Goal: Task Accomplishment & Management: Complete application form

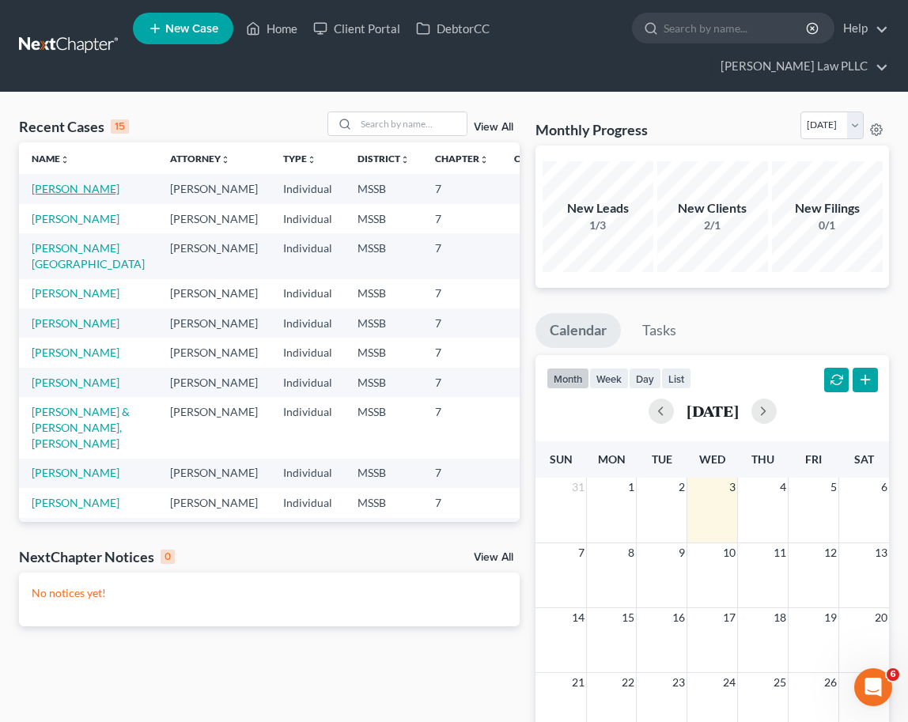
click at [51, 182] on link "[PERSON_NAME]" at bounding box center [76, 188] width 88 height 13
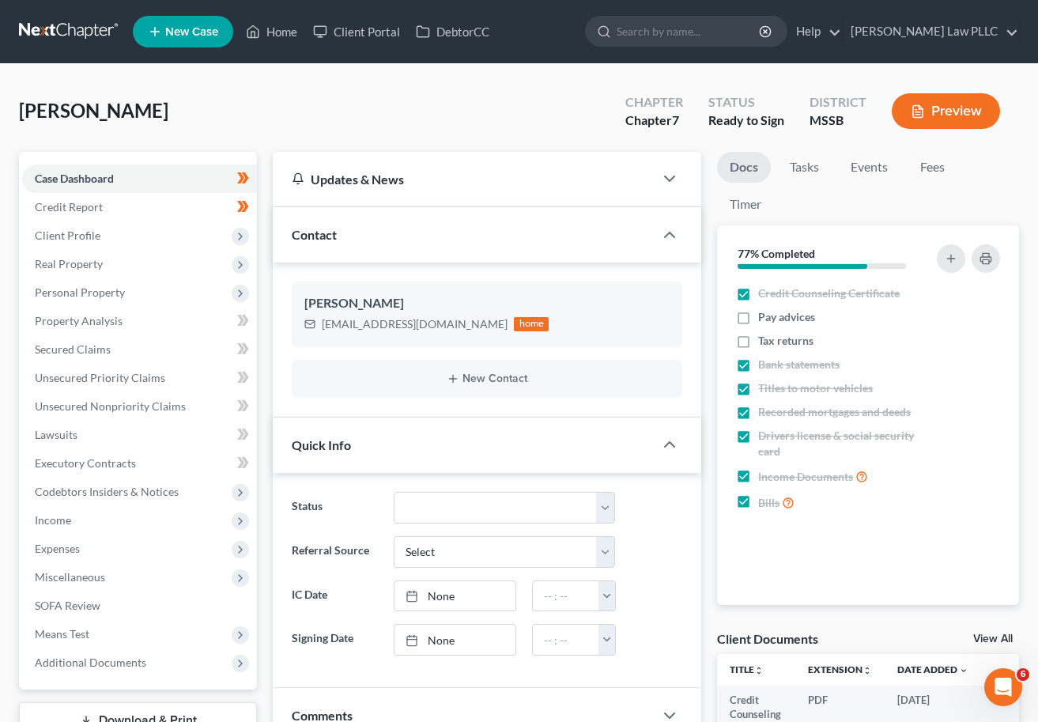
scroll to position [40, 0]
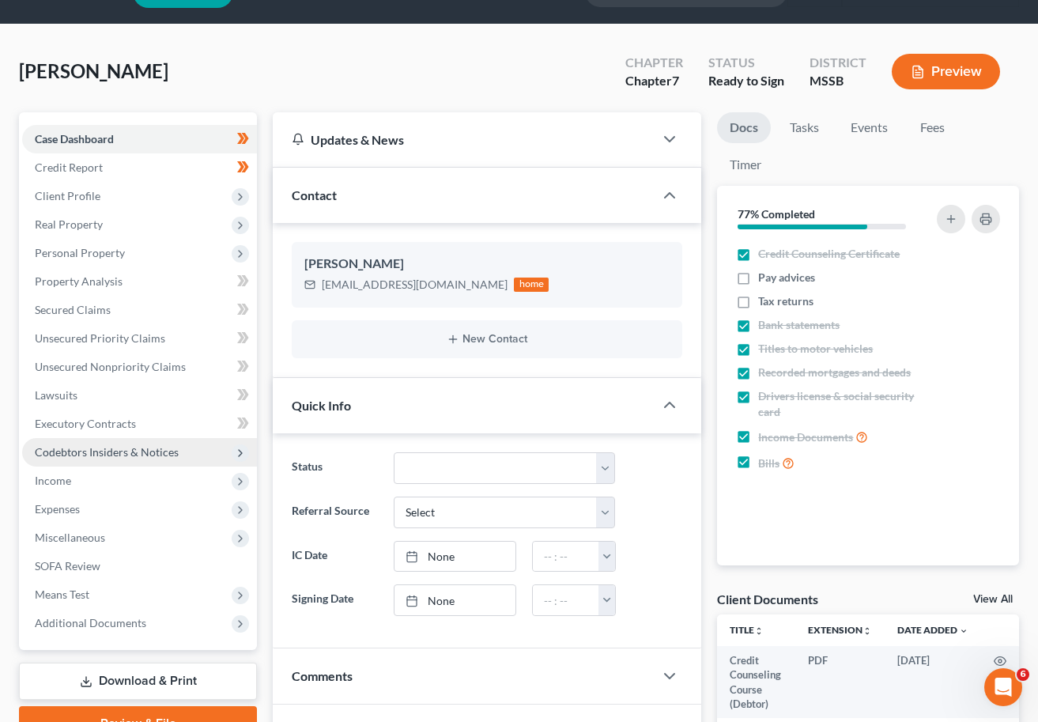
click at [118, 452] on span "Codebtors Insiders & Notices" at bounding box center [107, 451] width 144 height 13
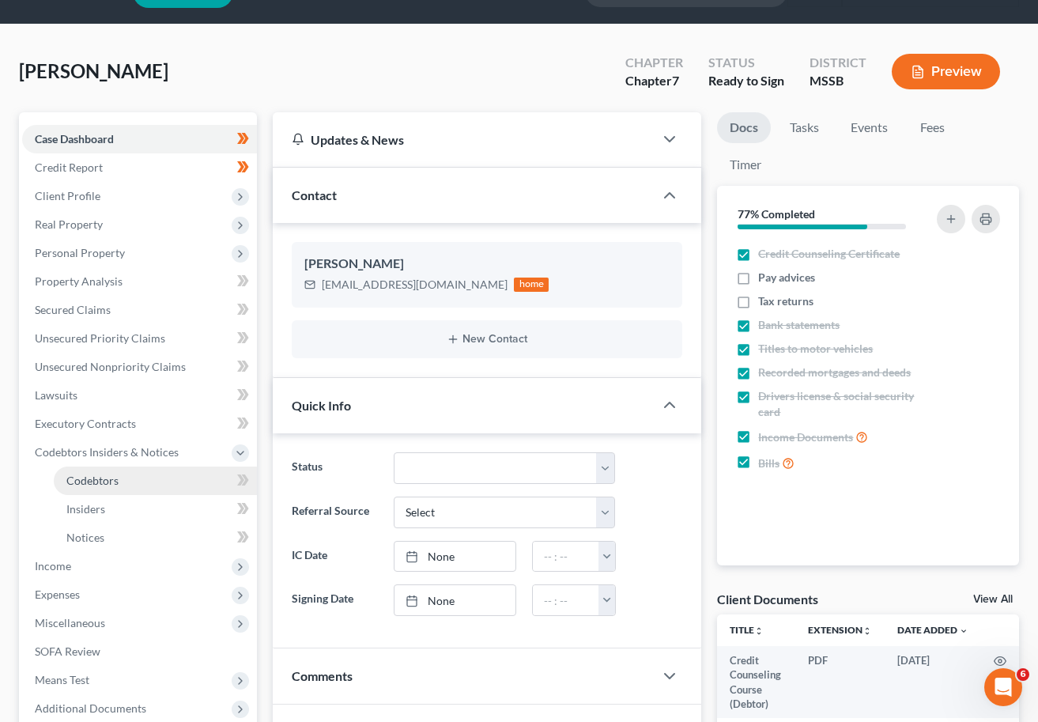
click at [105, 475] on span "Codebtors" at bounding box center [92, 480] width 52 height 13
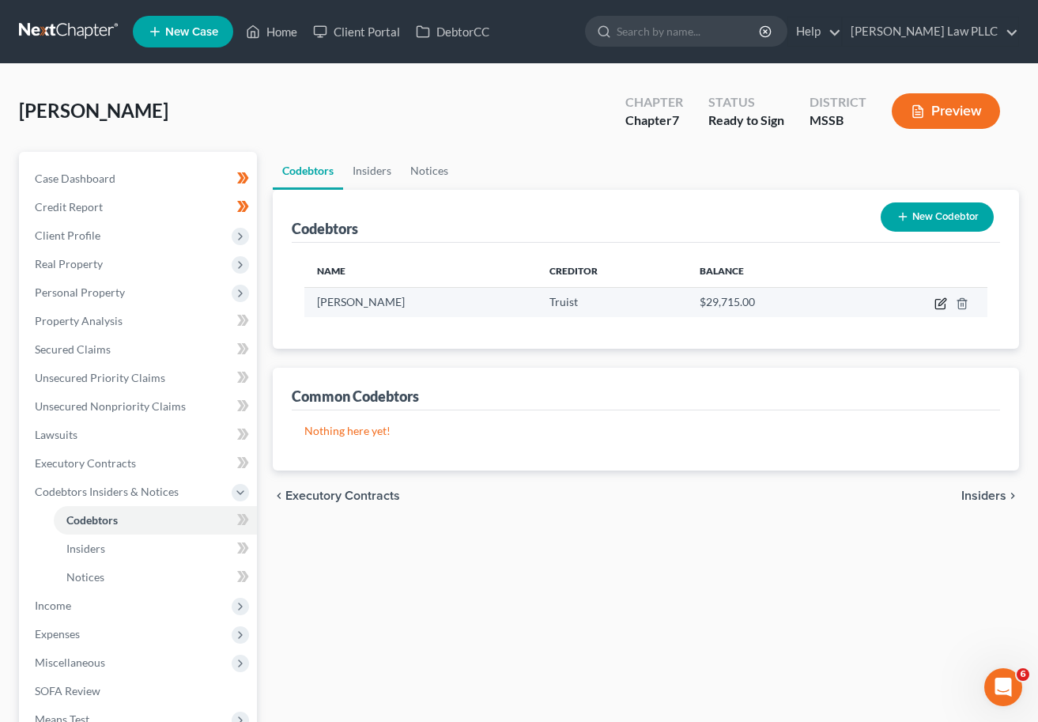
click at [907, 305] on icon "button" at bounding box center [941, 303] width 13 height 13
select select "25"
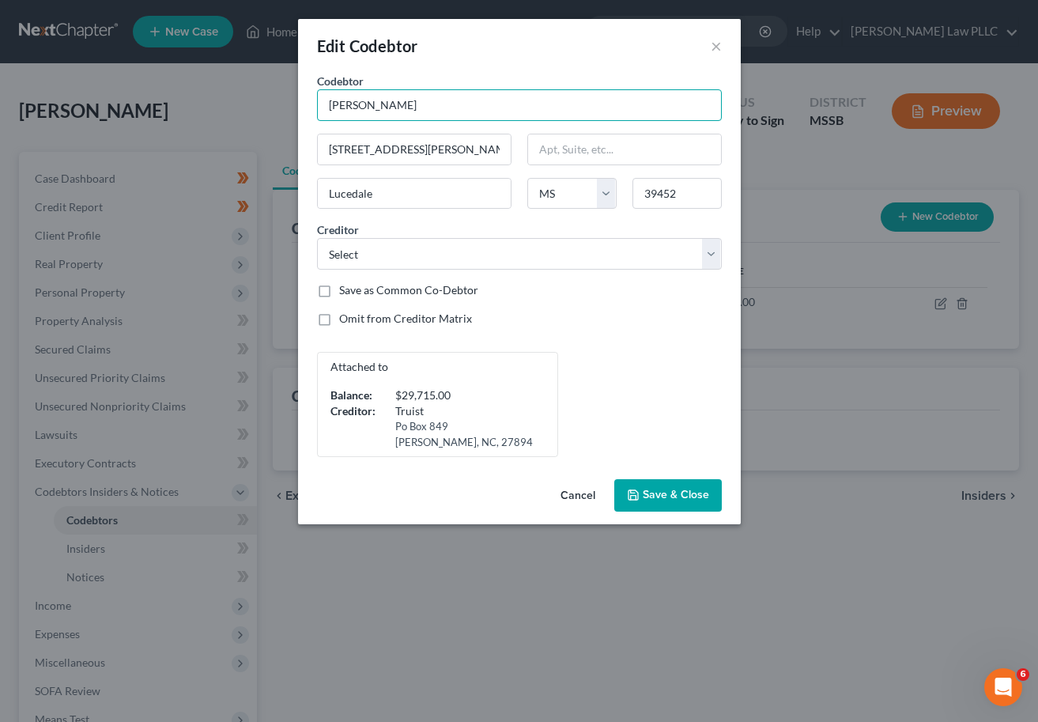
click at [404, 103] on input "[PERSON_NAME]" at bounding box center [519, 105] width 405 height 32
type input "[PERSON_NAME]"
click at [659, 494] on span "Save & Close" at bounding box center [676, 495] width 66 height 13
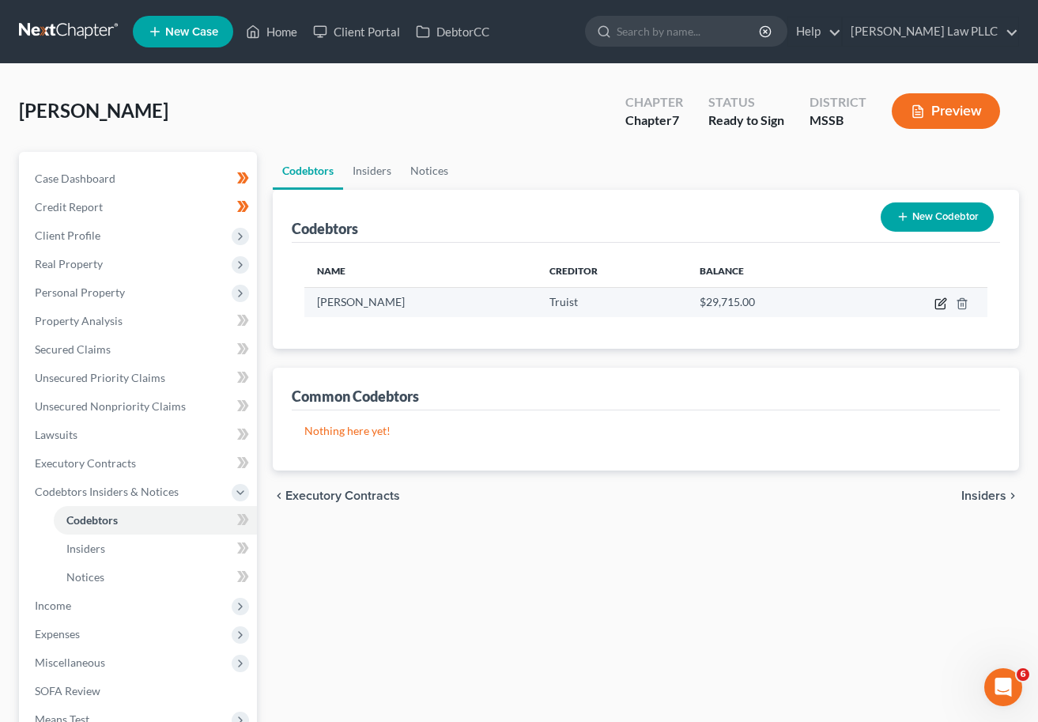
click at [907, 305] on icon "button" at bounding box center [942, 301] width 7 height 7
select select "25"
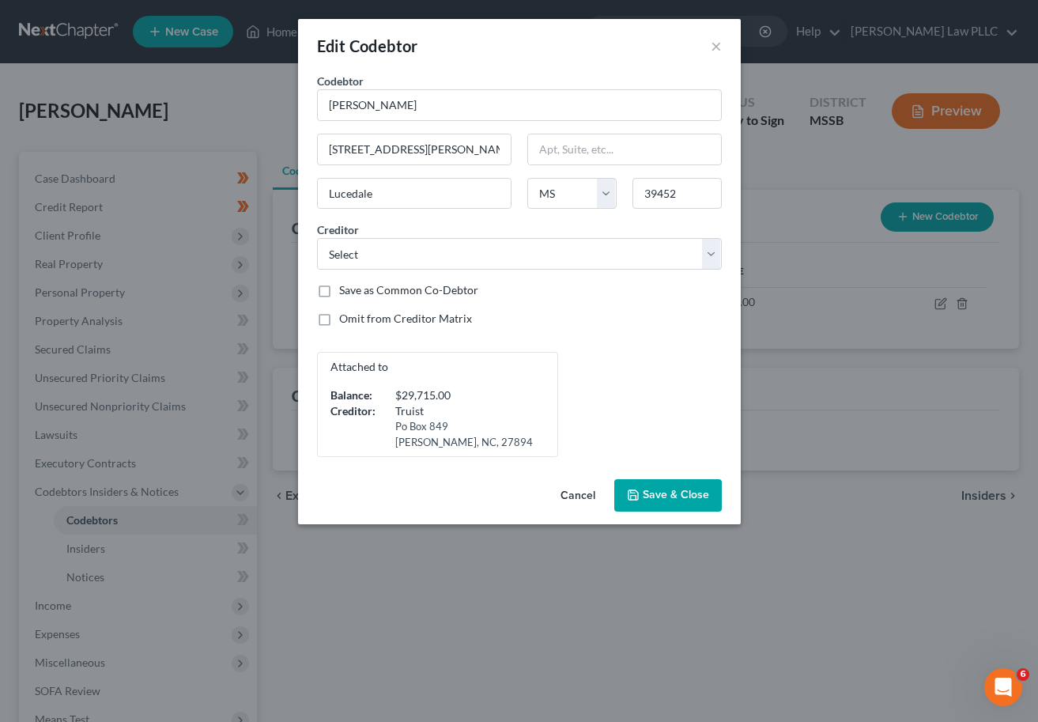
click at [578, 491] on button "Cancel" at bounding box center [578, 497] width 60 height 32
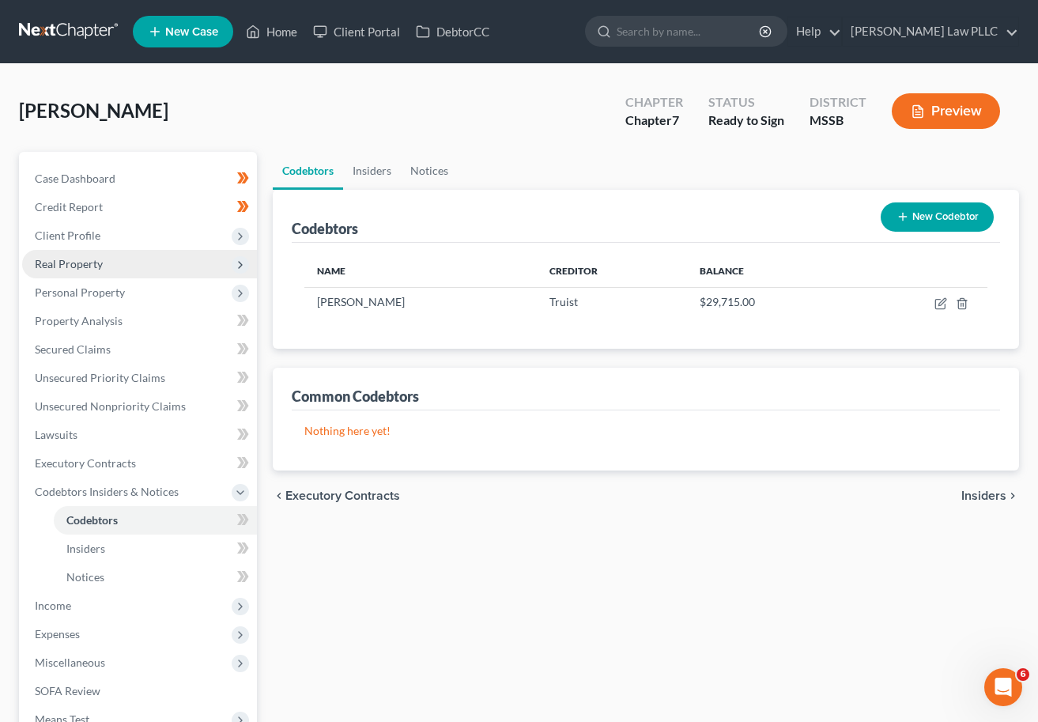
click at [85, 268] on span "Real Property" at bounding box center [69, 263] width 68 height 13
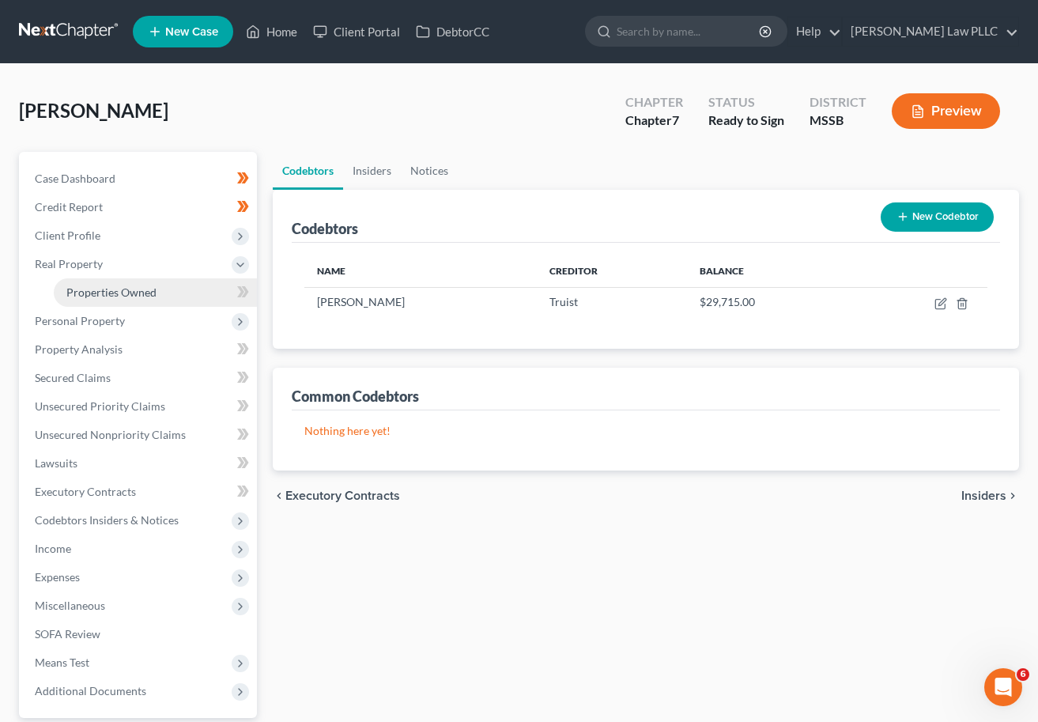
click at [96, 288] on span "Properties Owned" at bounding box center [111, 292] width 90 height 13
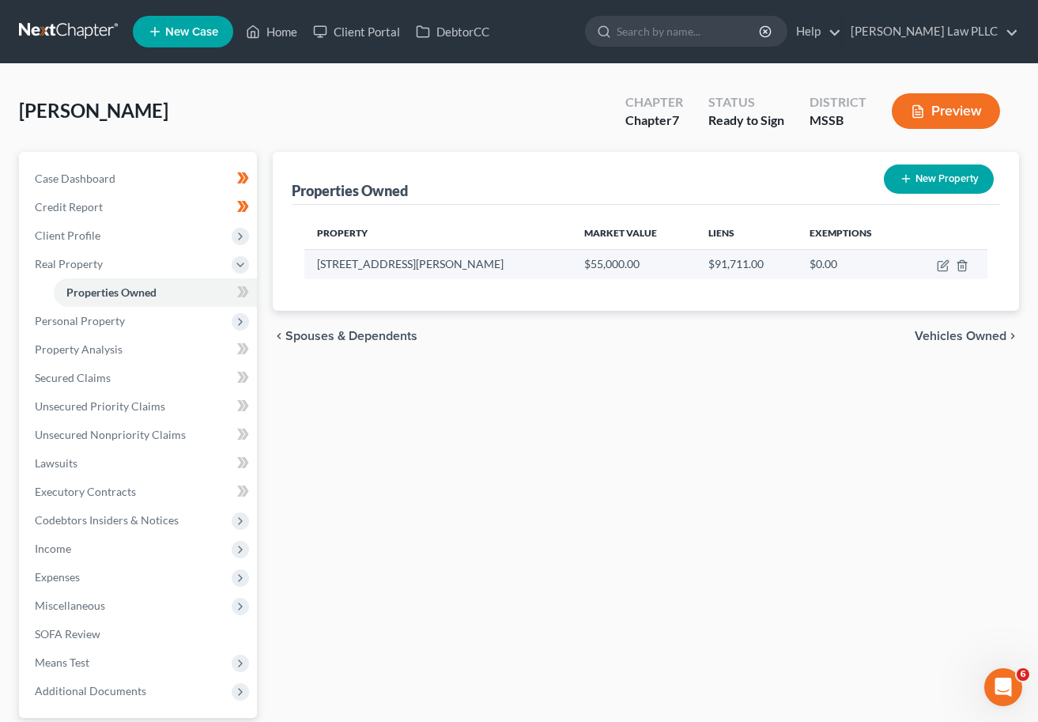
click at [483, 266] on td "[STREET_ADDRESS][PERSON_NAME]" at bounding box center [438, 264] width 267 height 30
drag, startPoint x: 509, startPoint y: 264, endPoint x: 944, endPoint y: 233, distance: 436.2
click at [572, 257] on td "$55,000.00" at bounding box center [633, 264] width 123 height 30
click at [907, 262] on icon "button" at bounding box center [942, 266] width 9 height 9
select select "25"
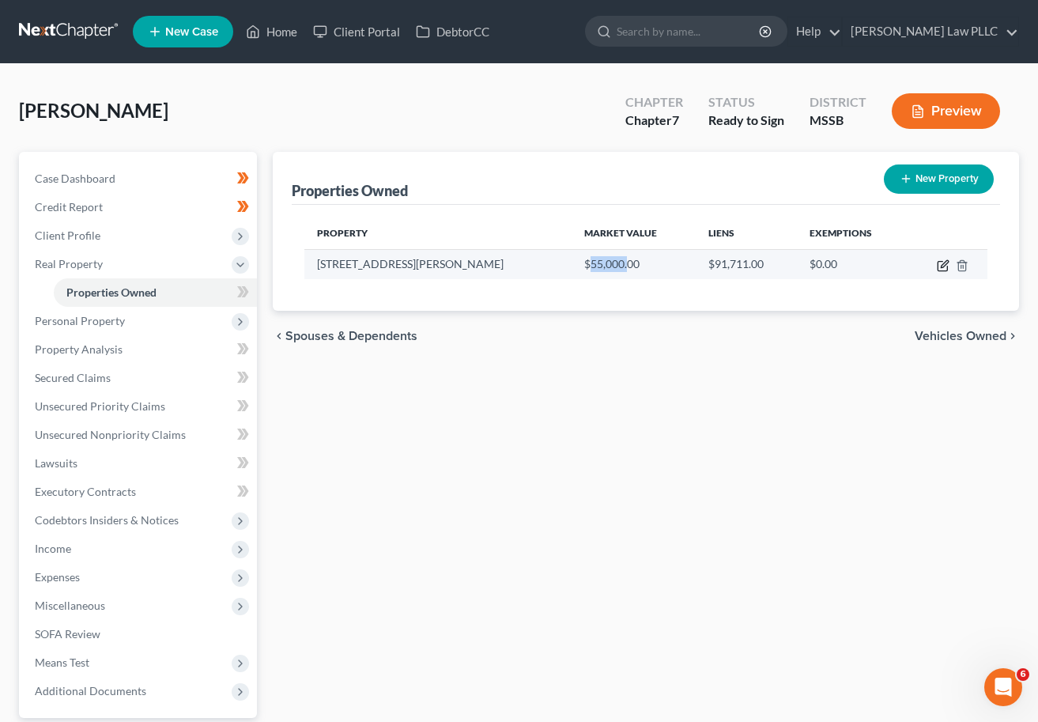
select select "0"
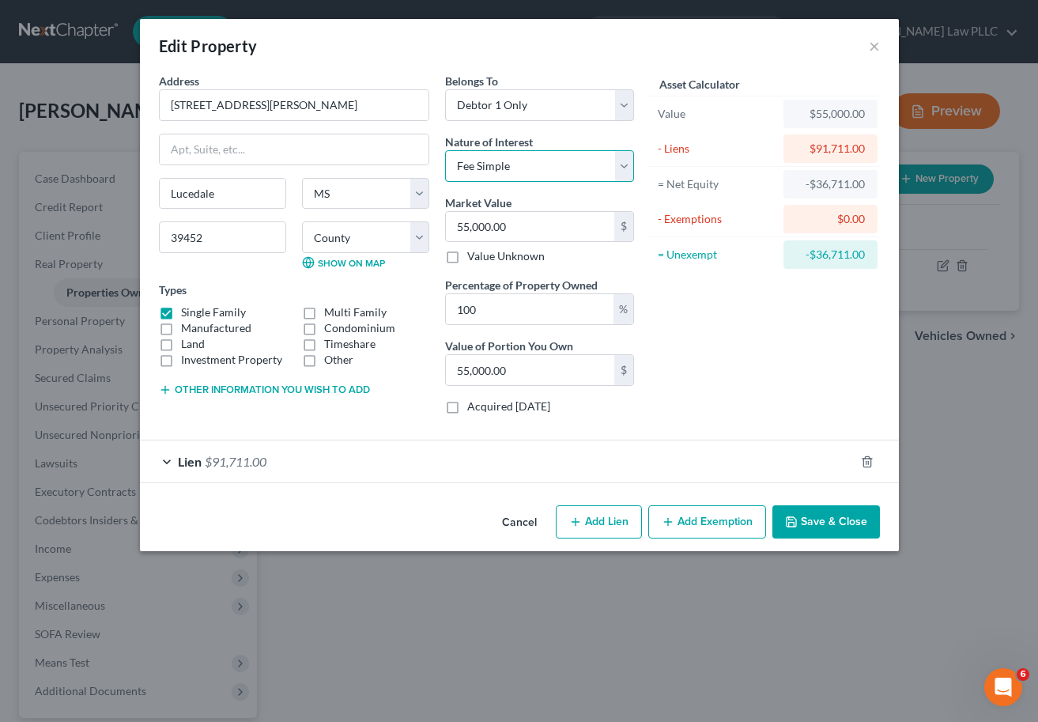
click at [516, 161] on select "Select Fee Simple Joint Tenant Life Estate Equitable Interest Future Interest T…" at bounding box center [539, 166] width 189 height 32
select select "7"
click at [445, 150] on select "Select Fee Simple Joint Tenant Life Estate Equitable Interest Future Interest T…" at bounding box center [539, 166] width 189 height 32
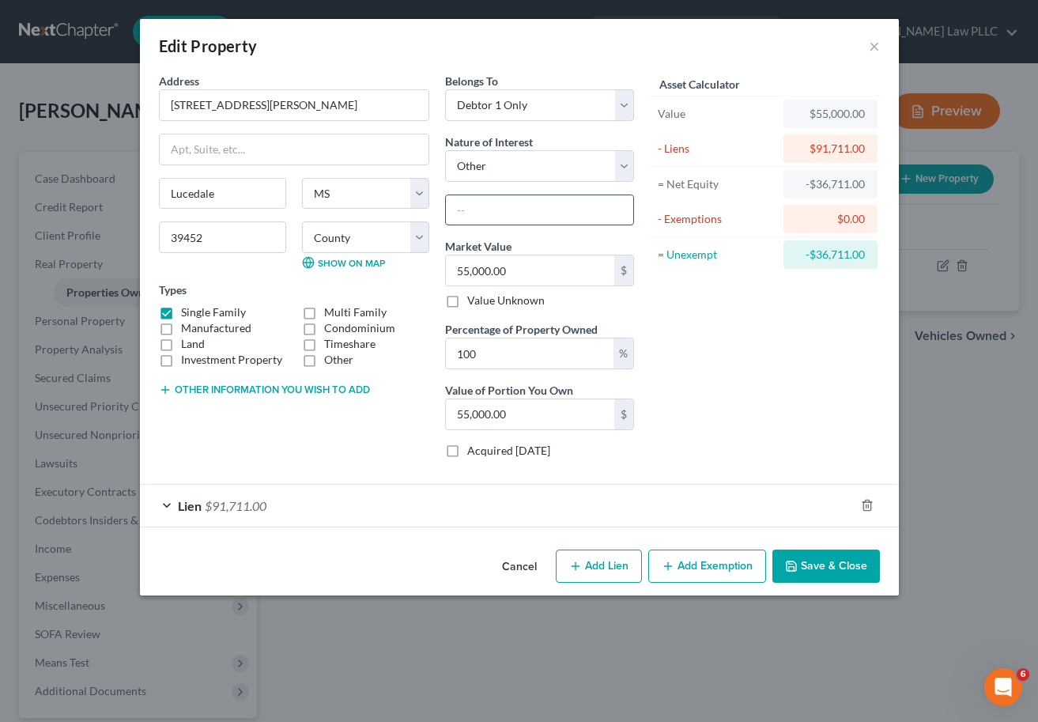
click at [471, 208] on input "text" at bounding box center [539, 210] width 187 height 30
type input "Mobile Home"
click at [776, 349] on div "Asset Calculator Value $55,000.00 - Liens $91,711.00 = Net Equity -$36,711.00 -…" at bounding box center [765, 272] width 246 height 399
click at [811, 562] on button "Save & Close" at bounding box center [827, 566] width 108 height 33
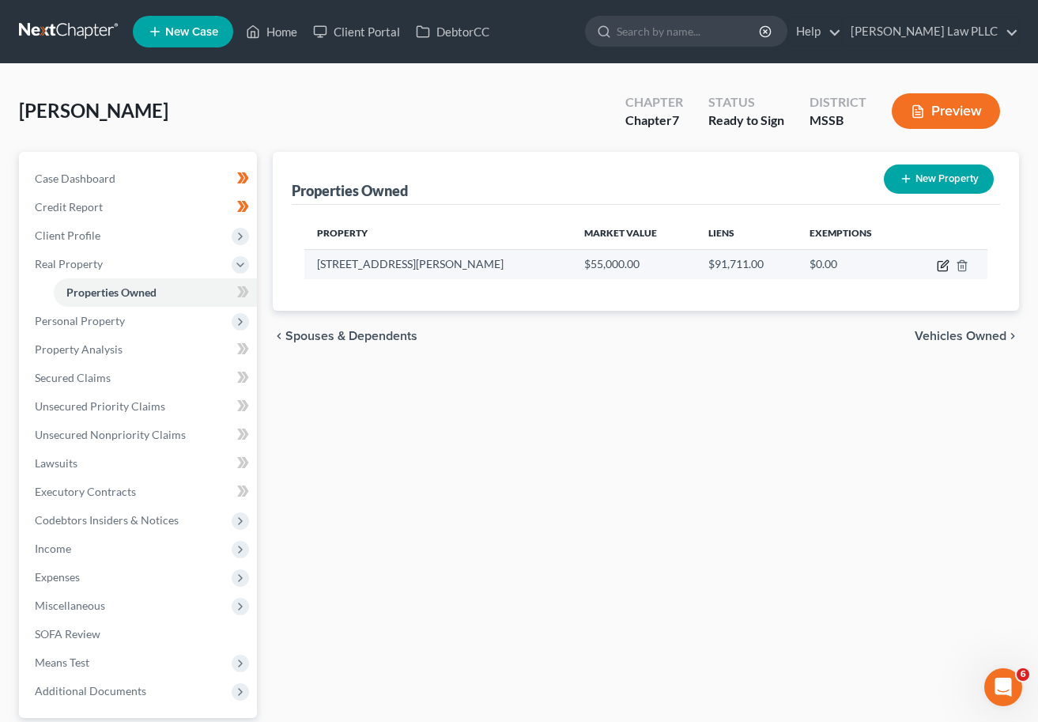
click at [907, 267] on icon "button" at bounding box center [944, 263] width 7 height 7
select select "25"
select select "19"
select select "0"
select select "7"
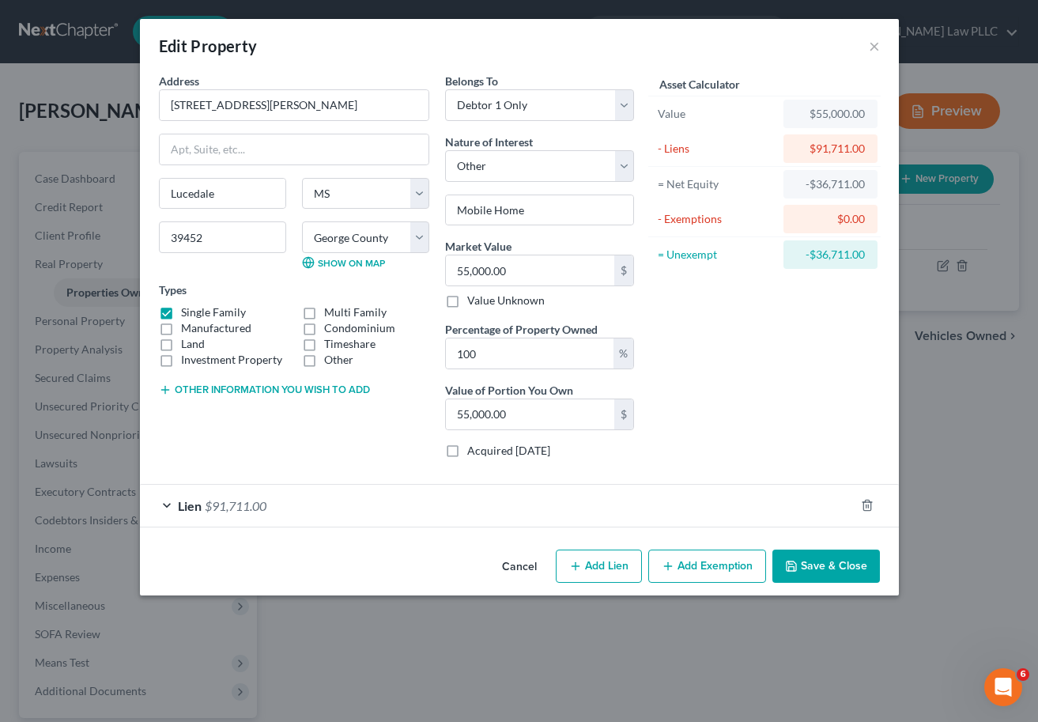
click at [188, 507] on span "Lien" at bounding box center [190, 505] width 24 height 15
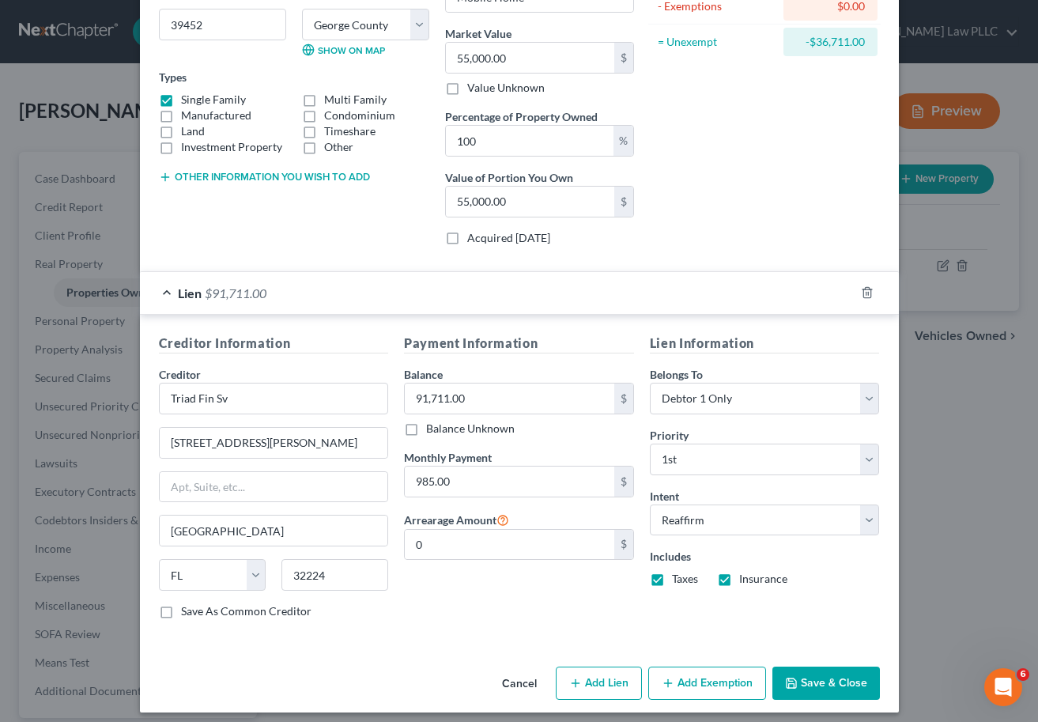
scroll to position [221, 0]
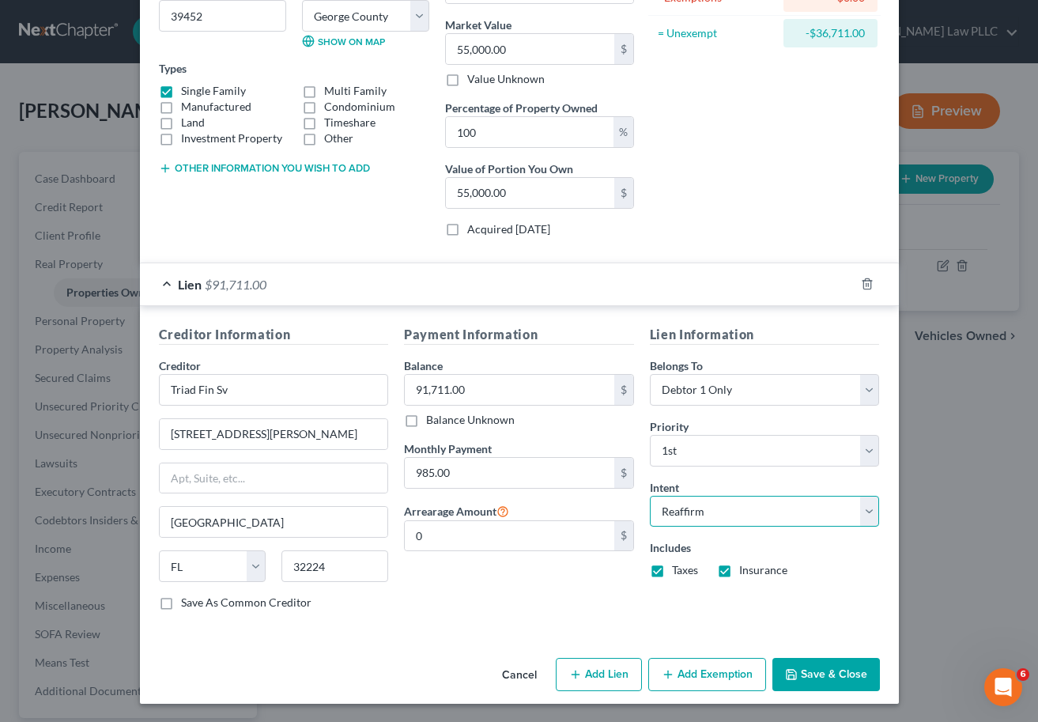
click at [755, 505] on select "Select Surrender Redeem Reaffirm Avoid Other" at bounding box center [765, 512] width 230 height 32
select select "0"
click at [650, 496] on select "Select Surrender Redeem Reaffirm Avoid Other" at bounding box center [765, 512] width 230 height 32
click at [831, 679] on button "Save & Close" at bounding box center [827, 674] width 108 height 33
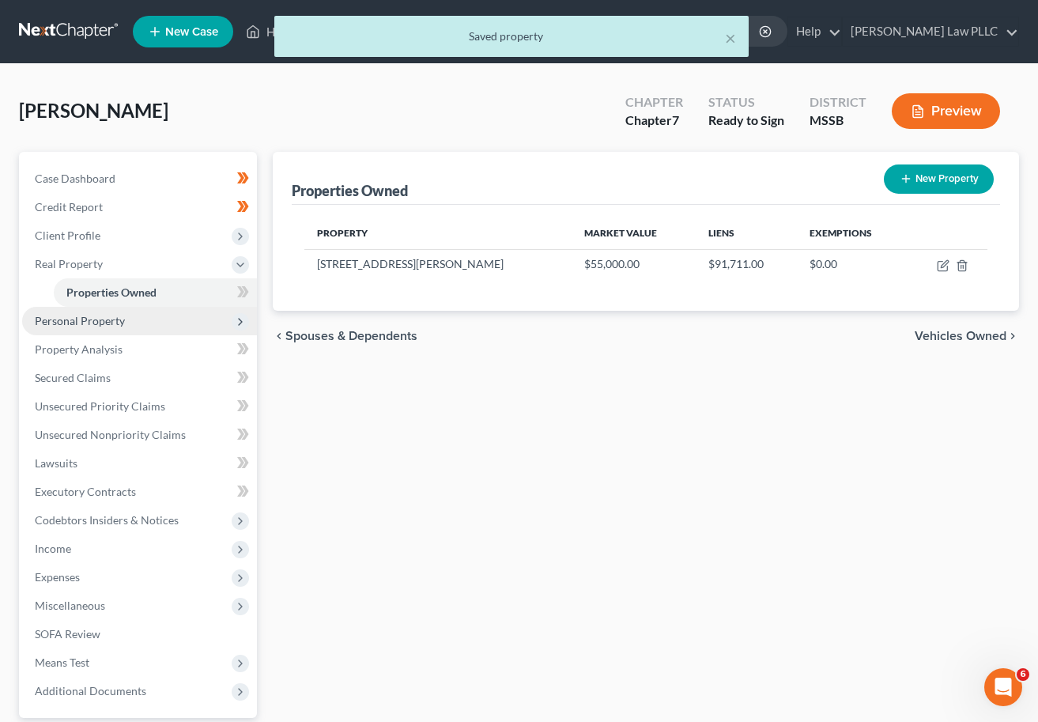
click at [214, 321] on span "Personal Property" at bounding box center [139, 321] width 235 height 28
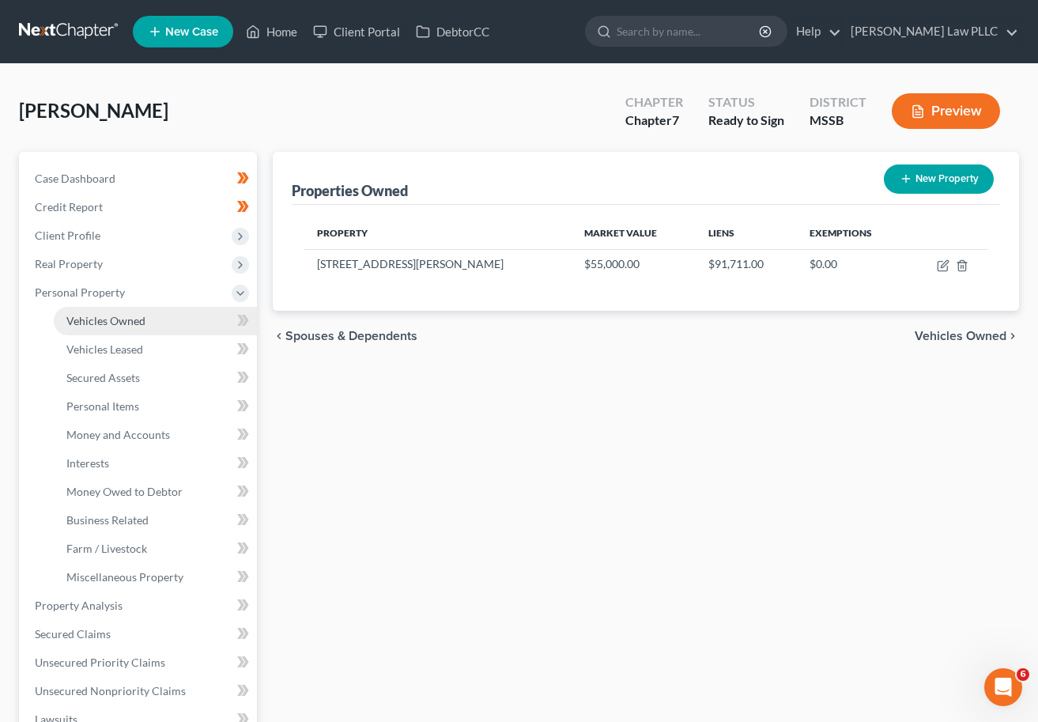
click at [108, 321] on span "Vehicles Owned" at bounding box center [105, 320] width 79 height 13
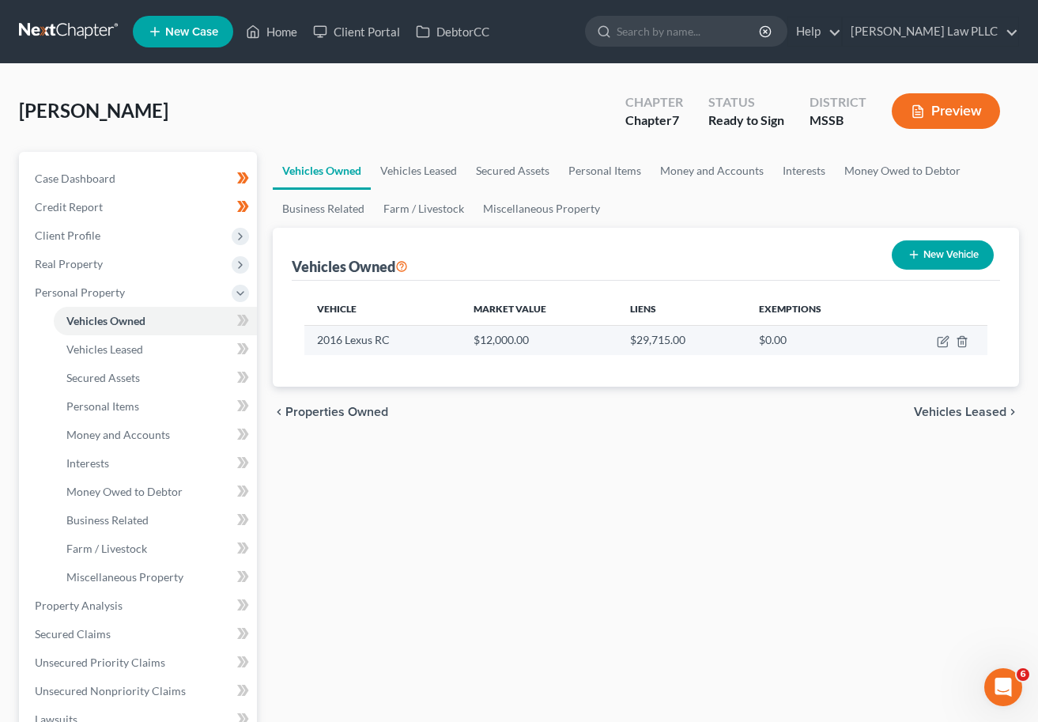
click at [550, 347] on td "$12,000.00" at bounding box center [539, 340] width 157 height 30
click at [907, 345] on icon "button" at bounding box center [943, 341] width 13 height 13
select select "0"
select select "10"
select select "3"
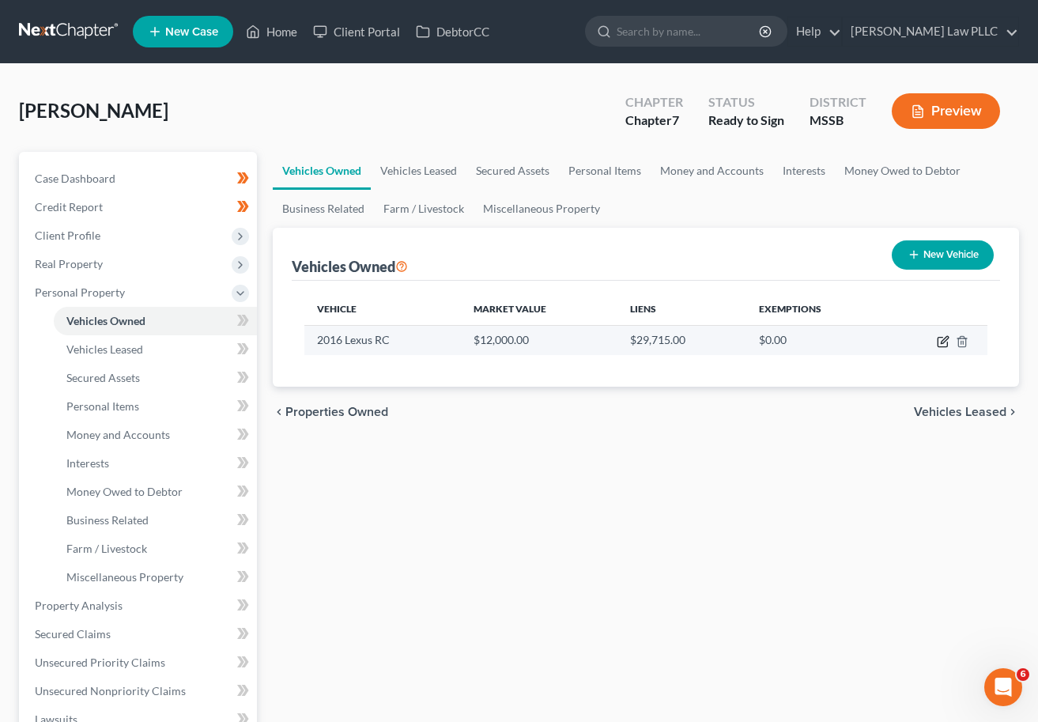
select select "0"
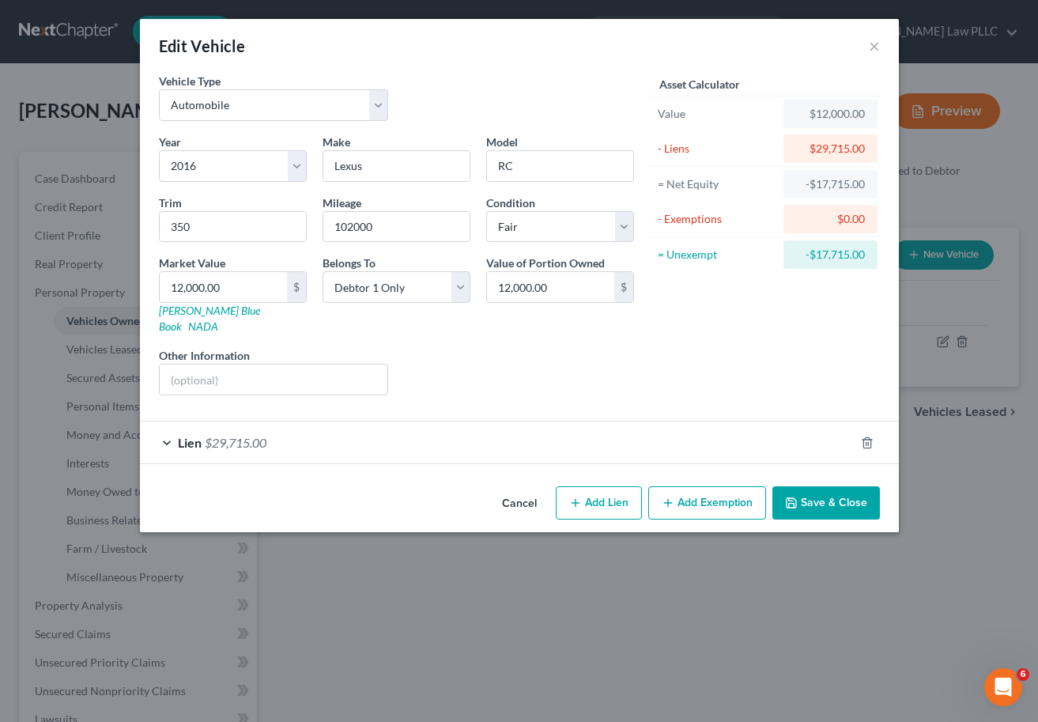
click at [258, 435] on span "$29,715.00" at bounding box center [236, 442] width 62 height 15
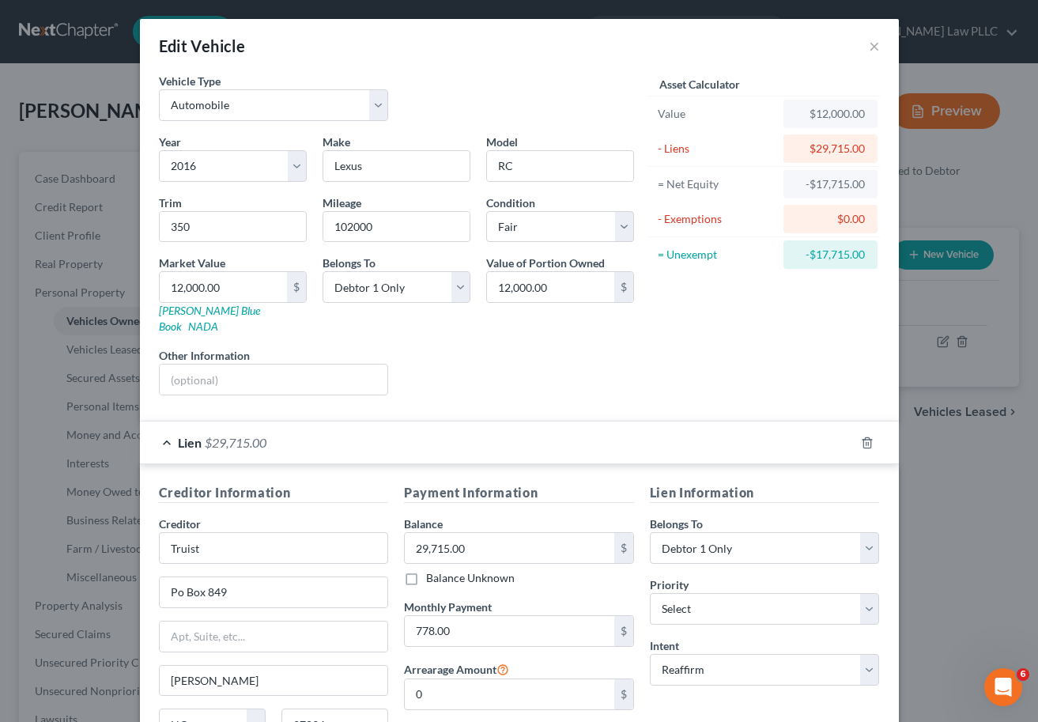
scroll to position [143, 0]
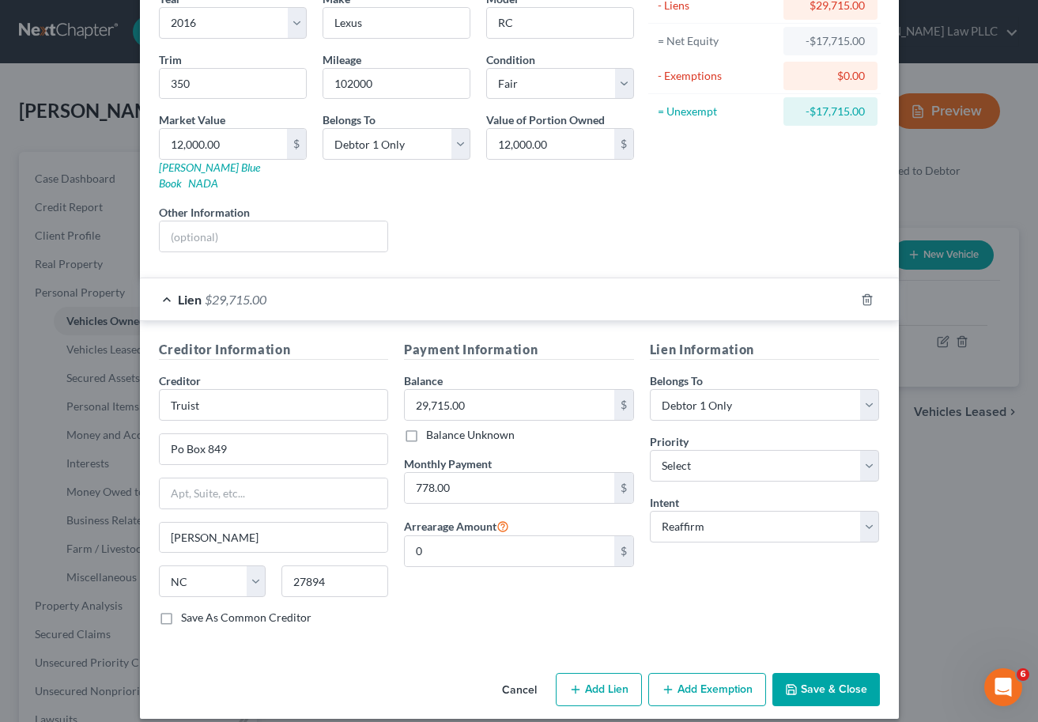
click at [838, 673] on button "Save & Close" at bounding box center [827, 689] width 108 height 33
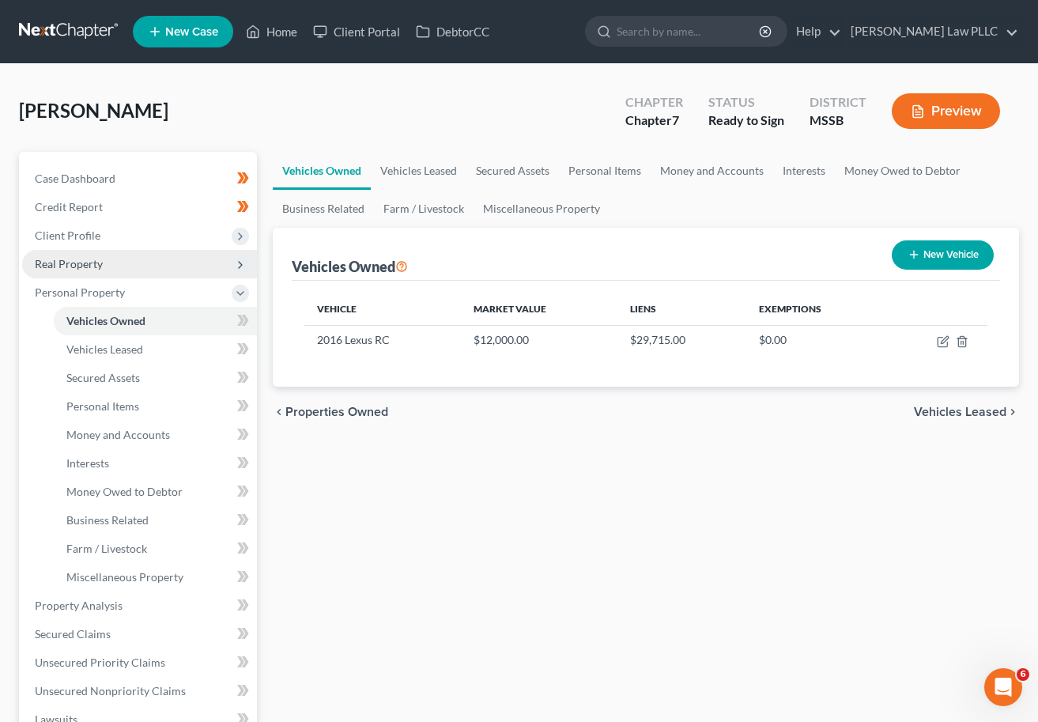
click at [108, 261] on span "Real Property" at bounding box center [139, 264] width 235 height 28
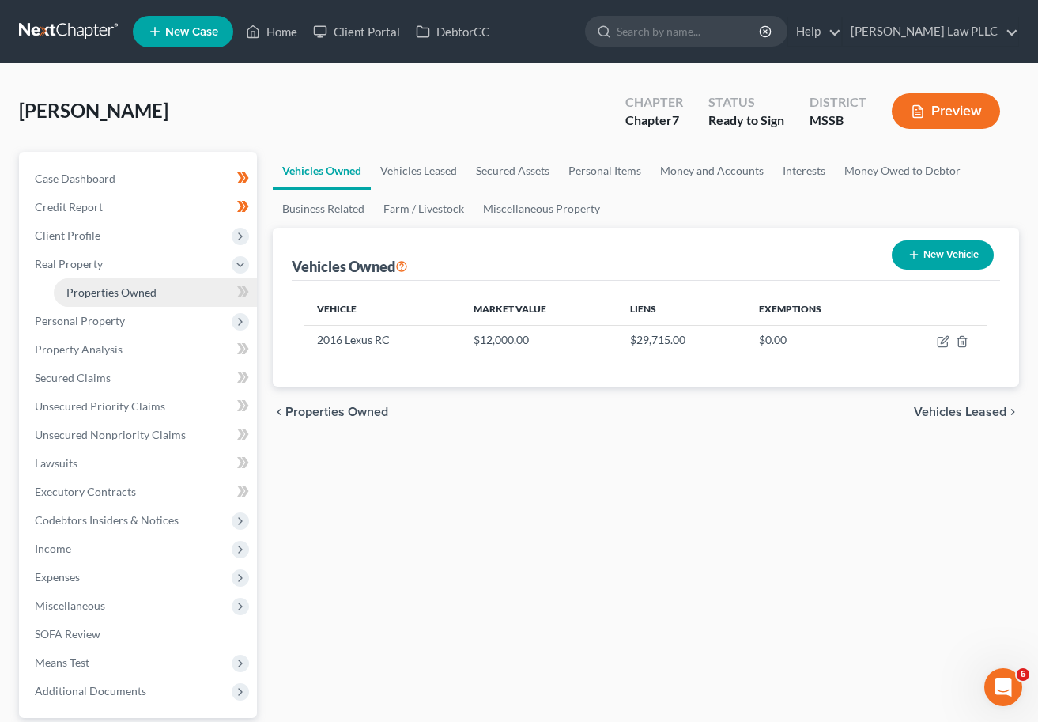
click at [114, 292] on span "Properties Owned" at bounding box center [111, 292] width 90 height 13
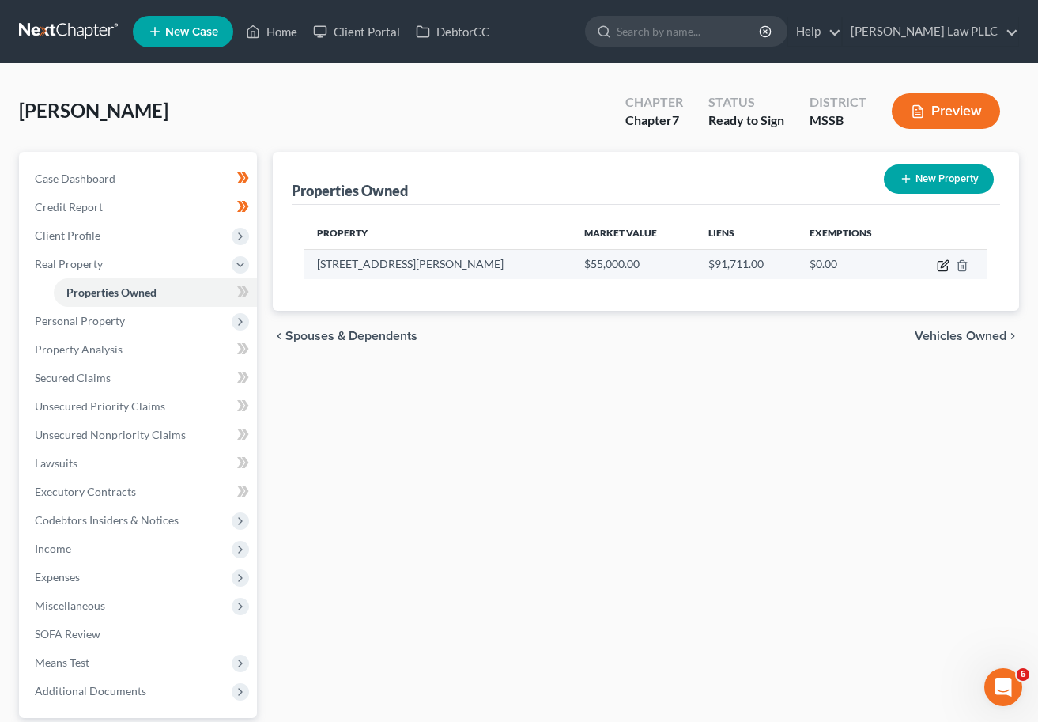
click at [907, 265] on icon "button" at bounding box center [943, 265] width 13 height 13
select select "25"
select select "19"
select select "0"
select select "7"
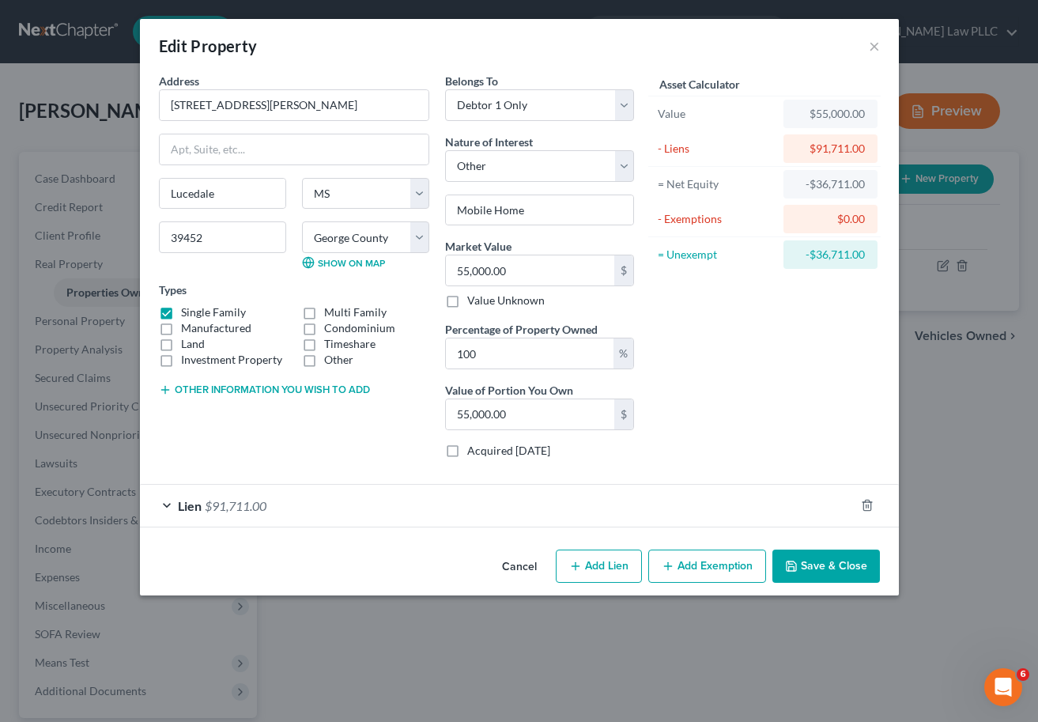
click at [295, 390] on button "Other information you wish to add" at bounding box center [264, 390] width 211 height 13
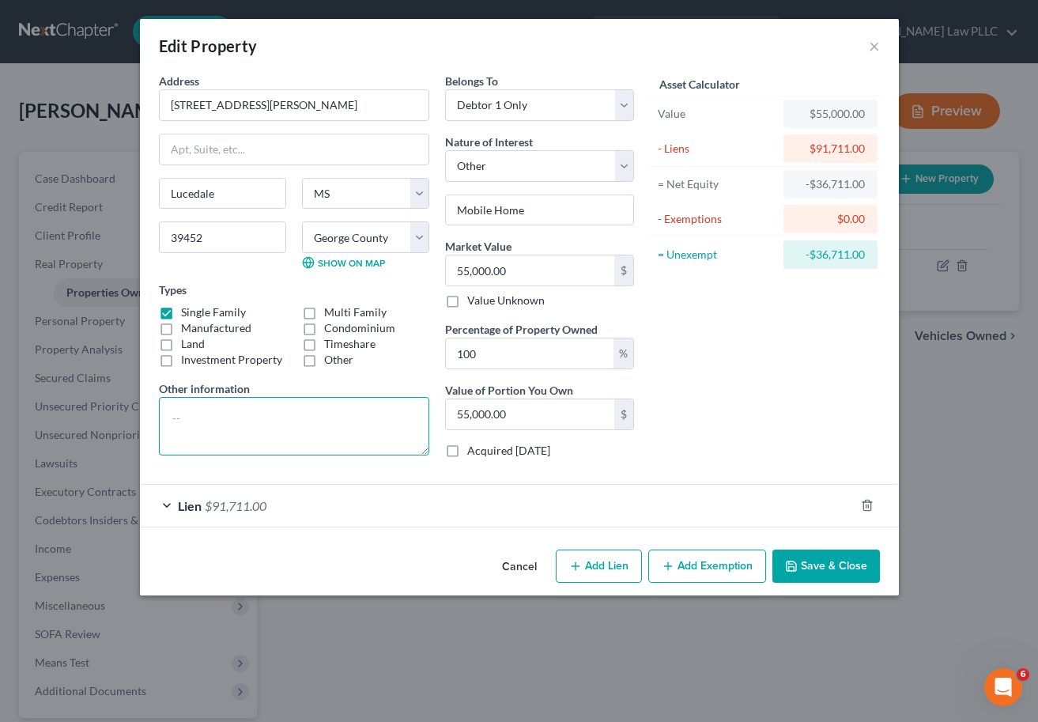
click at [259, 426] on textarea at bounding box center [294, 426] width 271 height 59
type textarea "Mobile Home"
click at [816, 565] on button "Save & Close" at bounding box center [827, 566] width 108 height 33
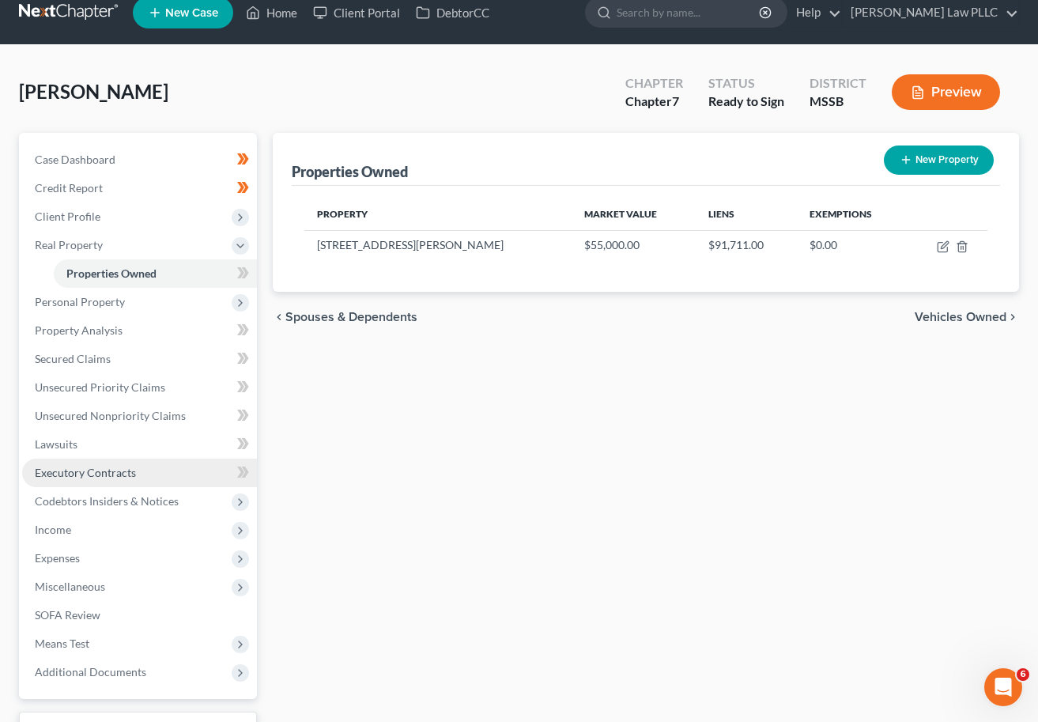
scroll to position [146, 0]
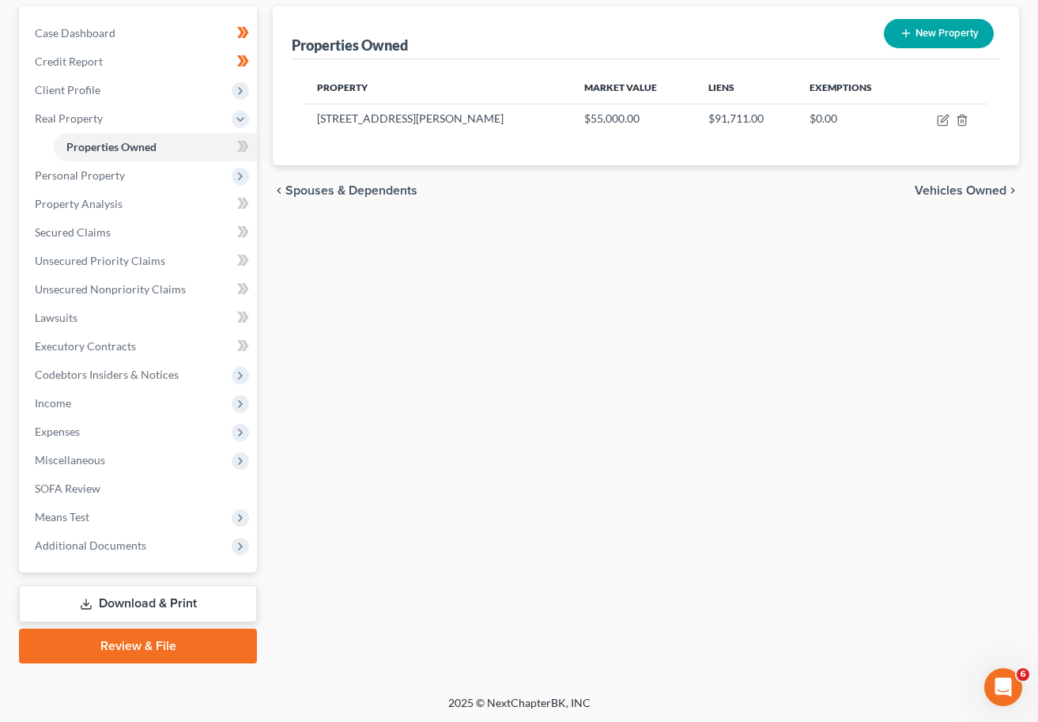
click at [125, 649] on link "Review & File" at bounding box center [138, 646] width 238 height 35
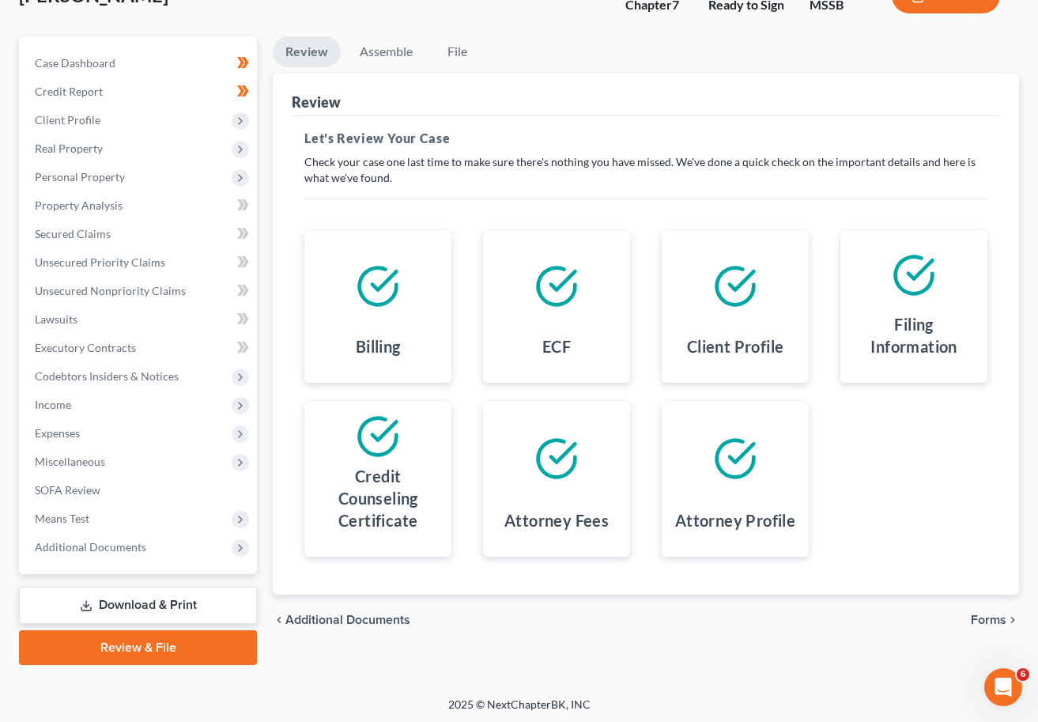
scroll to position [117, 0]
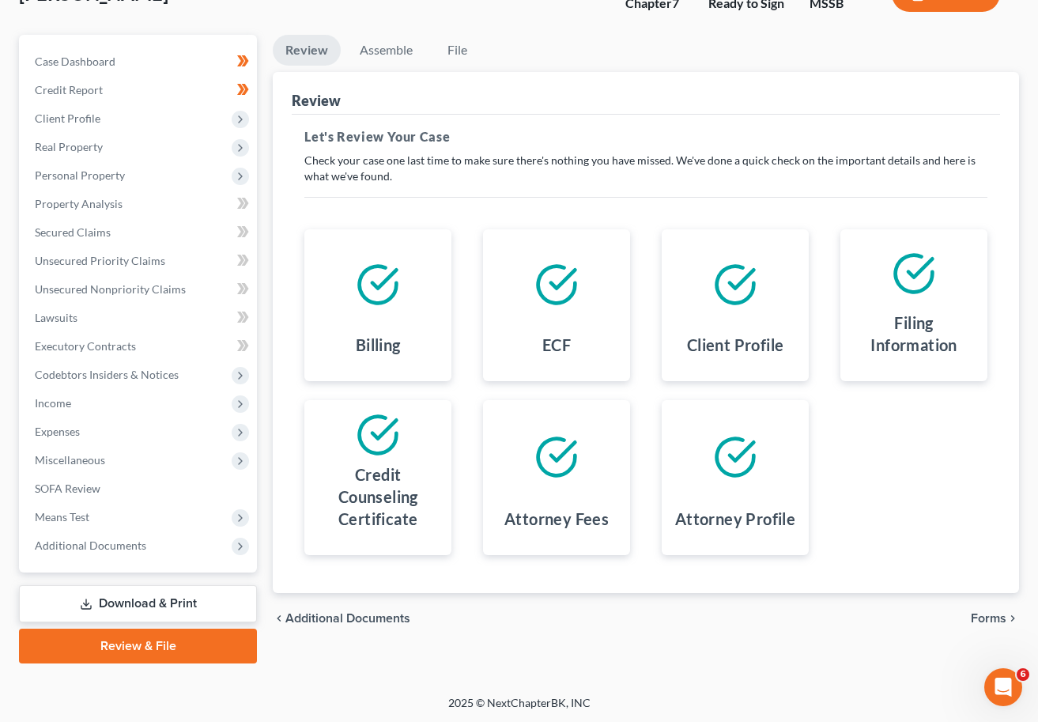
click at [116, 596] on link "Download & Print" at bounding box center [138, 603] width 238 height 37
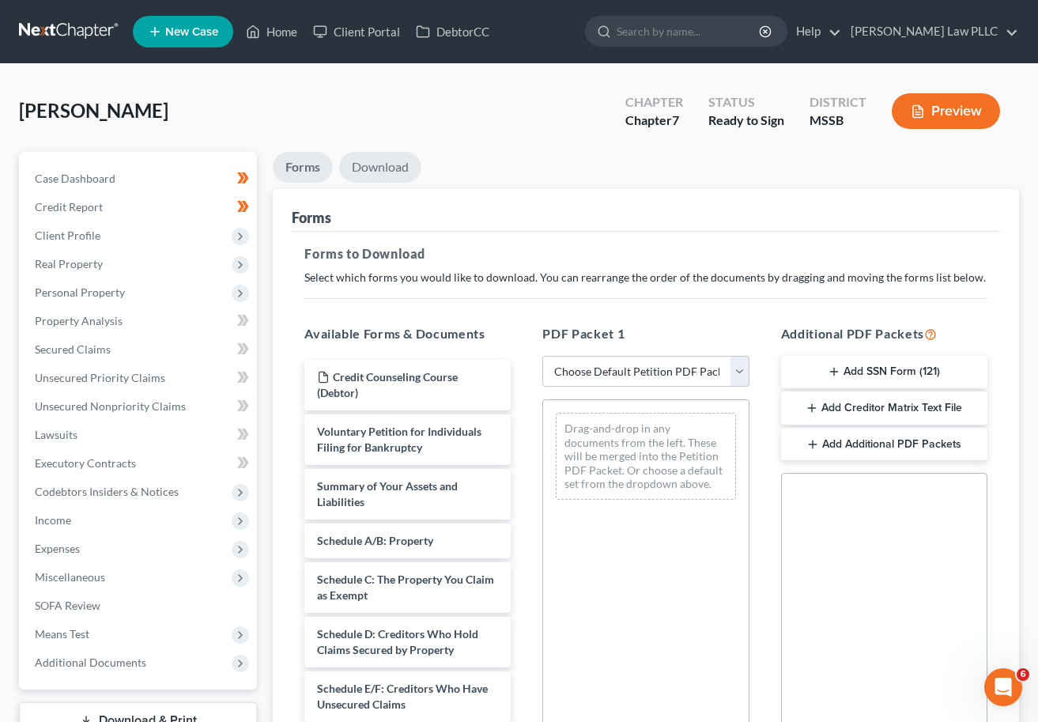
click at [369, 171] on link "Download" at bounding box center [380, 167] width 82 height 31
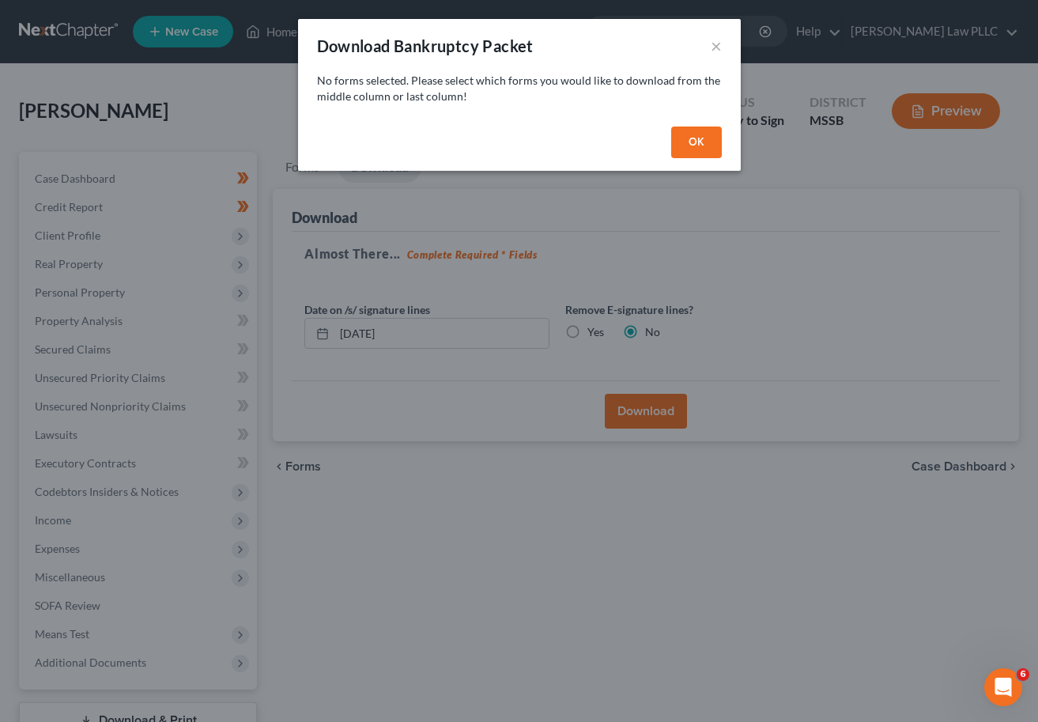
drag, startPoint x: 703, startPoint y: 145, endPoint x: 695, endPoint y: 144, distance: 7.9
click at [703, 144] on button "OK" at bounding box center [697, 143] width 51 height 32
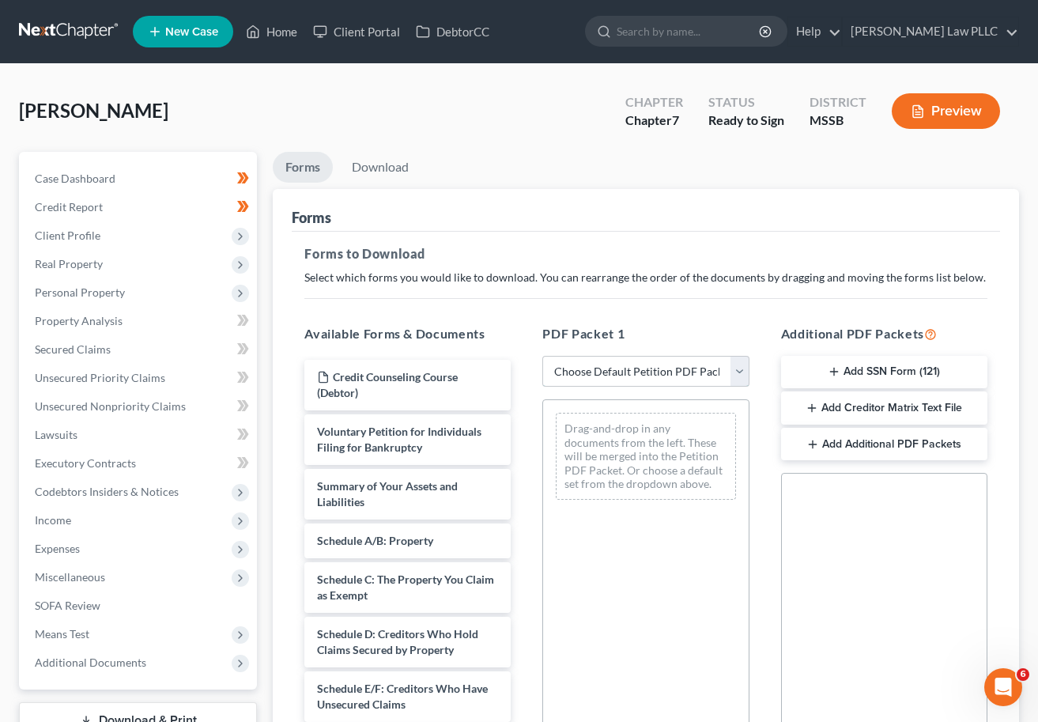
click at [603, 362] on select "Choose Default Petition PDF Packet Complete Bankruptcy Petition (all forms and …" at bounding box center [646, 372] width 206 height 32
select select "0"
click at [543, 356] on select "Choose Default Petition PDF Packet Complete Bankruptcy Petition (all forms and …" at bounding box center [646, 372] width 206 height 32
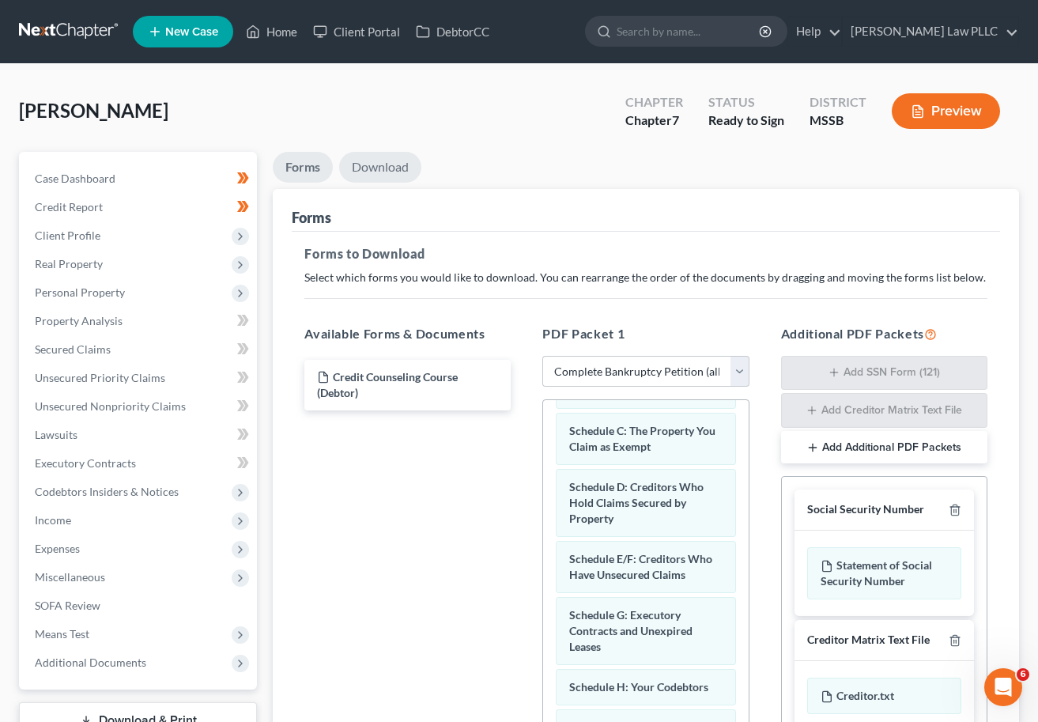
scroll to position [6, 0]
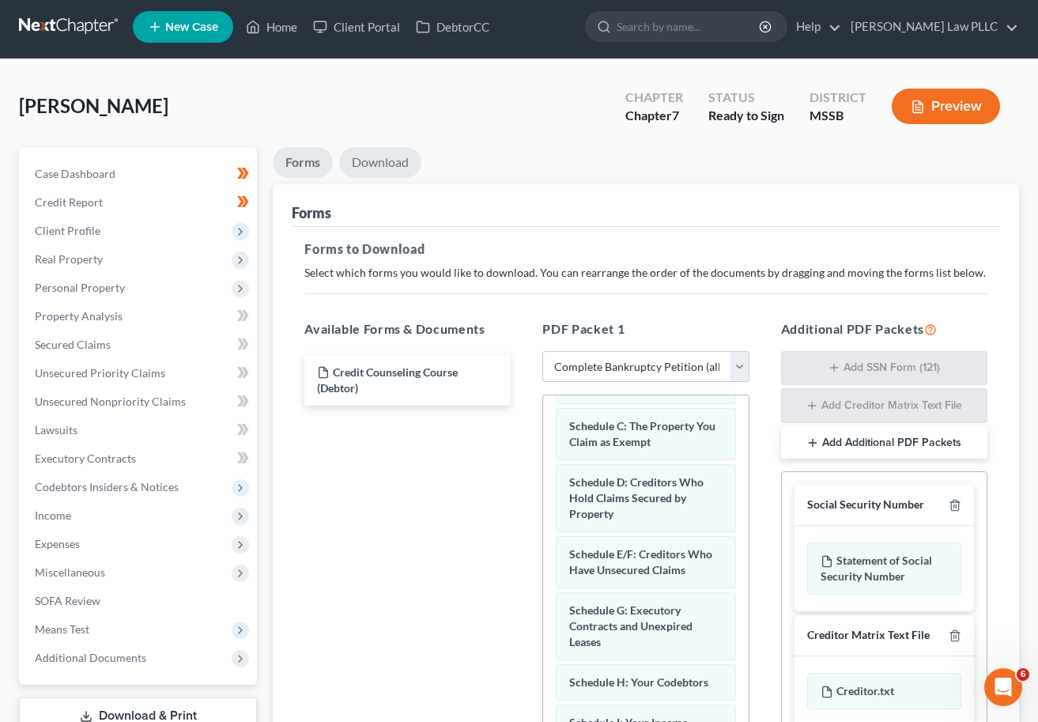
click at [376, 162] on link "Download" at bounding box center [380, 162] width 82 height 31
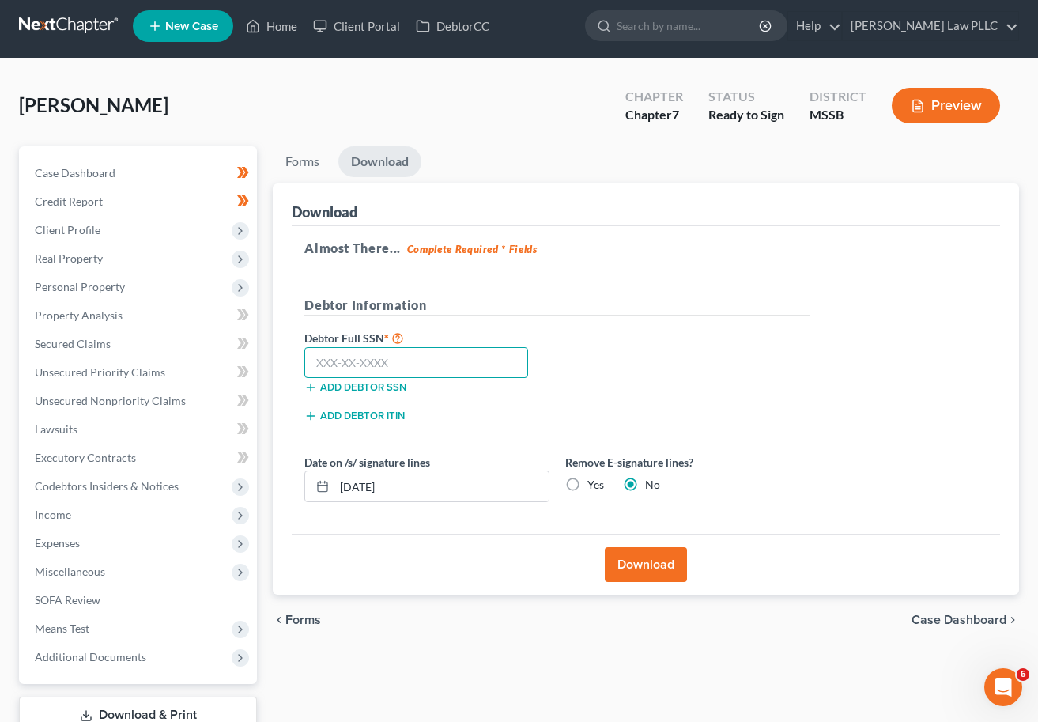
click at [470, 360] on input "text" at bounding box center [417, 363] width 224 height 32
type input "428-91-0984"
click at [661, 566] on button "Download" at bounding box center [646, 564] width 82 height 35
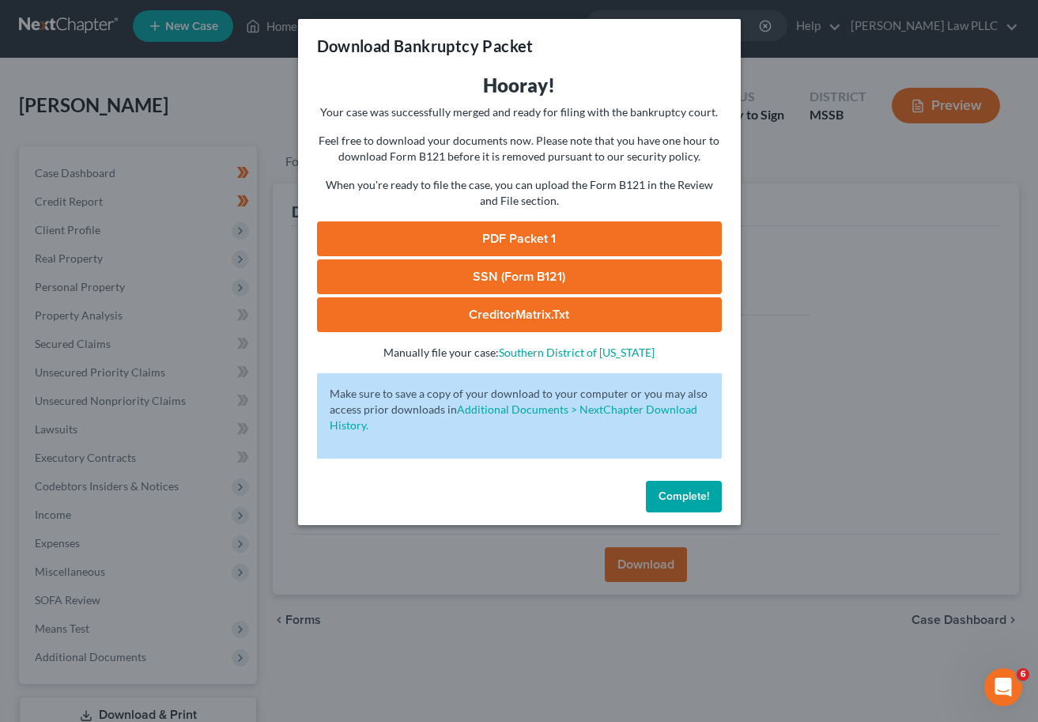
click at [559, 243] on link "PDF Packet 1" at bounding box center [519, 238] width 405 height 35
click at [702, 505] on button "Complete!" at bounding box center [684, 497] width 76 height 32
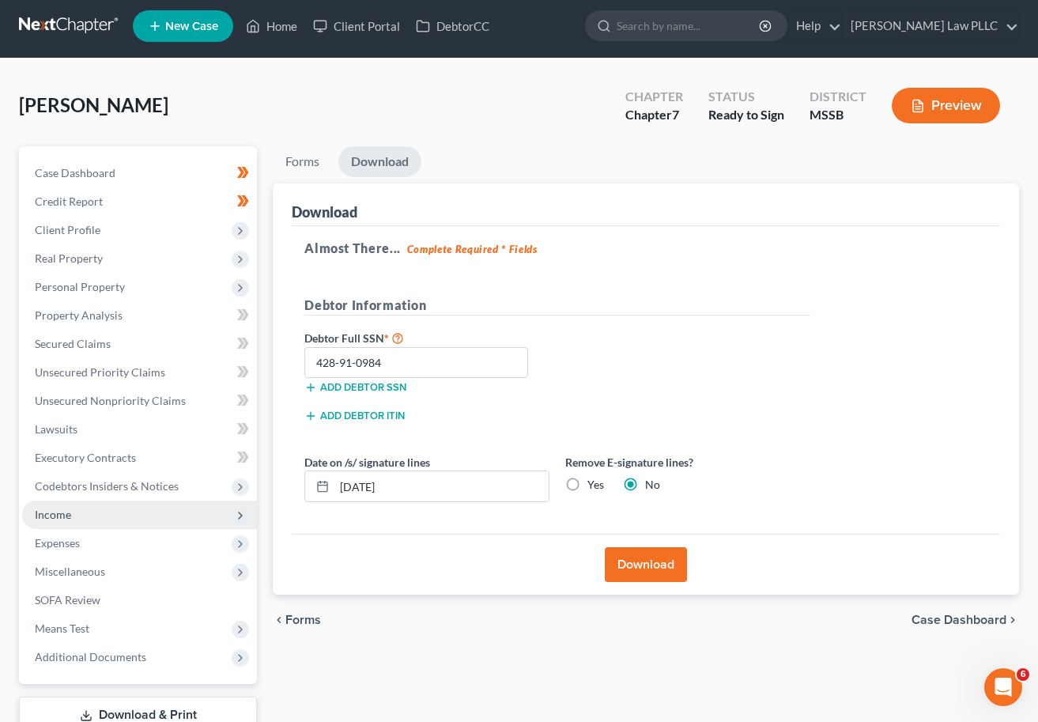
click at [146, 513] on span "Income" at bounding box center [139, 515] width 235 height 28
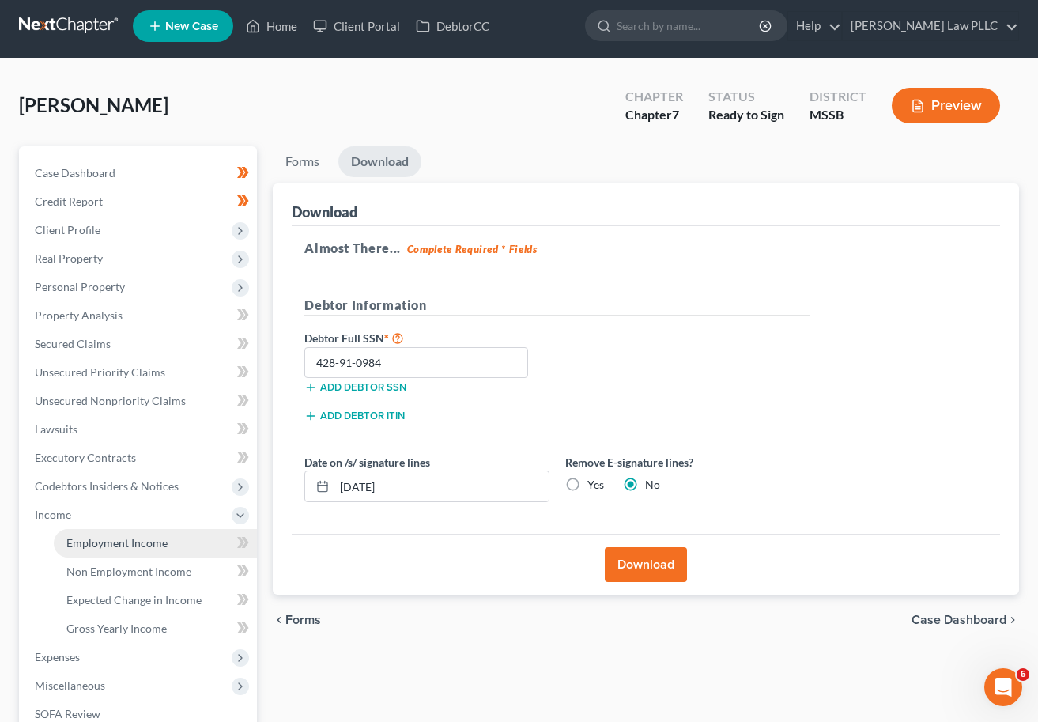
click at [138, 547] on span "Employment Income" at bounding box center [116, 542] width 101 height 13
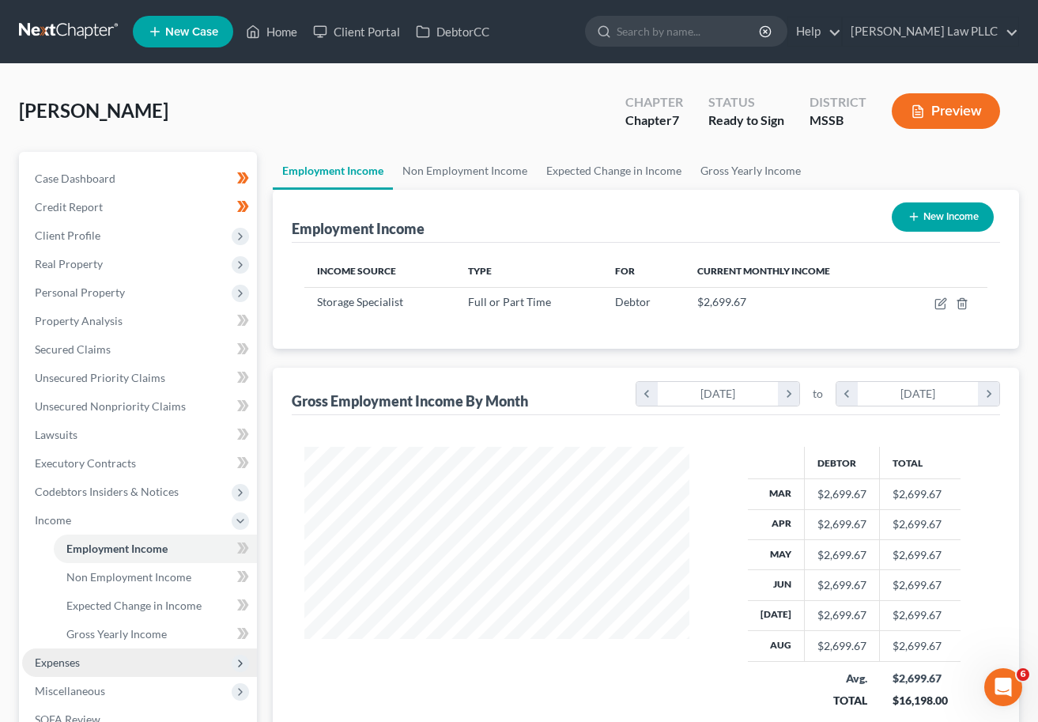
scroll to position [283, 417]
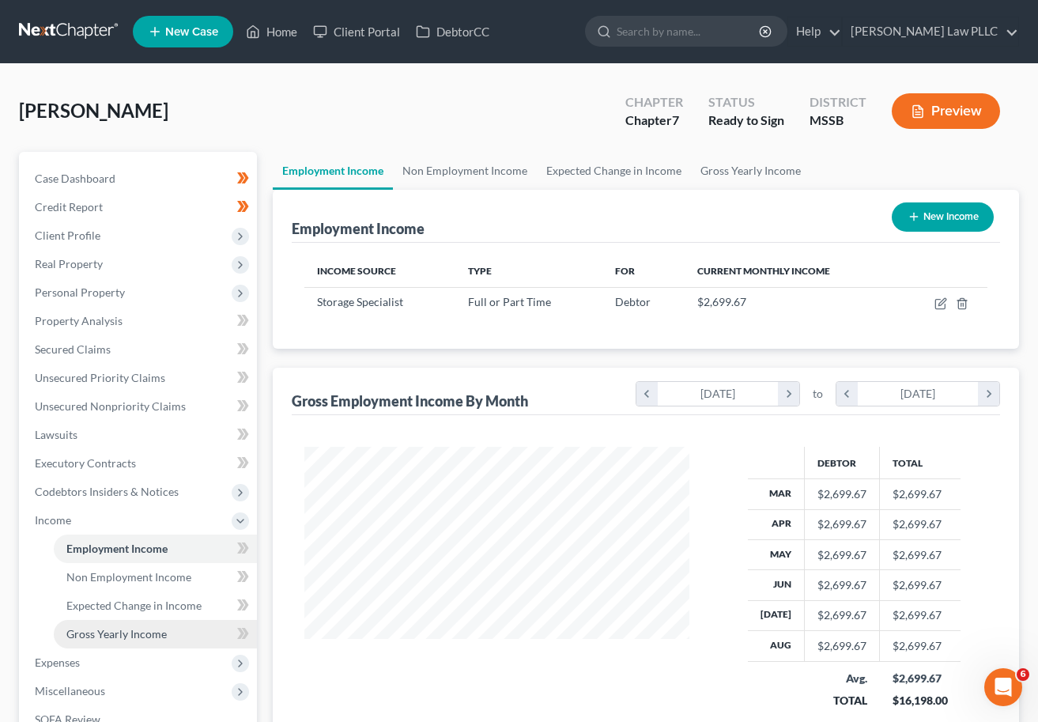
click at [130, 640] on span "Gross Yearly Income" at bounding box center [116, 633] width 100 height 13
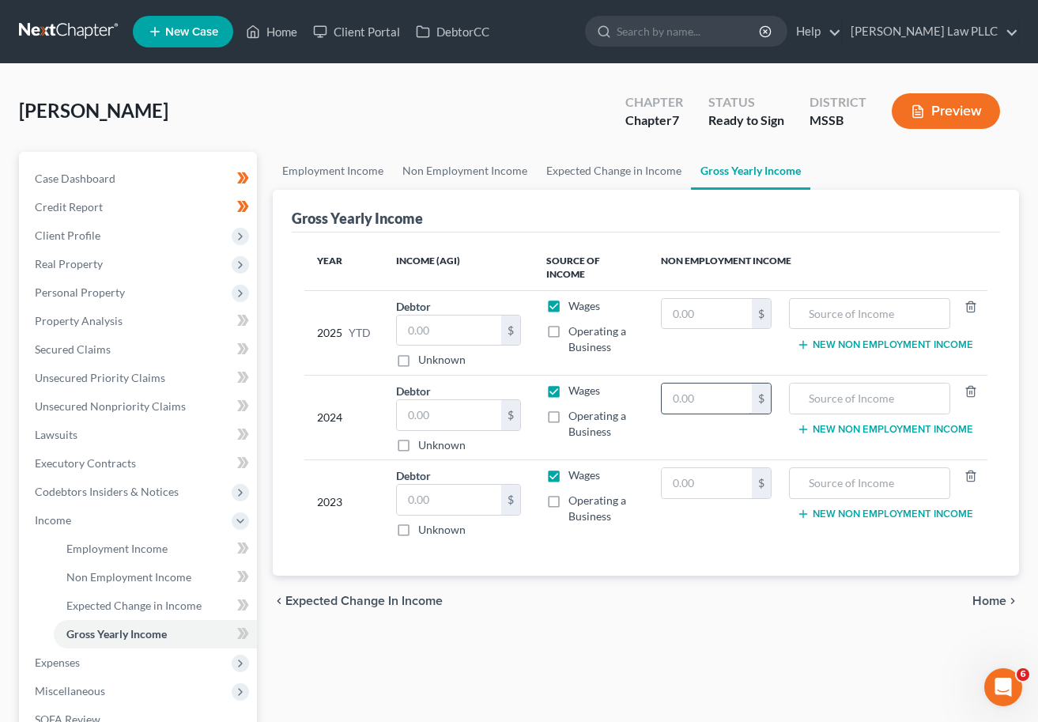
click at [687, 400] on input "text" at bounding box center [707, 399] width 90 height 30
click at [444, 420] on input "text" at bounding box center [449, 415] width 104 height 30
type input "51,800"
click at [422, 501] on input "text" at bounding box center [449, 500] width 104 height 30
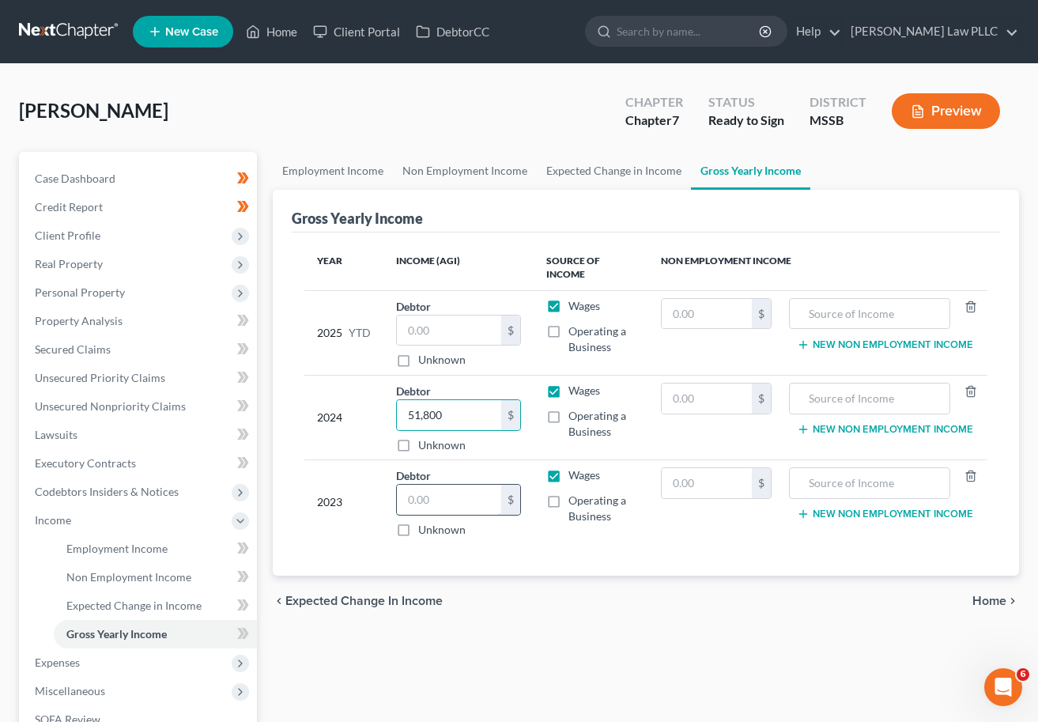
click at [422, 501] on input "text" at bounding box center [449, 500] width 104 height 30
type input "91,438"
click at [612, 583] on div "chevron_left Expected Change in Income Home chevron_right" at bounding box center [646, 601] width 747 height 51
click at [691, 488] on input "text" at bounding box center [707, 483] width 90 height 30
drag, startPoint x: 675, startPoint y: 482, endPoint x: 689, endPoint y: 479, distance: 13.8
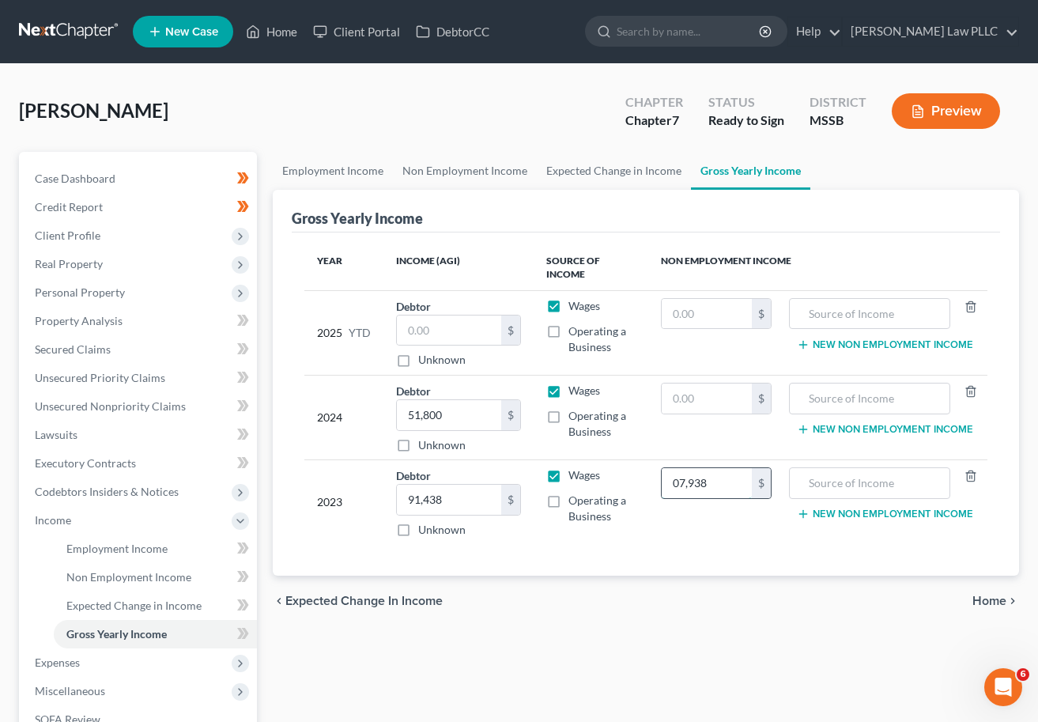
click at [676, 482] on input "07,938" at bounding box center [707, 483] width 90 height 30
type input "7,938"
click at [569, 504] on label "Operating a Business" at bounding box center [602, 509] width 67 height 32
click at [575, 503] on input "Operating a Business" at bounding box center [580, 498] width 10 height 10
checkbox input "true"
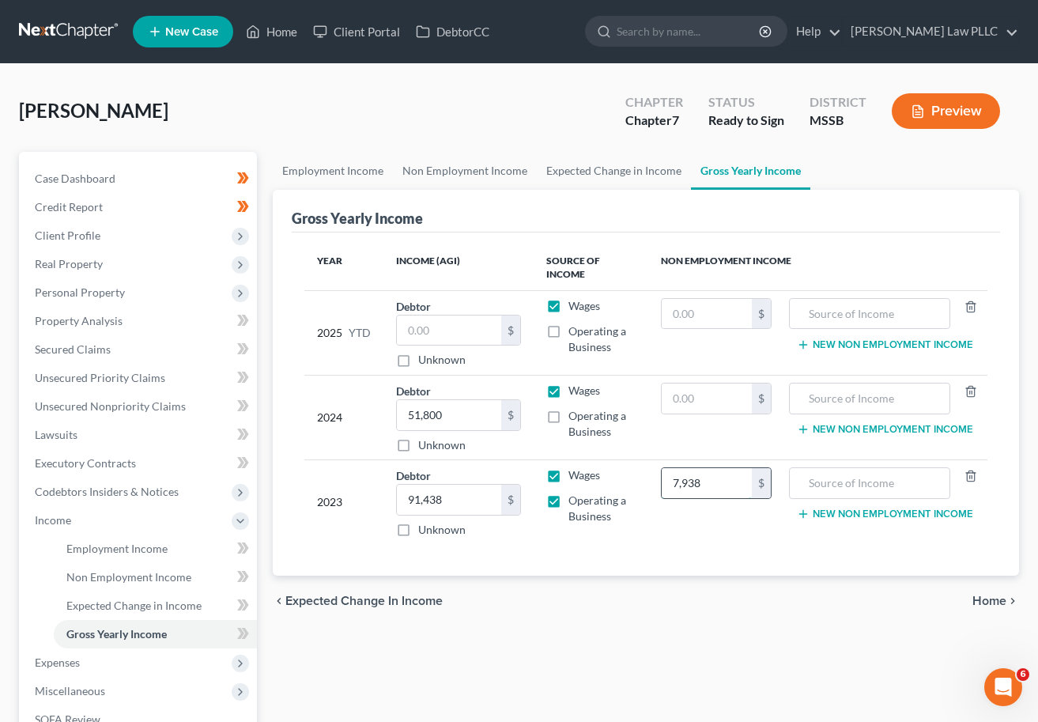
click at [724, 479] on input "7,938" at bounding box center [707, 483] width 90 height 30
click at [675, 479] on input "7,938" at bounding box center [707, 483] width 90 height 30
type input "0"
click at [426, 492] on input "91,438" at bounding box center [449, 500] width 104 height 30
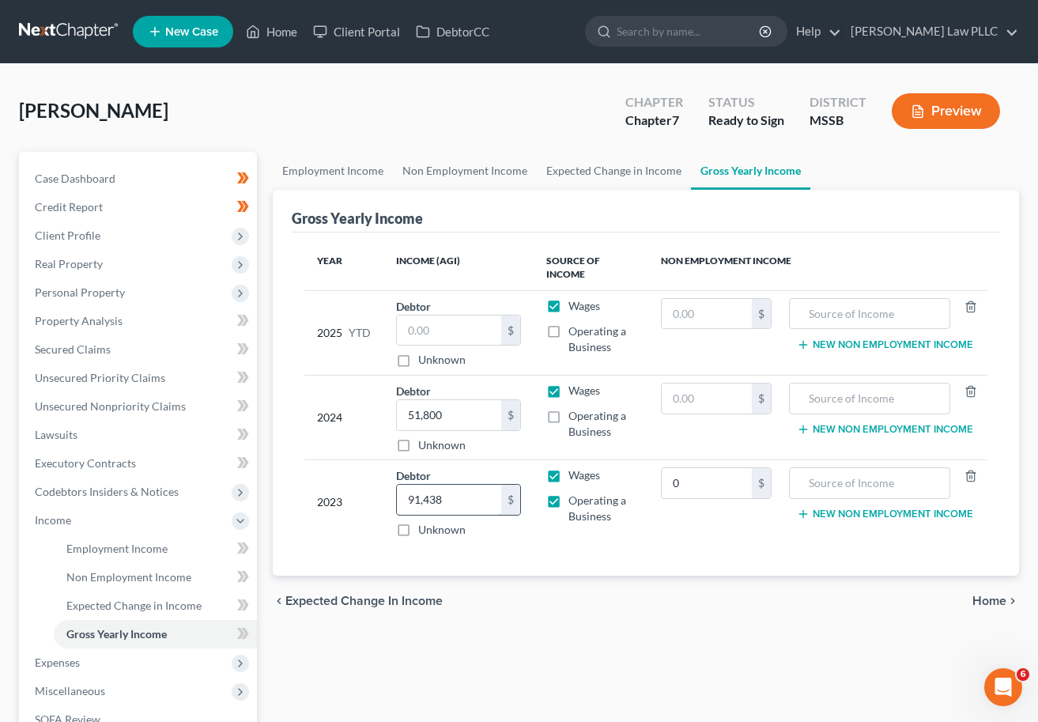
click at [426, 492] on input "91,438" at bounding box center [449, 500] width 104 height 30
type input "83,500"
click at [687, 555] on div "Year Income (AGI) Source of Income Non Employment Income 2025 YTD Debtor $ Unkn…" at bounding box center [646, 405] width 709 height 344
click at [87, 547] on span "Employment Income" at bounding box center [116, 548] width 101 height 13
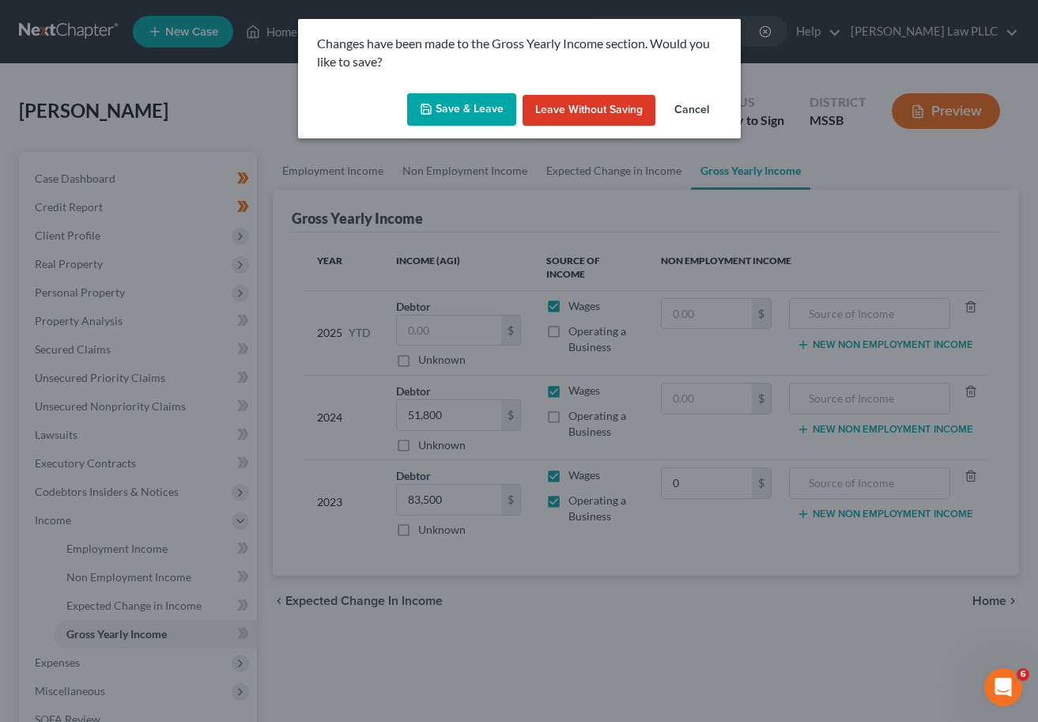
click at [439, 114] on button "Save & Leave" at bounding box center [461, 109] width 109 height 33
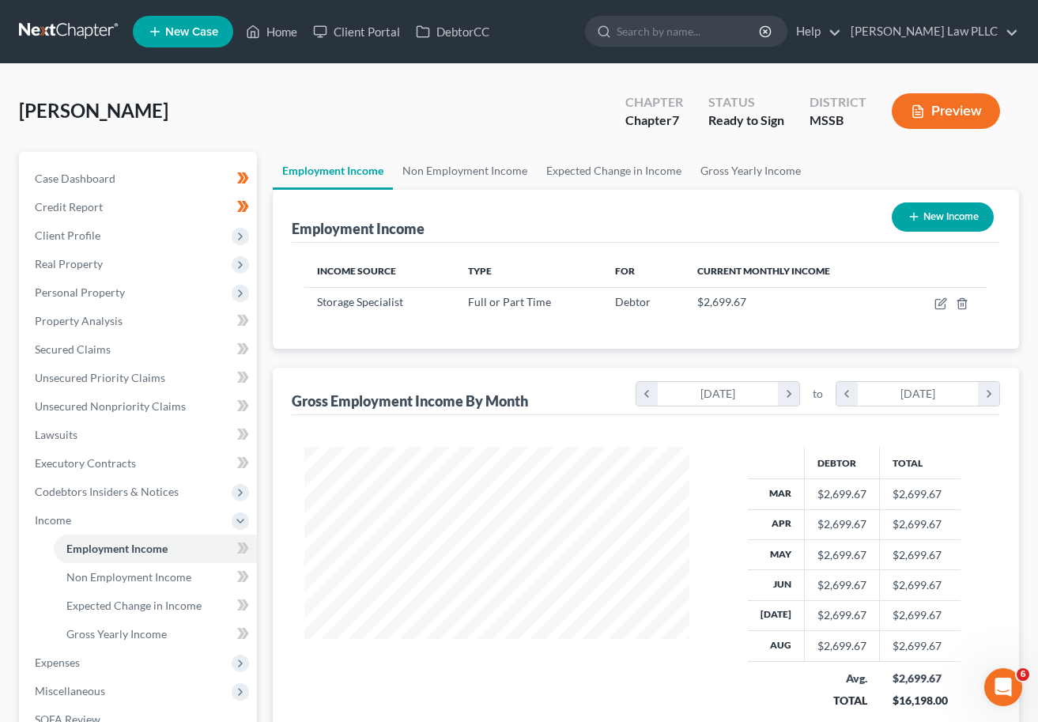
scroll to position [34, 0]
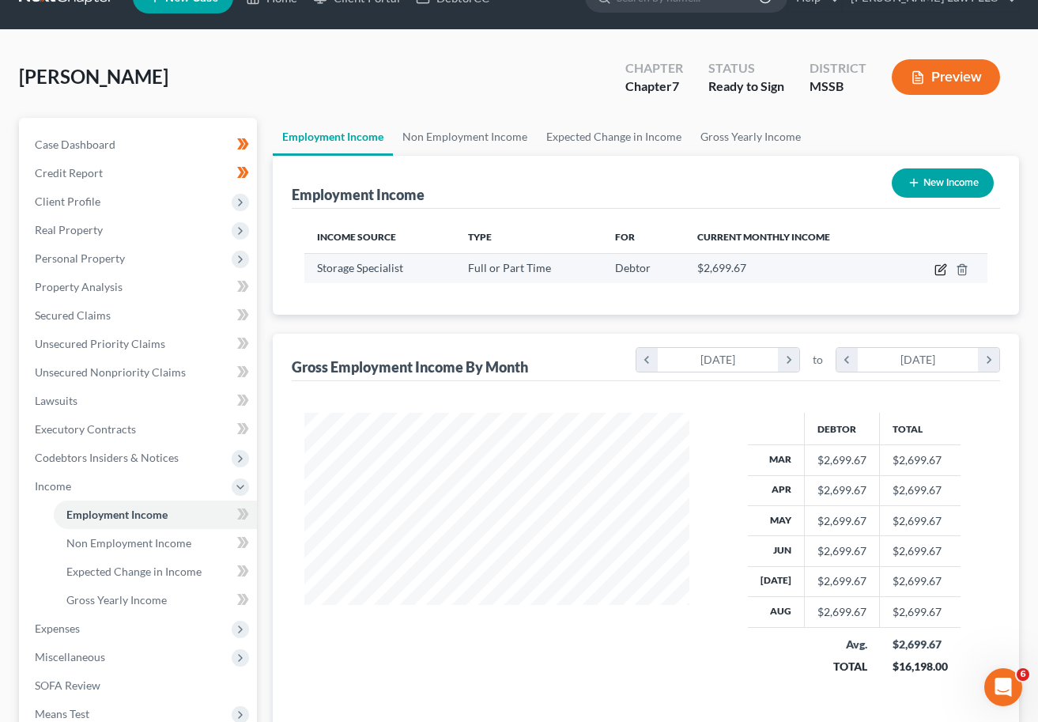
click at [907, 273] on icon "button" at bounding box center [941, 269] width 13 height 13
select select "0"
select select "45"
select select "2"
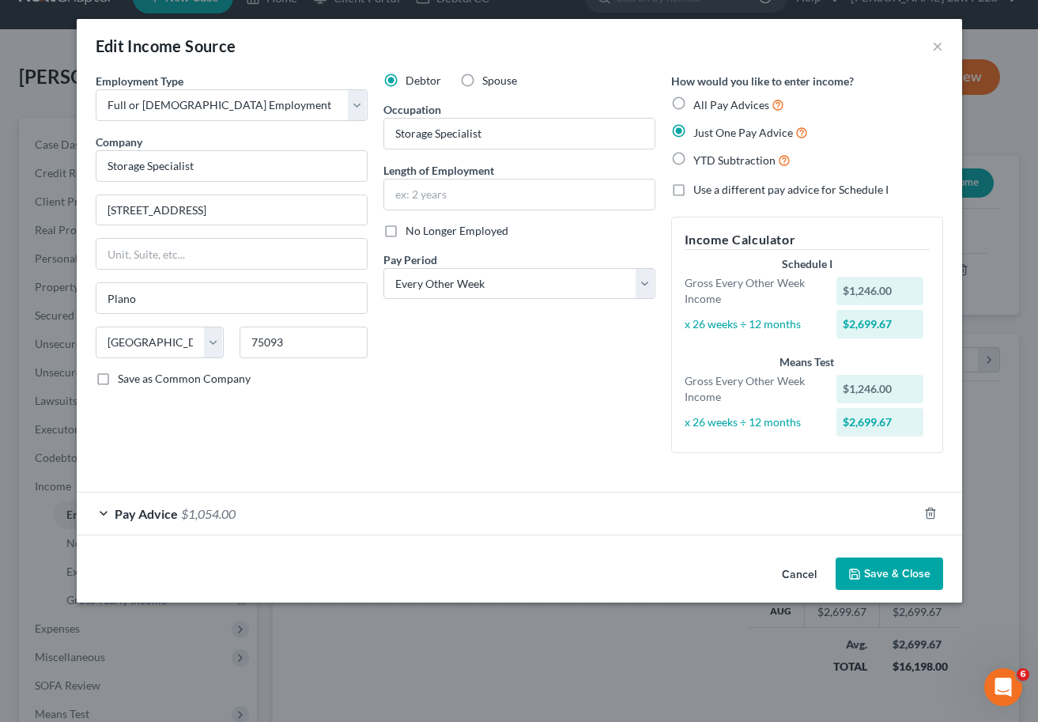
click at [108, 509] on div "Pay Advice $1,054.00" at bounding box center [498, 514] width 842 height 42
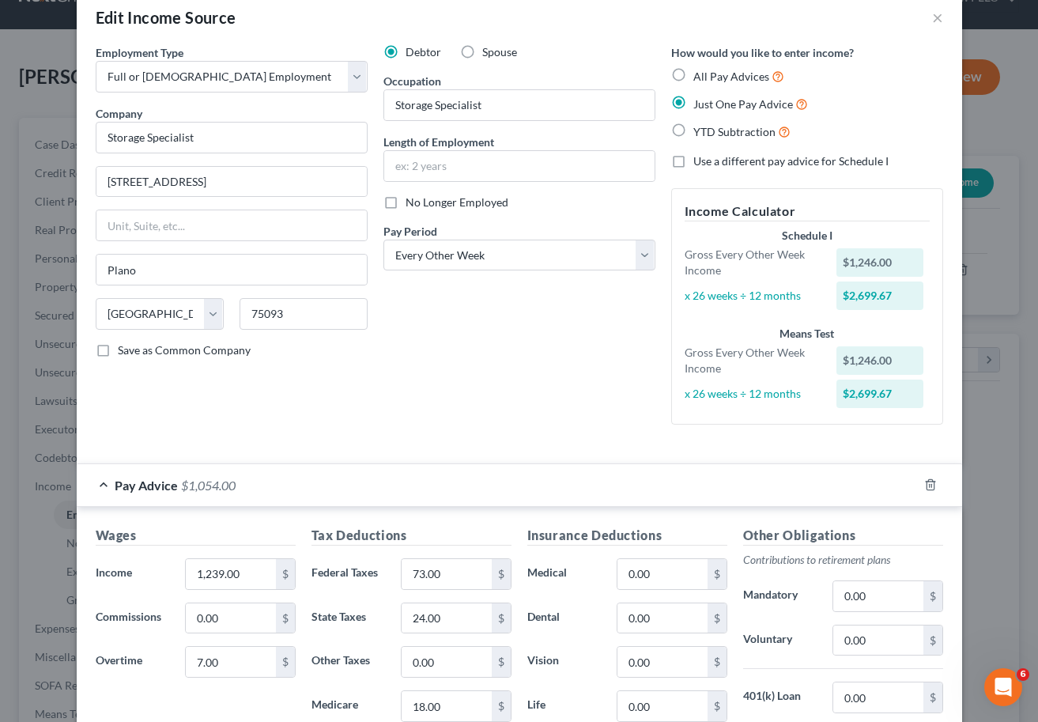
scroll to position [0, 0]
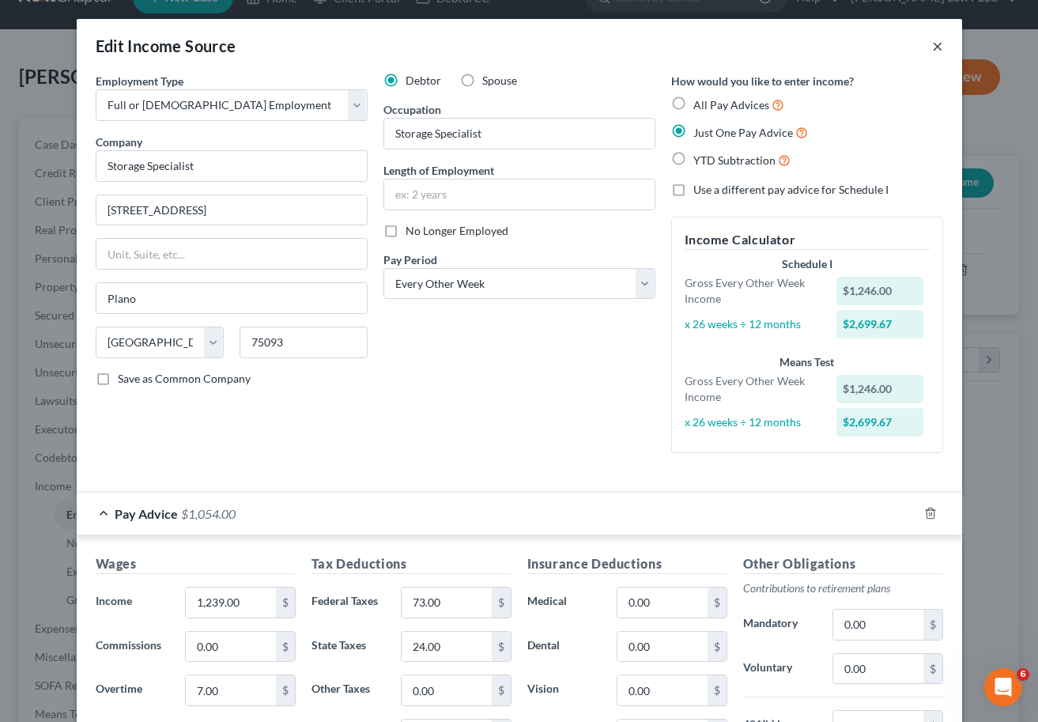
click at [907, 49] on button "×" at bounding box center [938, 45] width 11 height 19
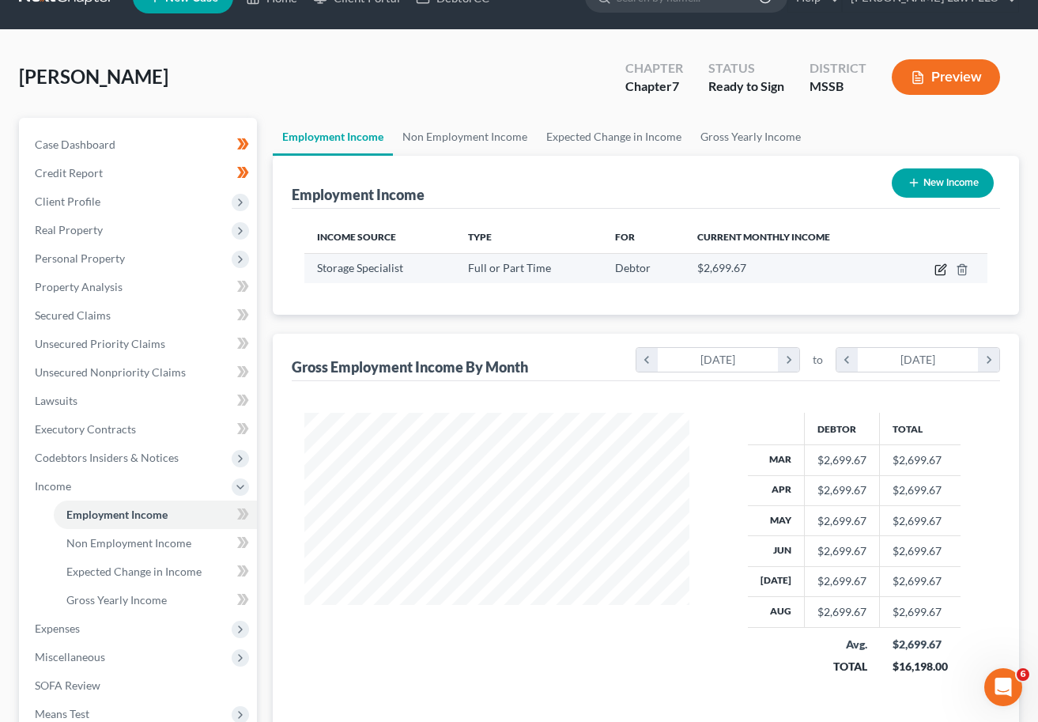
click at [907, 269] on icon "button" at bounding box center [941, 269] width 13 height 13
select select "0"
select select "45"
select select "2"
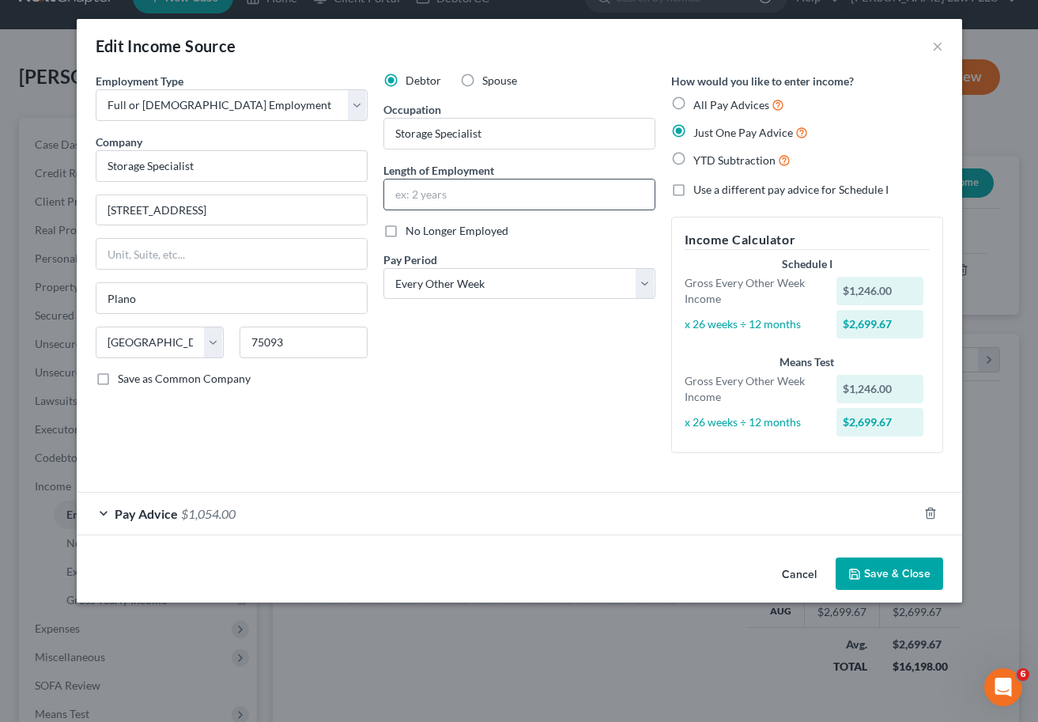
click at [410, 195] on input "text" at bounding box center [519, 195] width 271 height 30
drag, startPoint x: 404, startPoint y: 191, endPoint x: 446, endPoint y: 225, distance: 54.0
click at [407, 191] on input "2 Months" at bounding box center [519, 195] width 271 height 30
type input "3 Months"
click at [474, 450] on div "Debtor Spouse Occupation Storage Specialist Length of Employment 3 Months No Lo…" at bounding box center [520, 269] width 288 height 393
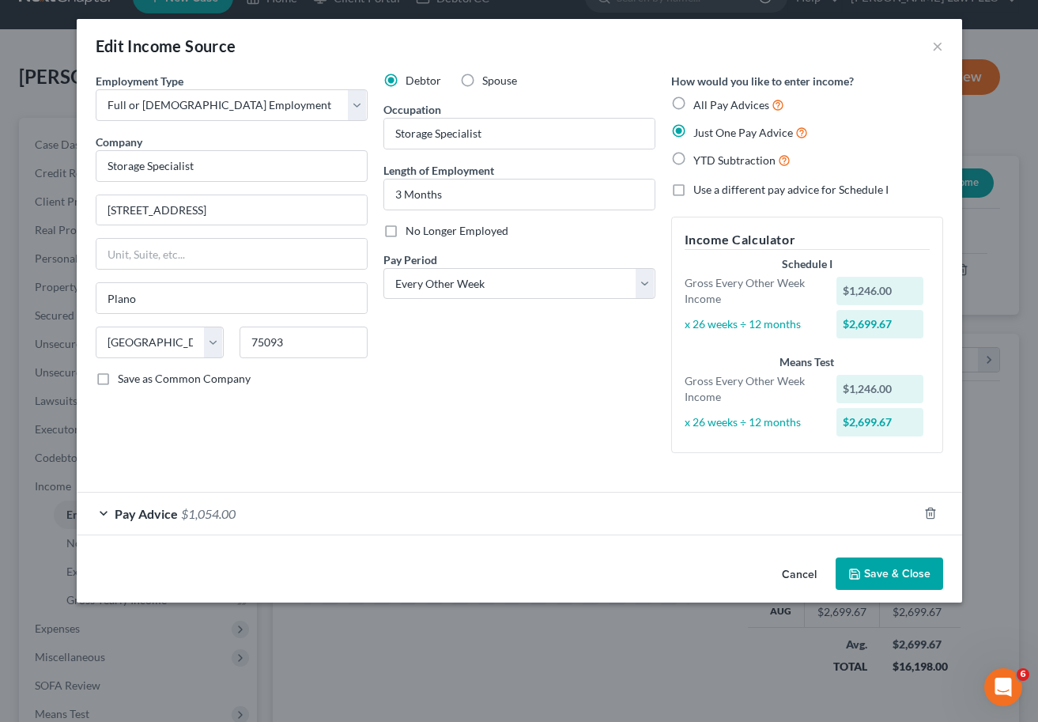
click at [694, 104] on label "All Pay Advices" at bounding box center [739, 105] width 91 height 18
click at [700, 104] on input "All Pay Advices" at bounding box center [705, 101] width 10 height 10
radio input "true"
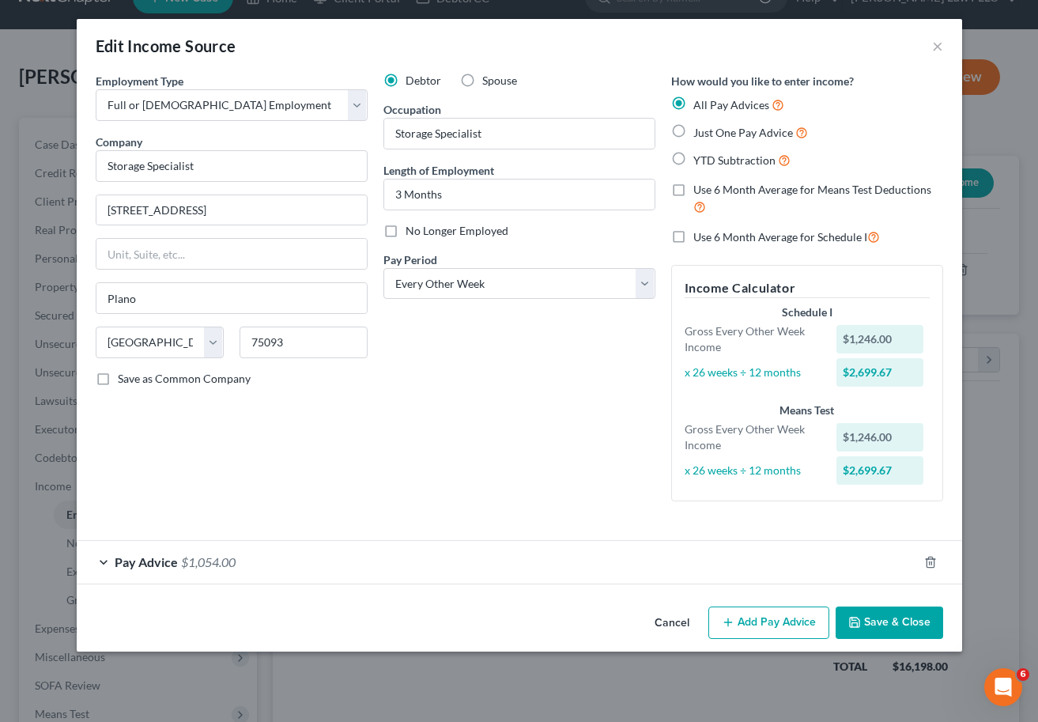
click at [168, 566] on span "Pay Advice" at bounding box center [146, 561] width 63 height 15
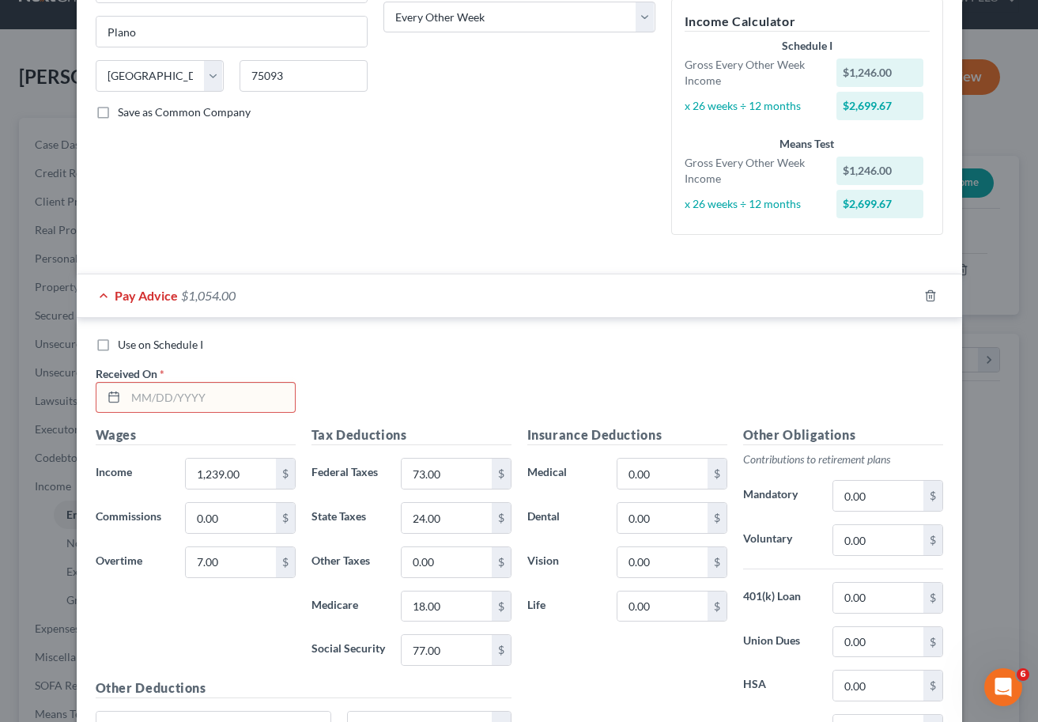
scroll to position [334, 0]
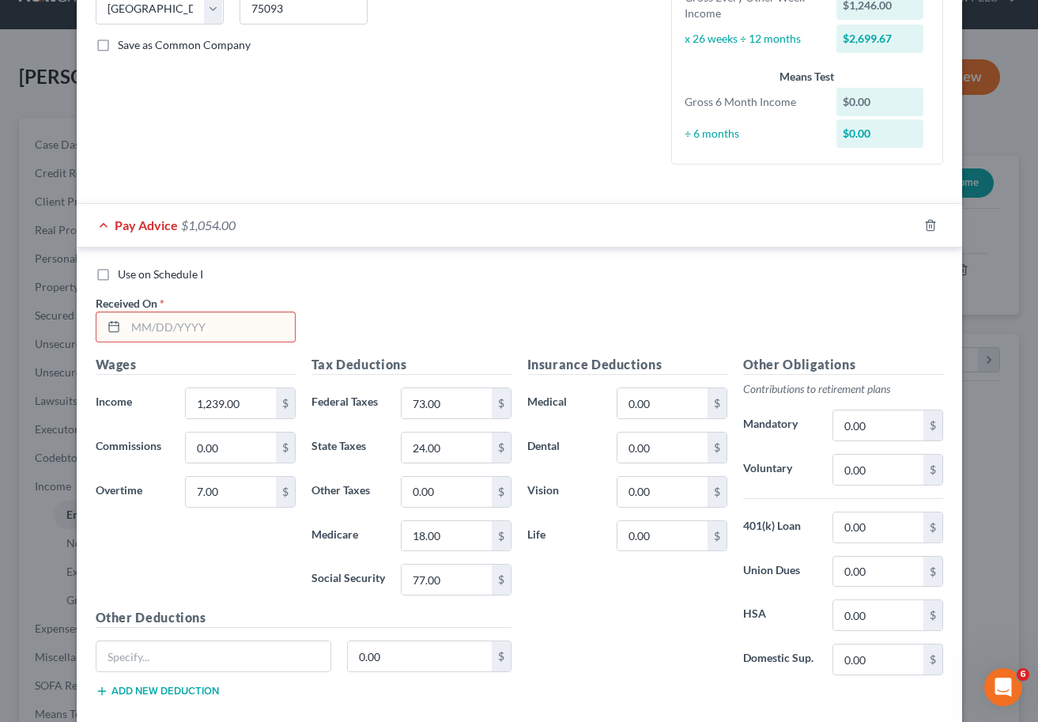
click at [127, 326] on input "text" at bounding box center [210, 327] width 169 height 30
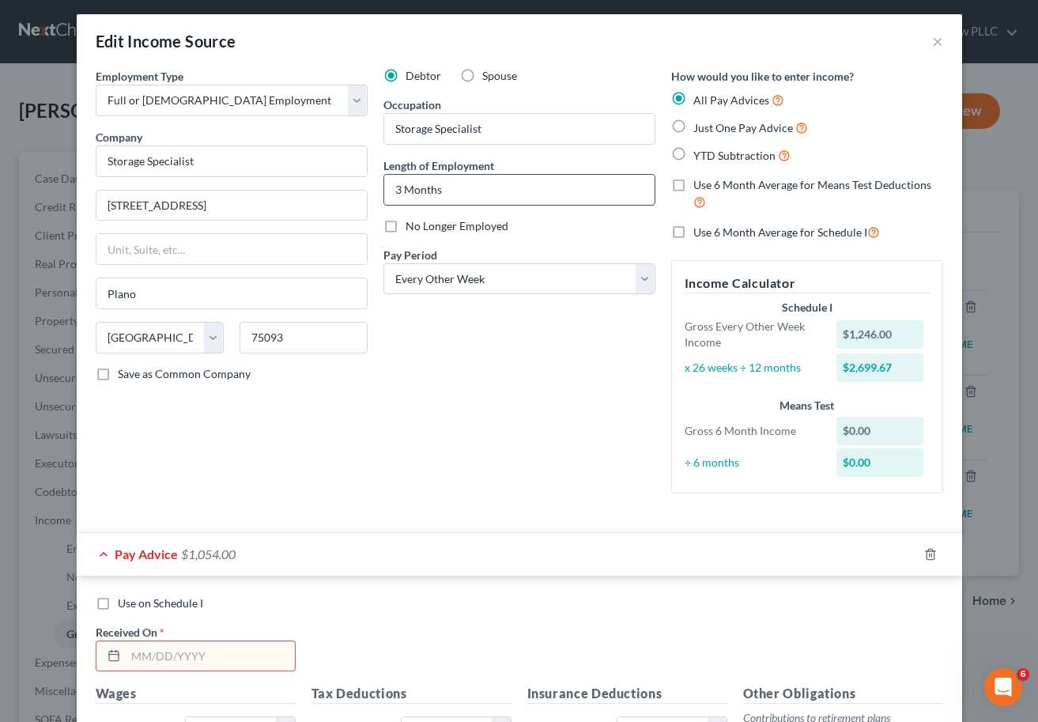
scroll to position [1, 0]
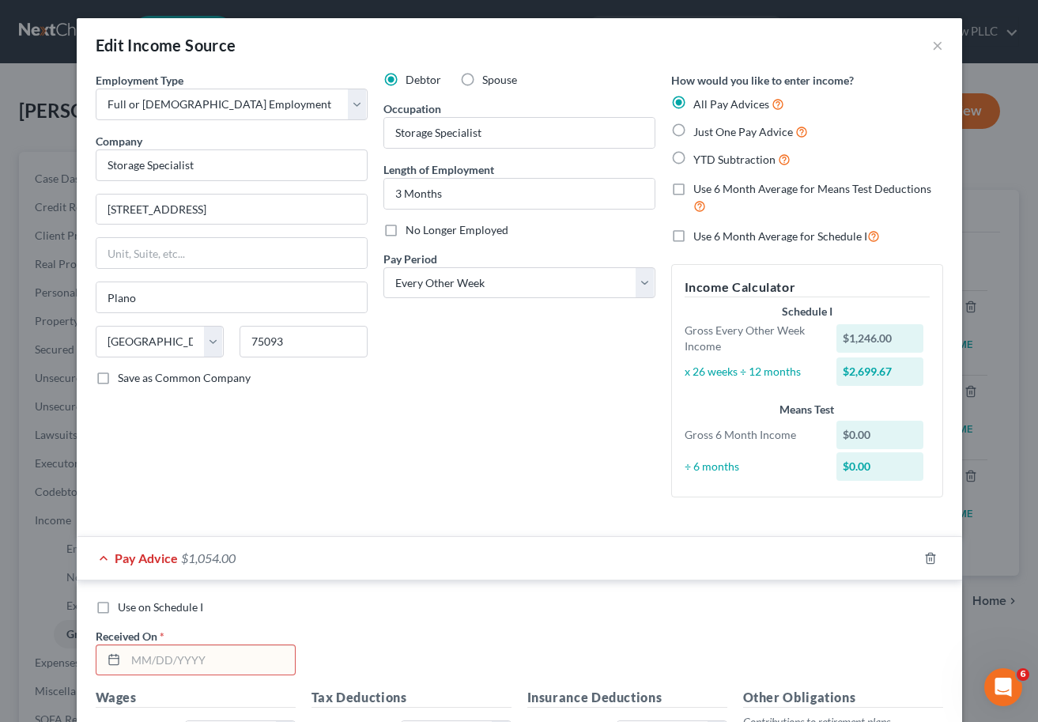
click at [694, 235] on label "Use 6 Month Average for Schedule I" at bounding box center [787, 236] width 187 height 18
click at [700, 235] on input "Use 6 Month Average for Schedule I" at bounding box center [705, 232] width 10 height 10
checkbox input "true"
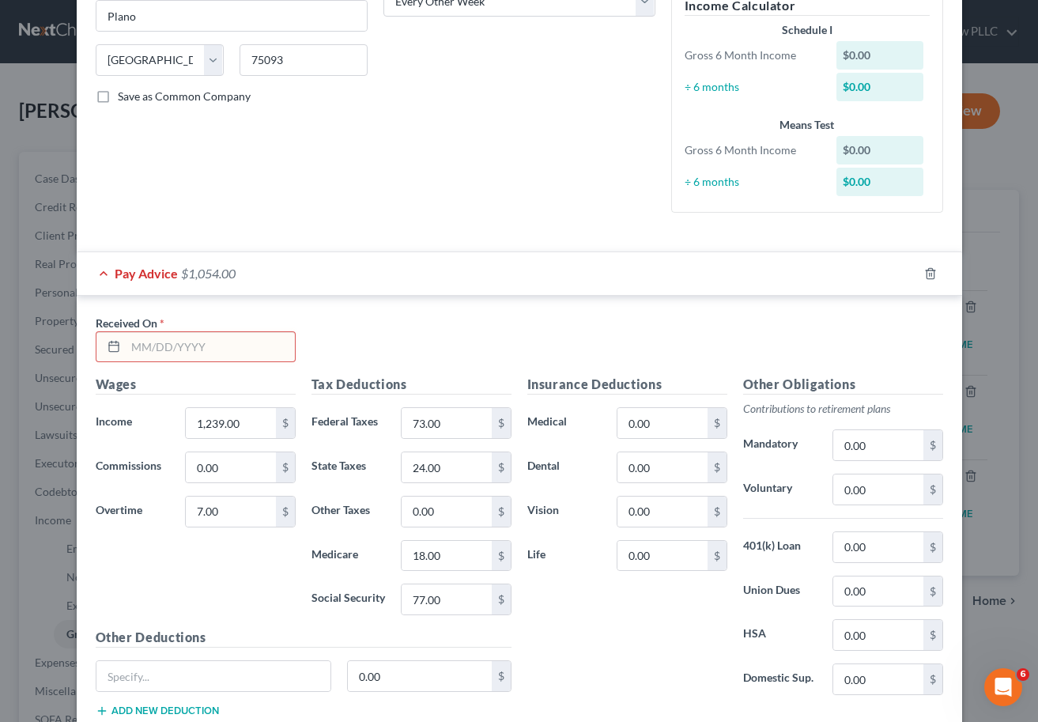
scroll to position [291, 0]
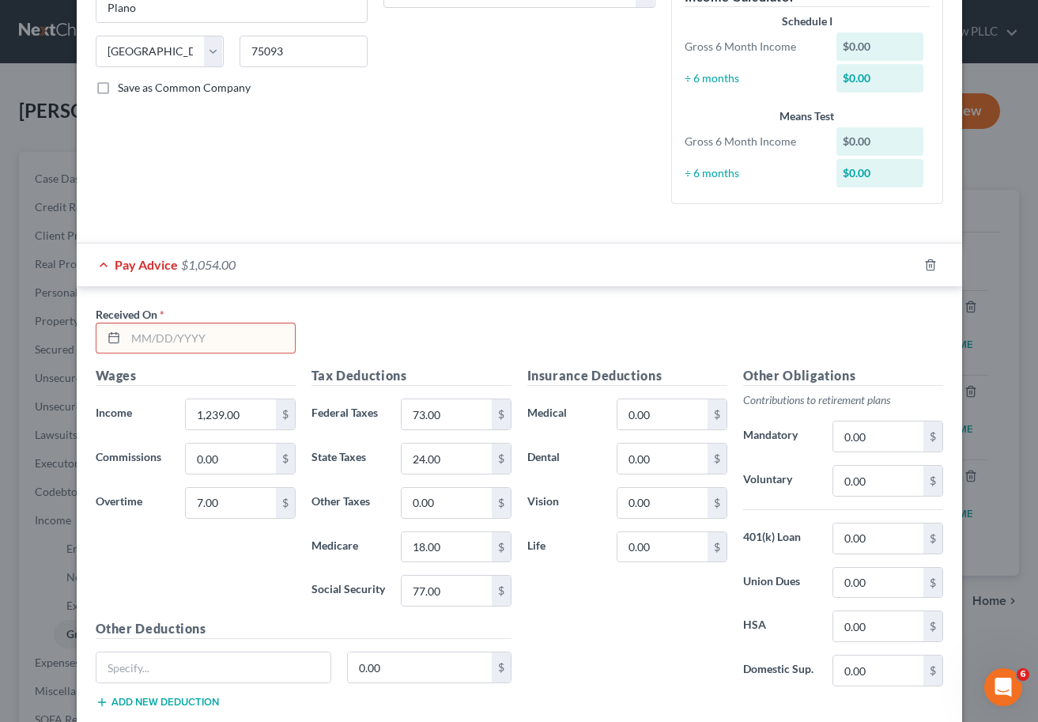
click at [133, 339] on input "text" at bounding box center [210, 338] width 169 height 30
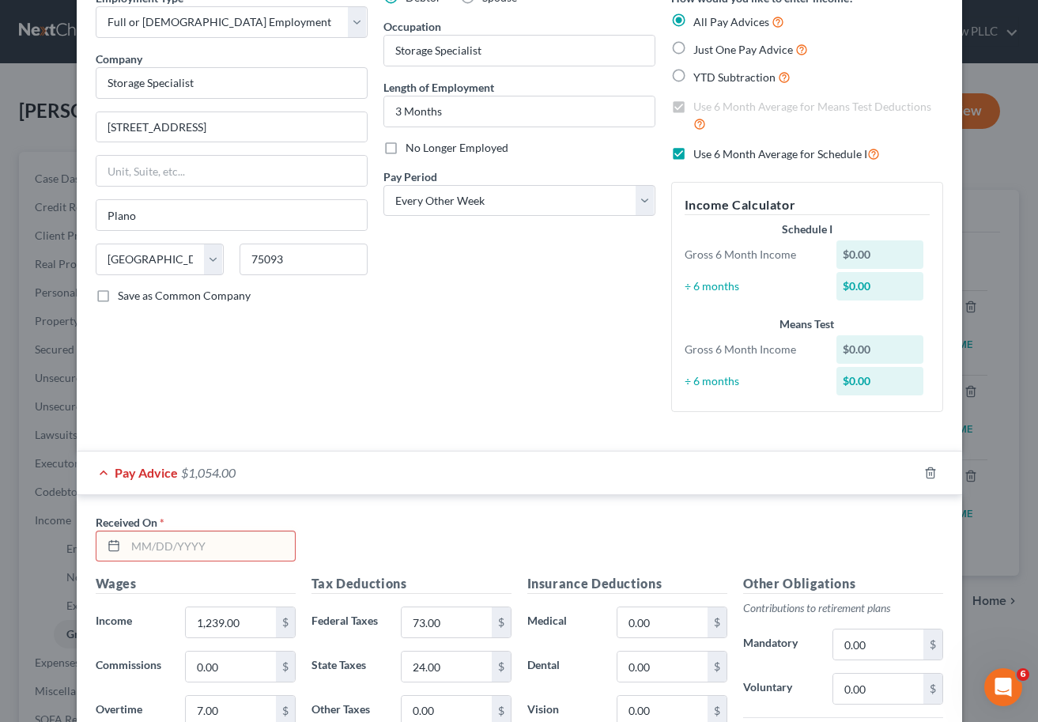
scroll to position [30, 0]
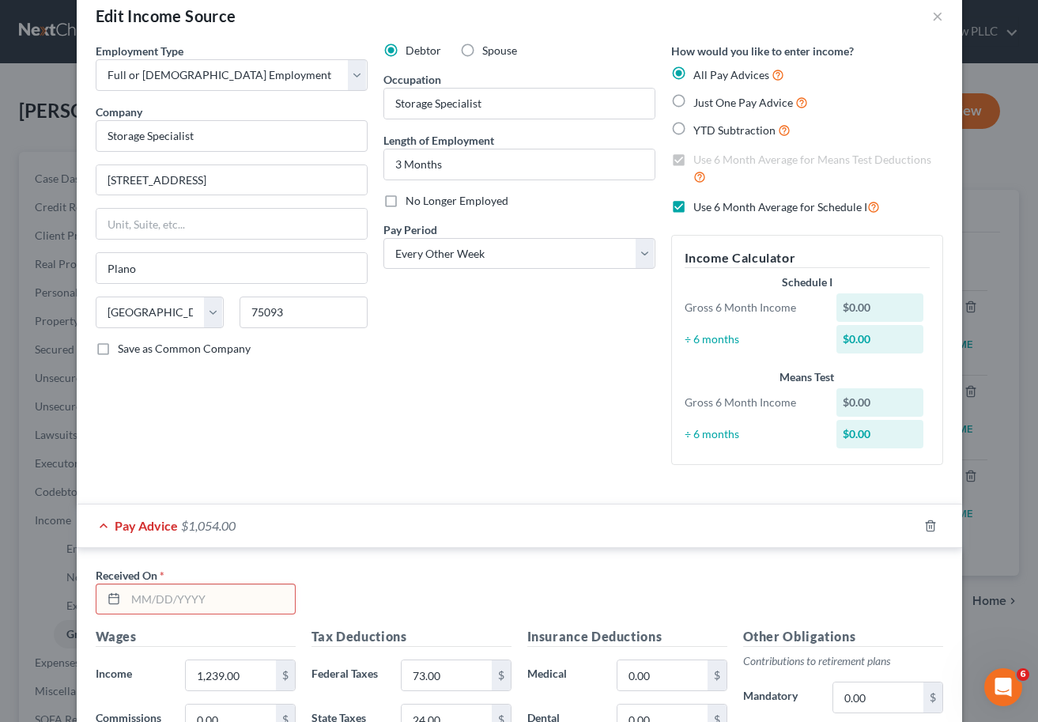
click at [694, 74] on label "All Pay Advices" at bounding box center [739, 75] width 91 height 18
click at [700, 74] on input "All Pay Advices" at bounding box center [705, 71] width 10 height 10
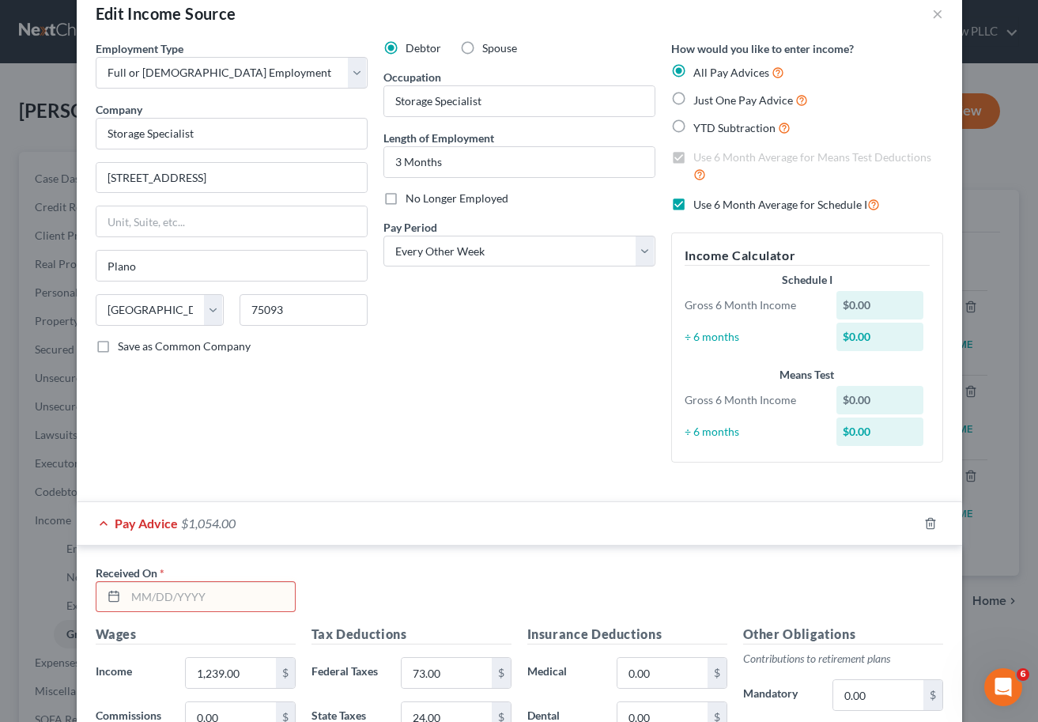
scroll to position [32, 0]
click at [694, 206] on label "Use 6 Month Average for Schedule I" at bounding box center [787, 205] width 187 height 18
click at [700, 206] on input "Use 6 Month Average for Schedule I" at bounding box center [705, 201] width 10 height 10
checkbox input "false"
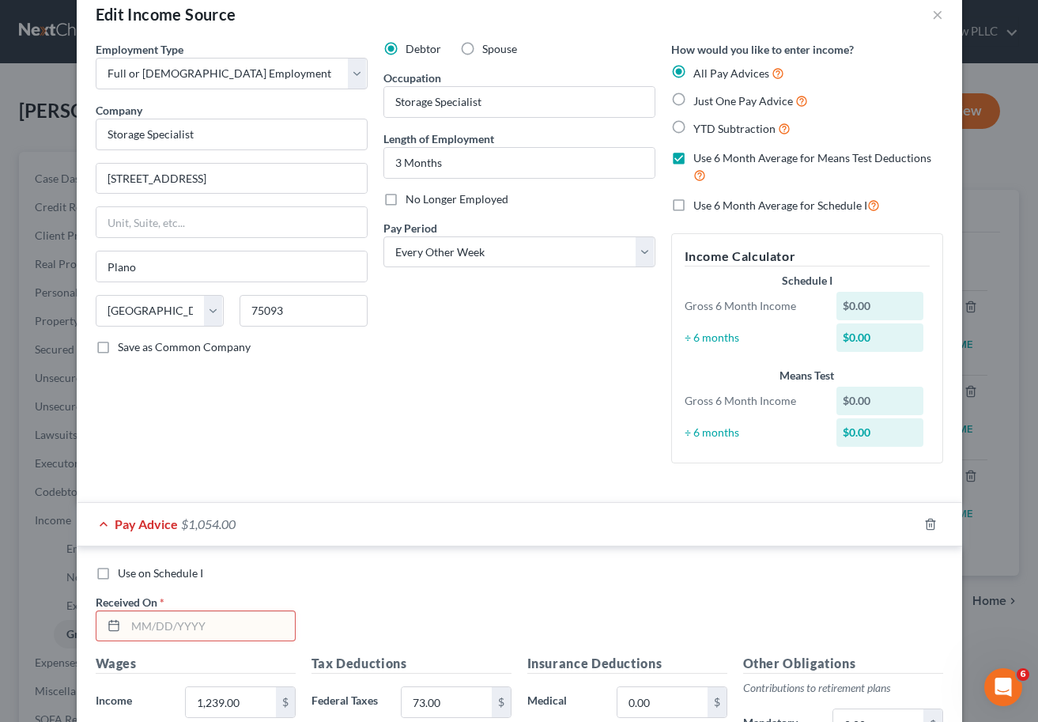
click at [694, 71] on label "All Pay Advices" at bounding box center [739, 73] width 91 height 18
click at [700, 71] on input "All Pay Advices" at bounding box center [705, 69] width 10 height 10
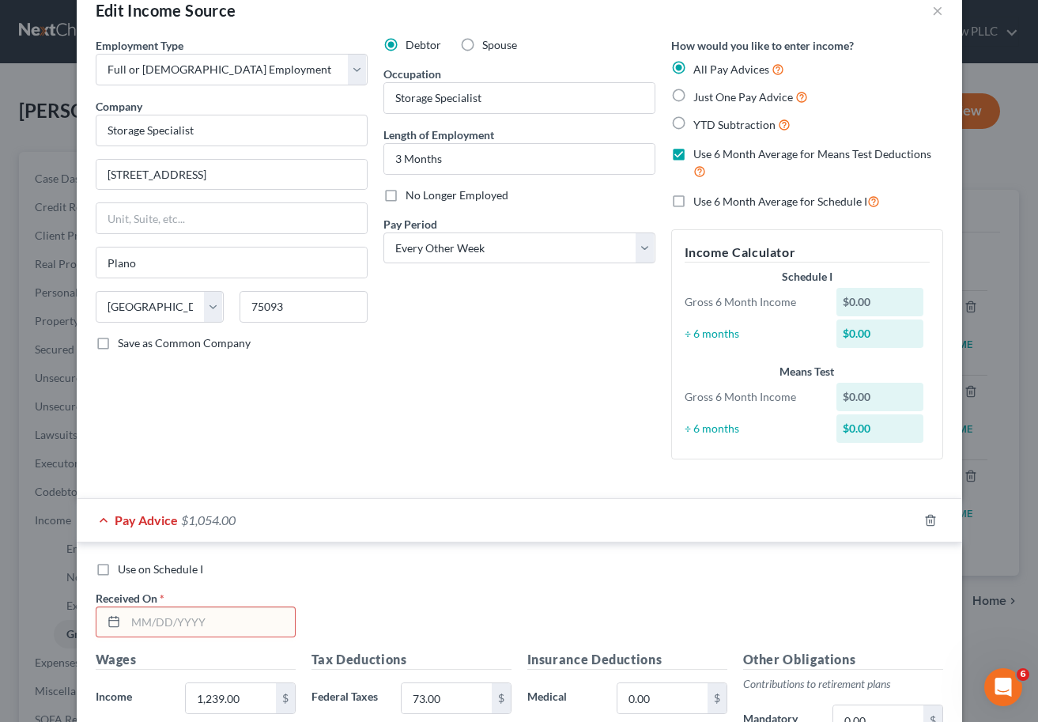
click at [694, 99] on label "Just One Pay Advice" at bounding box center [751, 97] width 115 height 18
click at [700, 98] on input "Just One Pay Advice" at bounding box center [705, 93] width 10 height 10
radio input "true"
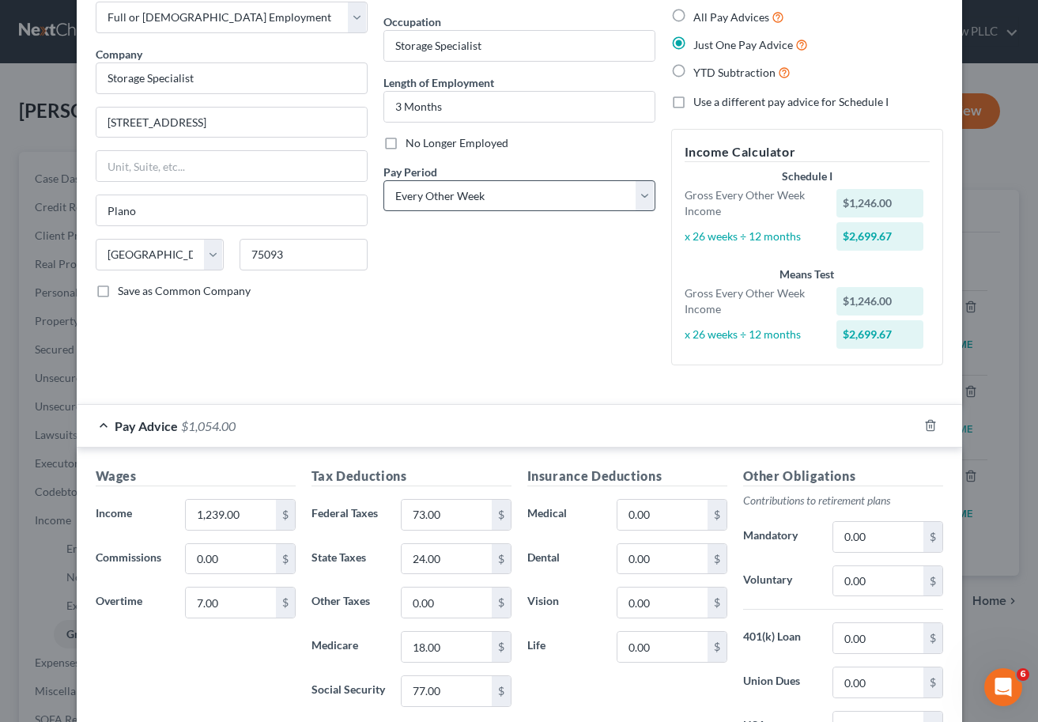
scroll to position [75, 0]
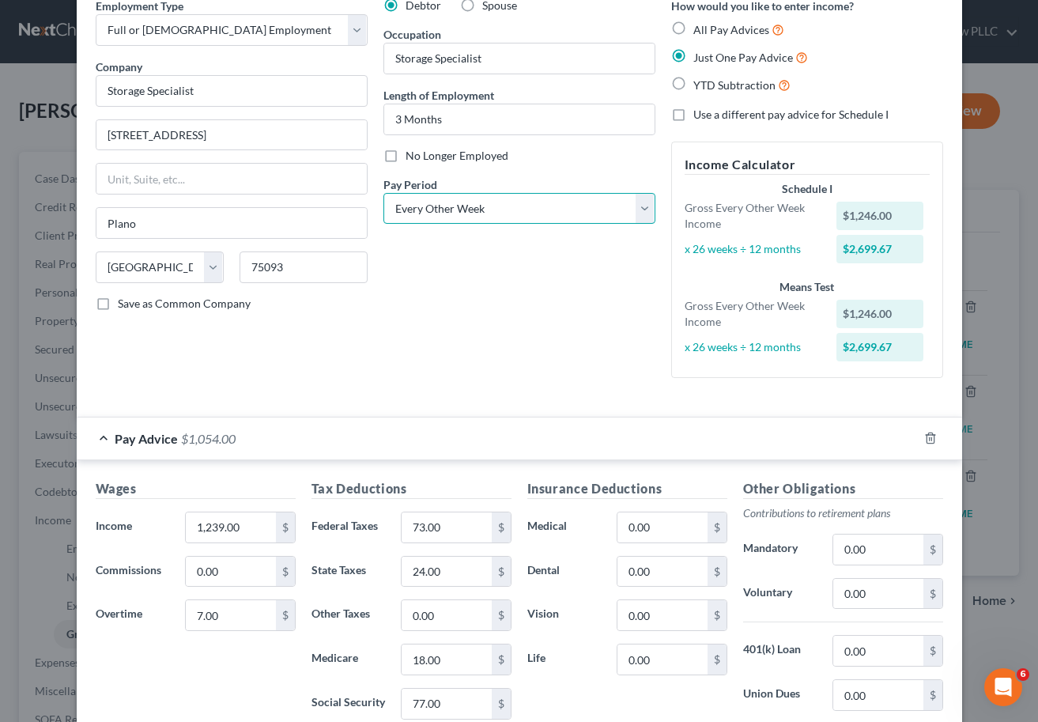
click at [516, 196] on select "Select Monthly Twice Monthly Every Other Week Weekly" at bounding box center [520, 209] width 272 height 32
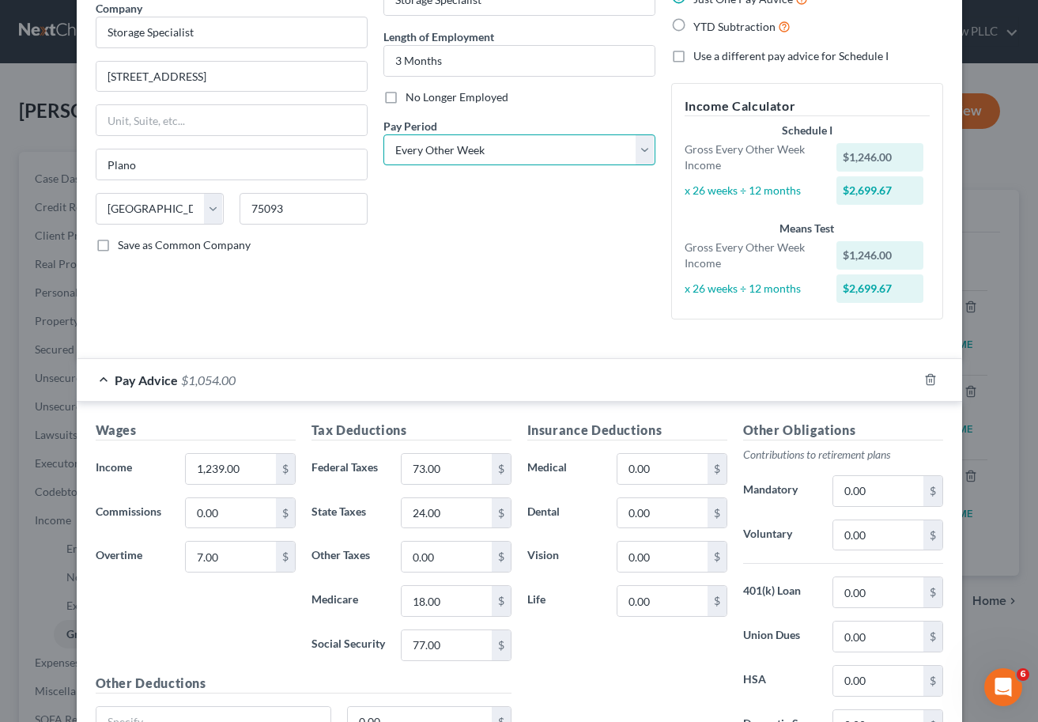
scroll to position [0, 0]
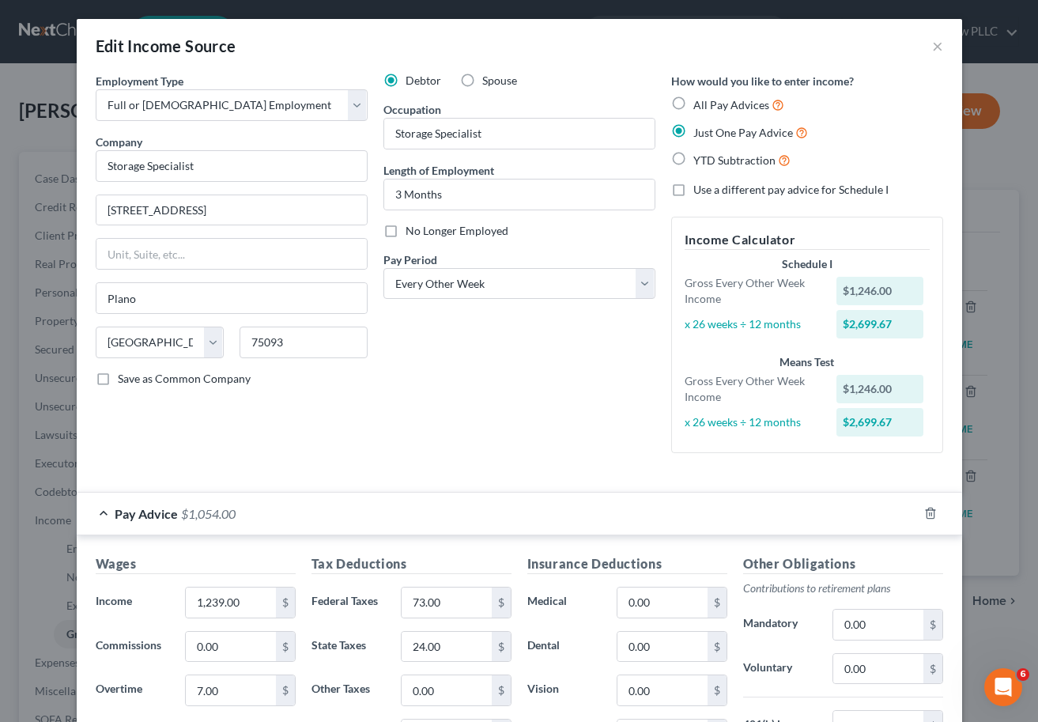
click at [694, 103] on label "All Pay Advices" at bounding box center [739, 105] width 91 height 18
click at [700, 103] on input "All Pay Advices" at bounding box center [705, 101] width 10 height 10
radio input "true"
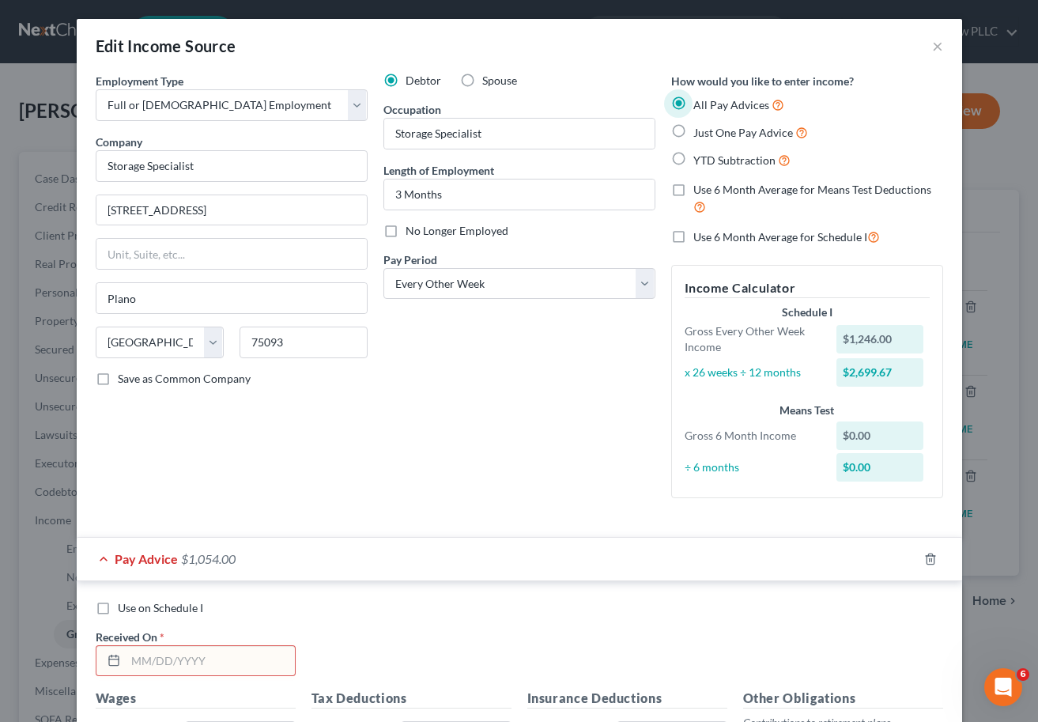
click at [694, 134] on label "Just One Pay Advice" at bounding box center [751, 132] width 115 height 18
click at [700, 134] on input "Just One Pay Advice" at bounding box center [705, 128] width 10 height 10
radio input "true"
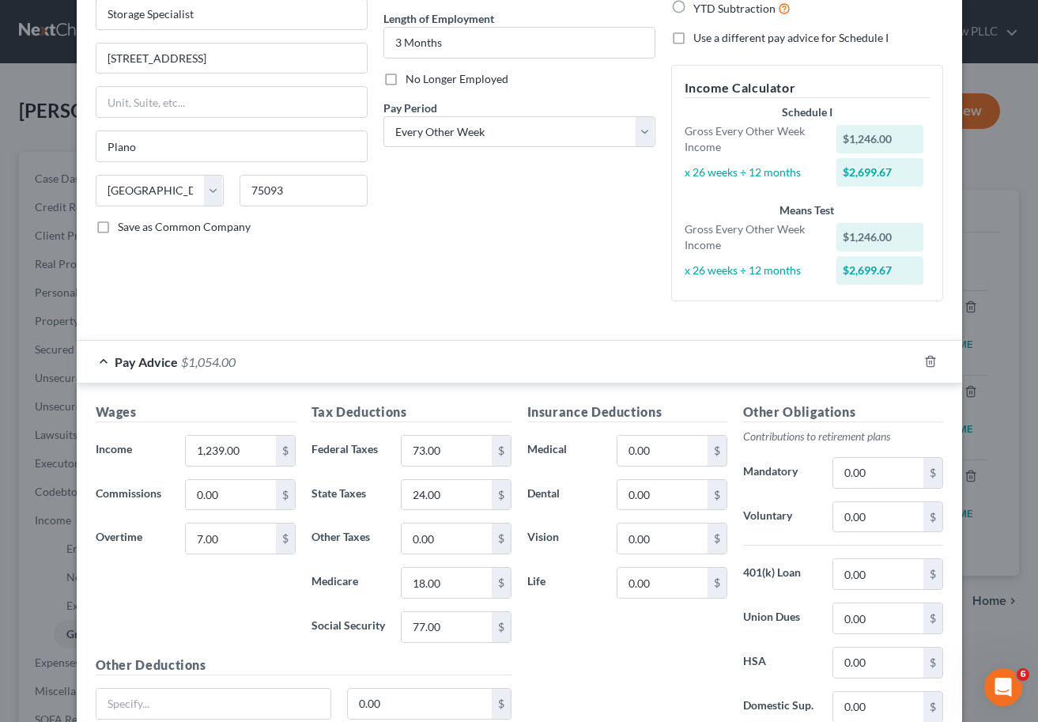
scroll to position [286, 0]
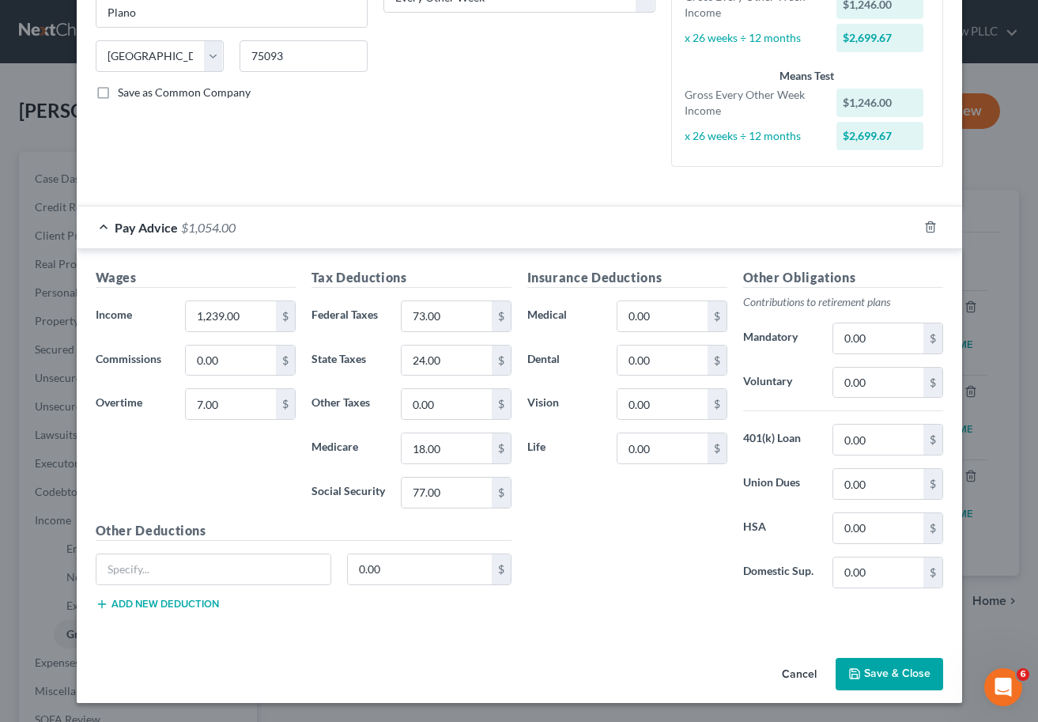
click at [891, 670] on button "Save & Close" at bounding box center [890, 674] width 108 height 33
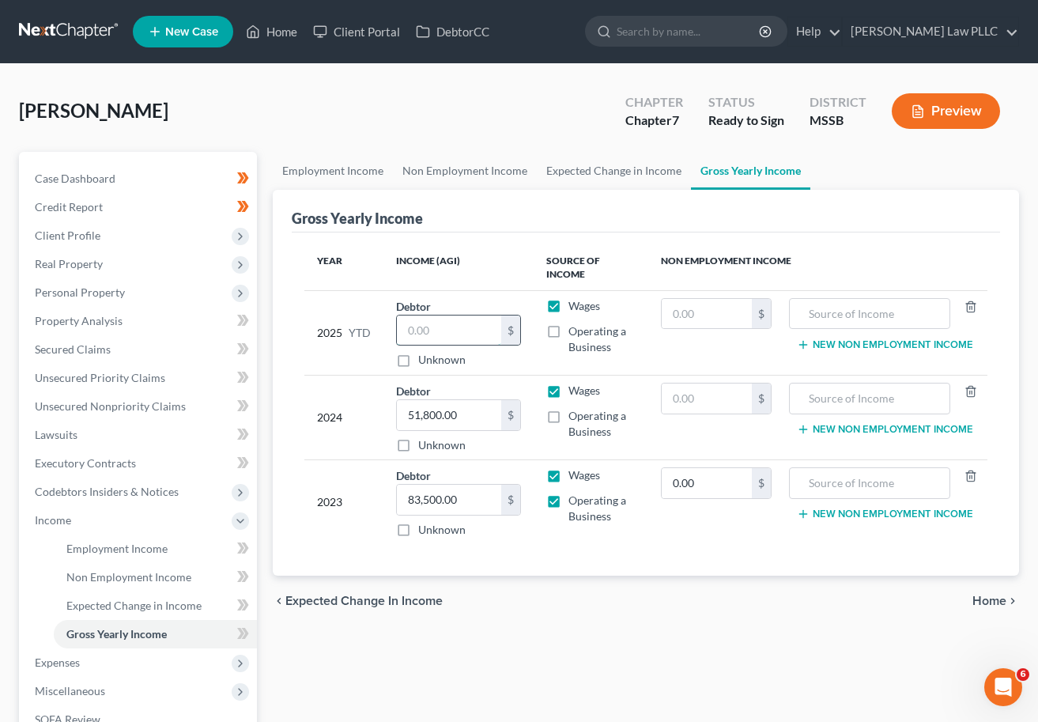
click at [426, 321] on input "text" at bounding box center [449, 331] width 104 height 30
paste input "11951.24"
type input "11,951.24"
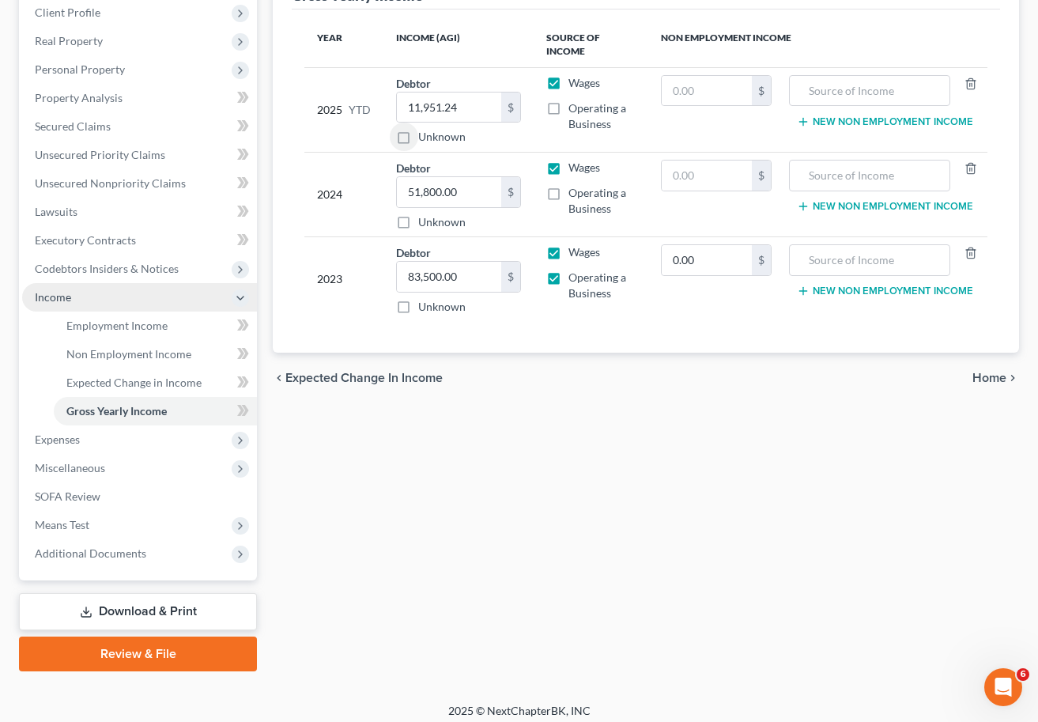
scroll to position [231, 0]
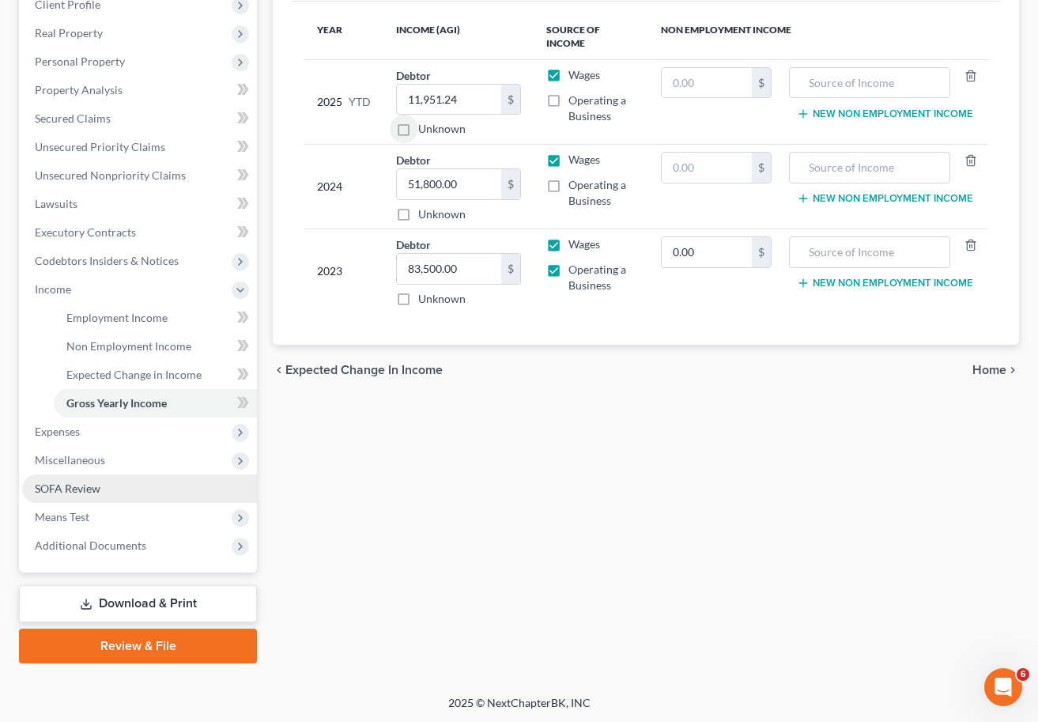
click at [123, 493] on link "SOFA Review" at bounding box center [139, 489] width 235 height 28
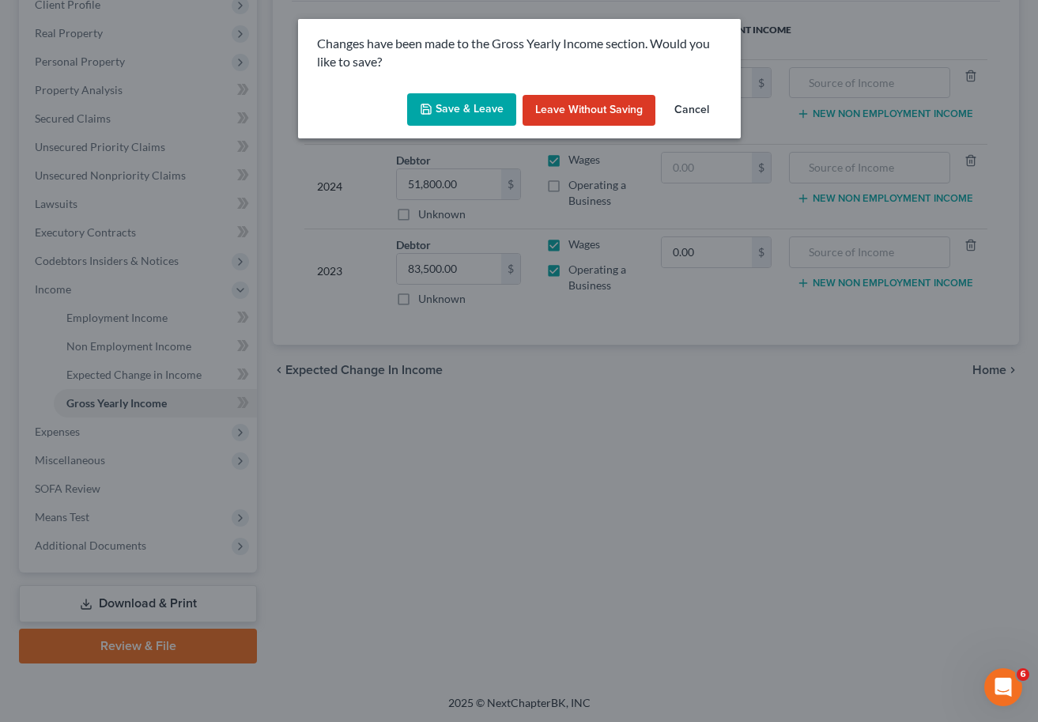
click at [443, 119] on button "Save & Leave" at bounding box center [461, 109] width 109 height 33
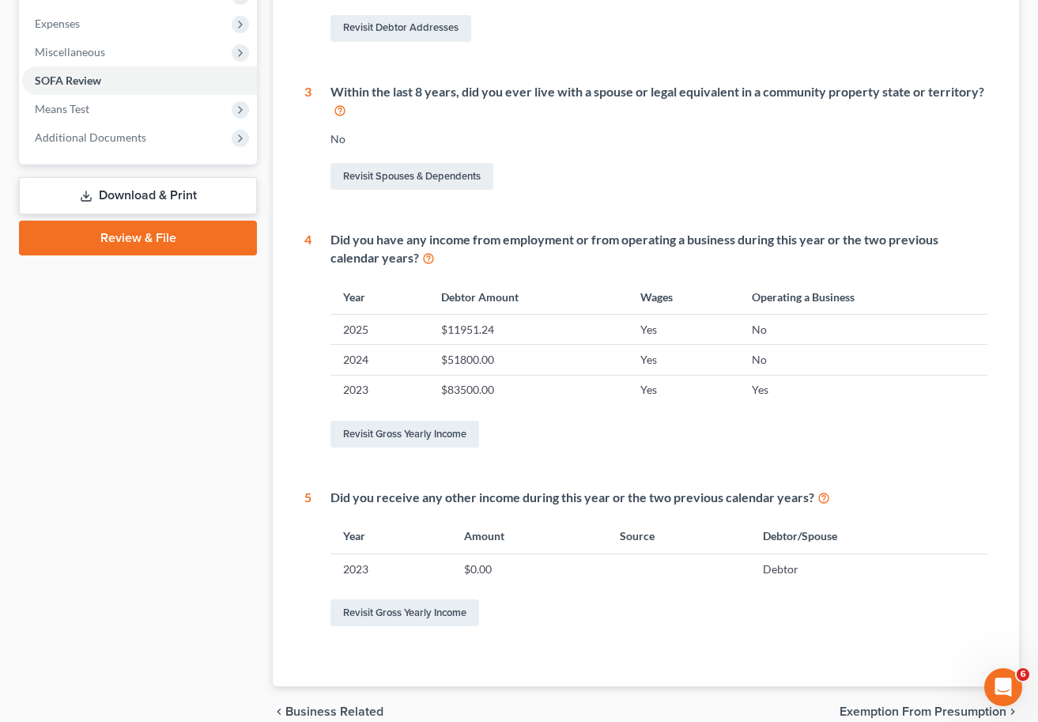
scroll to position [526, 0]
click at [429, 614] on link "Revisit Gross Yearly Income" at bounding box center [405, 612] width 149 height 27
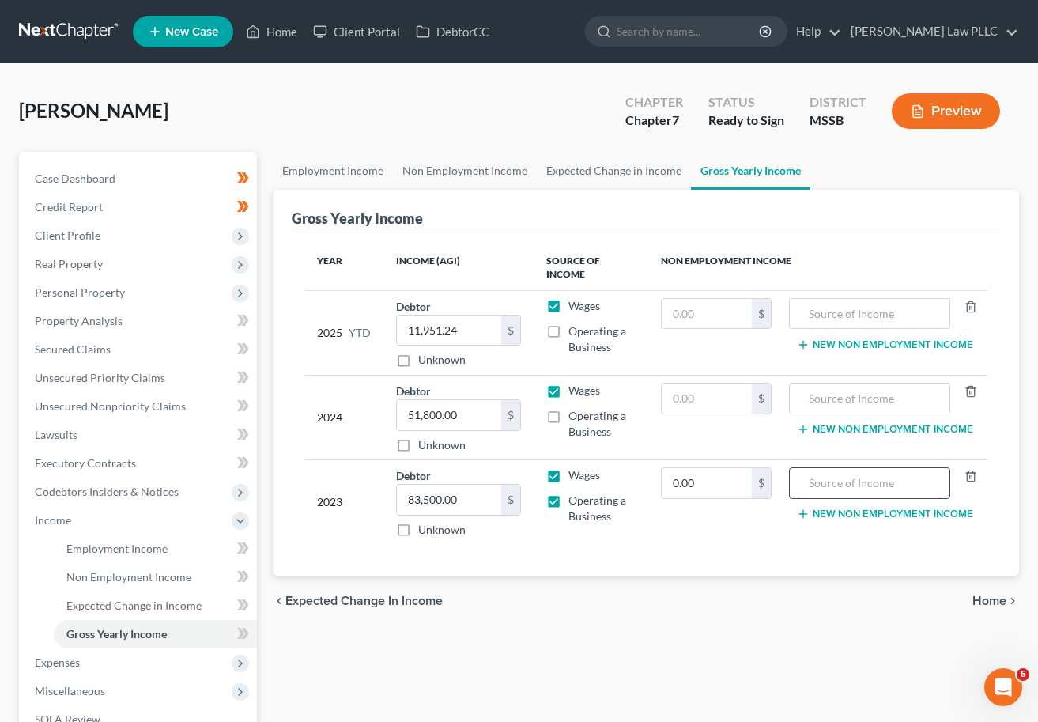
click at [851, 484] on input "text" at bounding box center [870, 483] width 144 height 30
type input "Negative Self Employment Income"
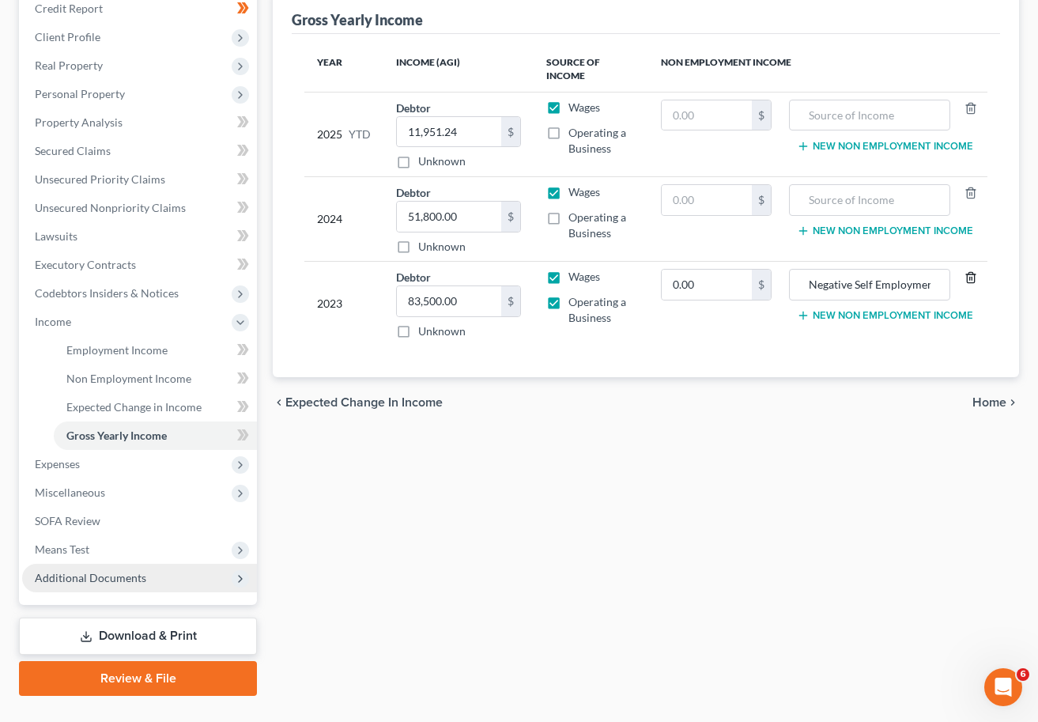
scroll to position [206, 0]
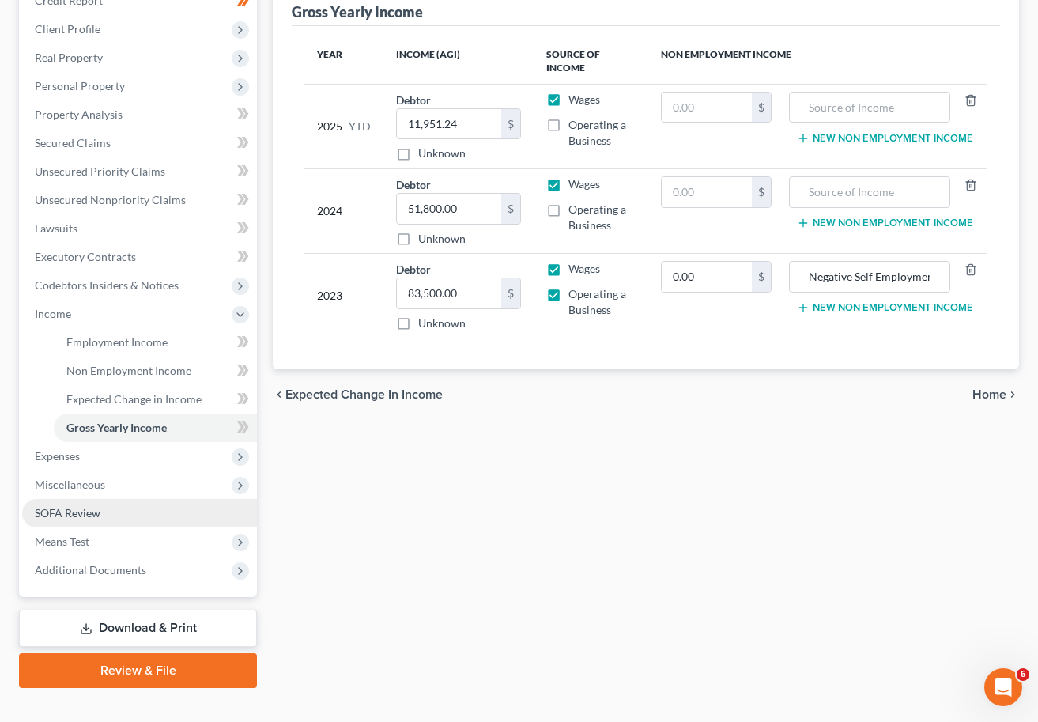
click at [121, 515] on link "SOFA Review" at bounding box center [139, 513] width 235 height 28
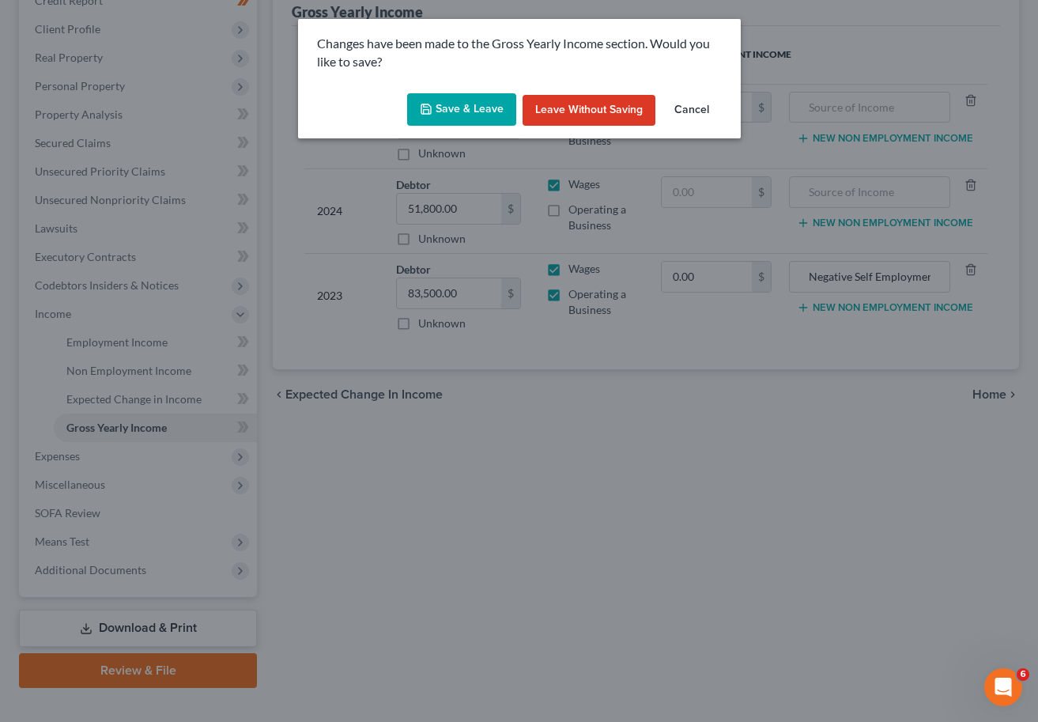
click at [458, 106] on button "Save & Leave" at bounding box center [461, 109] width 109 height 33
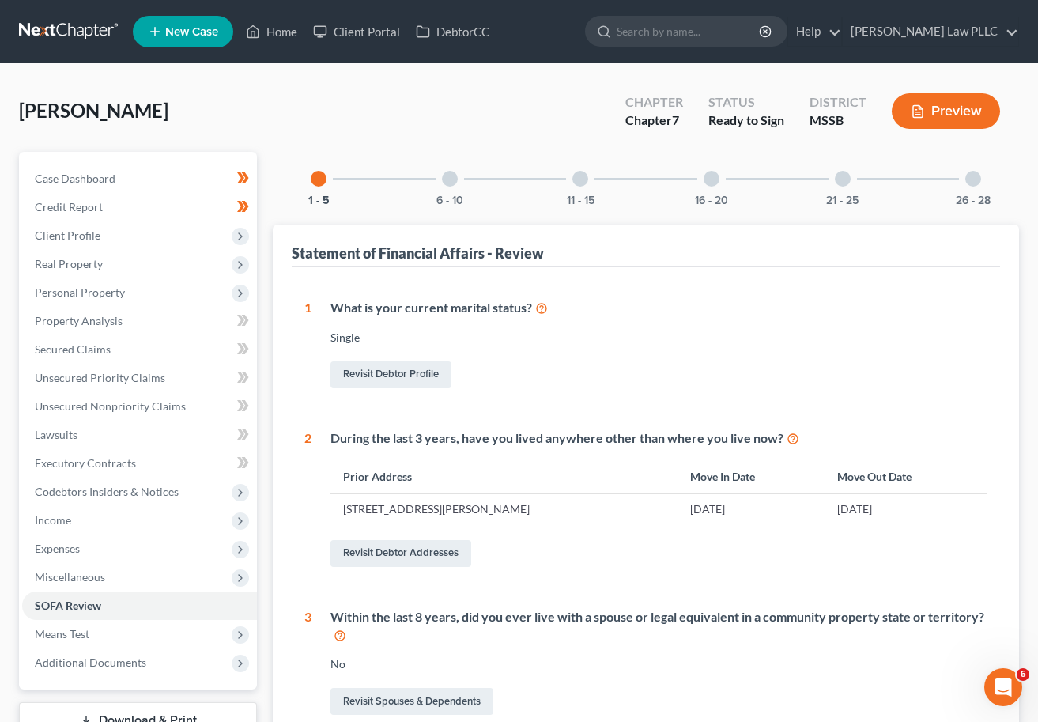
drag, startPoint x: 446, startPoint y: 184, endPoint x: 497, endPoint y: 319, distance: 143.7
click at [446, 184] on div at bounding box center [450, 179] width 16 height 16
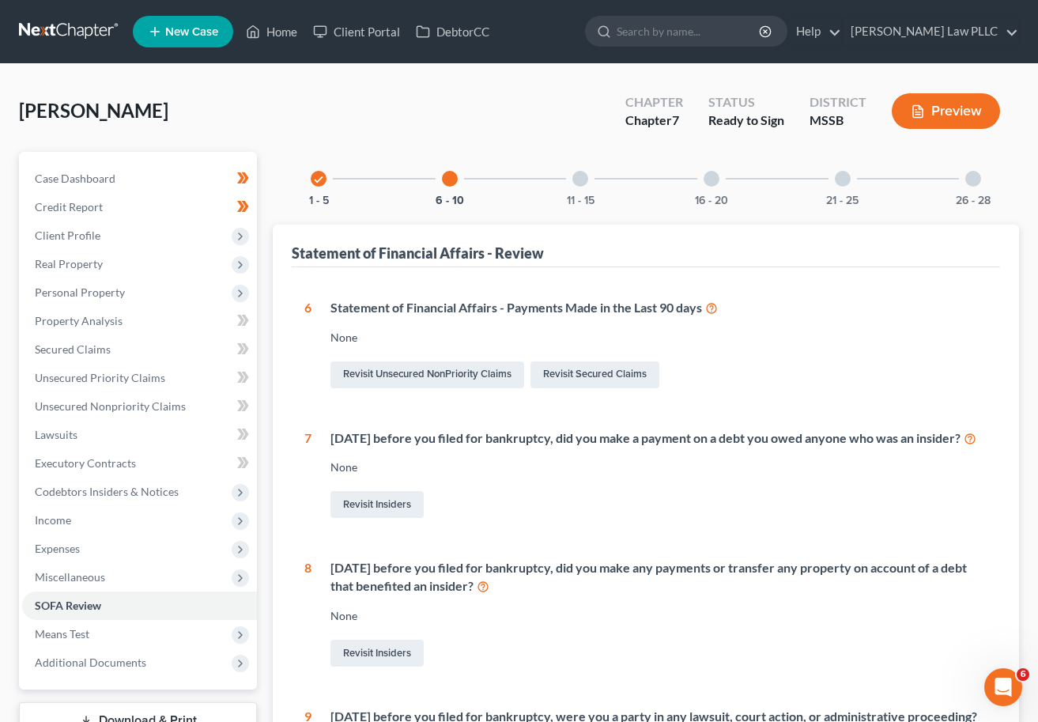
click at [323, 181] on icon "check" at bounding box center [318, 179] width 11 height 11
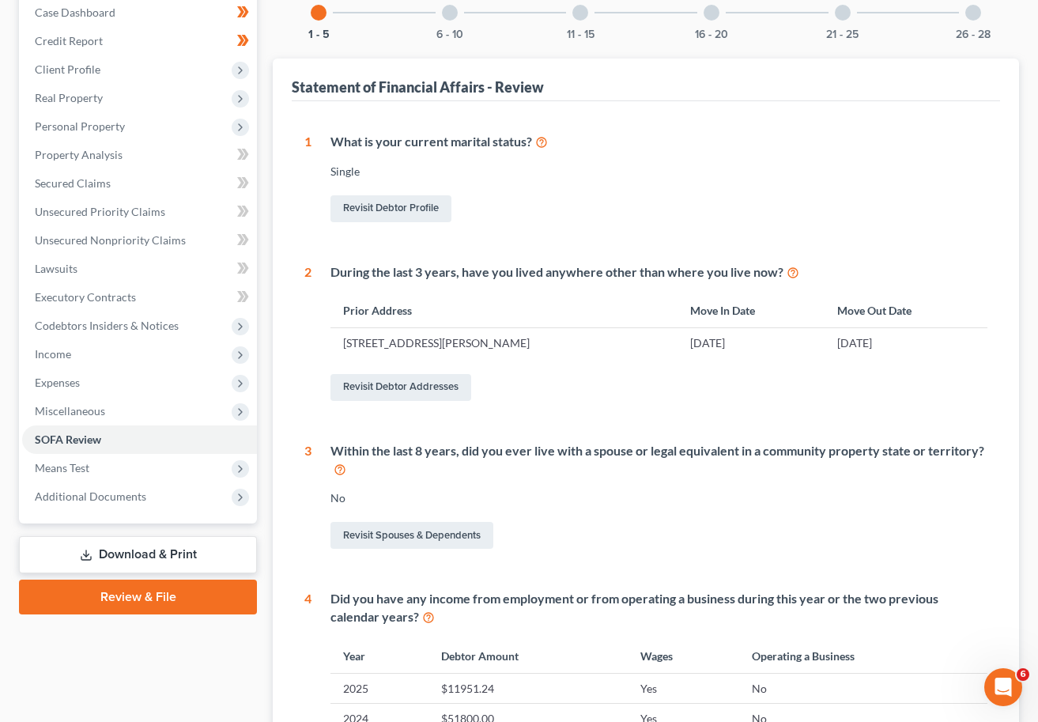
scroll to position [145, 0]
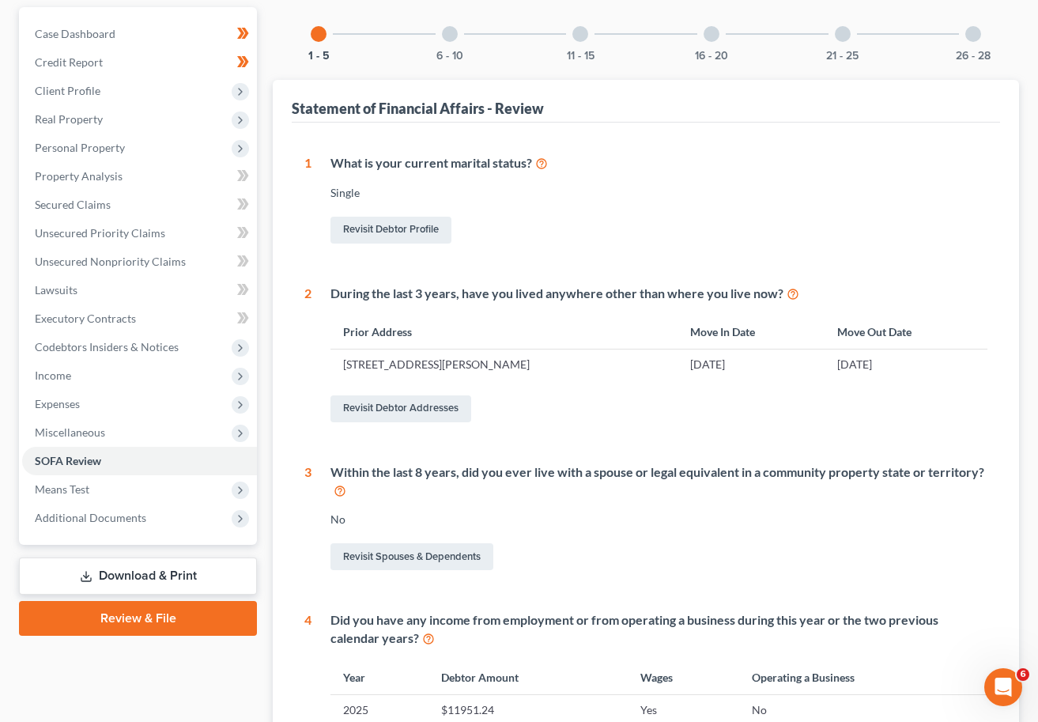
click at [448, 36] on div at bounding box center [450, 34] width 16 height 16
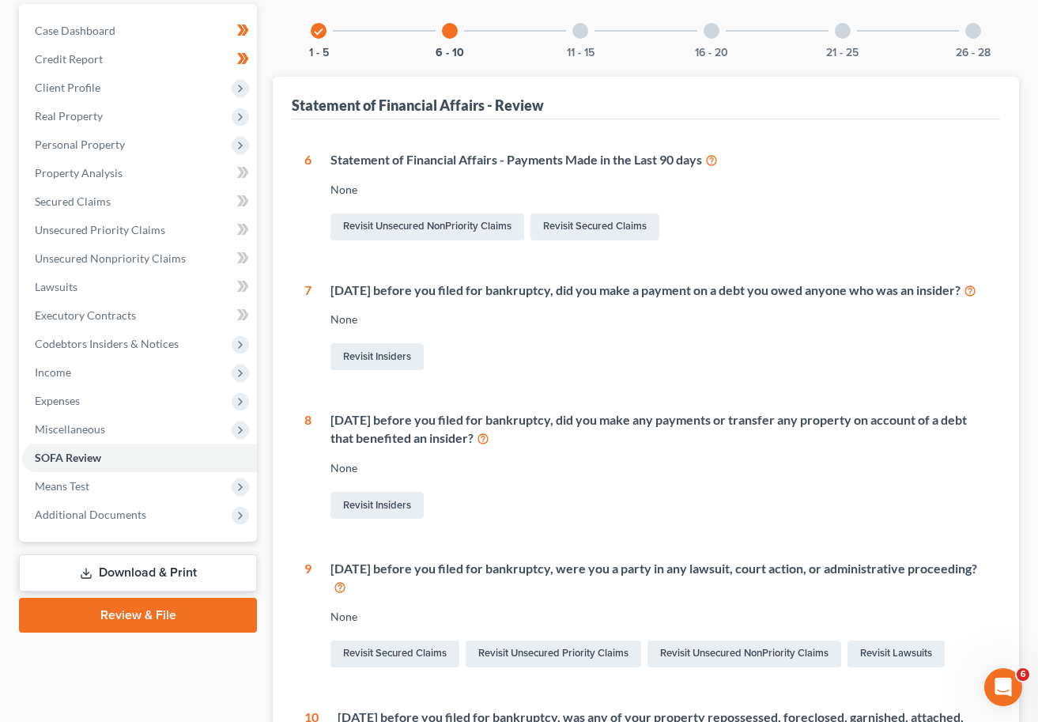
click at [715, 160] on icon at bounding box center [712, 159] width 13 height 15
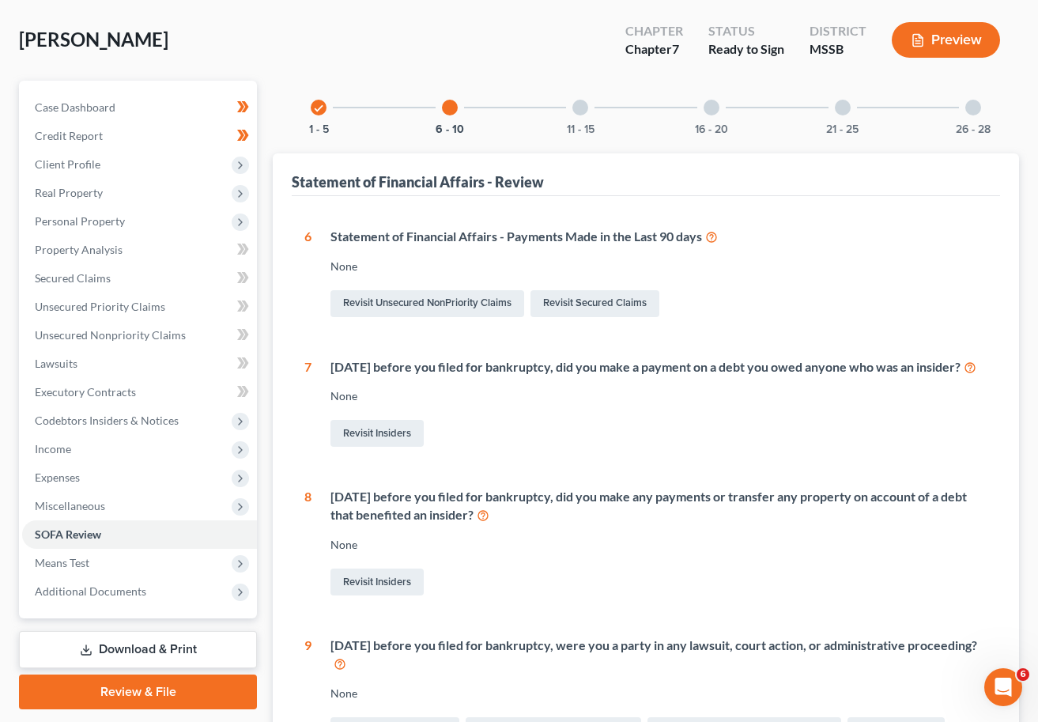
scroll to position [0, 0]
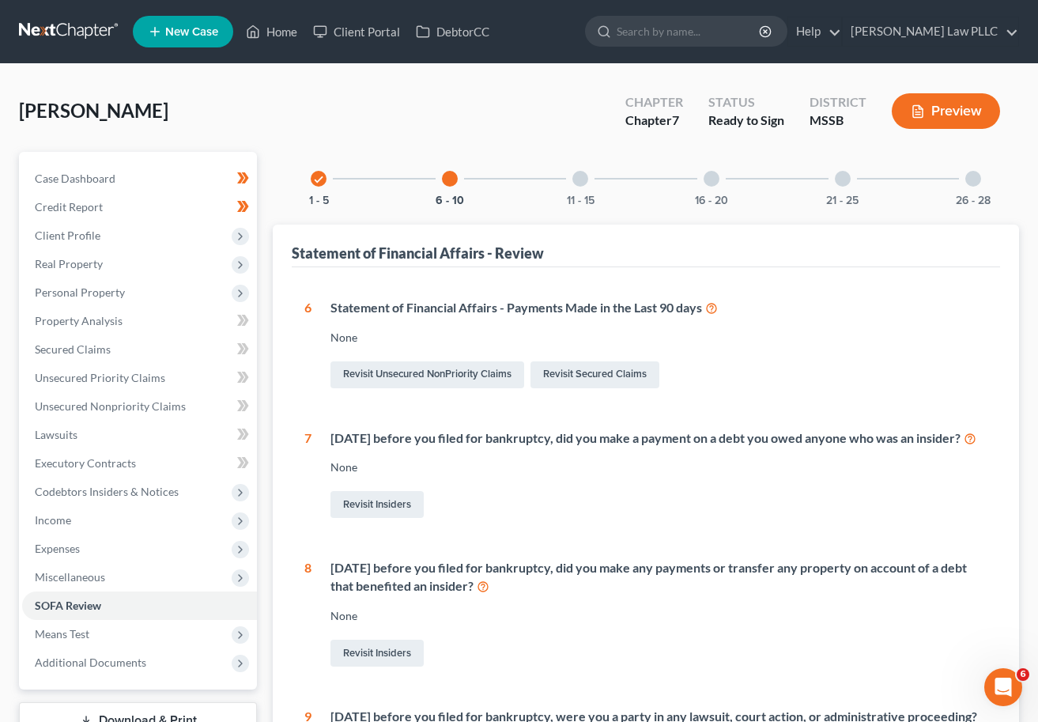
click at [582, 178] on div at bounding box center [581, 179] width 16 height 16
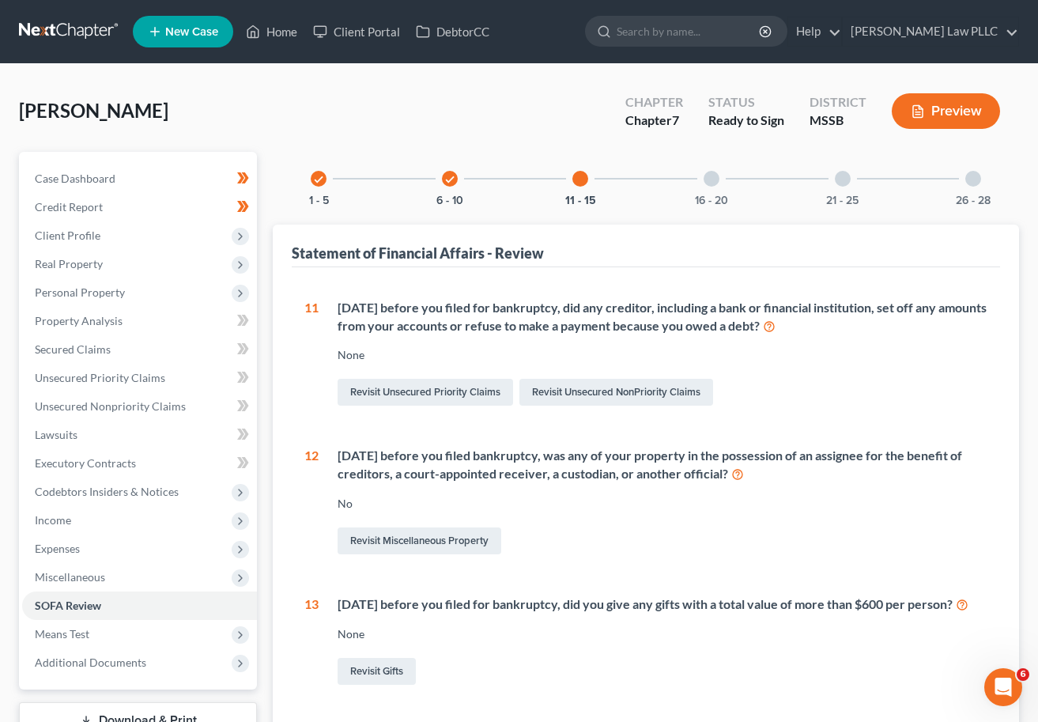
click at [714, 180] on div at bounding box center [712, 179] width 16 height 16
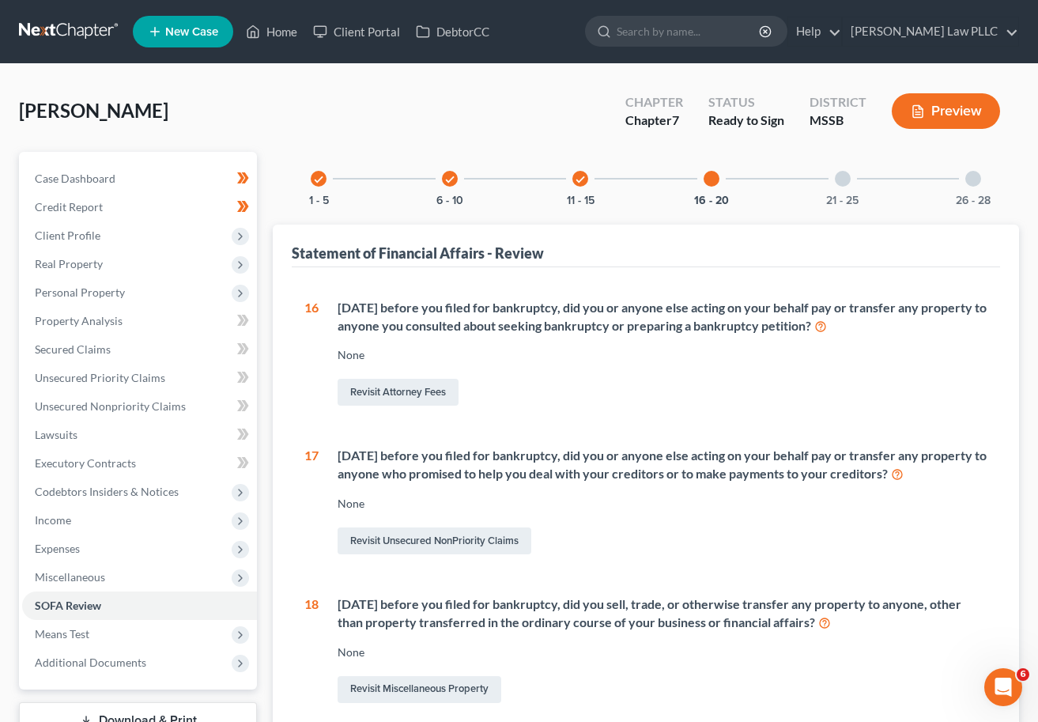
click at [846, 178] on div at bounding box center [843, 179] width 16 height 16
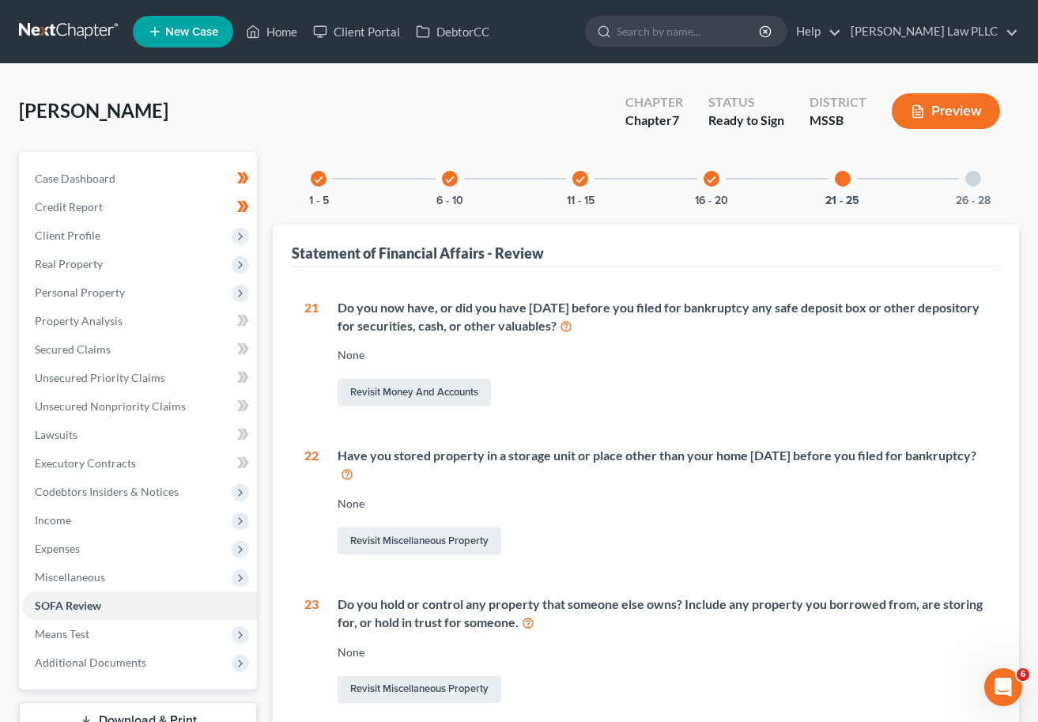
click at [907, 179] on div at bounding box center [974, 179] width 16 height 16
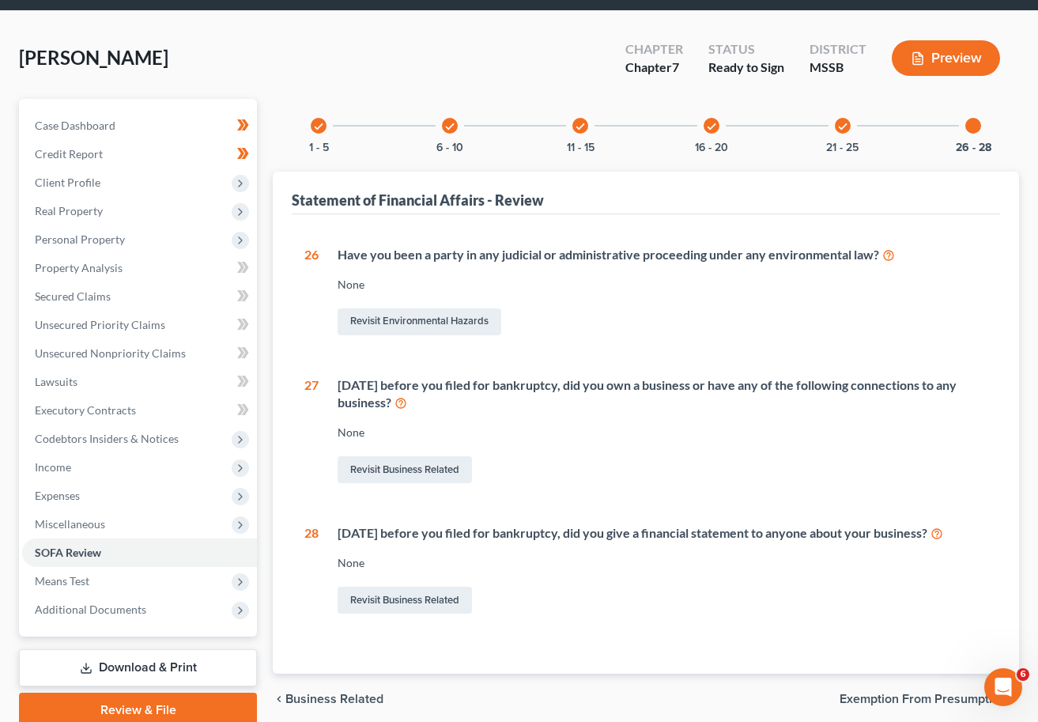
scroll to position [81, 0]
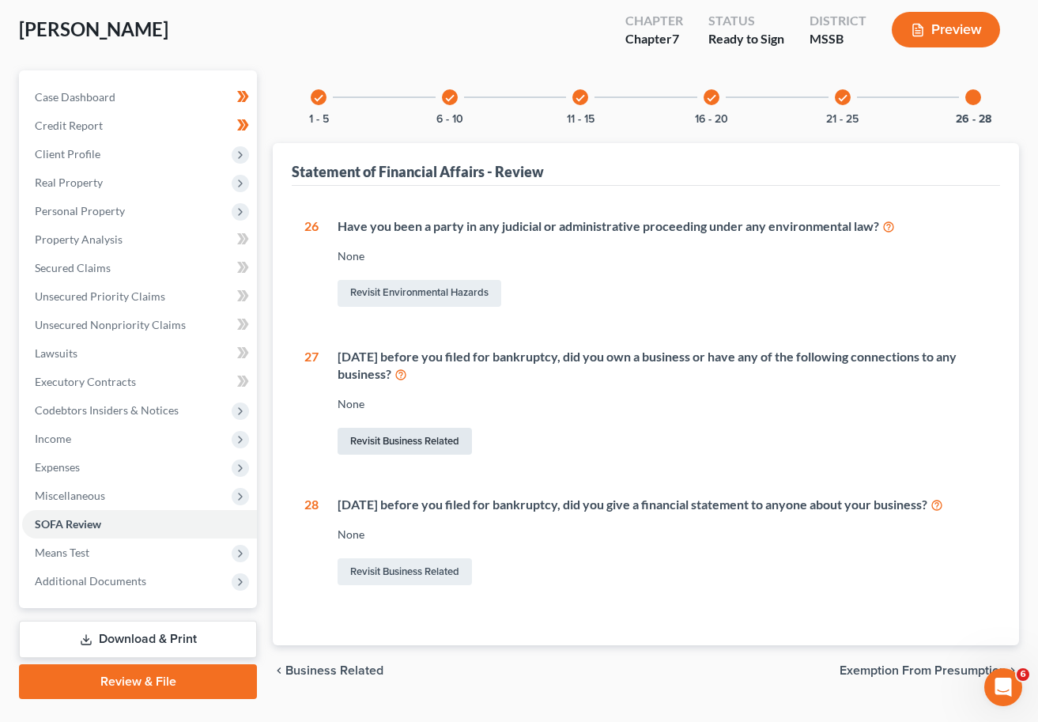
click at [396, 440] on link "Revisit Business Related" at bounding box center [405, 441] width 134 height 27
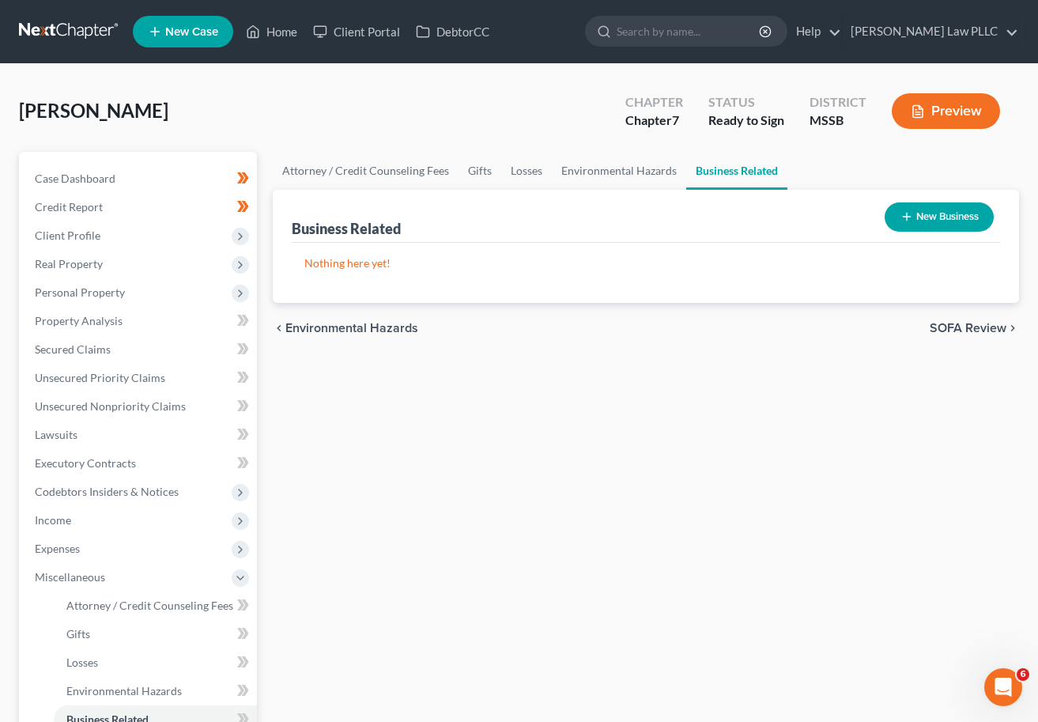
click at [907, 216] on icon "button" at bounding box center [907, 216] width 13 height 13
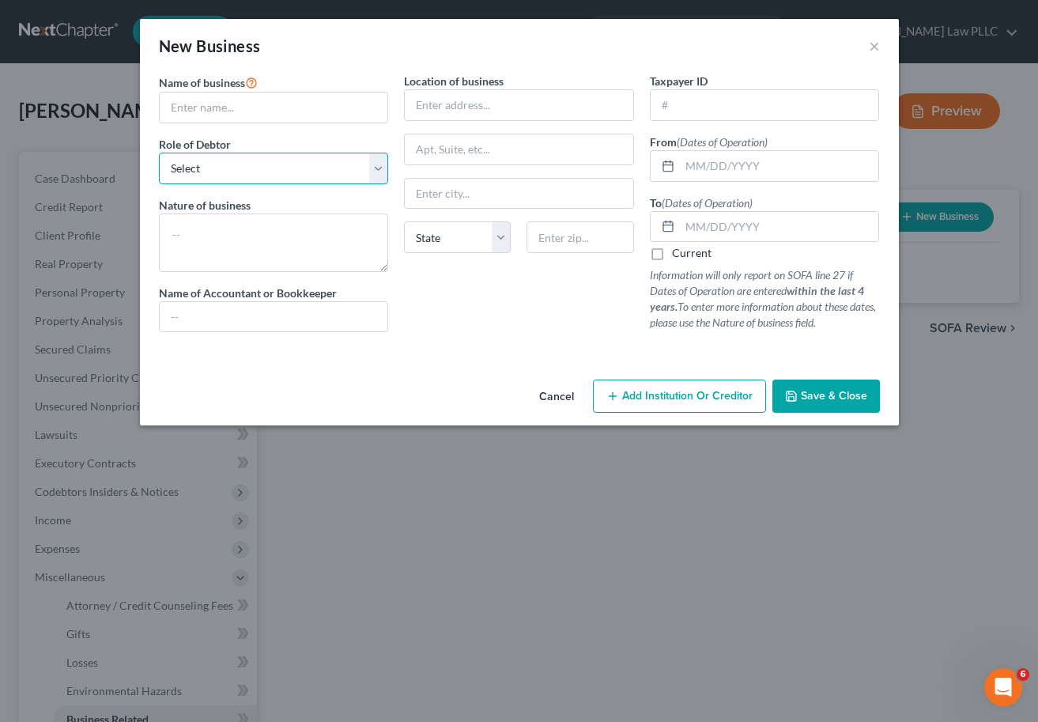
click at [279, 170] on select "Select A member of a limited liability company (LLC) or limited liability partn…" at bounding box center [274, 169] width 230 height 32
select select "sole_proprietor"
click at [159, 153] on select "Select A member of a limited liability company (LLC) or limited liability partn…" at bounding box center [274, 169] width 230 height 32
click at [262, 323] on input "text" at bounding box center [274, 317] width 229 height 30
type input "None"
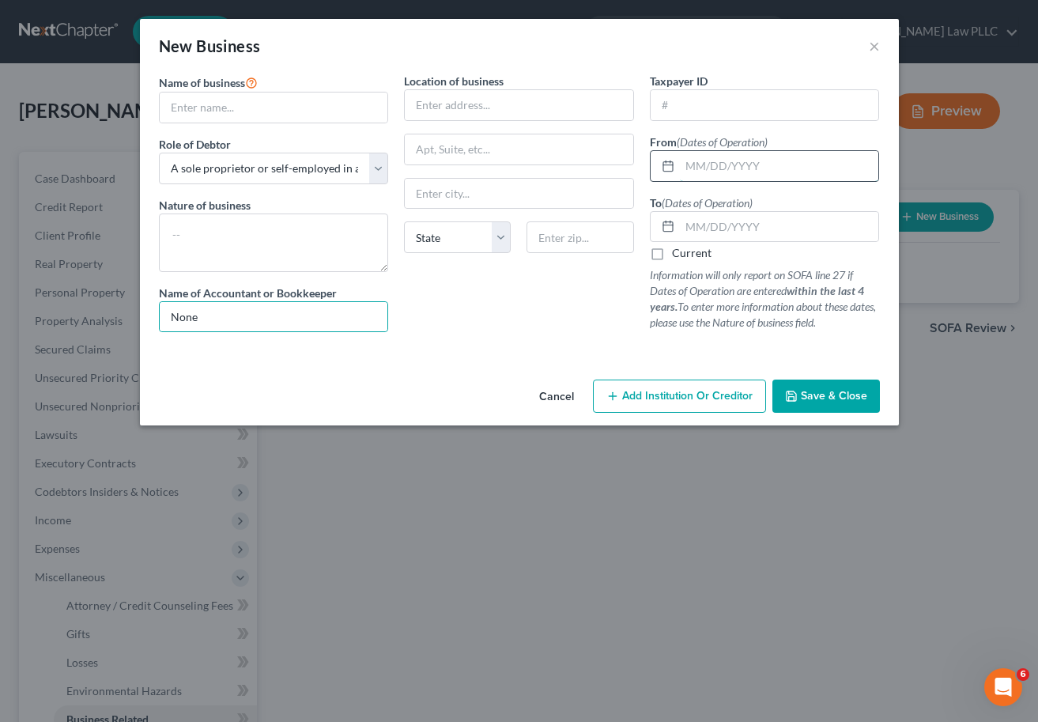
click at [696, 161] on input "text" at bounding box center [779, 166] width 199 height 30
type input "[DATE]"
click at [248, 103] on input "text" at bounding box center [274, 108] width 229 height 30
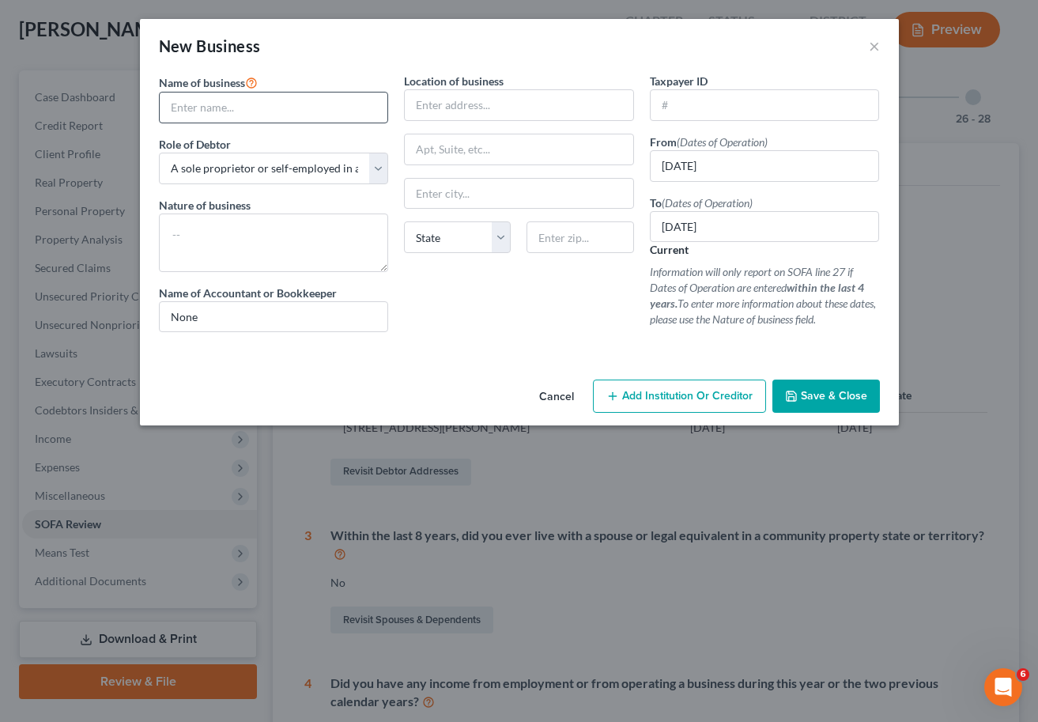
drag, startPoint x: 157, startPoint y: 112, endPoint x: 172, endPoint y: 109, distance: 15.2
click at [159, 112] on div "Name of business * Role of Debtor * Select A member of a limited liability comp…" at bounding box center [274, 209] width 246 height 272
click at [175, 109] on input "text" at bounding box center [274, 108] width 230 height 32
type input "[PERSON_NAME]"
click at [432, 104] on input "text" at bounding box center [519, 105] width 230 height 32
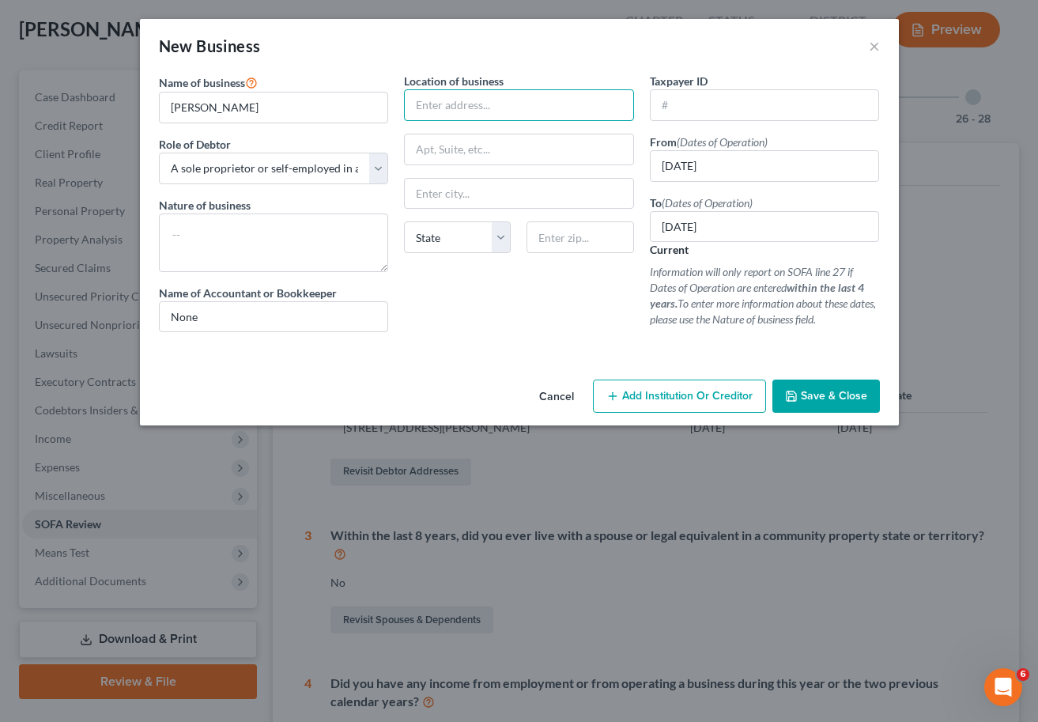
click at [437, 106] on input "text" at bounding box center [519, 105] width 230 height 32
type input "[STREET_ADDRESS][PERSON_NAME]"
type input "Lucedale"
select select "25"
type input "39452"
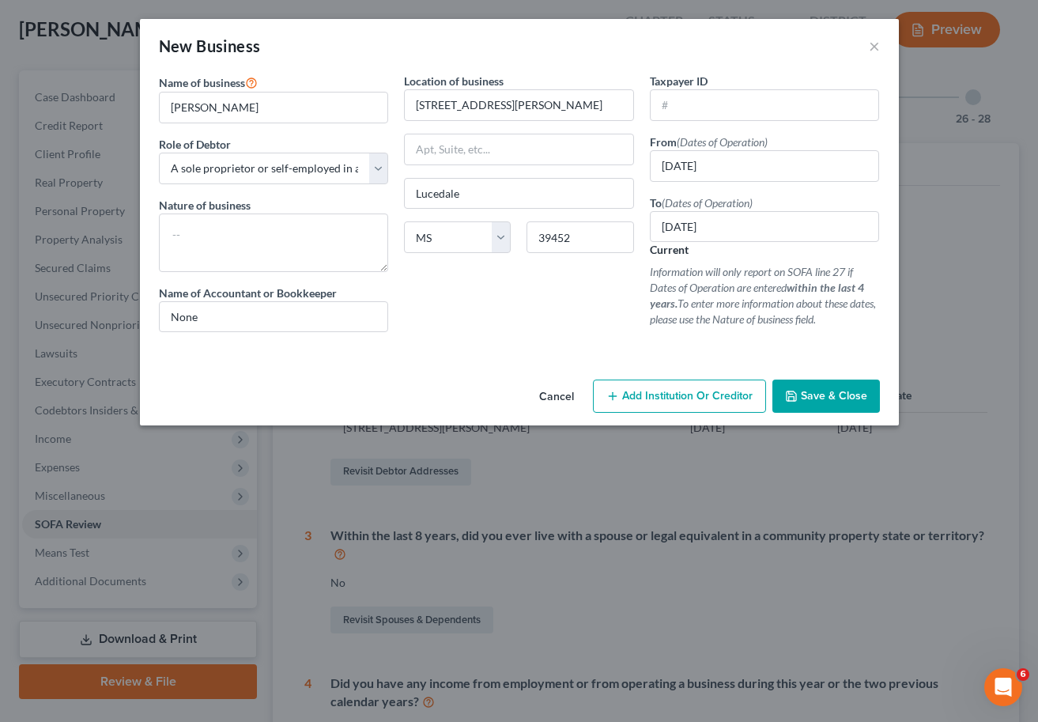
click at [861, 397] on span "Save & Close" at bounding box center [834, 395] width 66 height 13
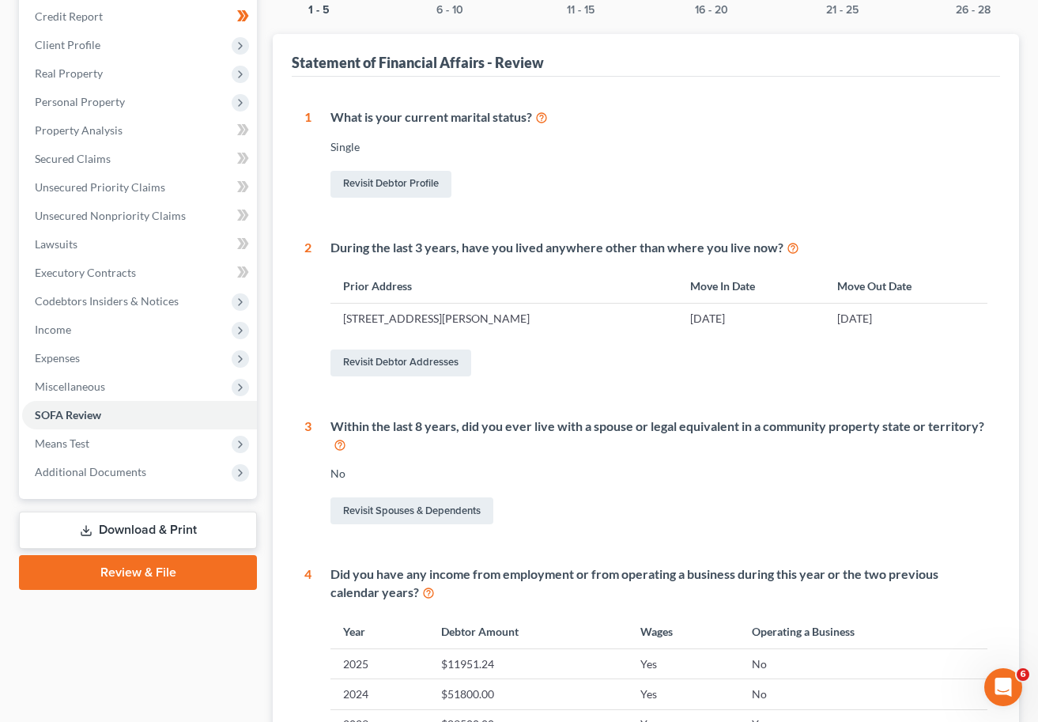
scroll to position [0, 0]
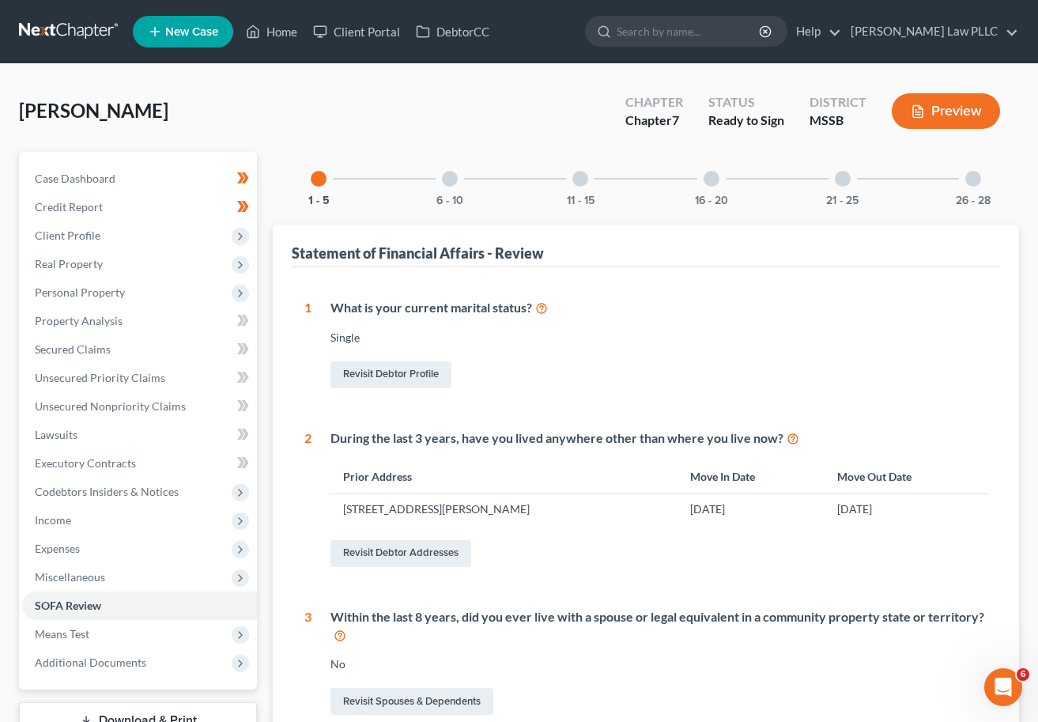
click at [452, 182] on div at bounding box center [450, 179] width 16 height 16
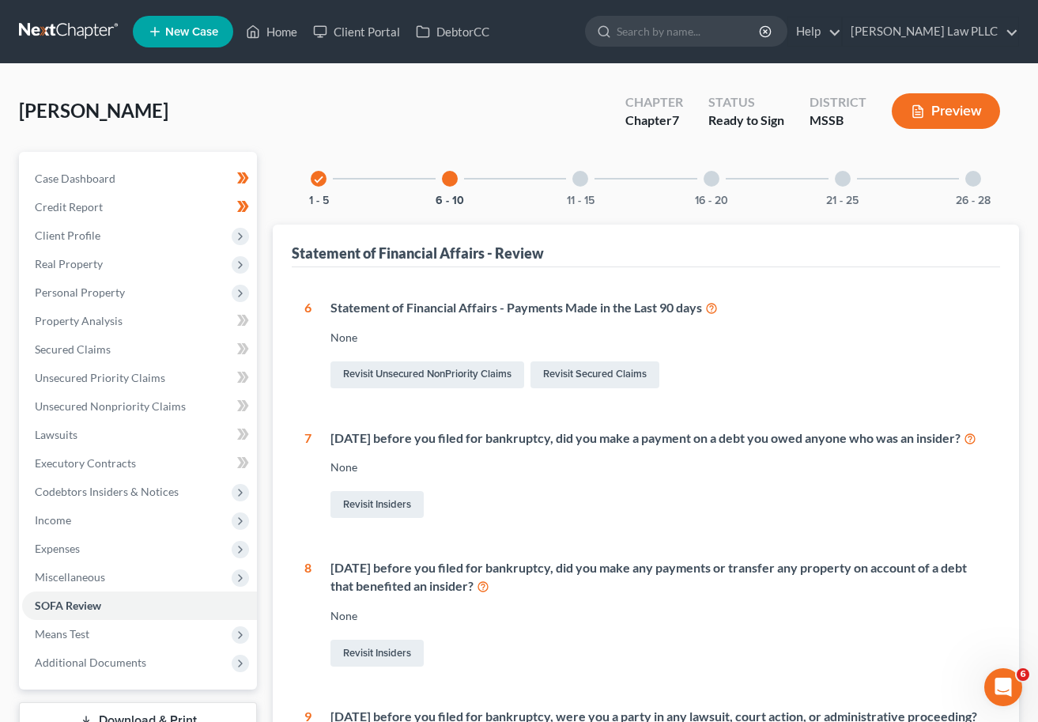
click at [848, 178] on div at bounding box center [843, 179] width 16 height 16
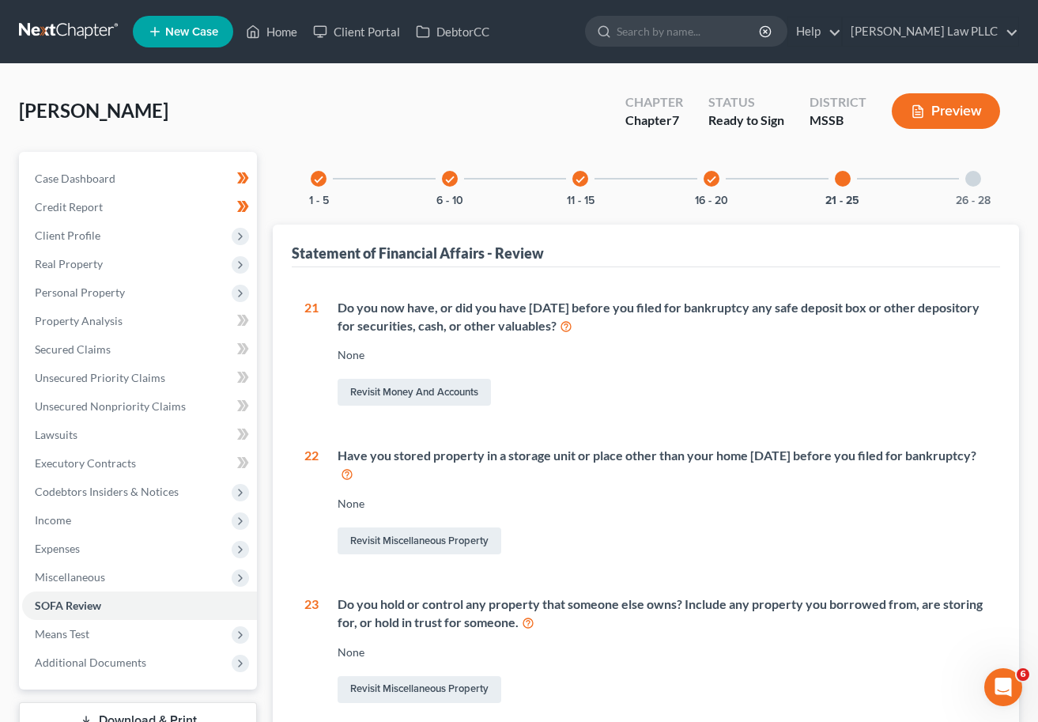
click at [907, 183] on div "26 - 28" at bounding box center [974, 179] width 54 height 54
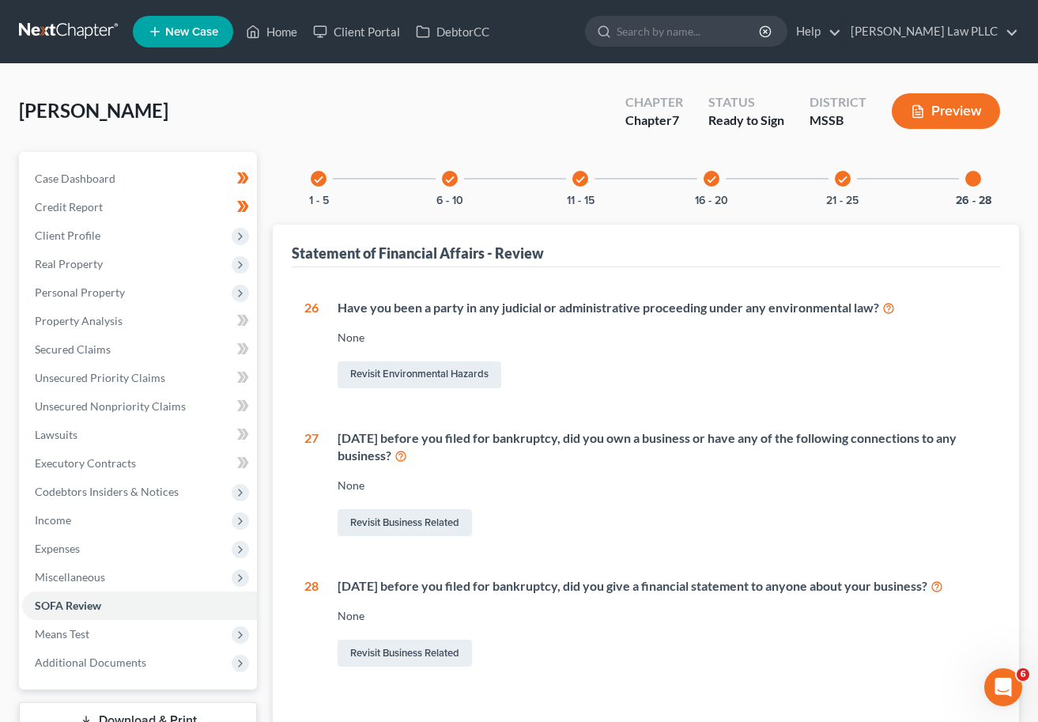
scroll to position [117, 0]
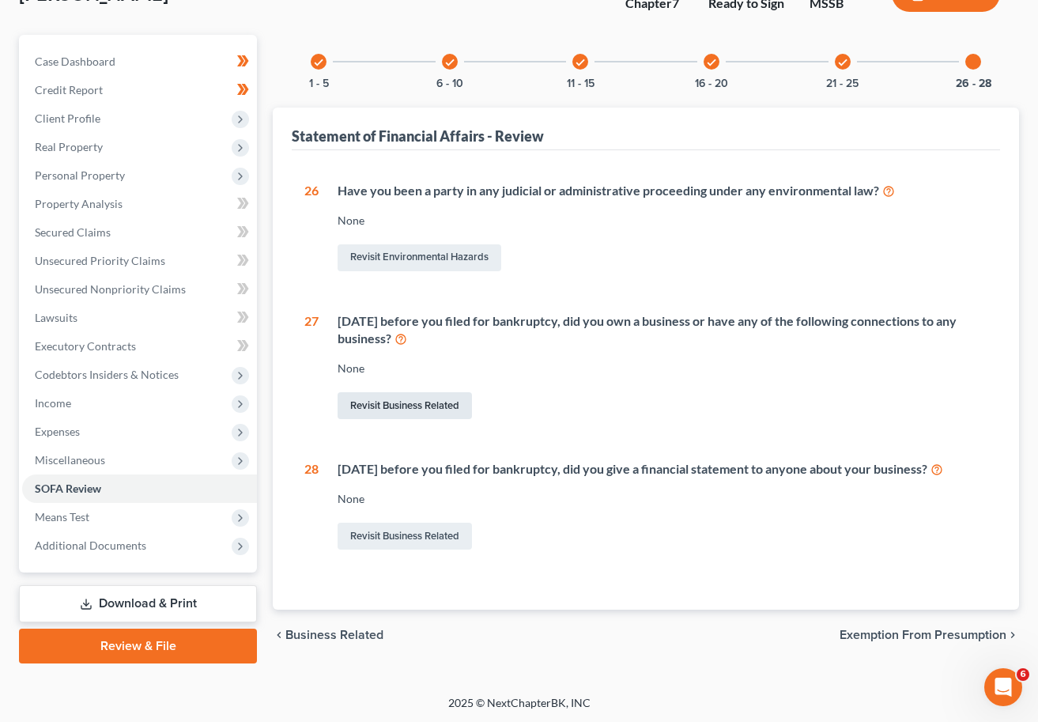
click at [411, 407] on link "Revisit Business Related" at bounding box center [405, 405] width 134 height 27
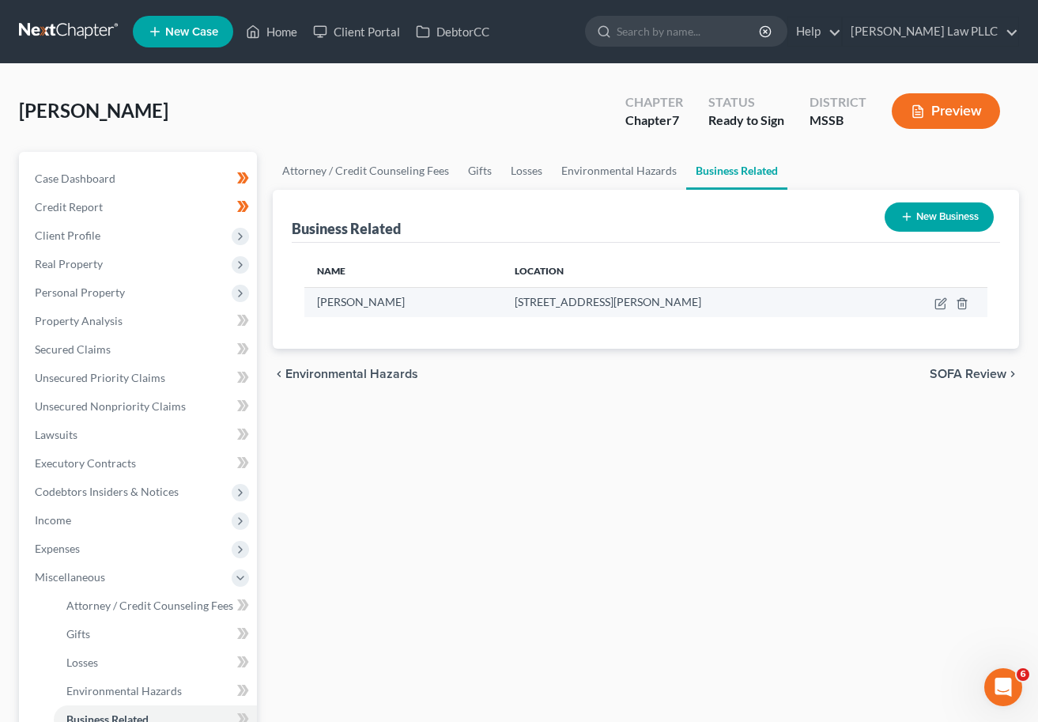
click at [907, 306] on td at bounding box center [930, 302] width 115 height 30
click at [907, 305] on icon "button" at bounding box center [941, 303] width 13 height 13
select select "sole_proprietor"
select select "25"
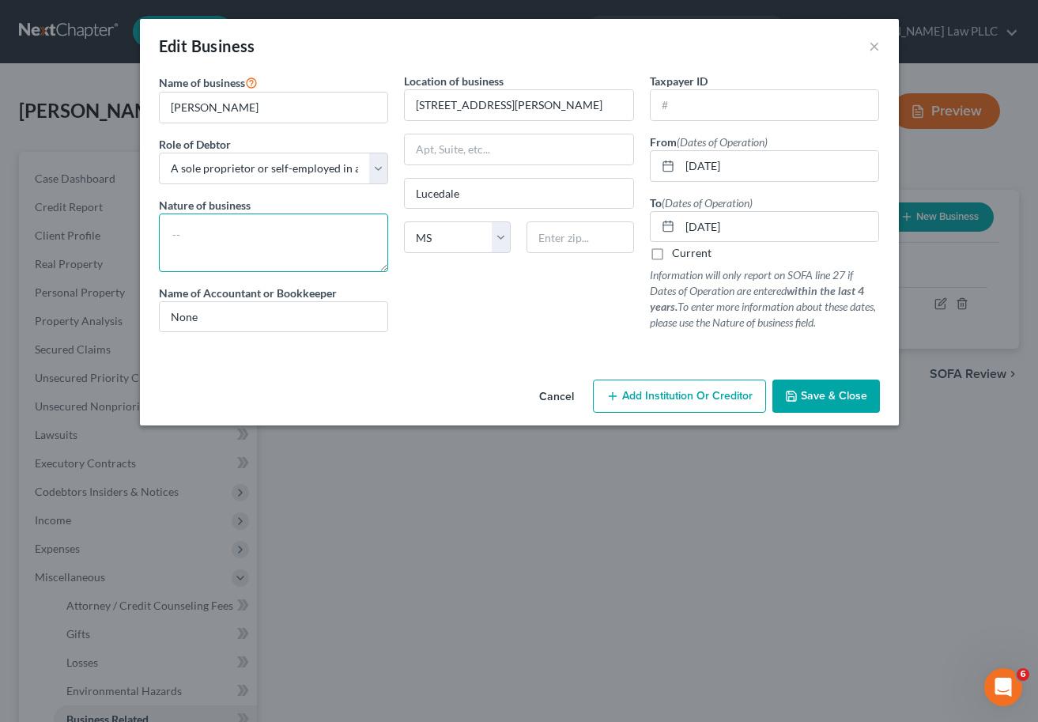
click at [229, 225] on textarea at bounding box center [274, 243] width 230 height 59
type textarea "Labor"
click at [562, 243] on input "text" at bounding box center [580, 237] width 107 height 32
type input "39452"
click at [479, 367] on div "Name of business * [PERSON_NAME] Role of Debtor * Select A member of a limited …" at bounding box center [519, 223] width 759 height 301
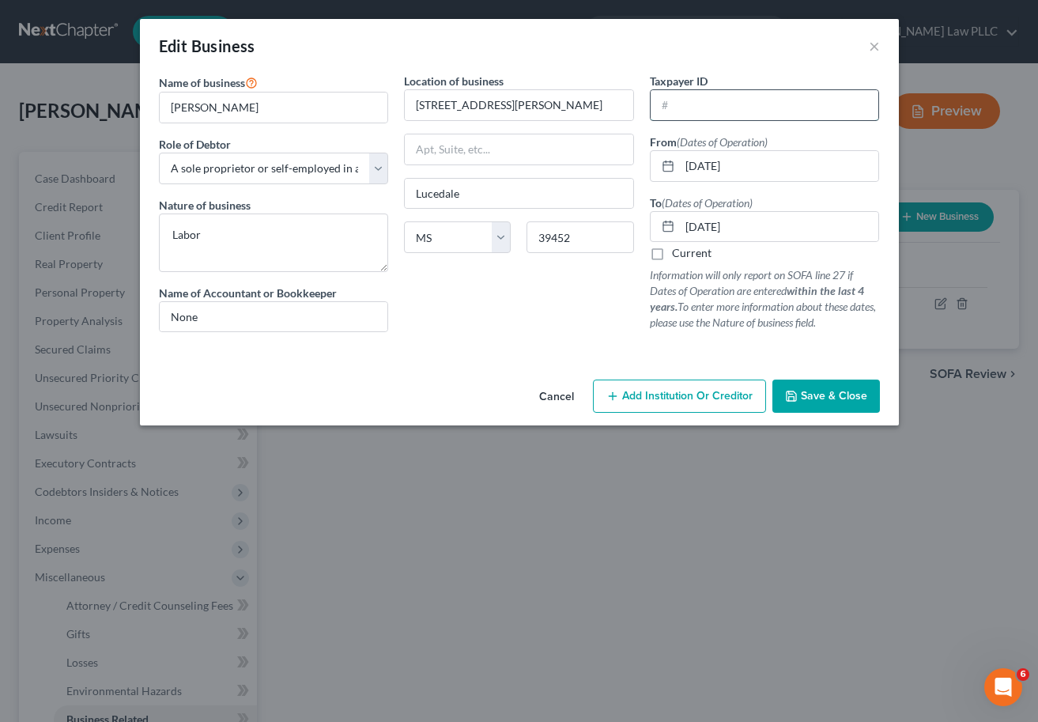
click at [696, 106] on input "text" at bounding box center [765, 105] width 229 height 30
click at [823, 394] on span "Save & Close" at bounding box center [834, 395] width 66 height 13
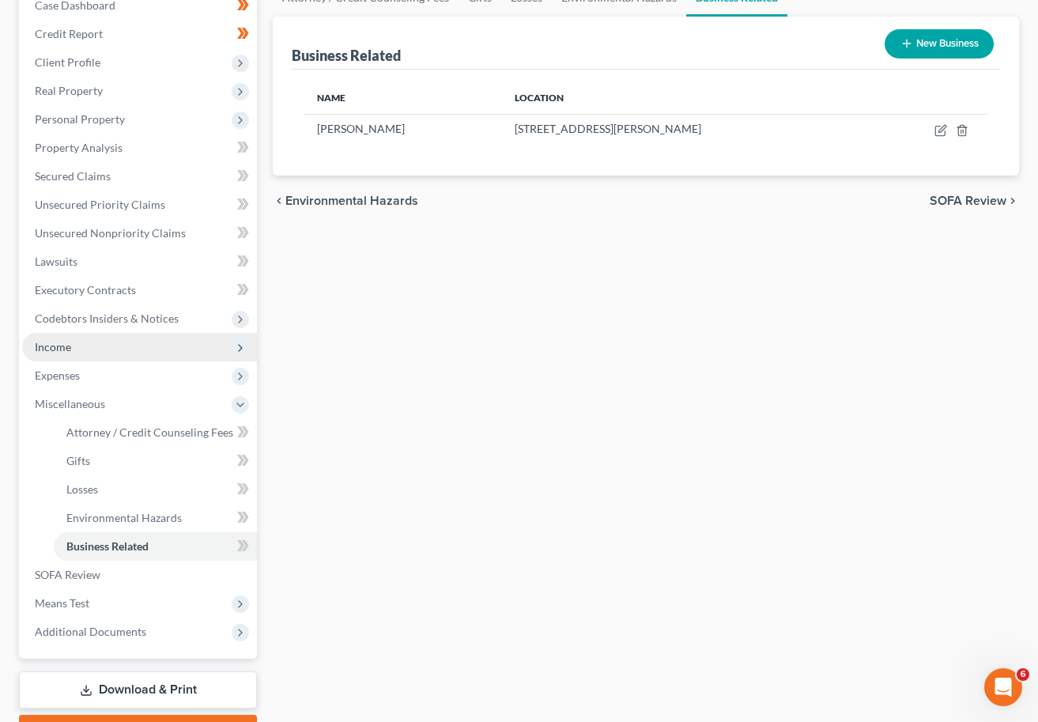
scroll to position [177, 0]
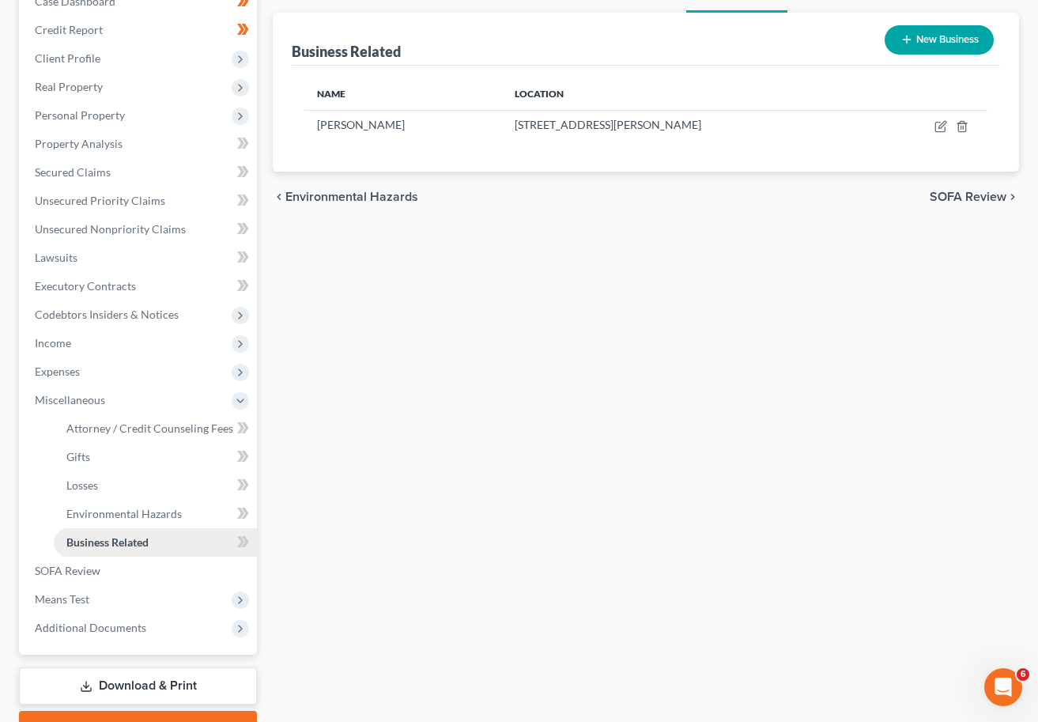
click at [133, 535] on span "Business Related" at bounding box center [107, 541] width 82 height 13
click at [135, 508] on span "Environmental Hazards" at bounding box center [123, 513] width 115 height 13
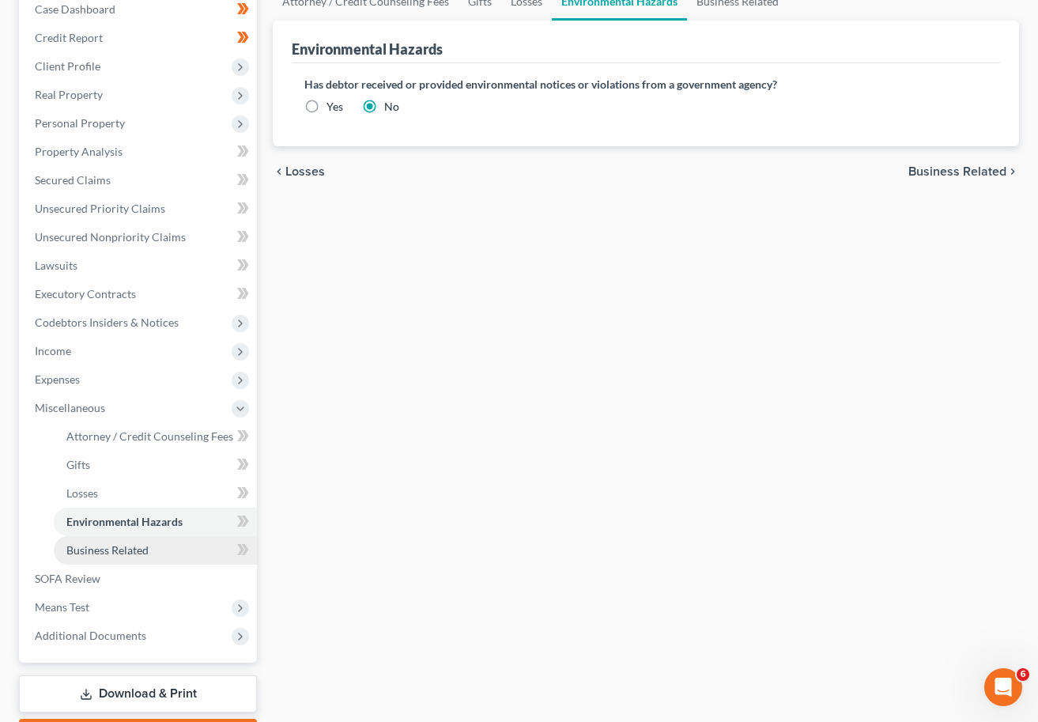
click at [130, 544] on span "Business Related" at bounding box center [107, 549] width 82 height 13
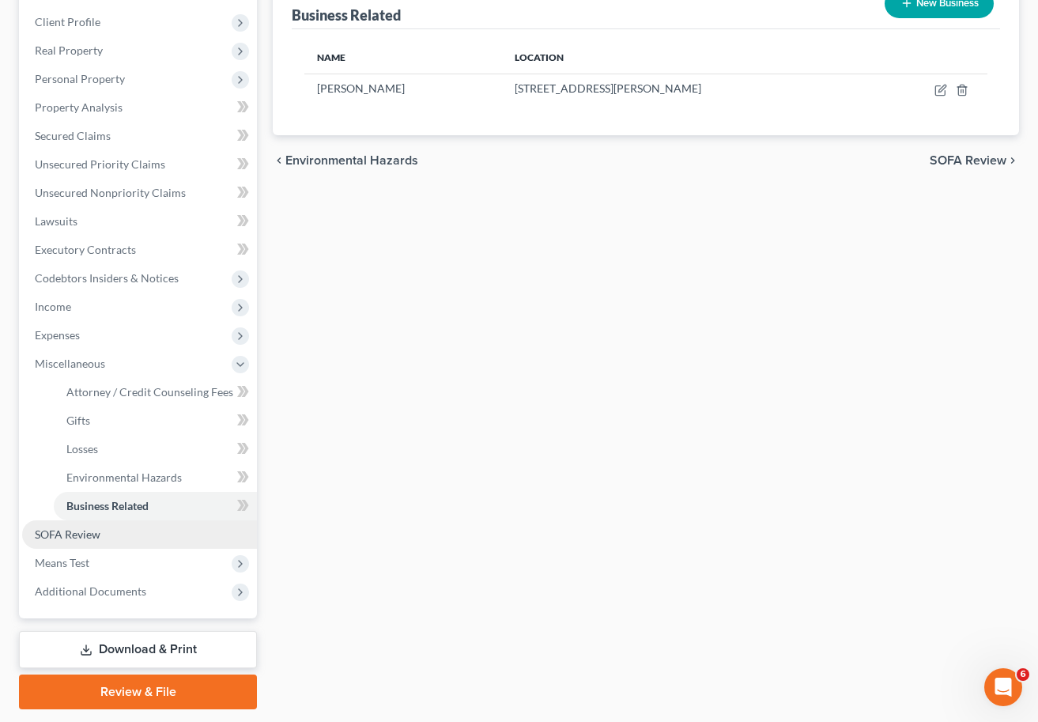
click at [75, 535] on span "SOFA Review" at bounding box center [68, 534] width 66 height 13
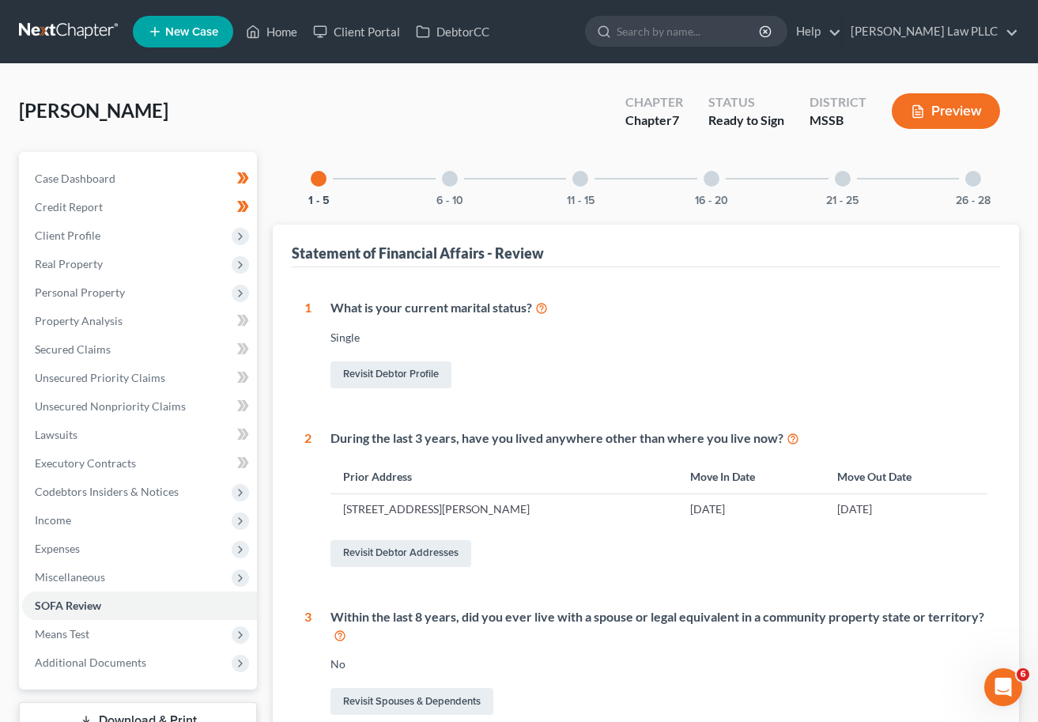
click at [907, 183] on div "26 - 28" at bounding box center [974, 179] width 54 height 54
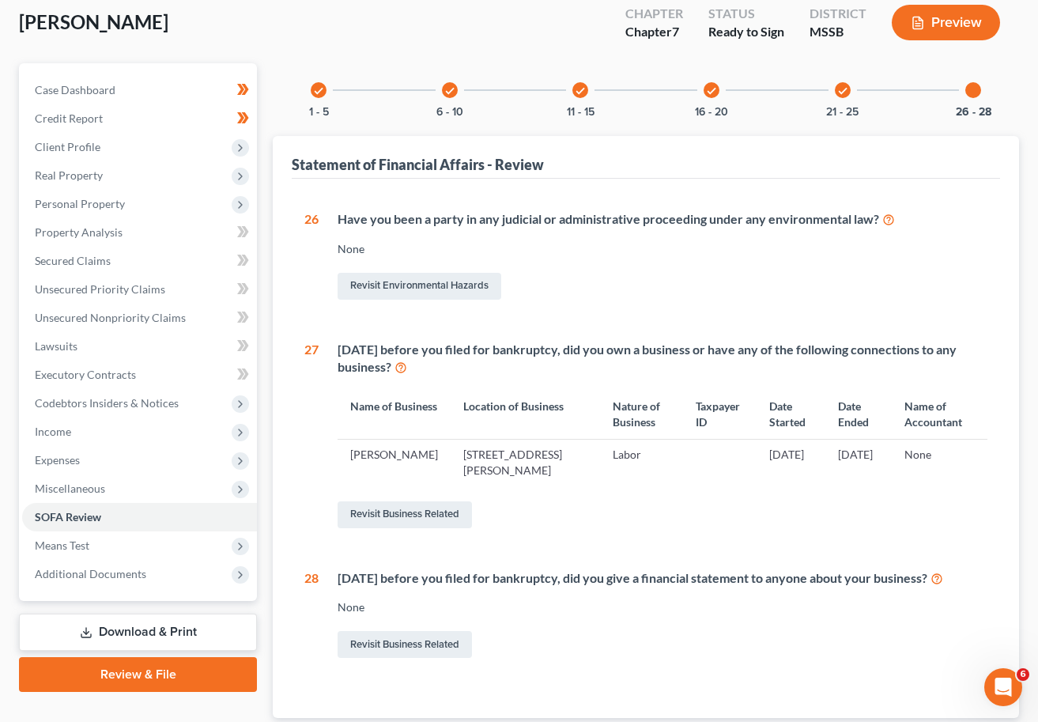
scroll to position [125, 0]
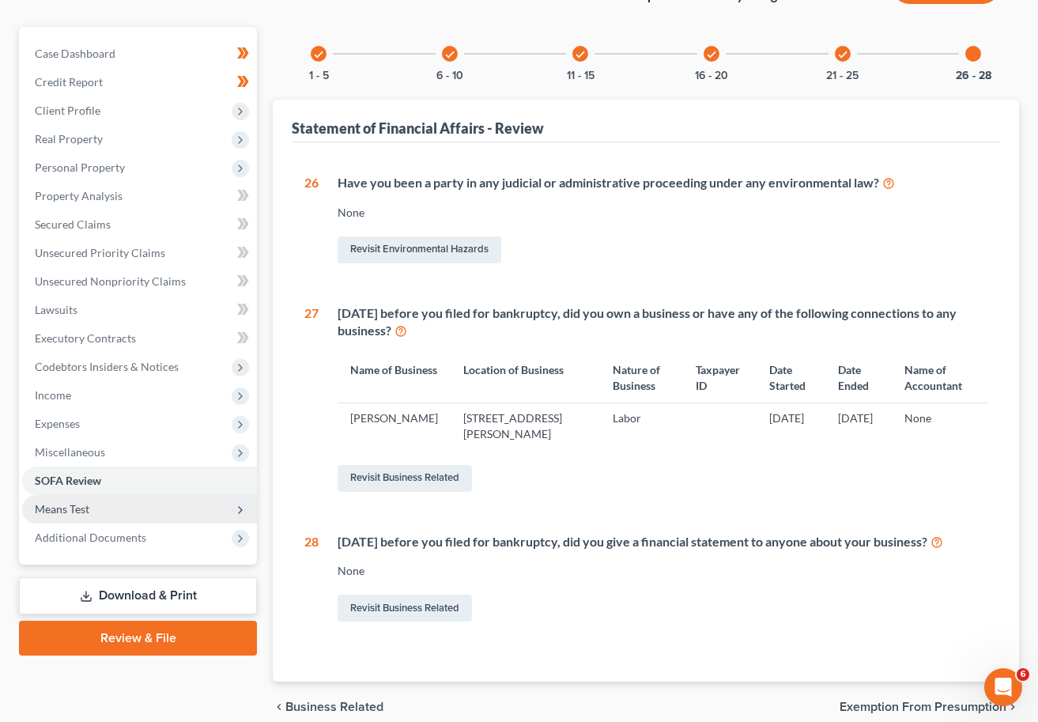
click at [70, 508] on span "Means Test" at bounding box center [62, 508] width 55 height 13
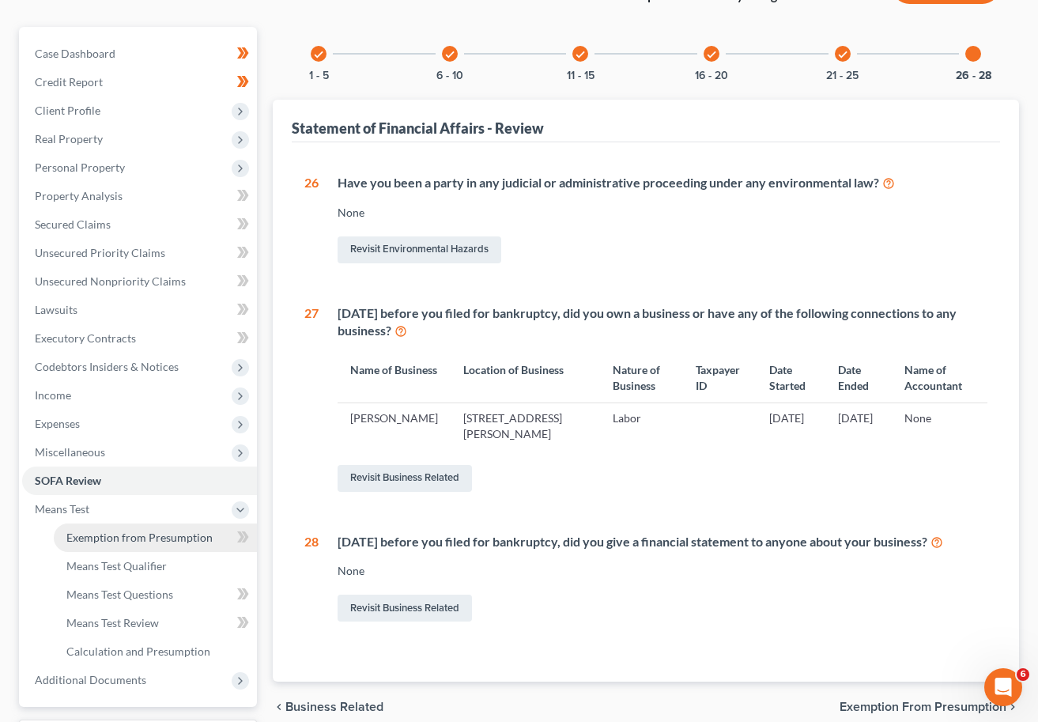
click at [105, 535] on span "Exemption from Presumption" at bounding box center [139, 537] width 146 height 13
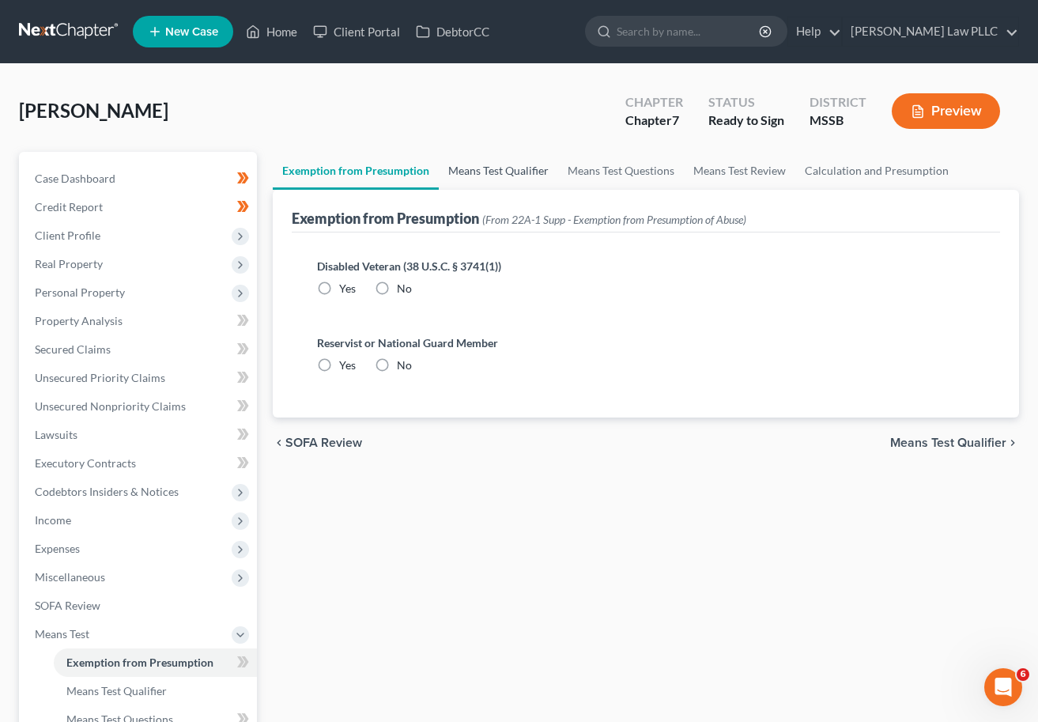
click at [480, 167] on link "Means Test Qualifier" at bounding box center [498, 171] width 119 height 38
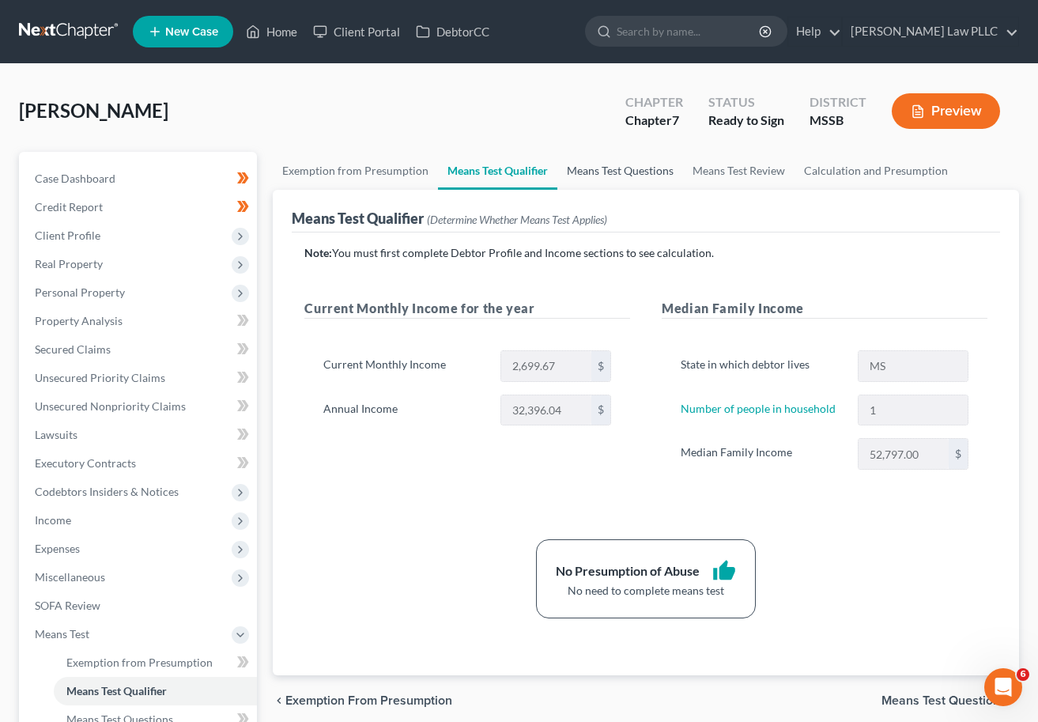
click at [628, 168] on link "Means Test Questions" at bounding box center [621, 171] width 126 height 38
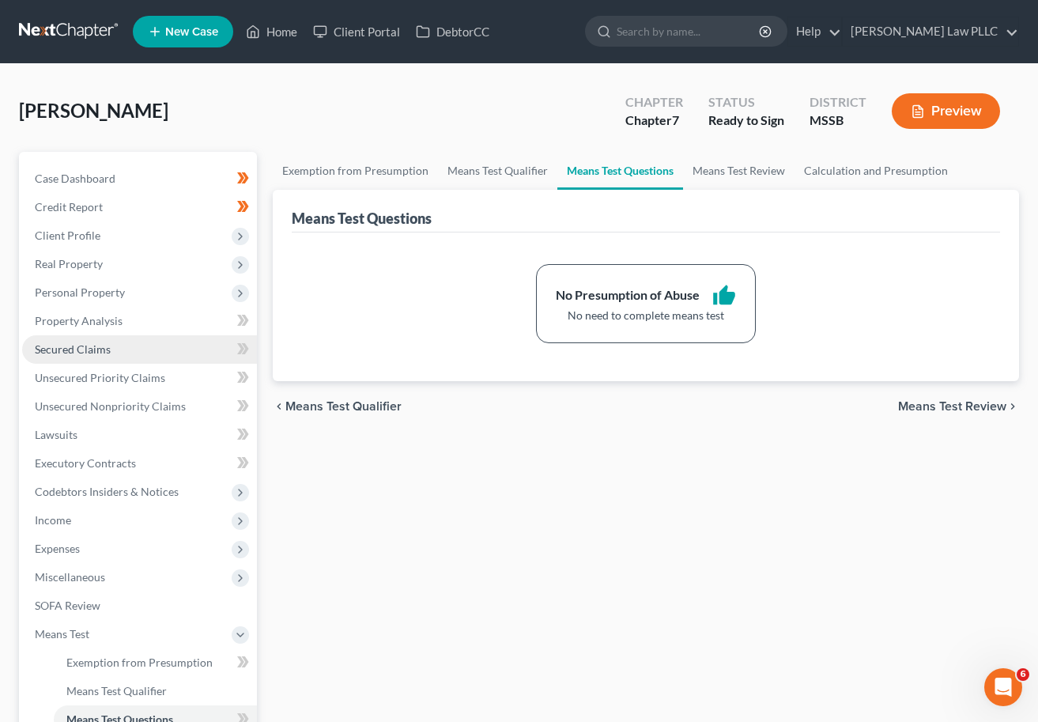
click at [100, 347] on span "Secured Claims" at bounding box center [73, 348] width 76 height 13
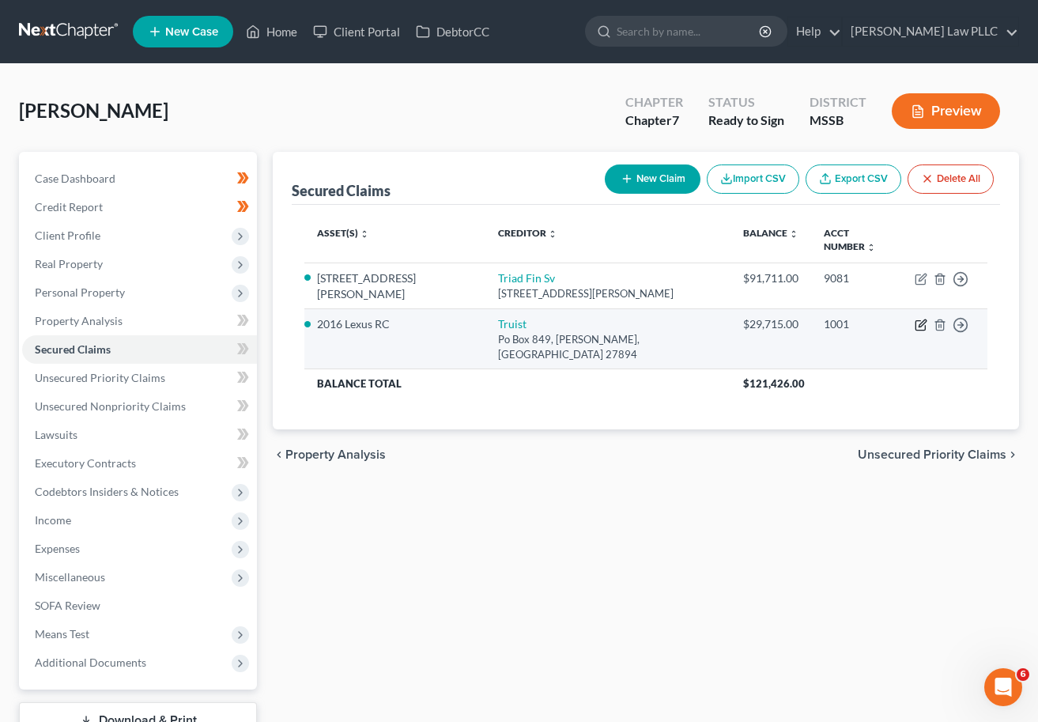
click at [907, 319] on icon "button" at bounding box center [921, 325] width 13 height 13
select select "28"
select select "2"
select select "0"
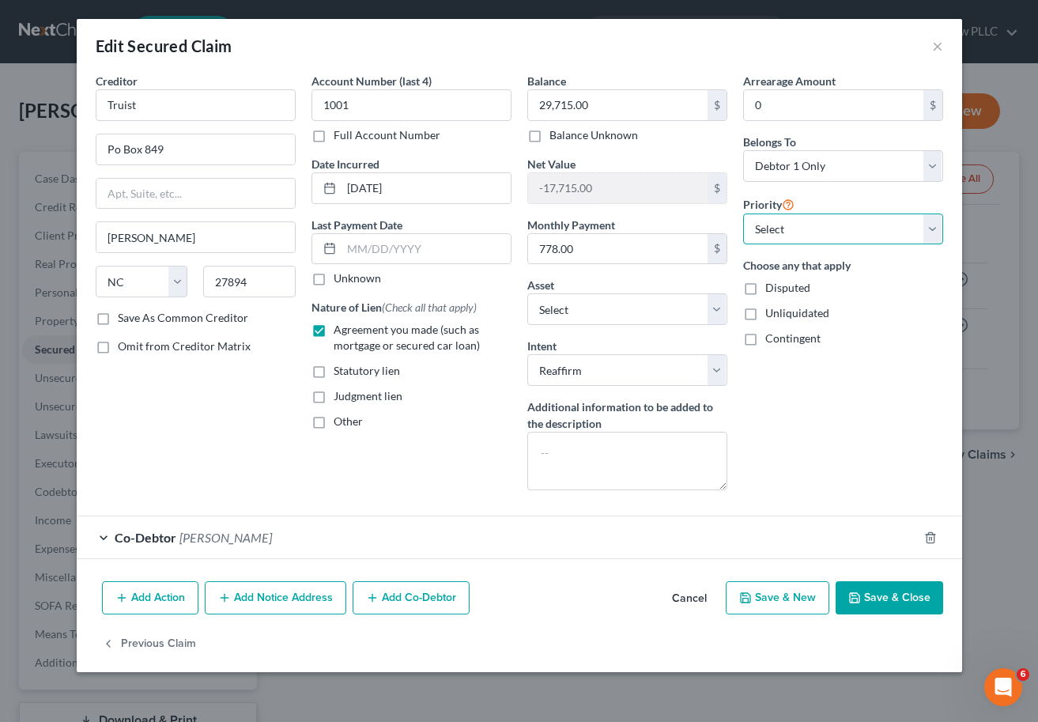
click at [781, 230] on select "Select 1st 2nd 3rd 4th 5th 6th 7th 8th 9th 10th 11th 12th 13th 14th 15th 16th 1…" at bounding box center [843, 230] width 200 height 32
select select "0"
click at [743, 214] on select "Select 1st 2nd 3rd 4th 5th 6th 7th 8th 9th 10th 11th 12th 13th 14th 15th 16th 1…" at bounding box center [843, 230] width 200 height 32
click at [126, 596] on icon "button" at bounding box center [121, 598] width 13 height 13
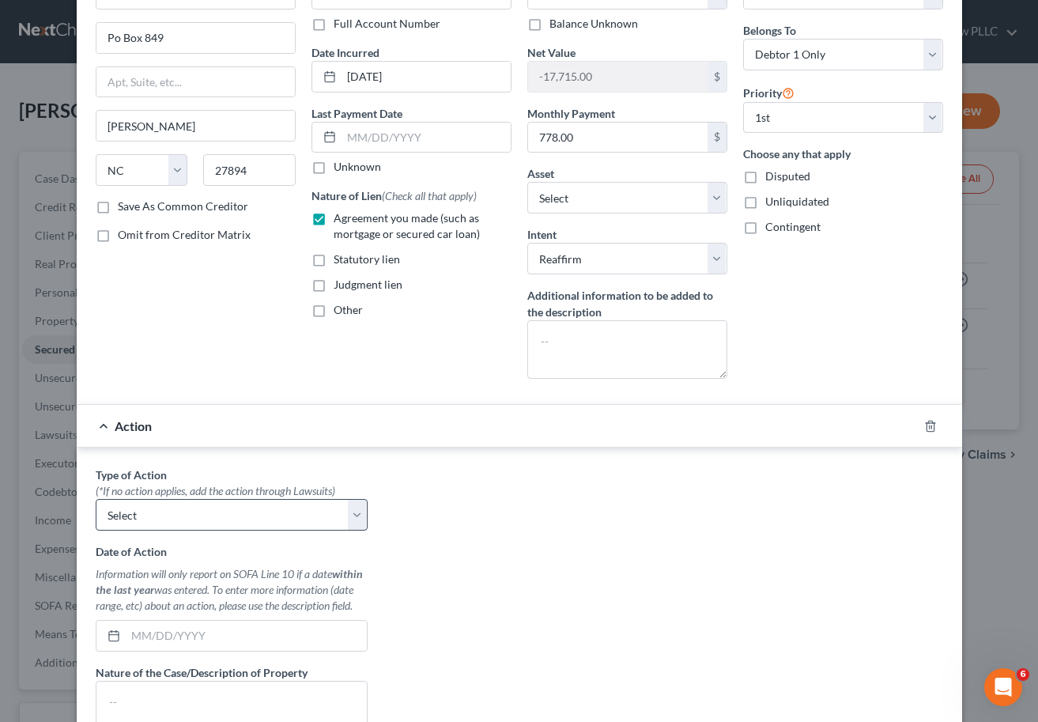
scroll to position [113, 0]
click at [176, 499] on select "Select Repossession Garnishment Foreclosure Personal Injury Attached, Seized, O…" at bounding box center [232, 513] width 272 height 32
click at [113, 425] on div "Action" at bounding box center [498, 424] width 842 height 42
click at [356, 509] on select "Select Repossession Garnishment Foreclosure Personal Injury Attached, Seized, O…" at bounding box center [232, 513] width 272 height 32
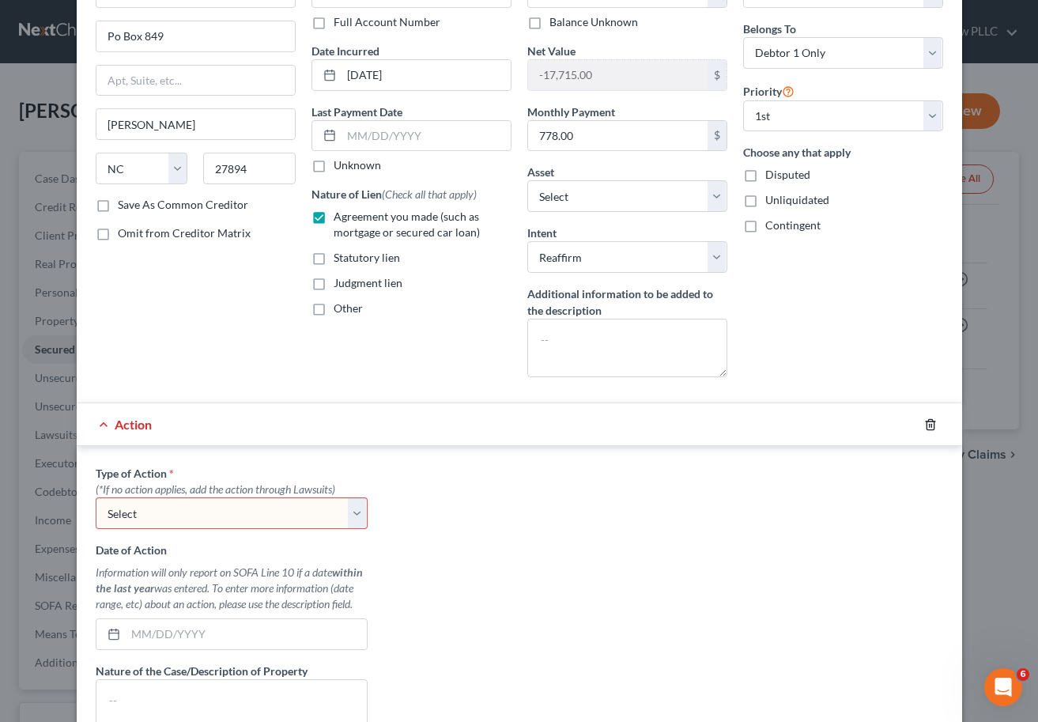
click at [907, 425] on line "button" at bounding box center [929, 425] width 0 height 3
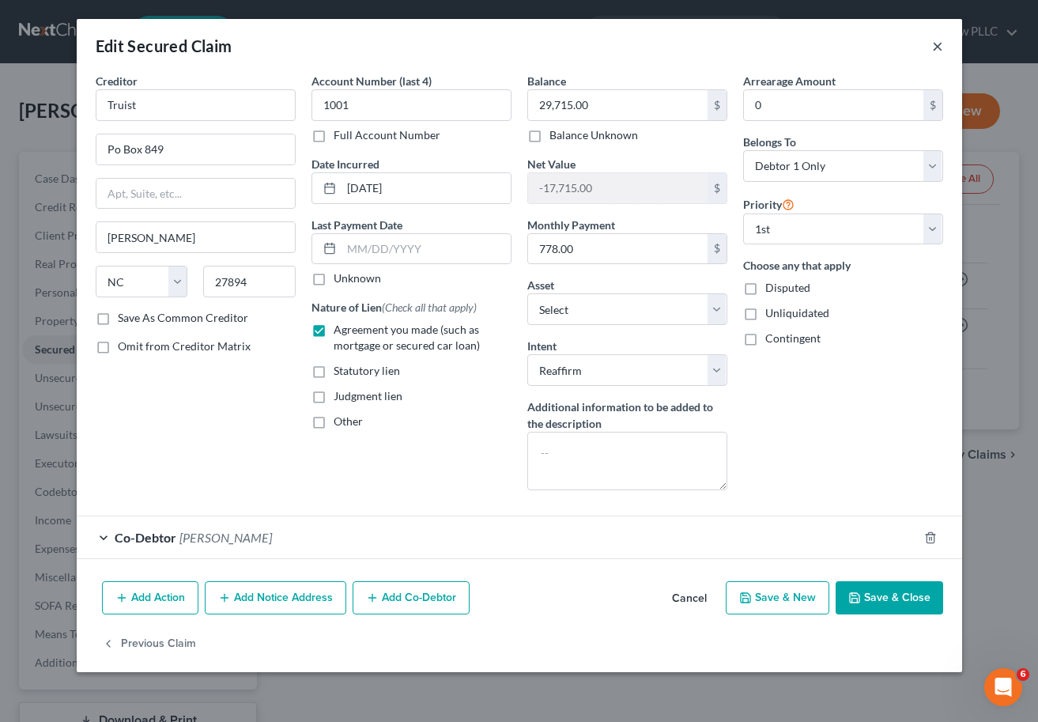
click at [907, 49] on button "×" at bounding box center [938, 45] width 11 height 19
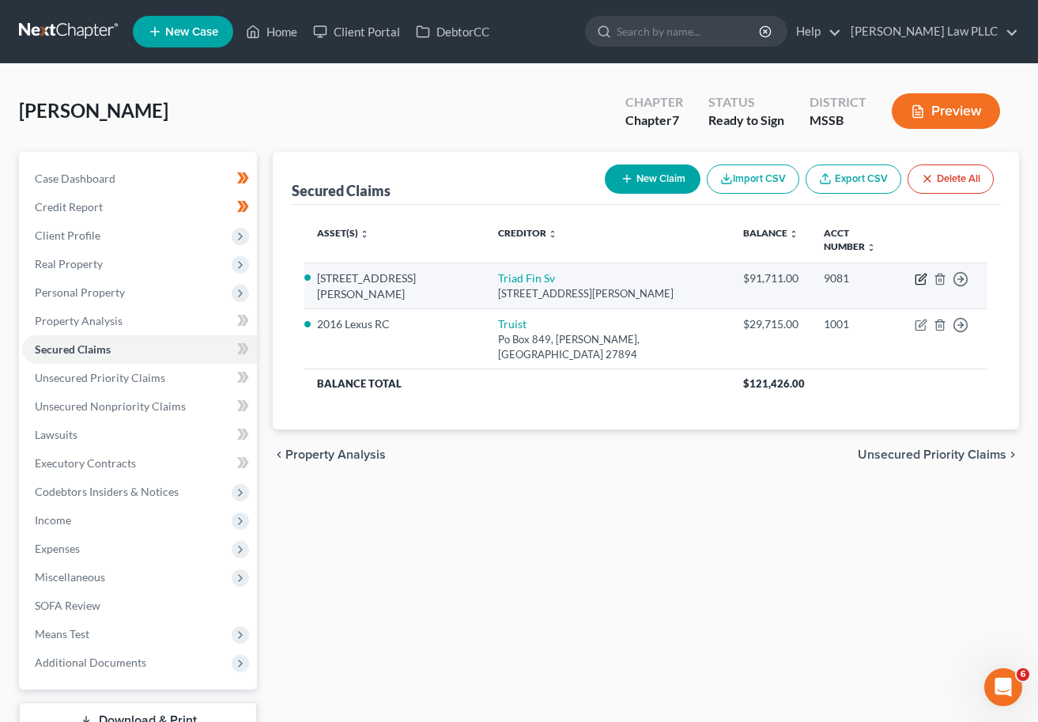
click at [907, 274] on icon "button" at bounding box center [922, 277] width 7 height 7
select select "9"
select select "8"
select select "0"
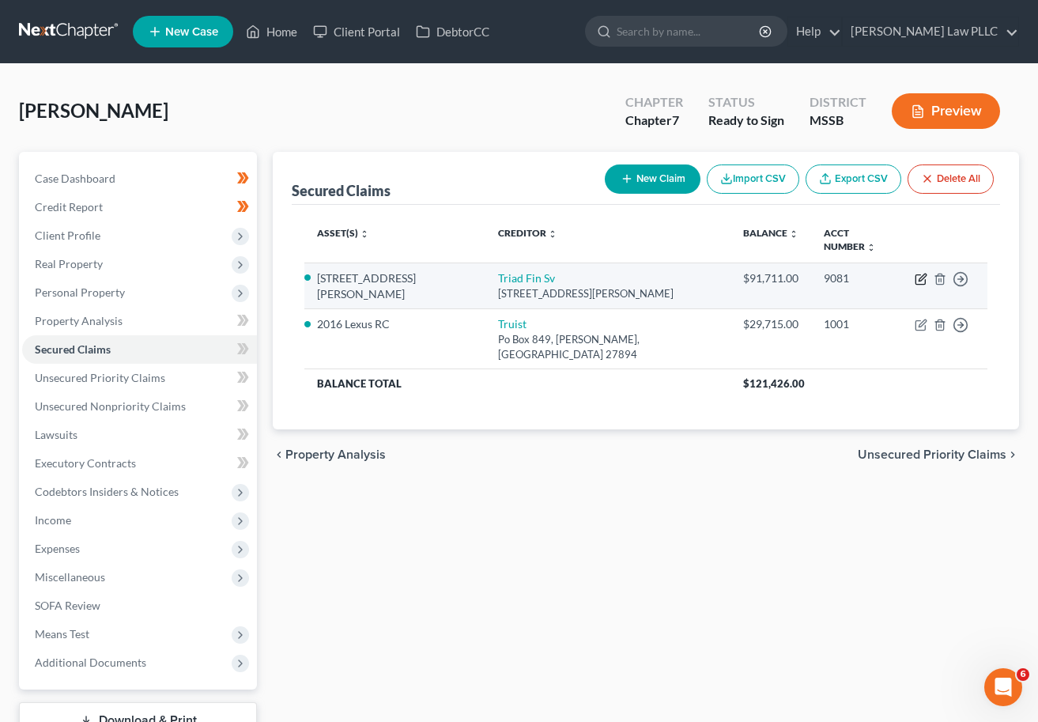
select select "0"
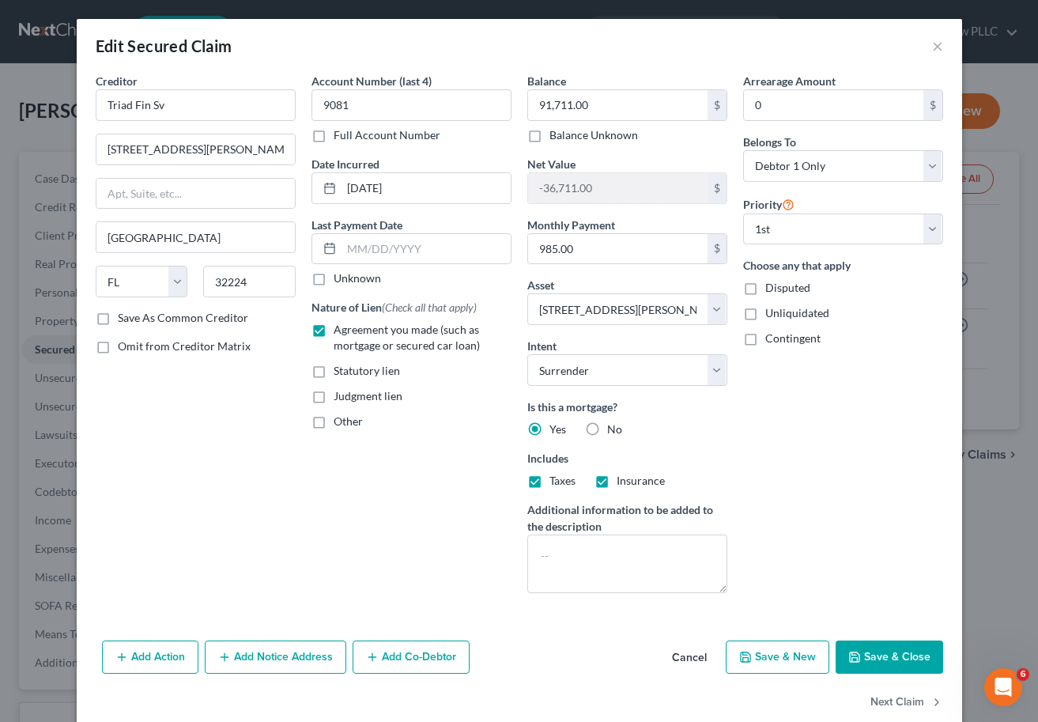
scroll to position [28, 0]
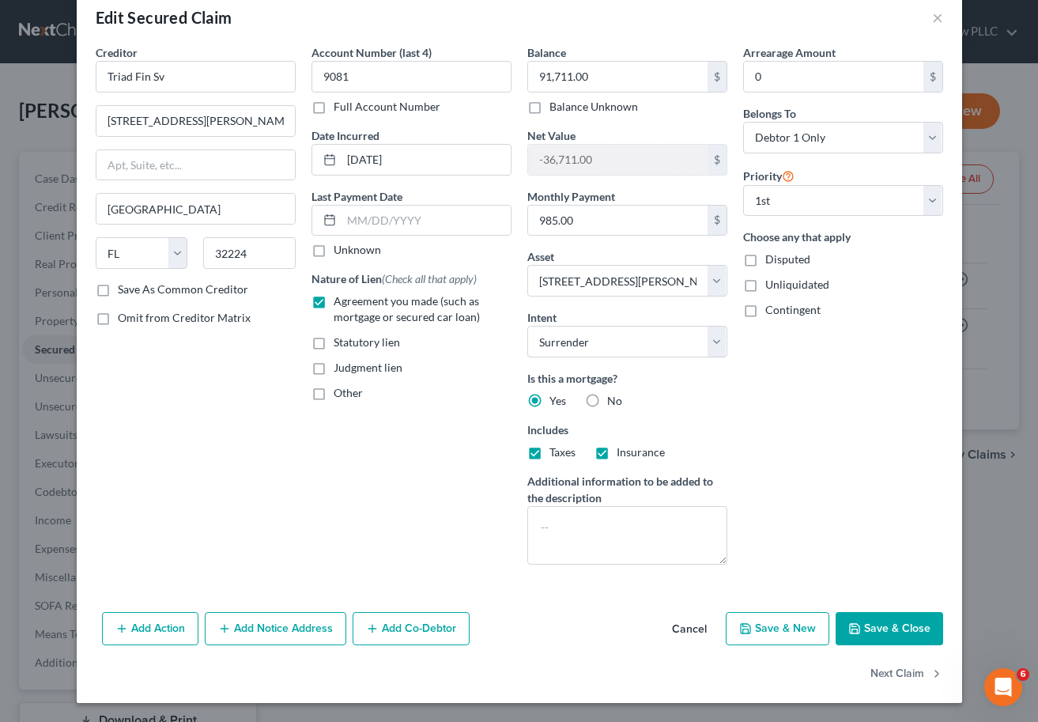
click at [688, 627] on button "Cancel" at bounding box center [690, 630] width 60 height 32
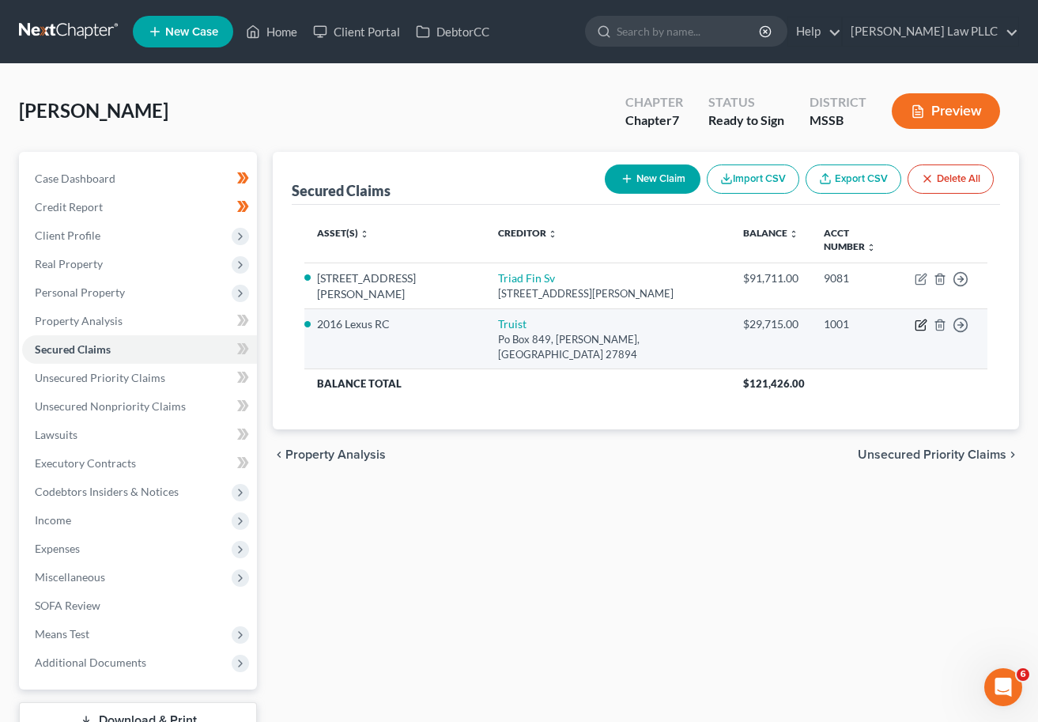
click at [907, 319] on icon "button" at bounding box center [921, 325] width 13 height 13
select select "28"
select select "5"
select select "2"
select select "0"
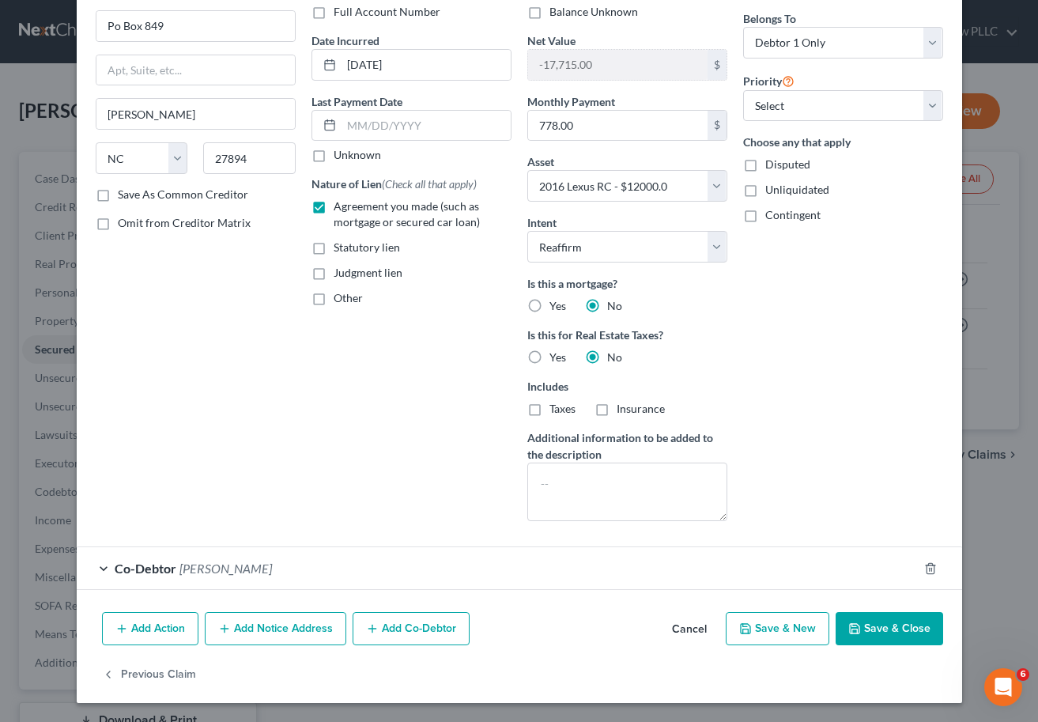
scroll to position [0, 0]
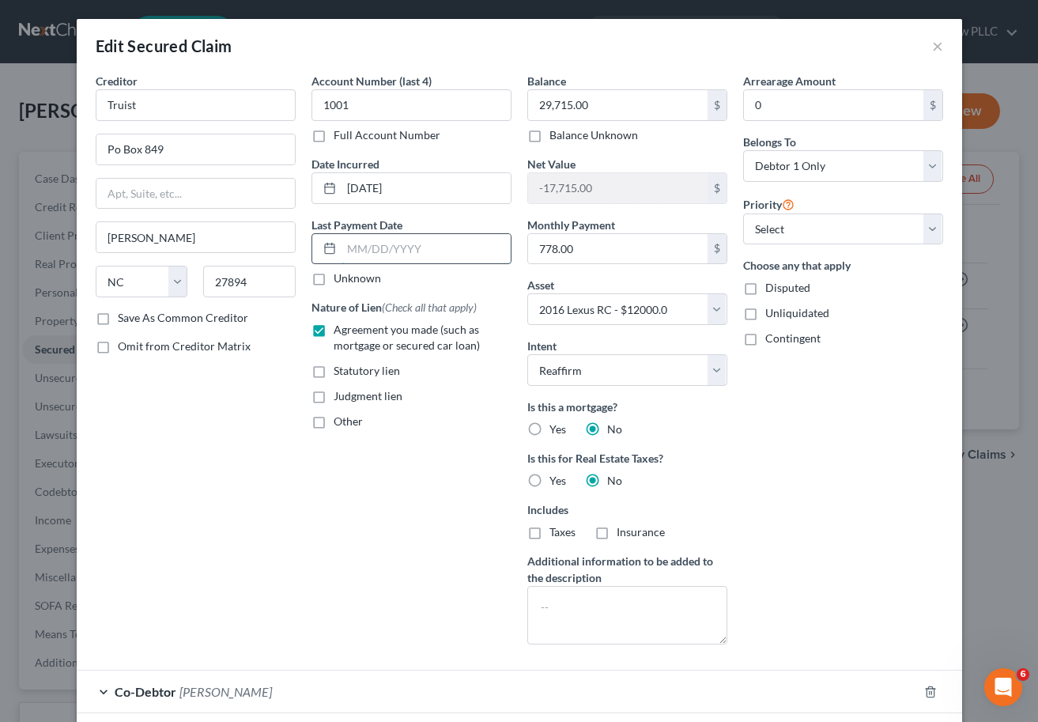
click at [351, 245] on input "text" at bounding box center [426, 249] width 169 height 30
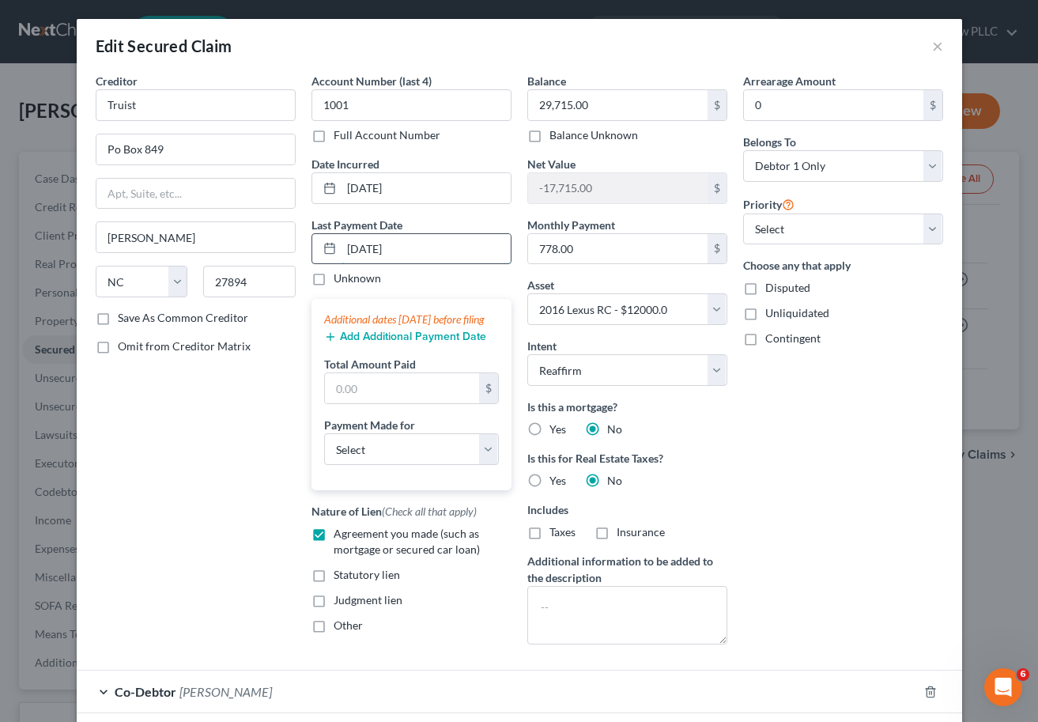
type input "[DATE]"
click at [354, 403] on input "text" at bounding box center [402, 388] width 154 height 30
type input "830"
click at [371, 465] on select "Select Car Credit Card Loan Repayment Mortgage Other Suppliers Or Vendors" at bounding box center [411, 449] width 175 height 32
select select "0"
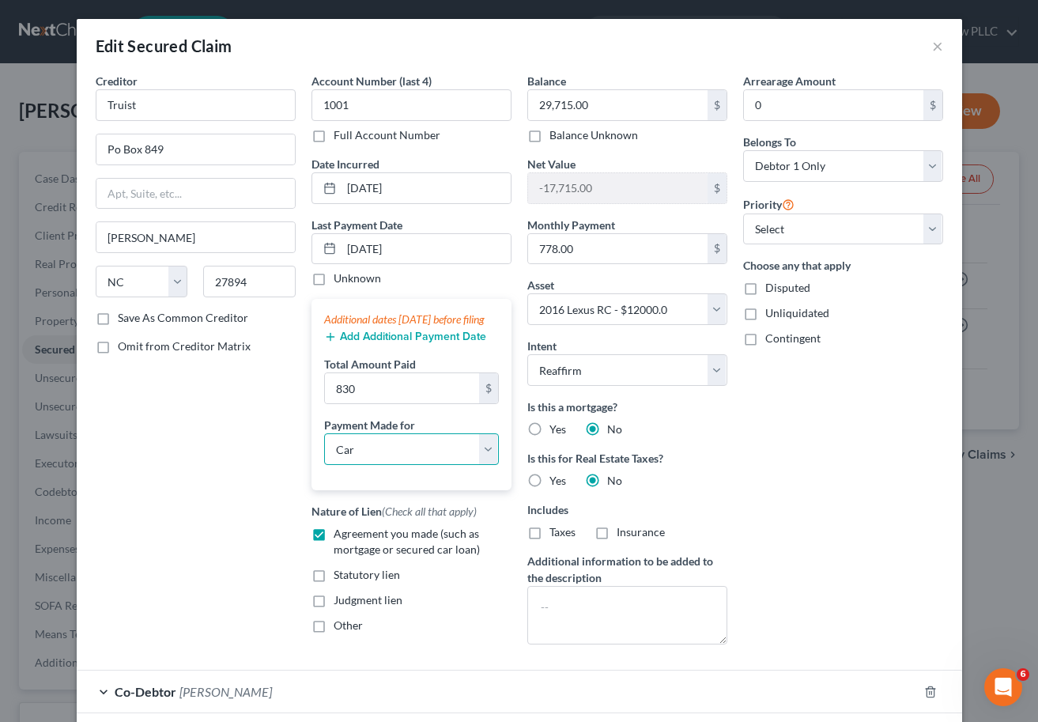
click at [324, 449] on select "Select Car Credit Card Loan Repayment Mortgage Other Suppliers Or Vendors" at bounding box center [411, 449] width 175 height 32
click at [395, 343] on button "Add Additional Payment Date" at bounding box center [405, 337] width 162 height 13
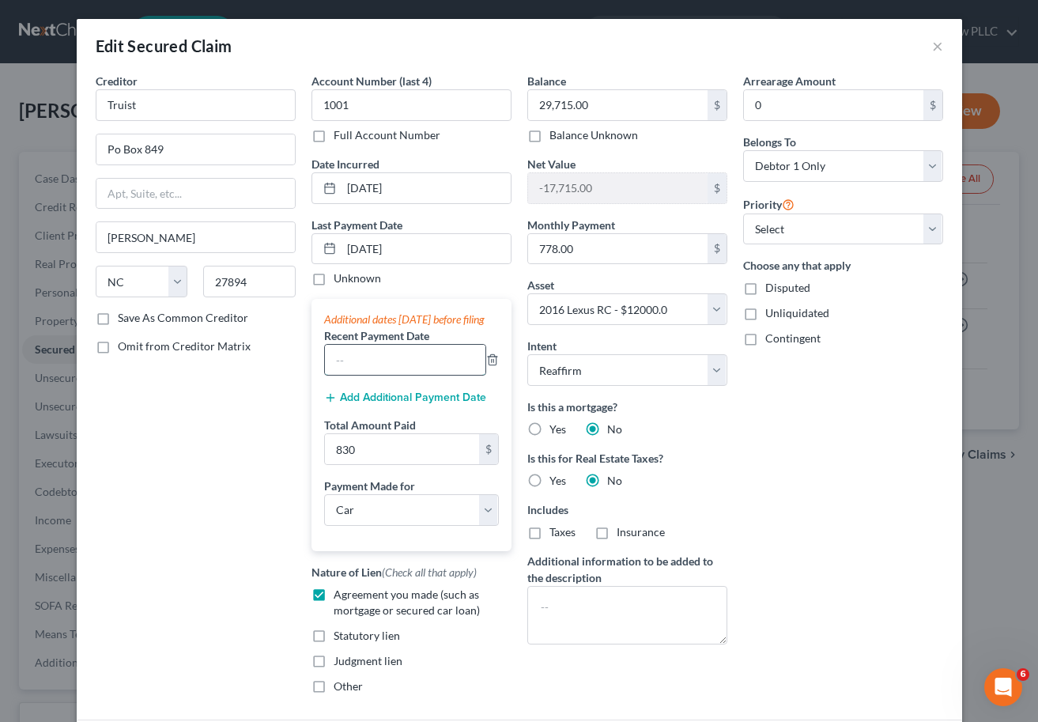
click at [354, 373] on input "text" at bounding box center [405, 360] width 161 height 30
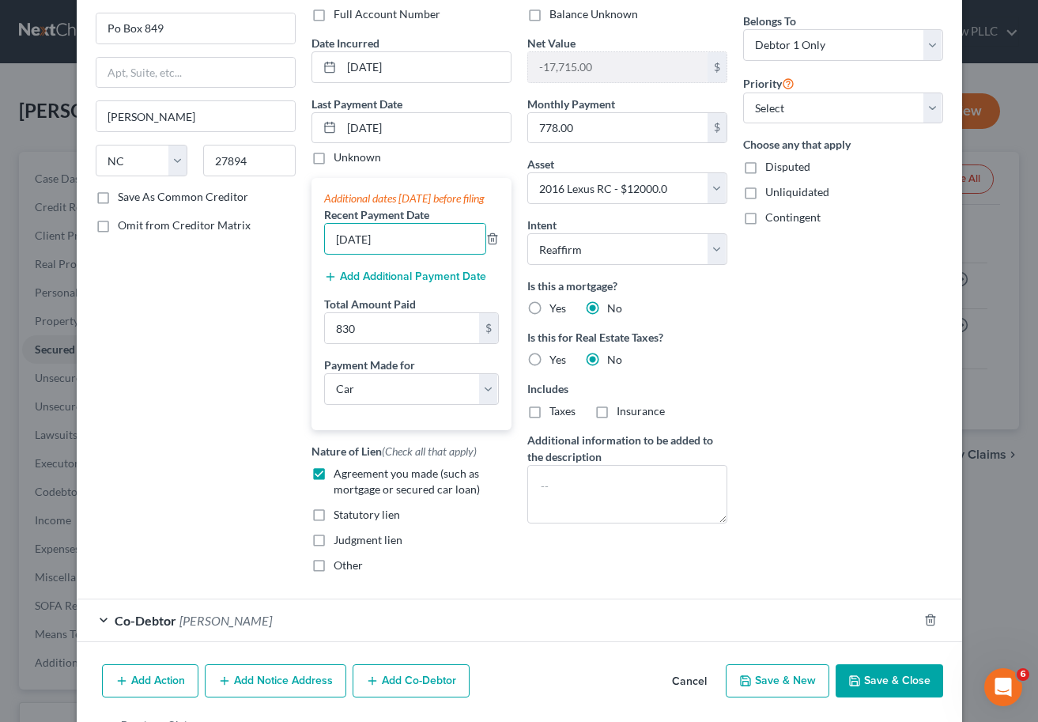
scroll to position [123, 0]
type input "[DATE]"
click at [363, 282] on button "Add Additional Payment Date" at bounding box center [405, 275] width 162 height 13
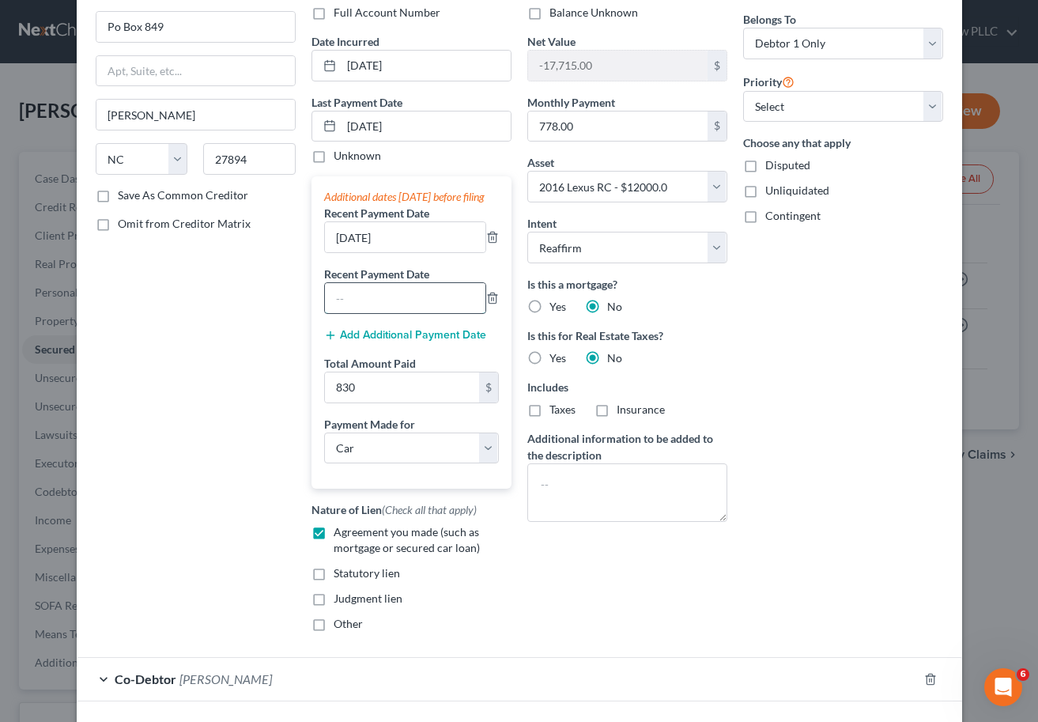
click at [344, 313] on input "text" at bounding box center [405, 298] width 161 height 30
type input "[DATE]"
click at [358, 342] on button "Add Additional Payment Date" at bounding box center [405, 335] width 162 height 13
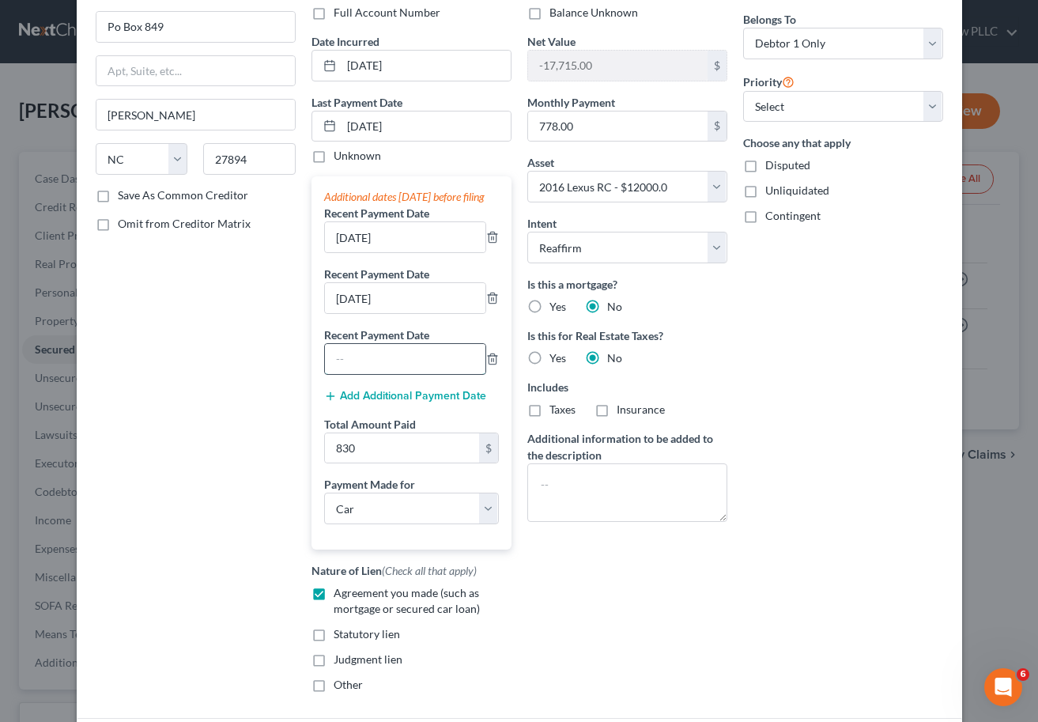
click at [378, 372] on input "text" at bounding box center [405, 359] width 161 height 30
type input "[DATE]"
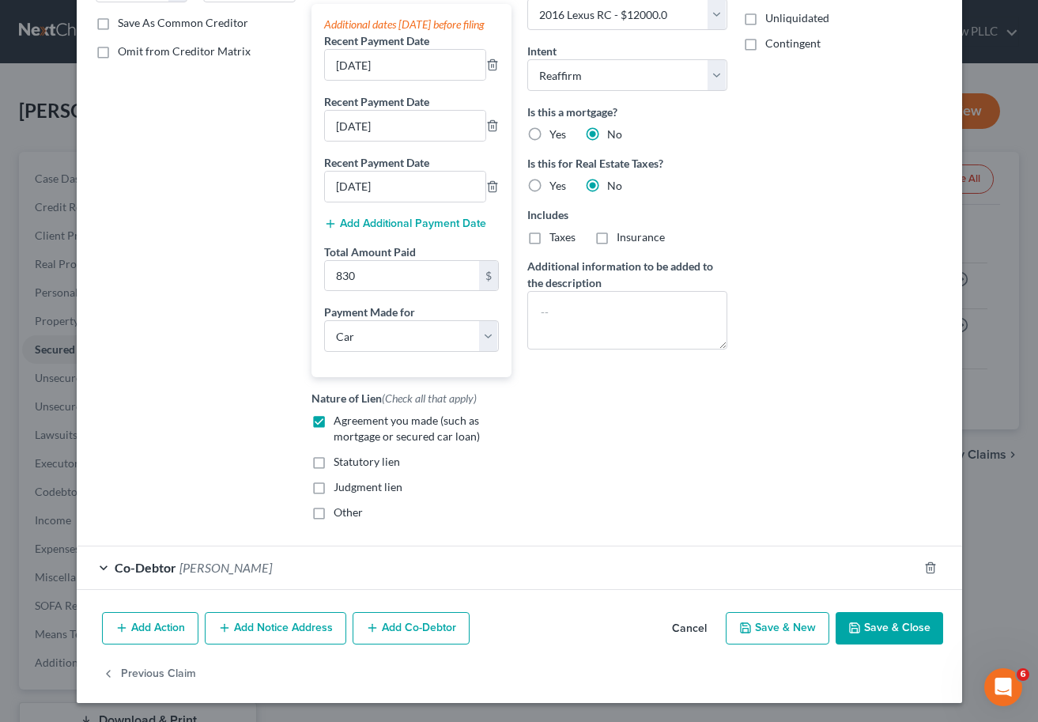
click at [880, 631] on button "Save & Close" at bounding box center [890, 628] width 108 height 33
select select
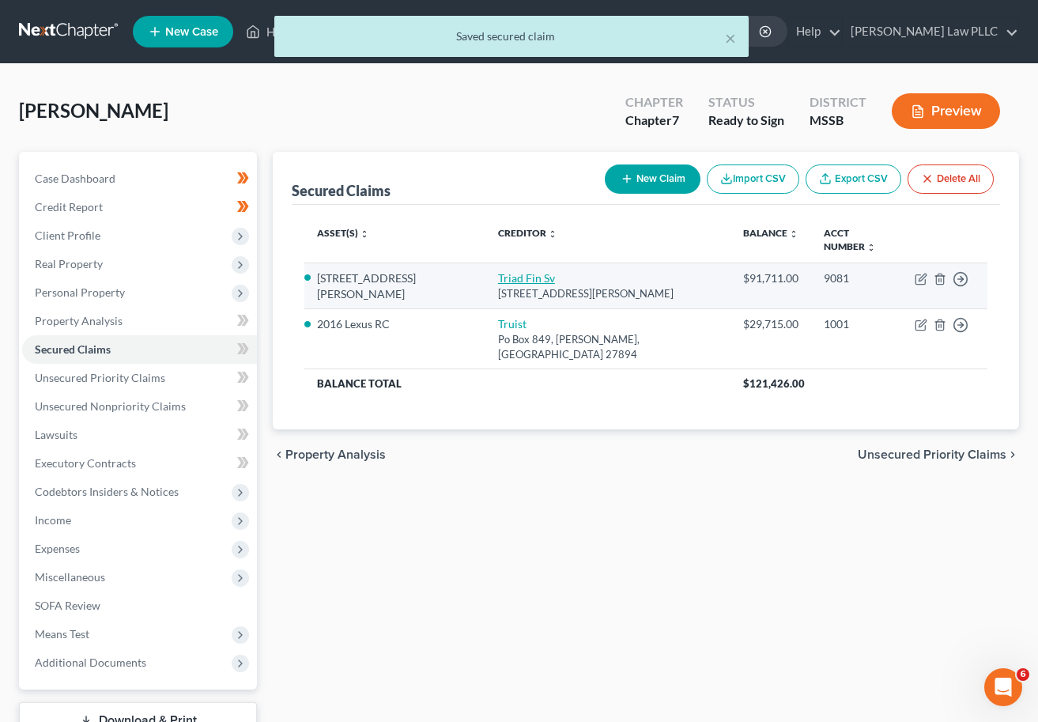
click at [498, 271] on link "Triad Fin Sv" at bounding box center [526, 277] width 57 height 13
select select "9"
select select "0"
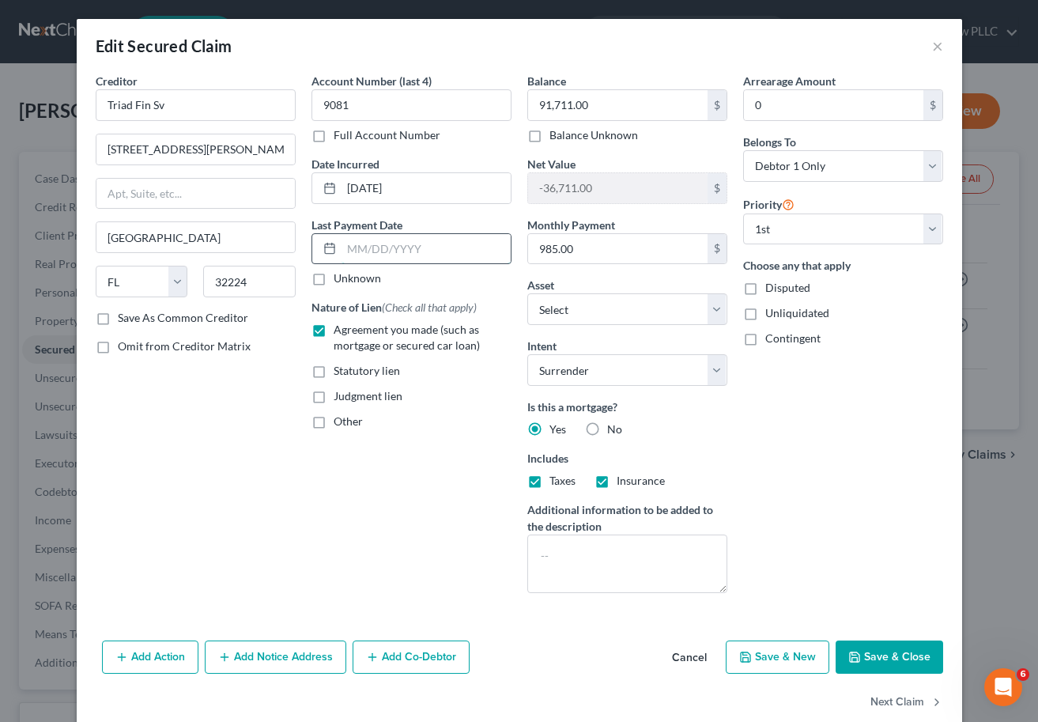
click at [385, 248] on input "text" at bounding box center [426, 249] width 169 height 30
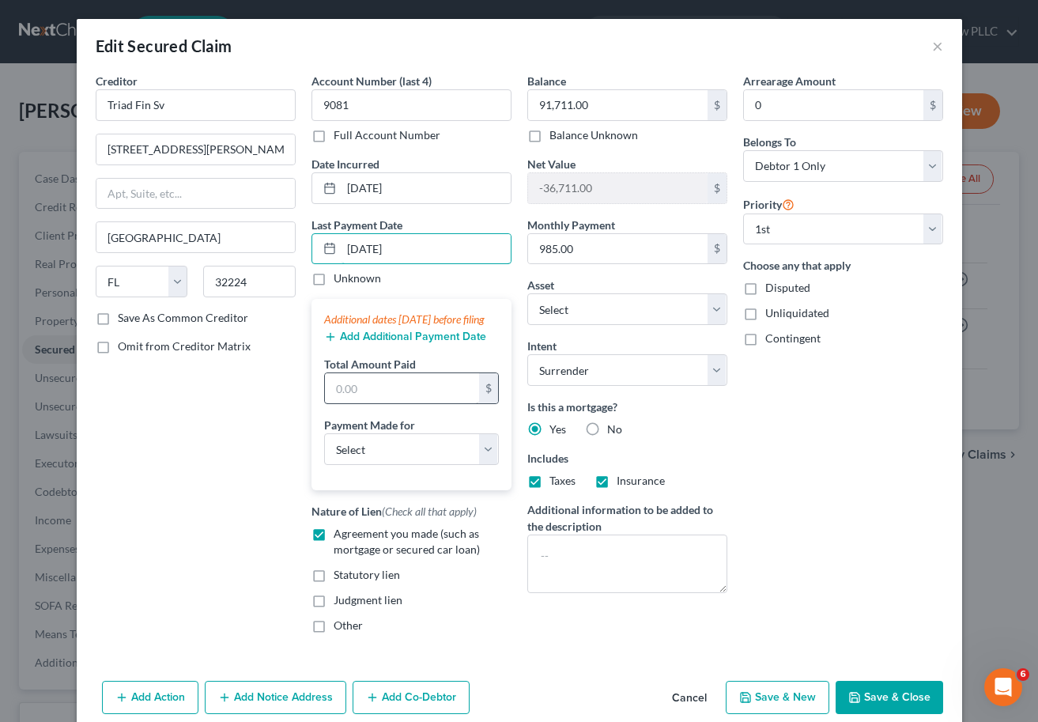
type input "[DATE]"
click at [344, 403] on input "text" at bounding box center [402, 388] width 154 height 30
type input "1,971.82"
click at [369, 462] on select "Select Car Credit Card Loan Repayment Mortgage Other Suppliers Or Vendors" at bounding box center [411, 449] width 175 height 32
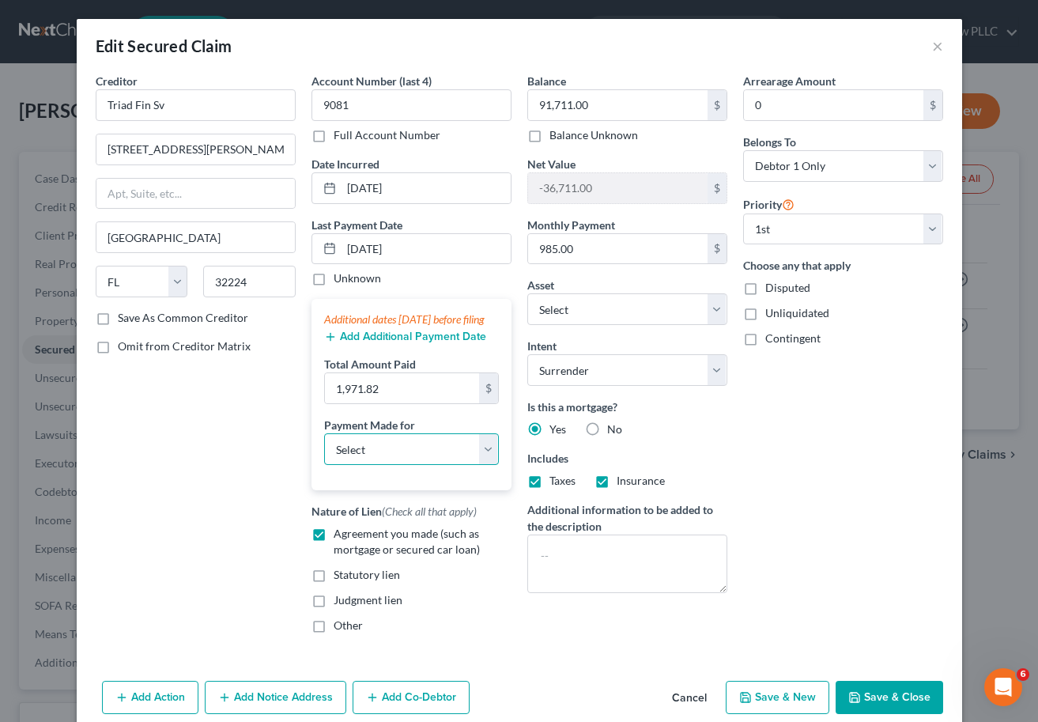
select select "3"
click at [324, 449] on select "Select Car Credit Card Loan Repayment Mortgage Other Suppliers Or Vendors" at bounding box center [411, 449] width 175 height 32
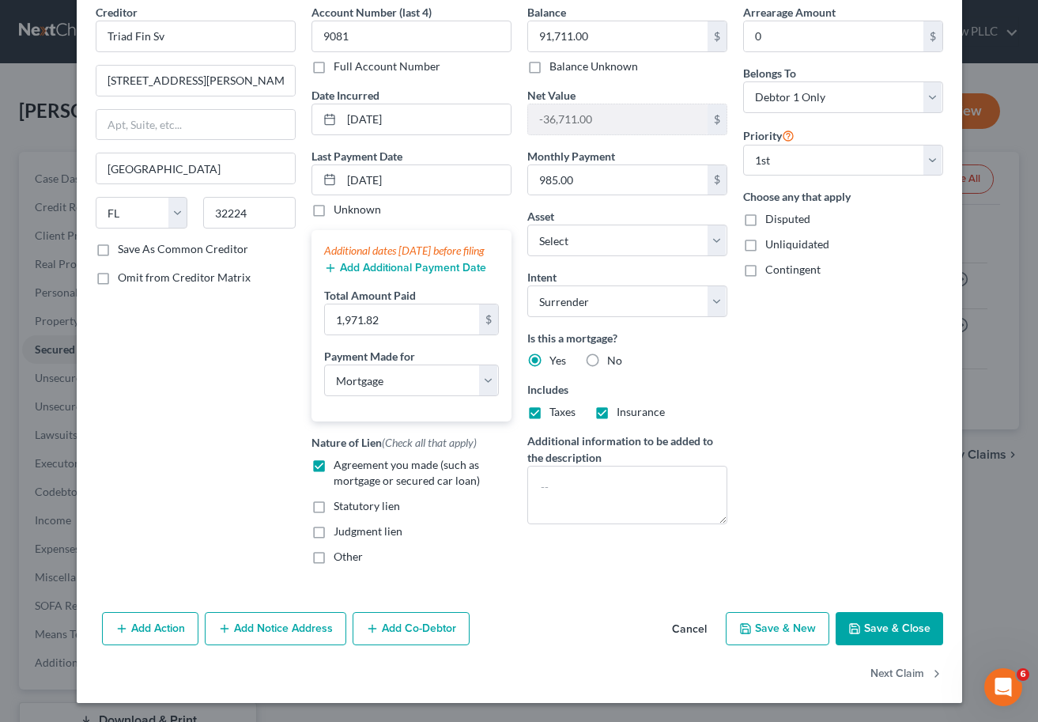
click at [876, 627] on button "Save & Close" at bounding box center [890, 628] width 108 height 33
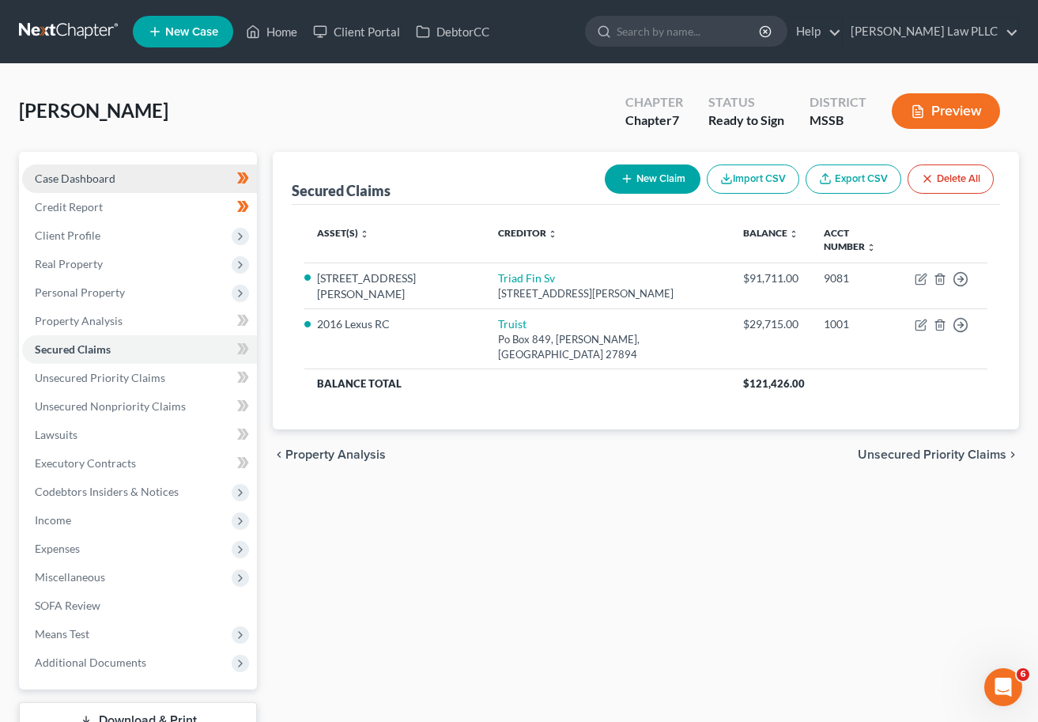
click at [116, 171] on link "Case Dashboard" at bounding box center [139, 179] width 235 height 28
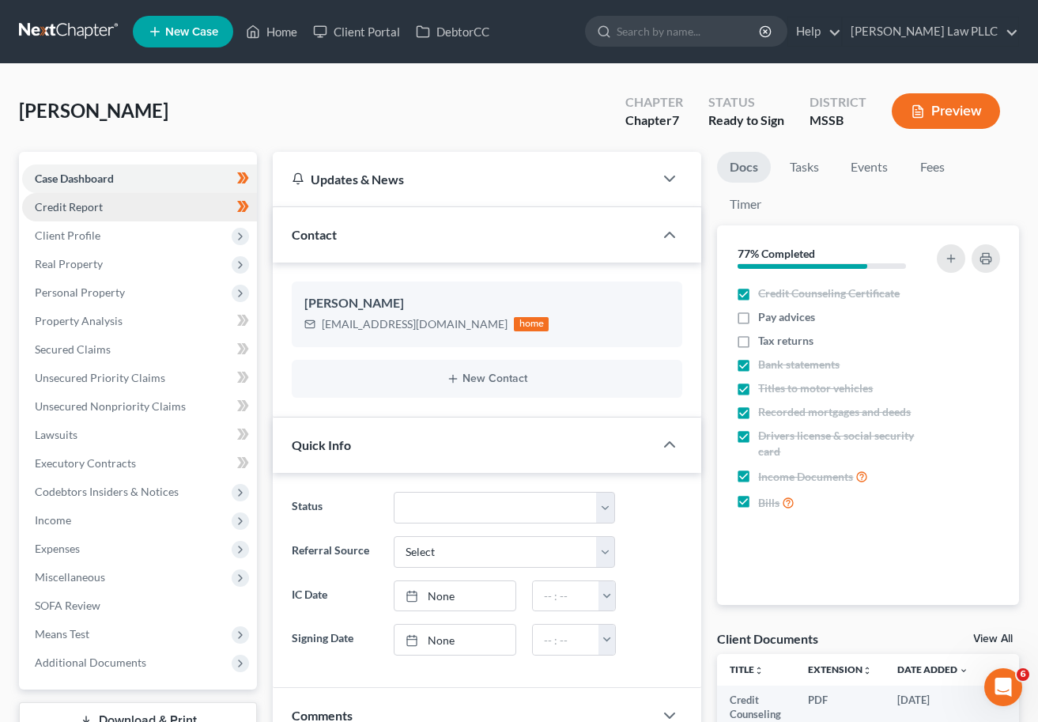
drag, startPoint x: 57, startPoint y: 209, endPoint x: 60, endPoint y: 218, distance: 9.3
click at [57, 209] on span "Credit Report" at bounding box center [69, 206] width 68 height 13
click at [61, 234] on span "Client Profile" at bounding box center [68, 235] width 66 height 13
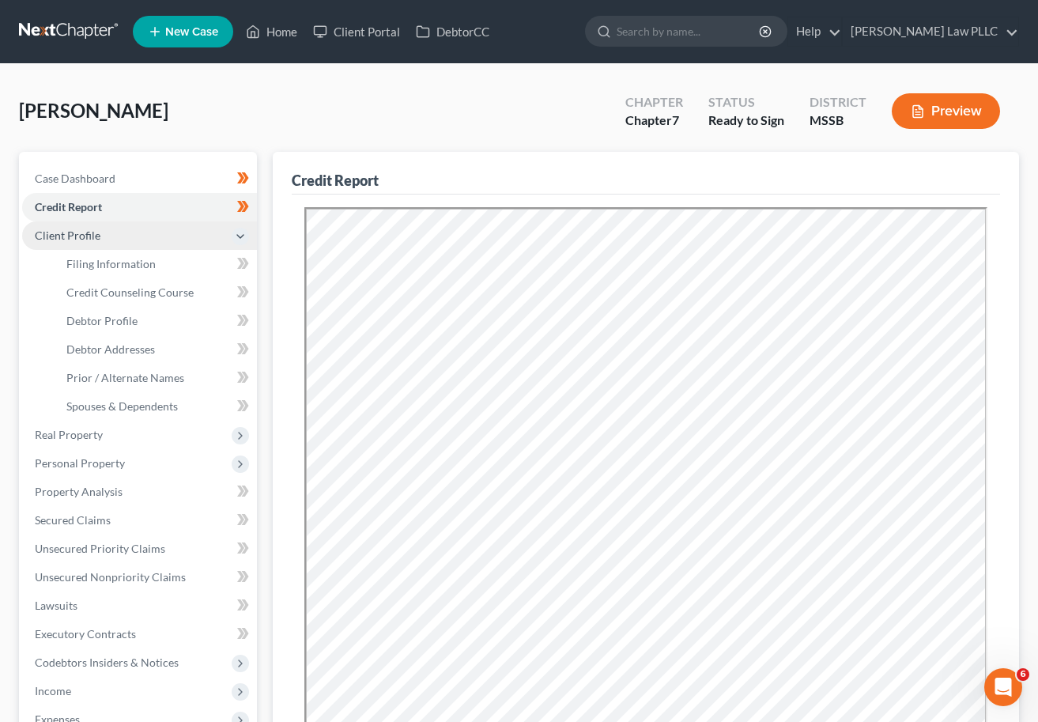
click at [85, 240] on span "Client Profile" at bounding box center [68, 235] width 66 height 13
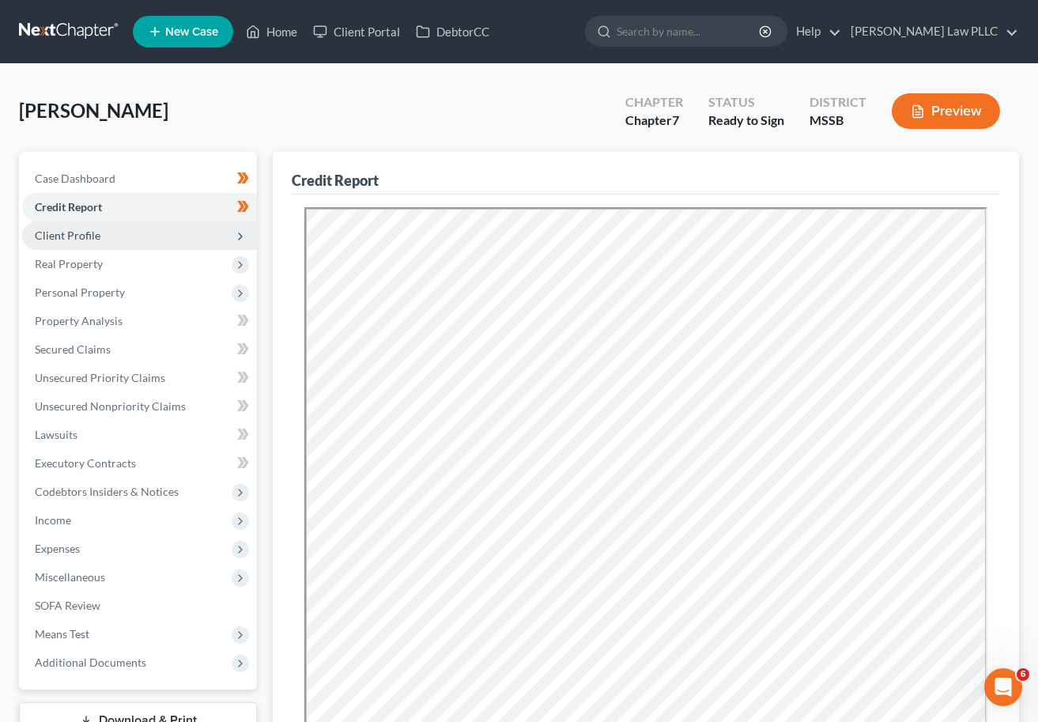
click at [78, 235] on span "Client Profile" at bounding box center [68, 235] width 66 height 13
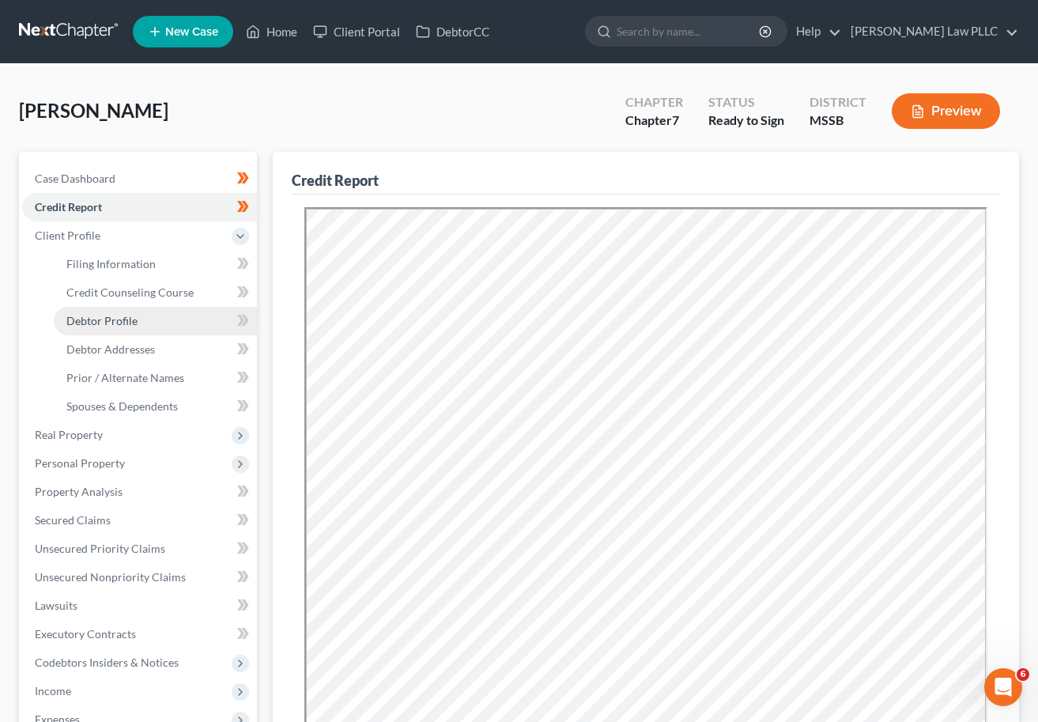
click at [108, 323] on span "Debtor Profile" at bounding box center [101, 320] width 71 height 13
select select "0"
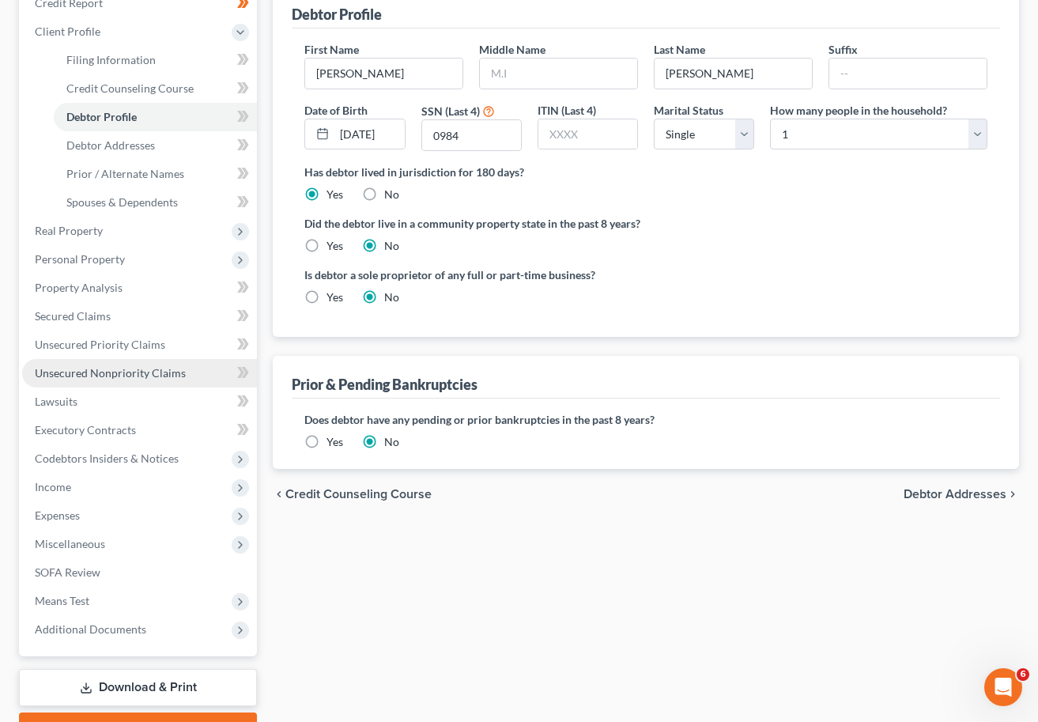
scroll to position [288, 0]
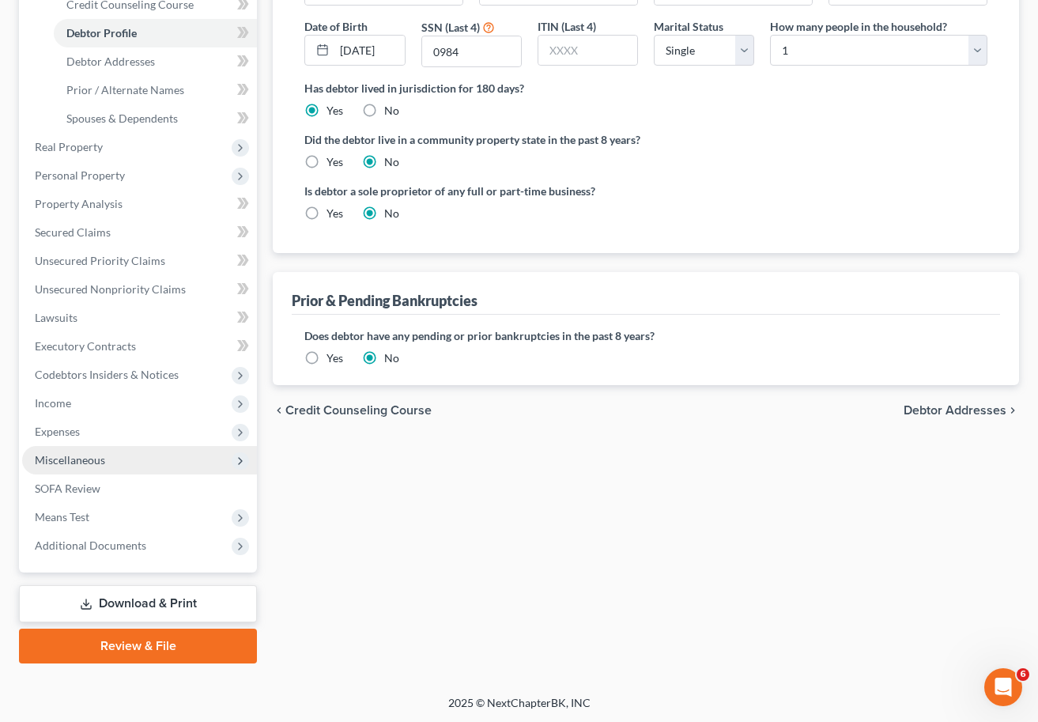
click at [128, 453] on span "Miscellaneous" at bounding box center [139, 460] width 235 height 28
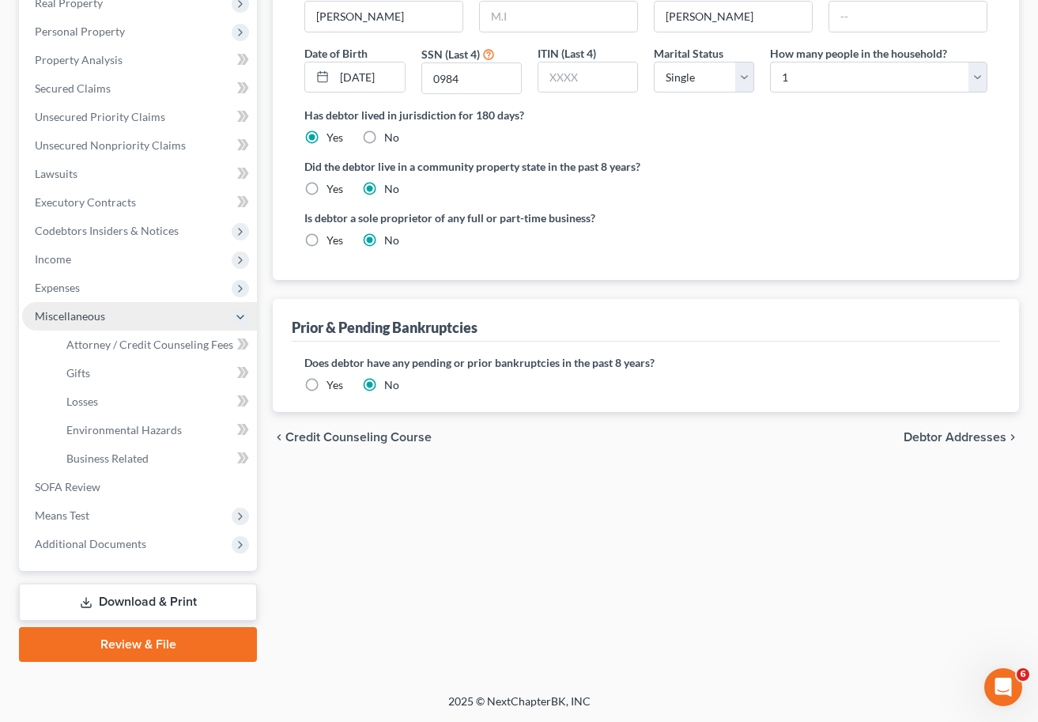
scroll to position [259, 0]
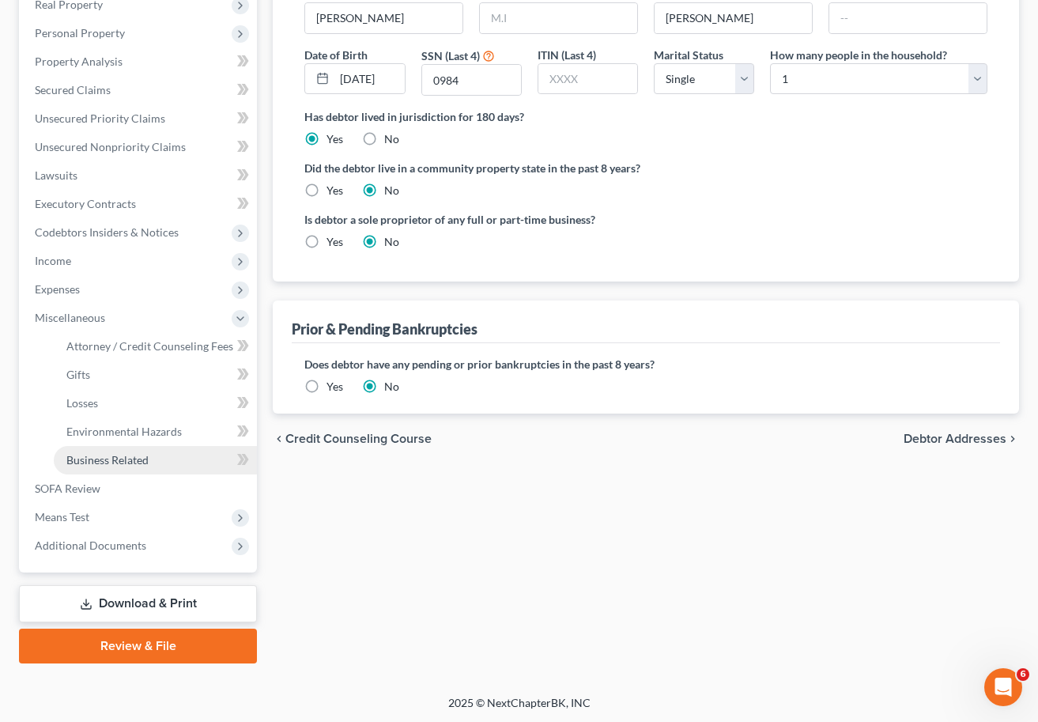
click at [112, 456] on span "Business Related" at bounding box center [107, 459] width 82 height 13
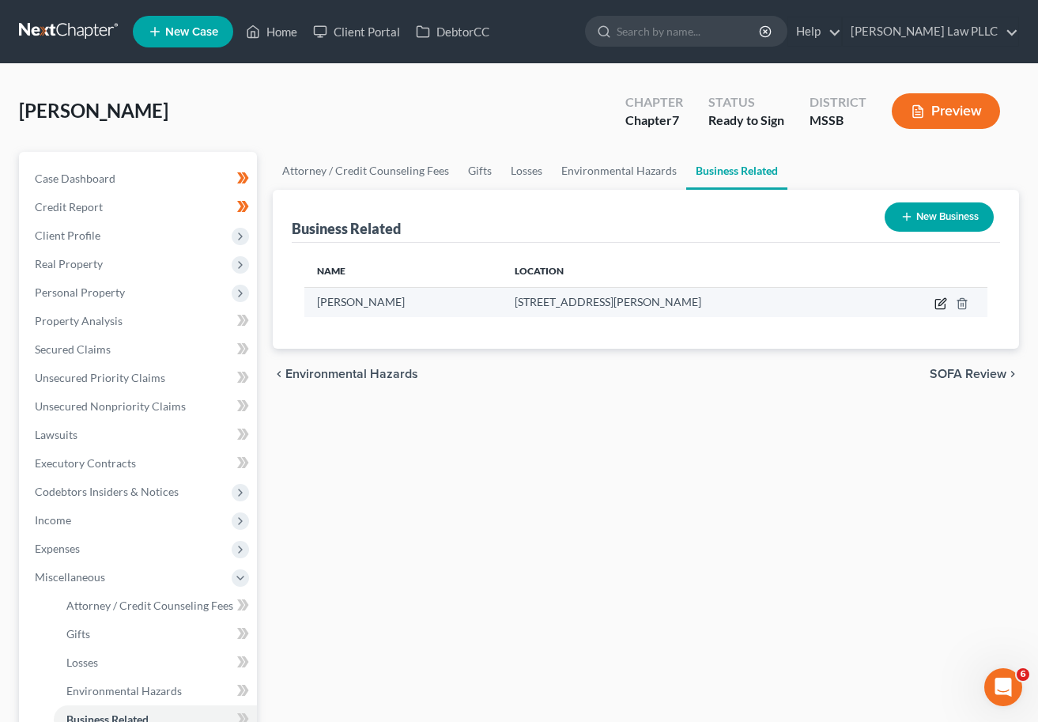
click at [907, 302] on icon "button" at bounding box center [942, 301] width 7 height 7
select select "sole_proprietor"
select select "25"
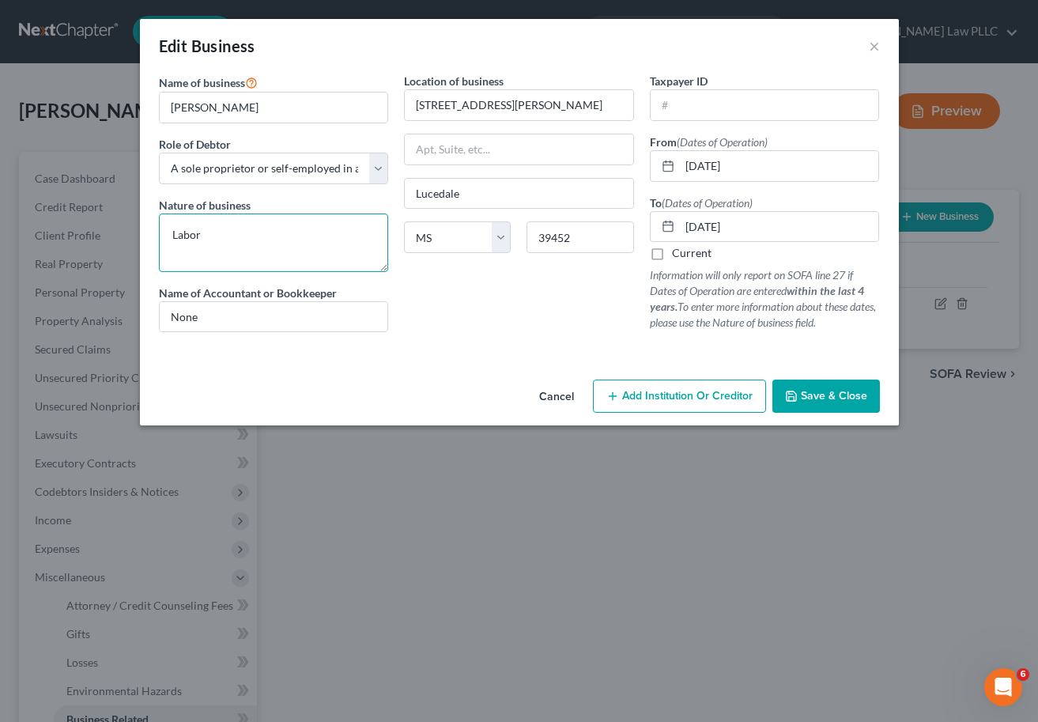
click at [229, 238] on textarea "Labor" at bounding box center [274, 243] width 230 height 59
type textarea "[PERSON_NAME] treats"
click at [709, 164] on input "[DATE]" at bounding box center [779, 166] width 199 height 30
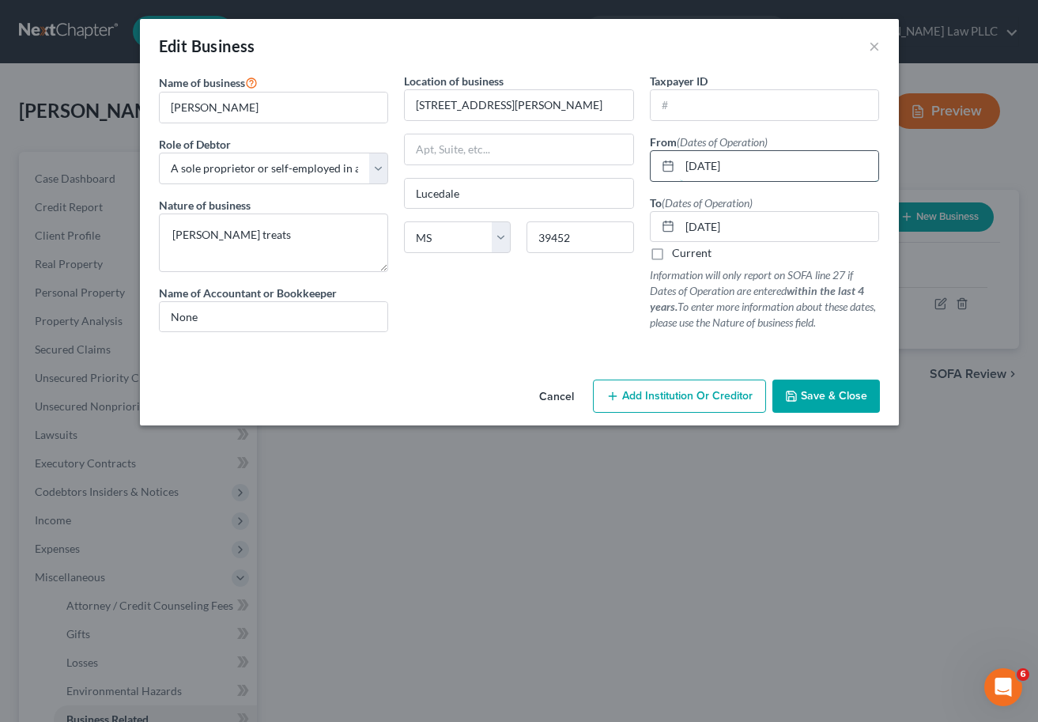
click at [709, 164] on input "[DATE]" at bounding box center [779, 166] width 199 height 30
type input "[DATE]"
click at [858, 406] on button "Save & Close" at bounding box center [827, 396] width 108 height 33
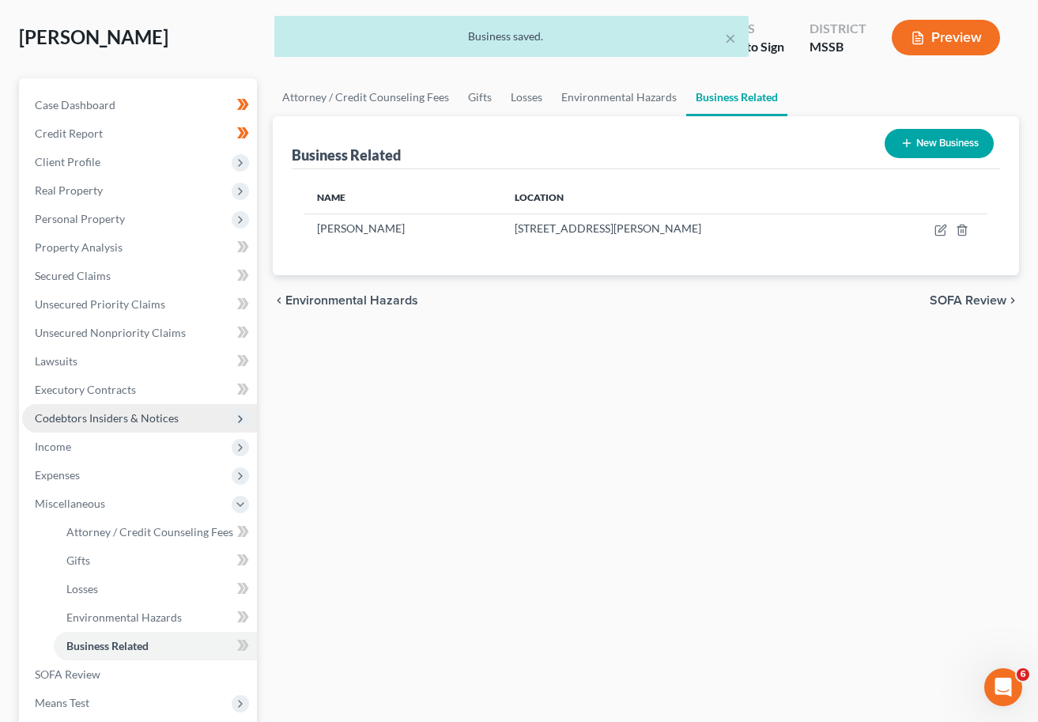
scroll to position [75, 0]
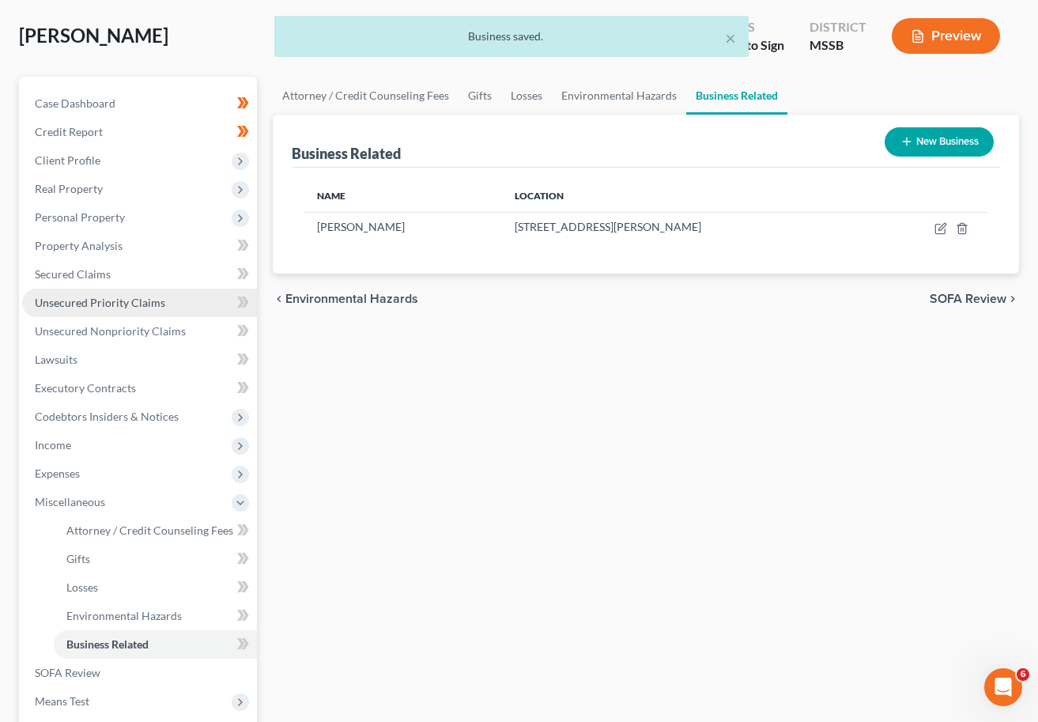
click at [166, 308] on link "Unsecured Priority Claims" at bounding box center [139, 303] width 235 height 28
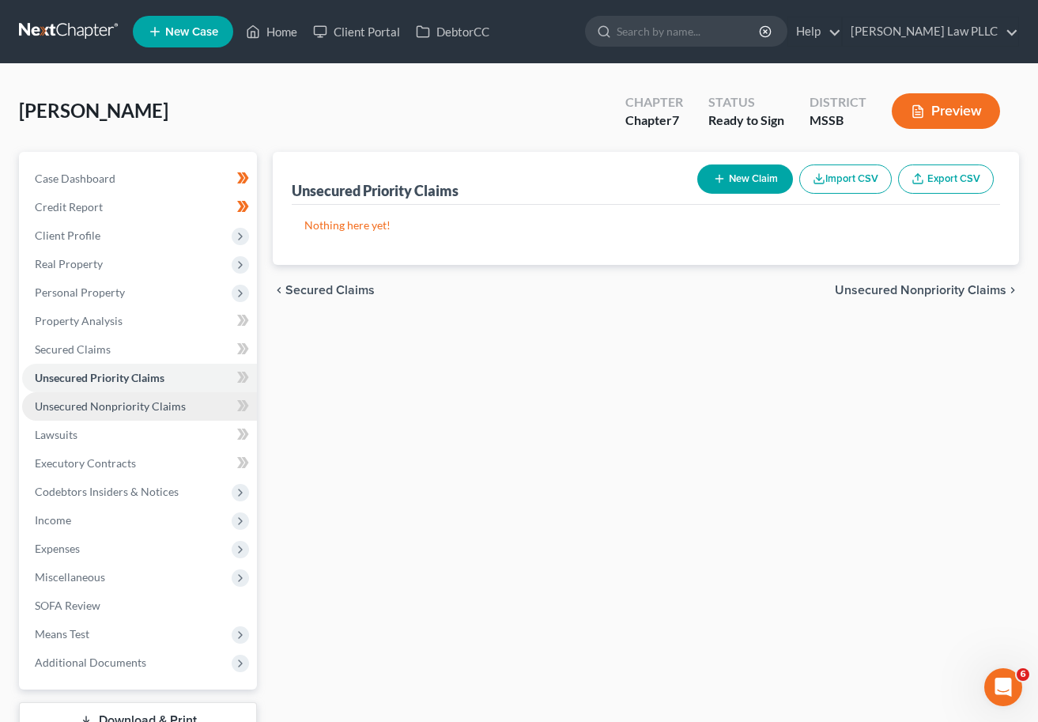
click at [165, 409] on span "Unsecured Nonpriority Claims" at bounding box center [110, 405] width 151 height 13
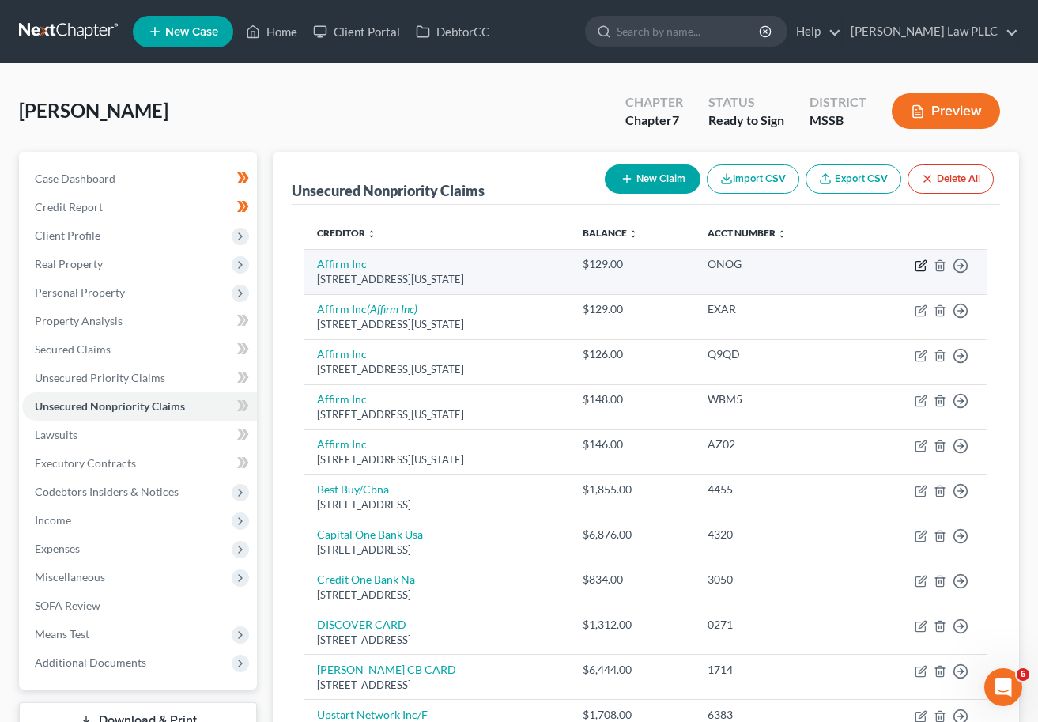
click at [907, 267] on icon "button" at bounding box center [921, 265] width 13 height 13
select select "4"
select select "1"
select select "0"
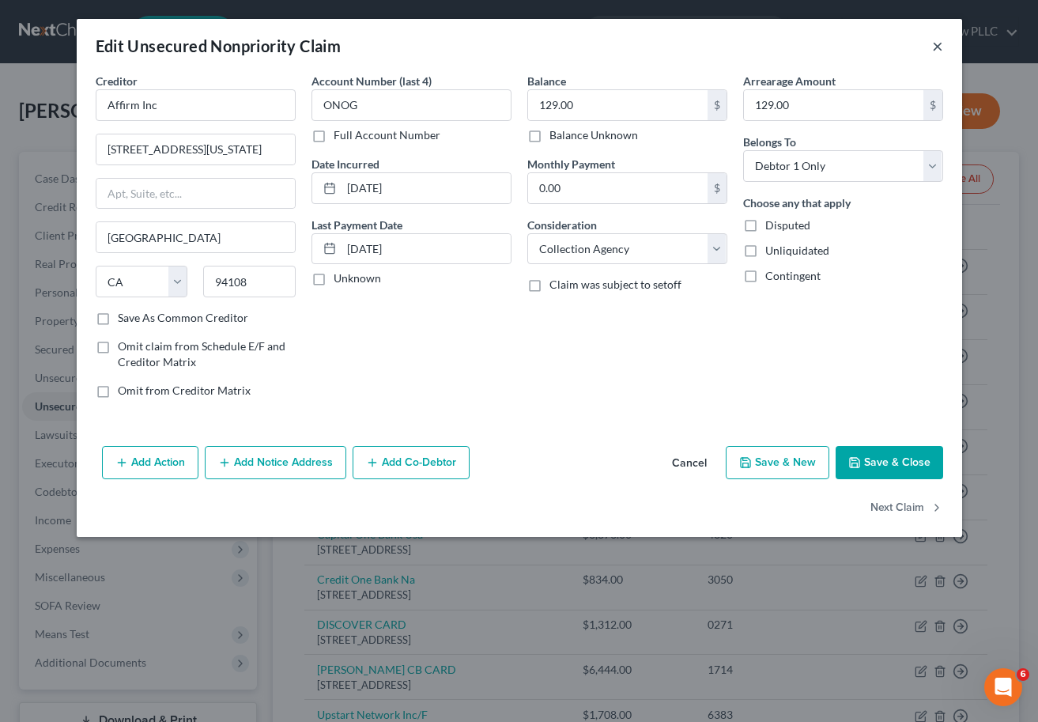
click at [907, 45] on button "×" at bounding box center [938, 45] width 11 height 19
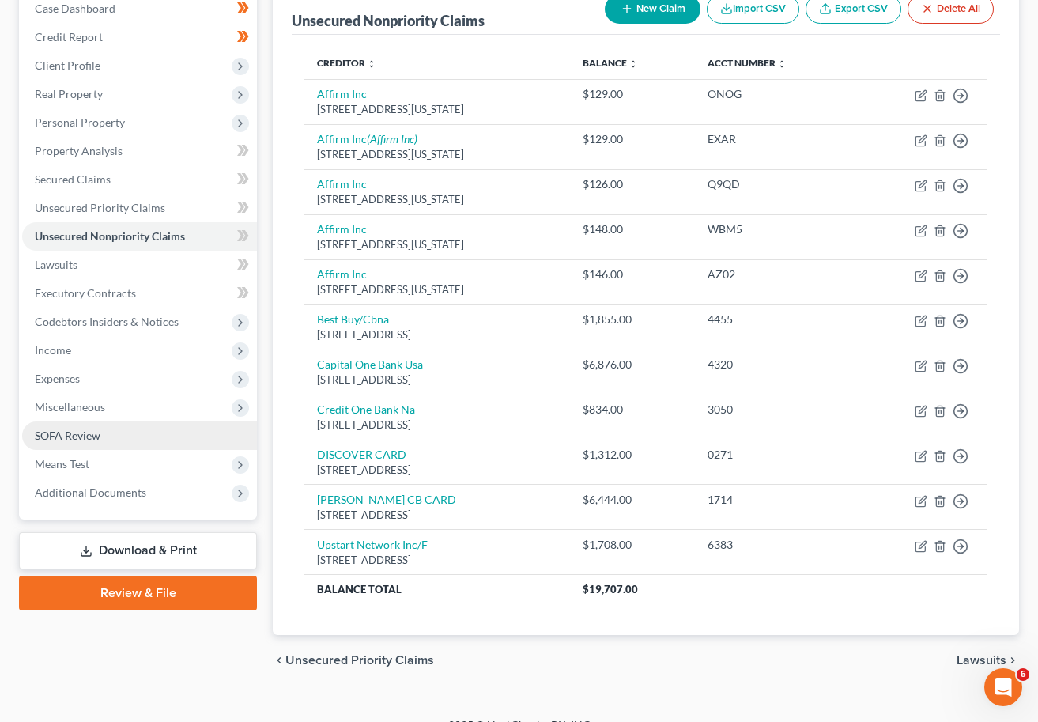
scroll to position [193, 0]
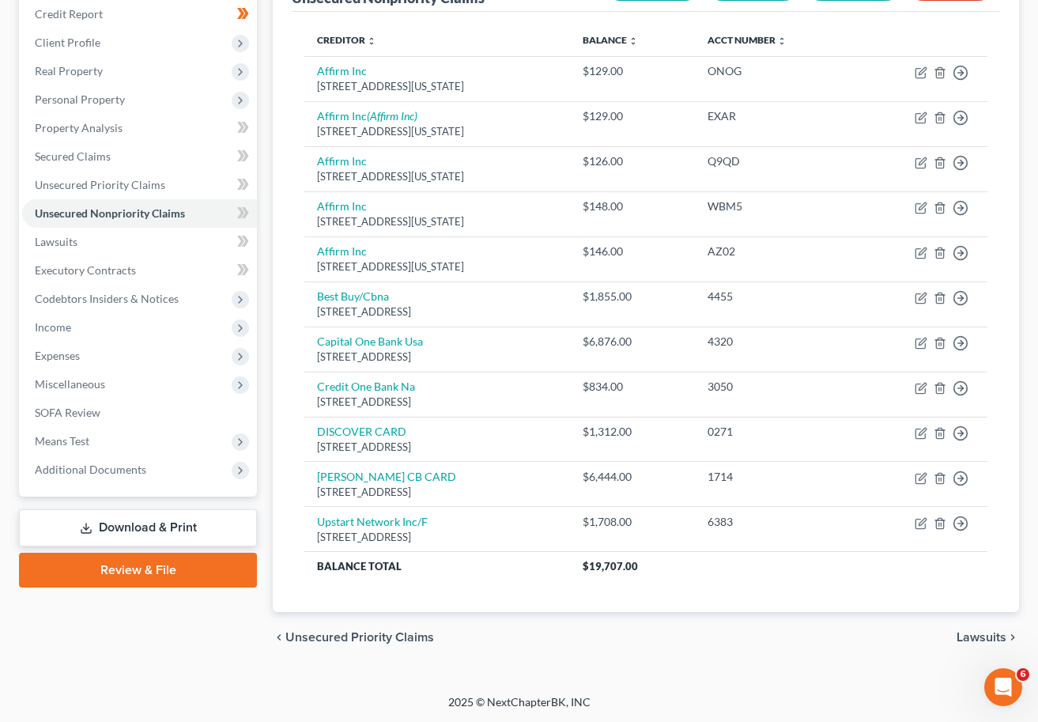
click at [148, 569] on link "Review & File" at bounding box center [138, 570] width 238 height 35
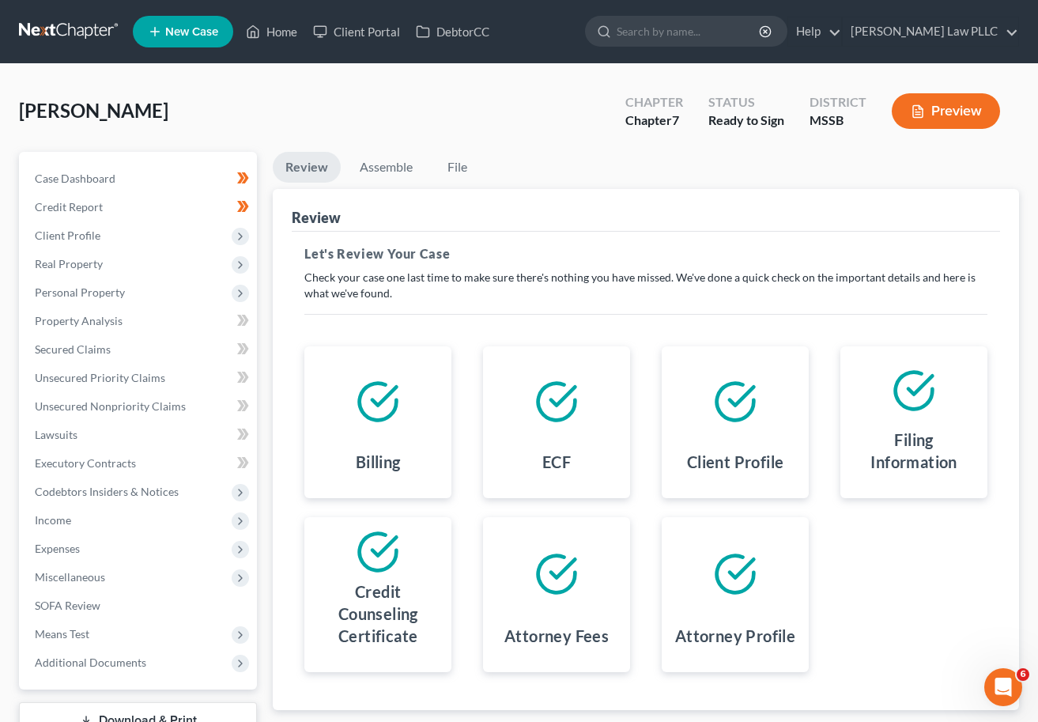
scroll to position [117, 0]
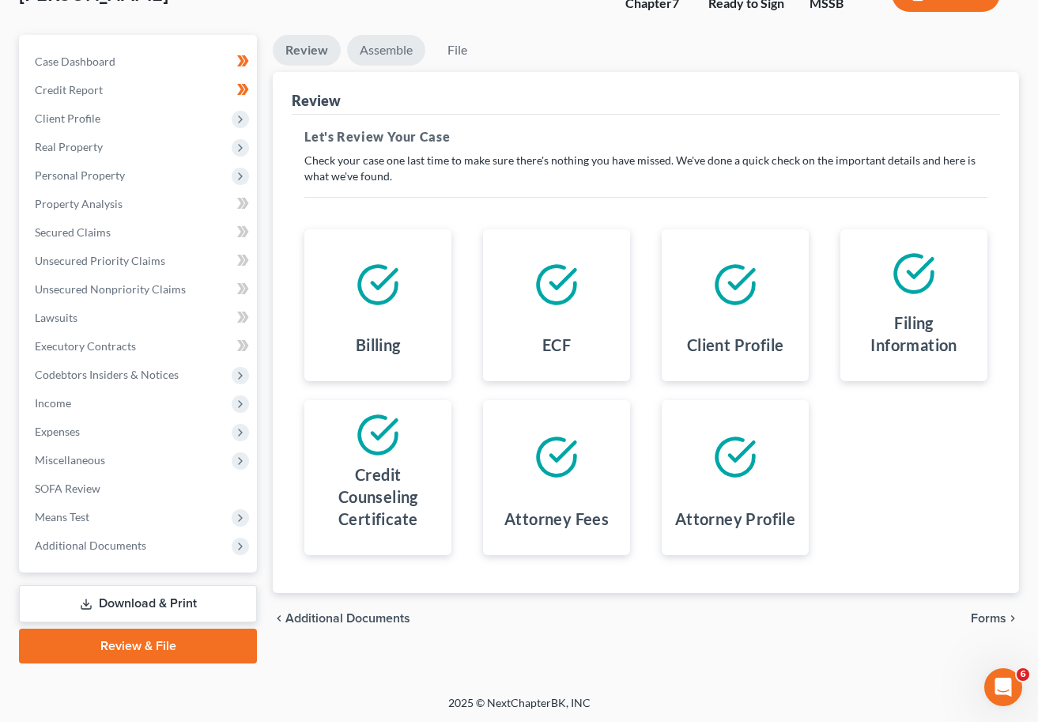
click at [394, 47] on link "Assemble" at bounding box center [386, 50] width 78 height 31
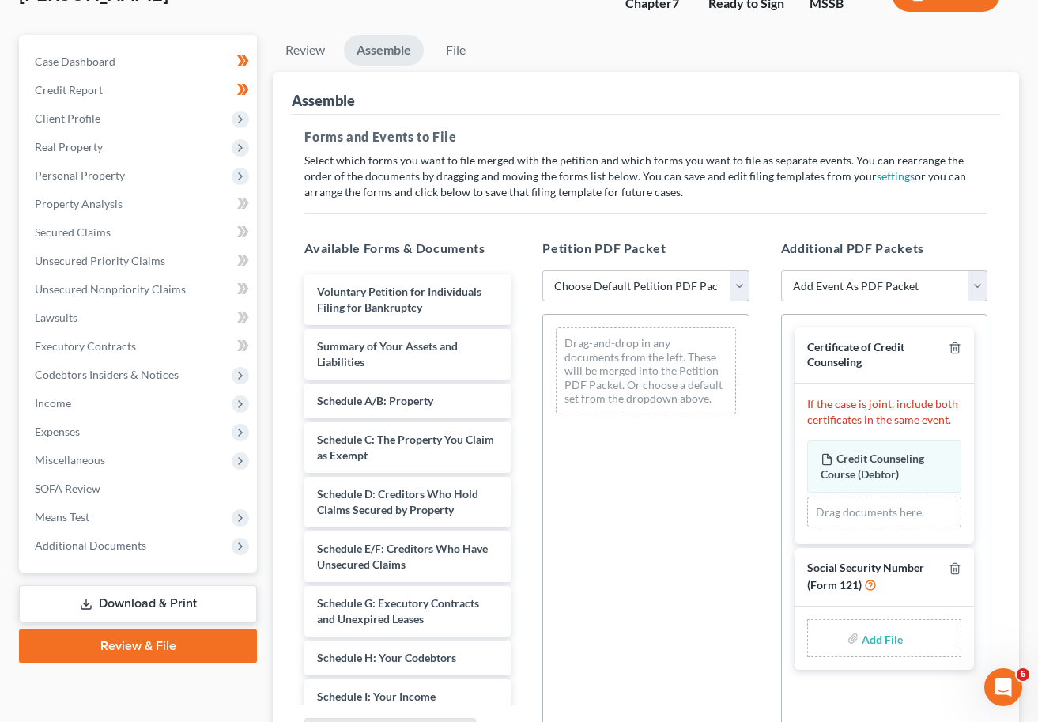
click at [666, 287] on select "Choose Default Petition PDF Packet Emergency Filing (Voluntary Petition and Cre…" at bounding box center [646, 287] width 206 height 32
select select "3"
click at [543, 271] on select "Choose Default Petition PDF Packet Emergency Filing (Voluntary Petition and Cre…" at bounding box center [646, 287] width 206 height 32
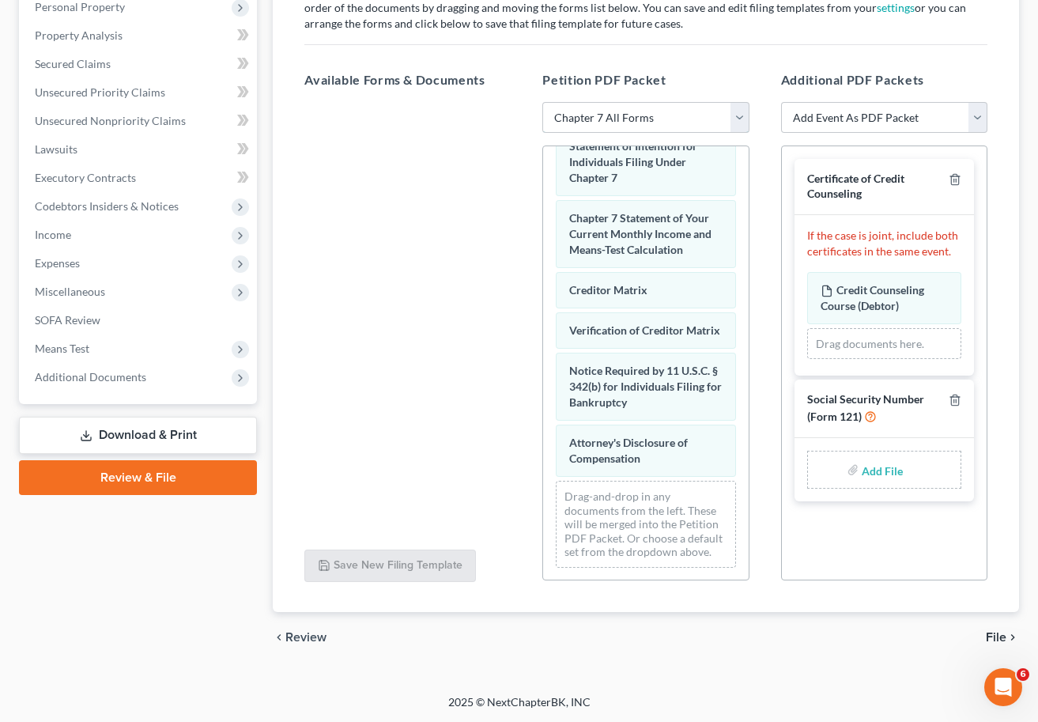
scroll to position [0, 0]
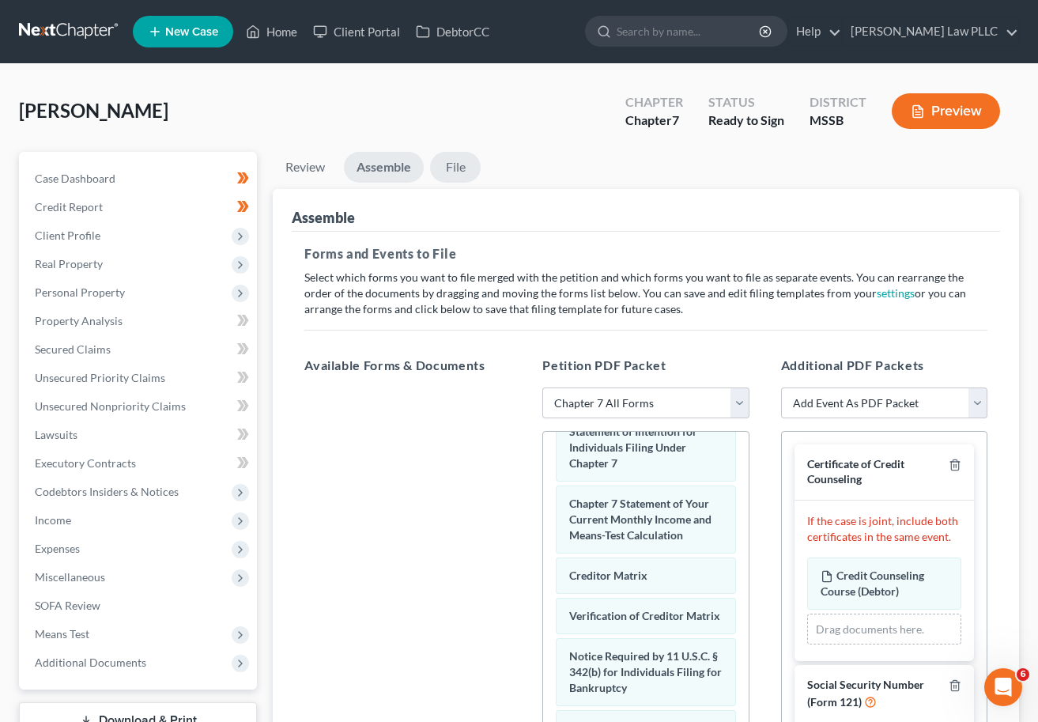
click at [467, 168] on link "File" at bounding box center [455, 167] width 51 height 31
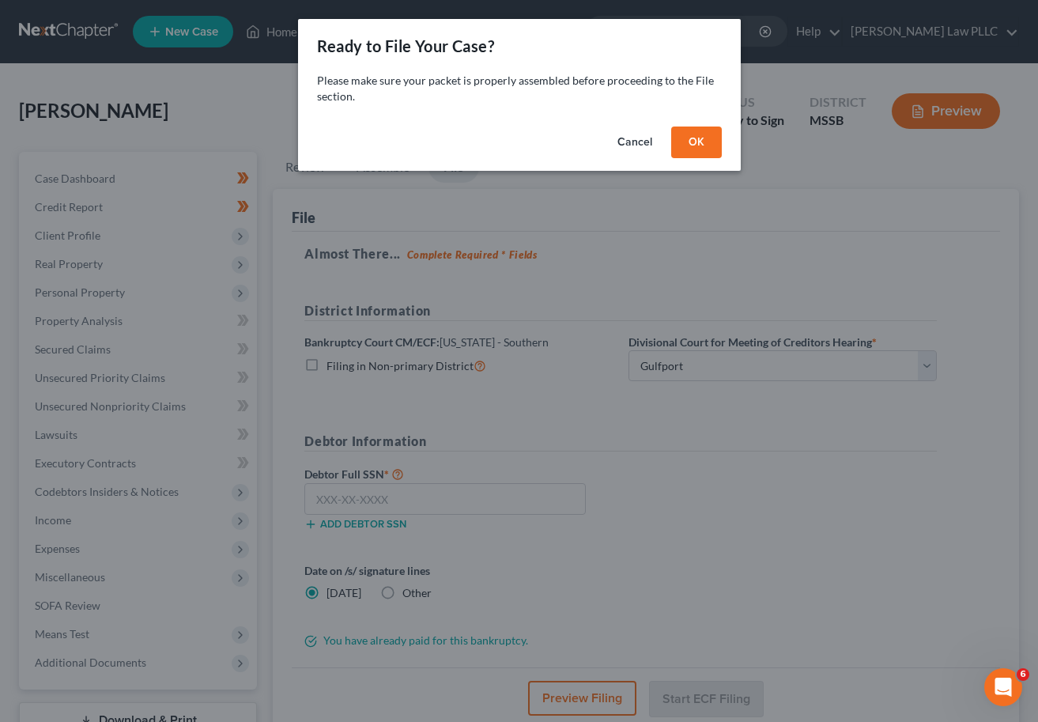
click at [710, 141] on button "OK" at bounding box center [697, 143] width 51 height 32
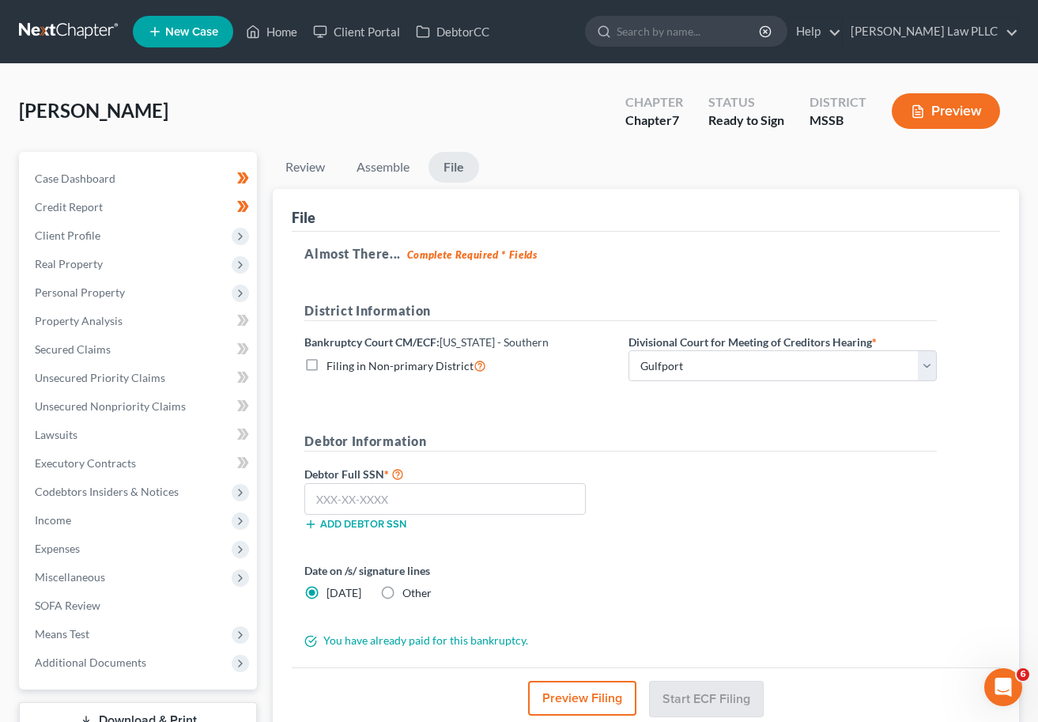
scroll to position [118, 0]
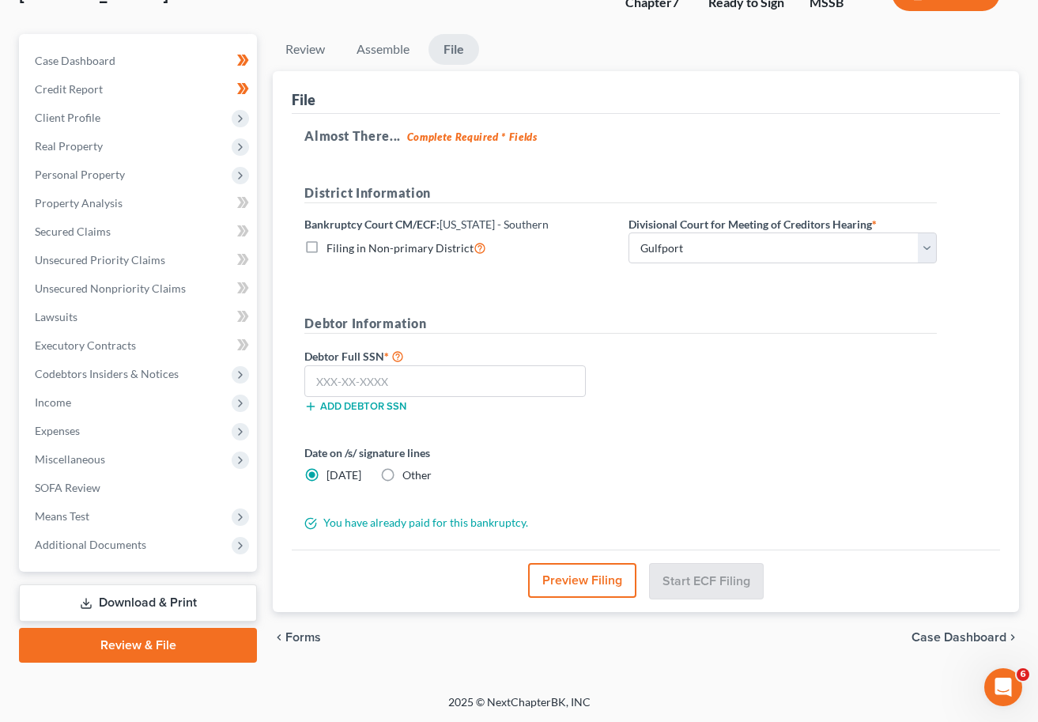
click at [573, 569] on button "Preview Filing" at bounding box center [582, 580] width 108 height 35
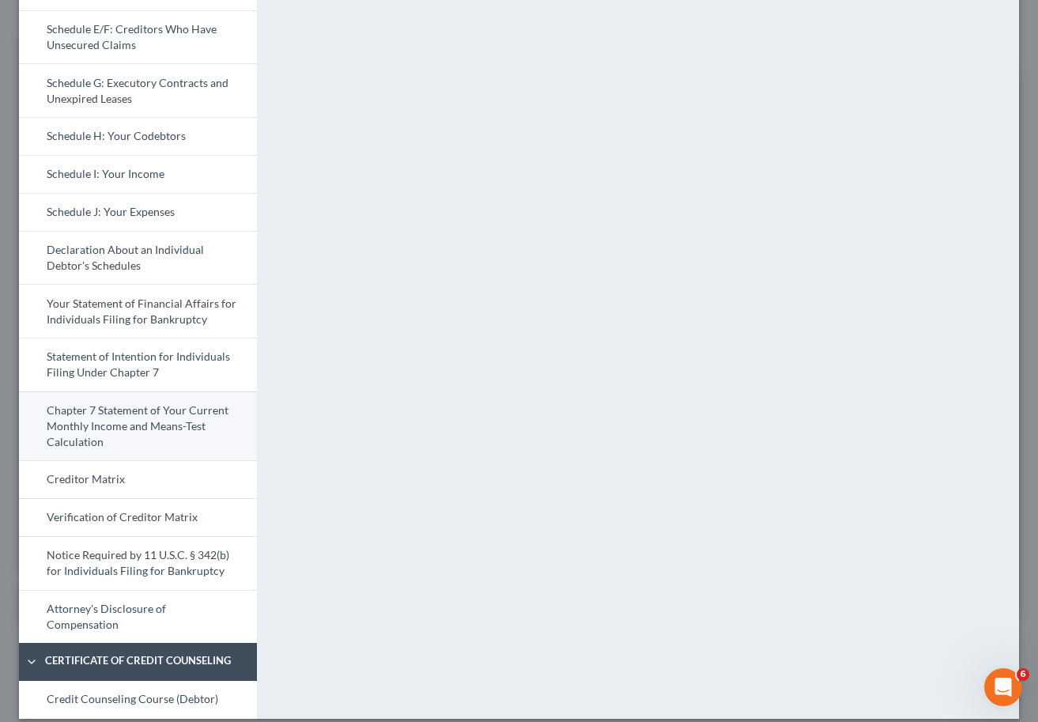
scroll to position [0, 0]
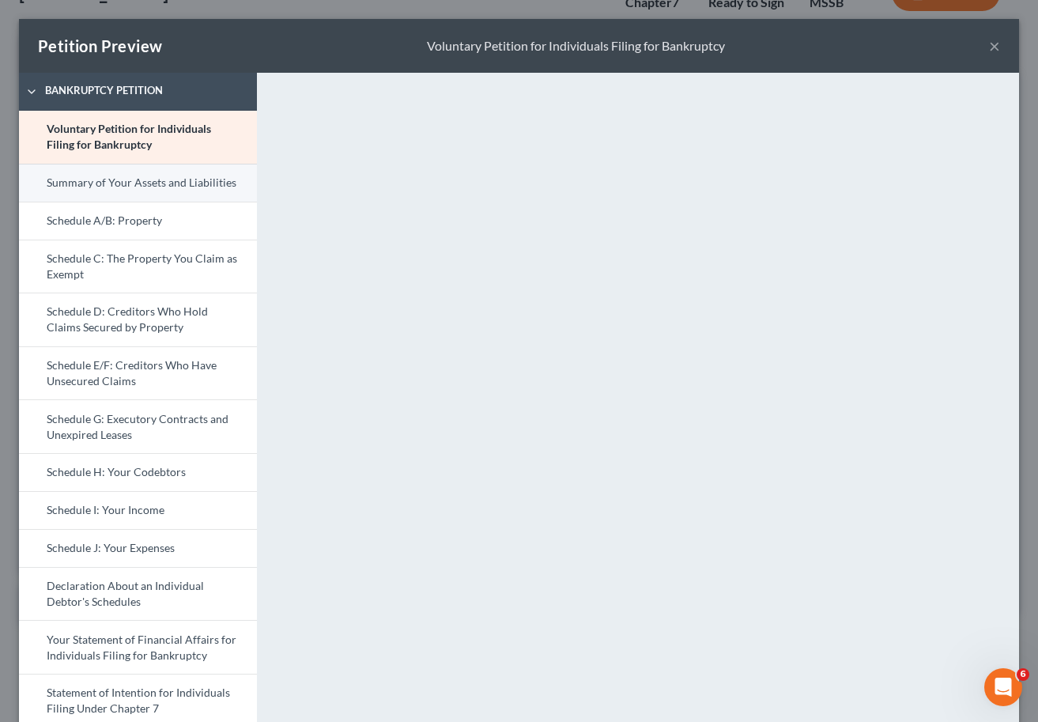
click at [140, 186] on link "Summary of Your Assets and Liabilities" at bounding box center [138, 183] width 238 height 38
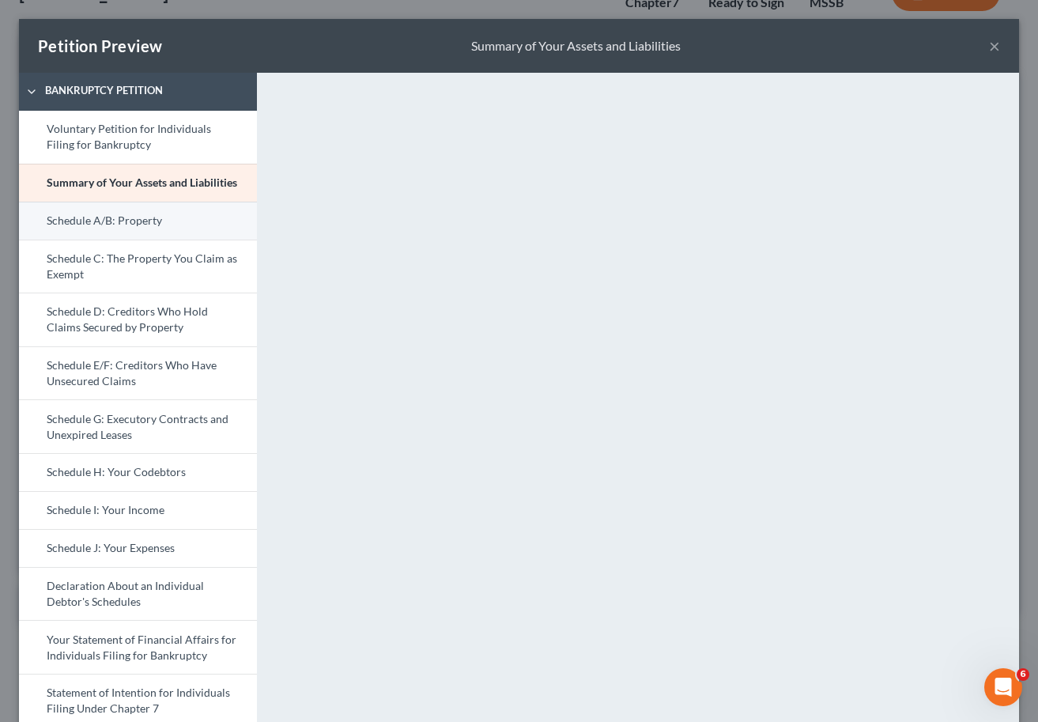
click at [85, 222] on link "Schedule A/B: Property" at bounding box center [138, 221] width 238 height 38
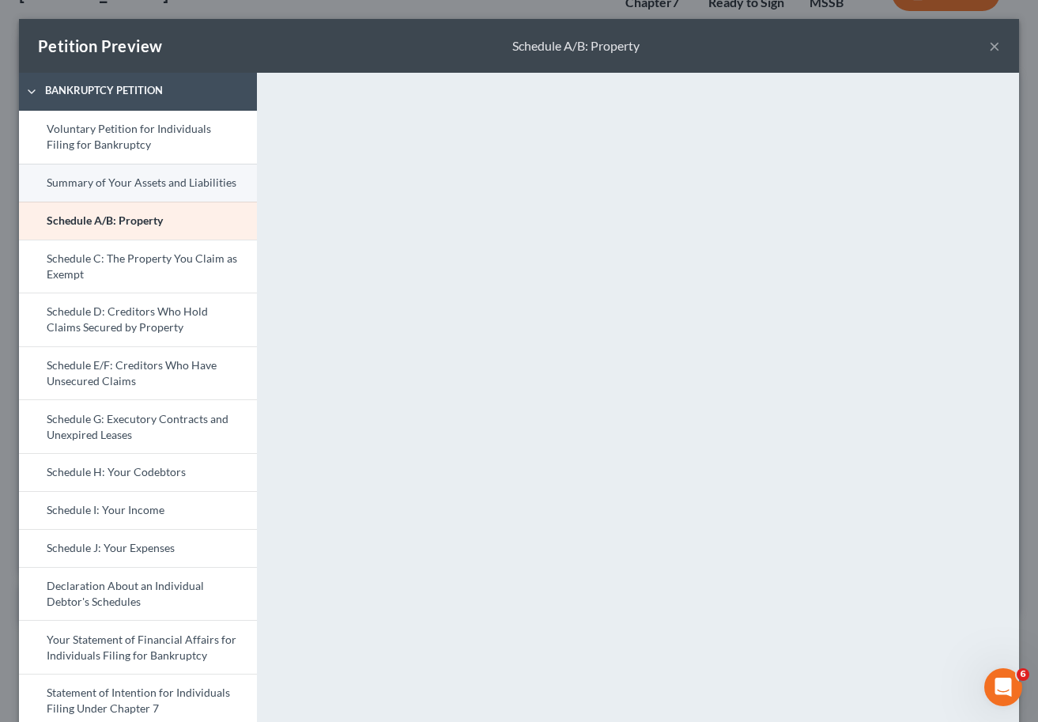
click at [143, 180] on link "Summary of Your Assets and Liabilities" at bounding box center [138, 183] width 238 height 38
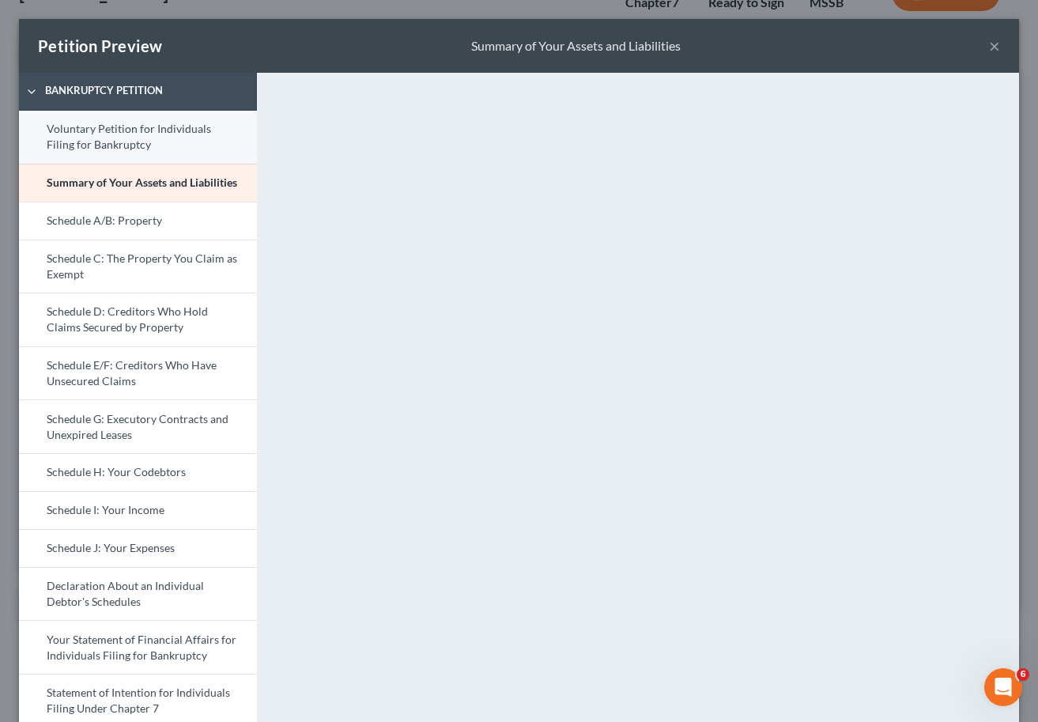
click at [178, 146] on link "Voluntary Petition for Individuals Filing for Bankruptcy" at bounding box center [138, 137] width 238 height 53
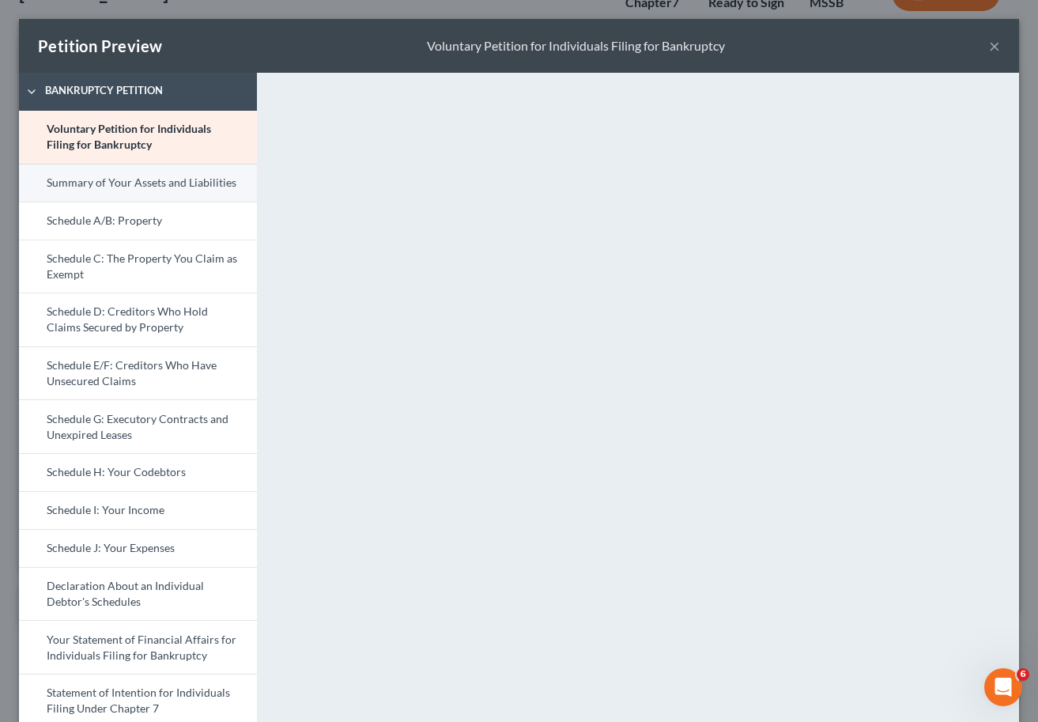
click at [149, 176] on link "Summary of Your Assets and Liabilities" at bounding box center [138, 183] width 238 height 38
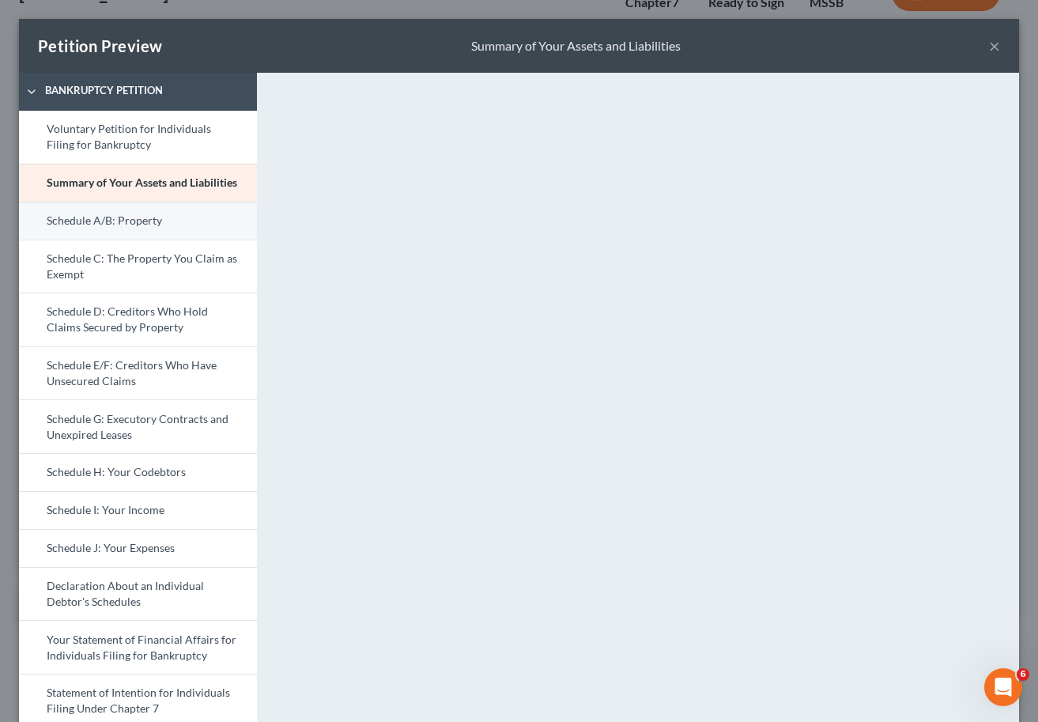
click at [104, 217] on link "Schedule A/B: Property" at bounding box center [138, 221] width 238 height 38
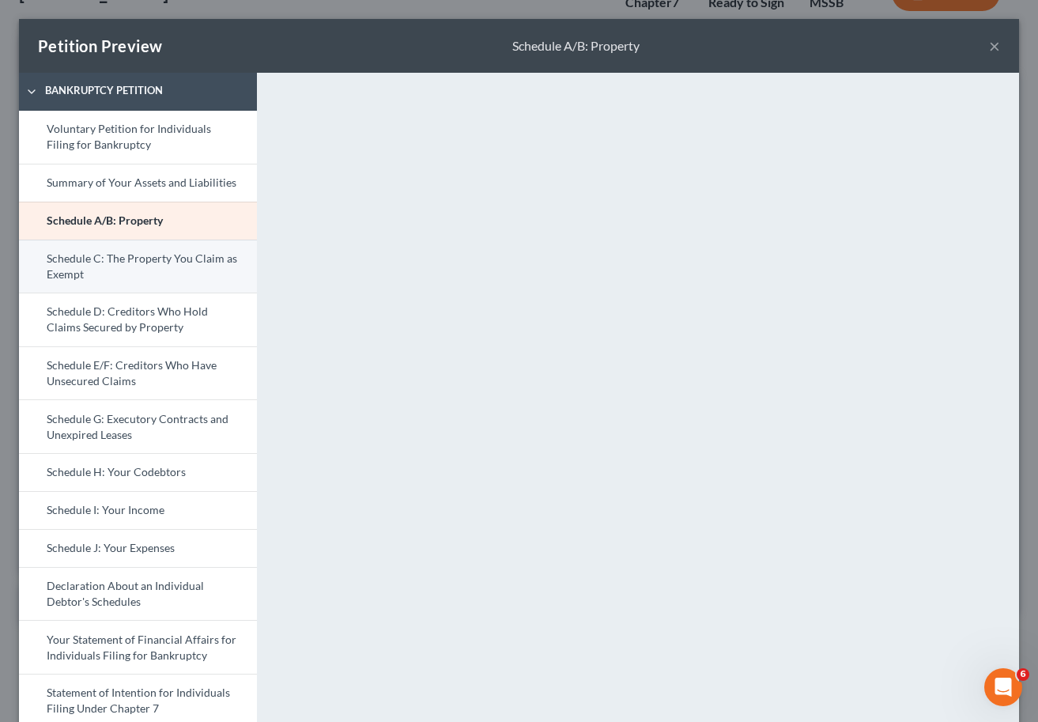
click at [172, 261] on link "Schedule C: The Property You Claim as Exempt" at bounding box center [138, 267] width 238 height 54
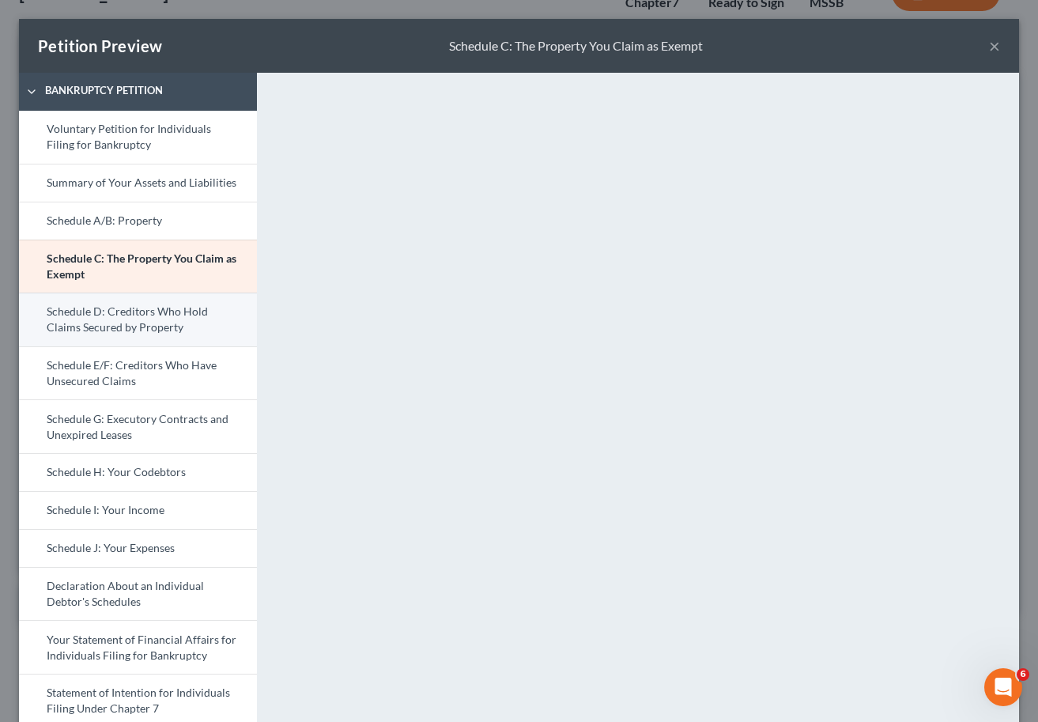
click at [112, 332] on link "Schedule D: Creditors Who Hold Claims Secured by Property" at bounding box center [138, 320] width 238 height 54
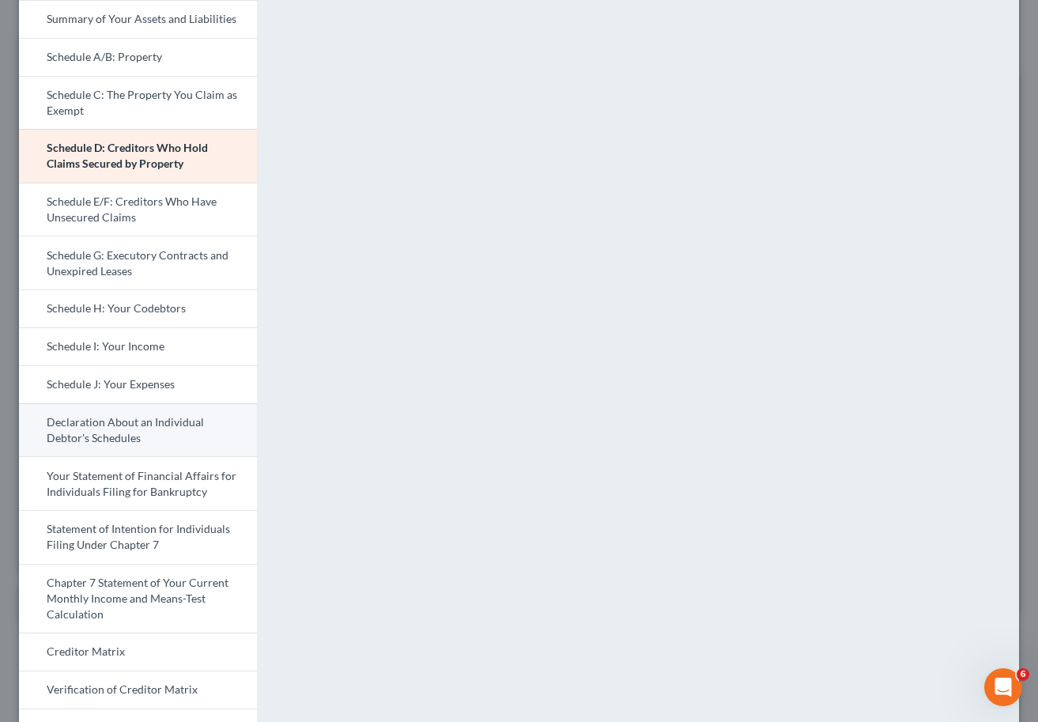
scroll to position [118, 0]
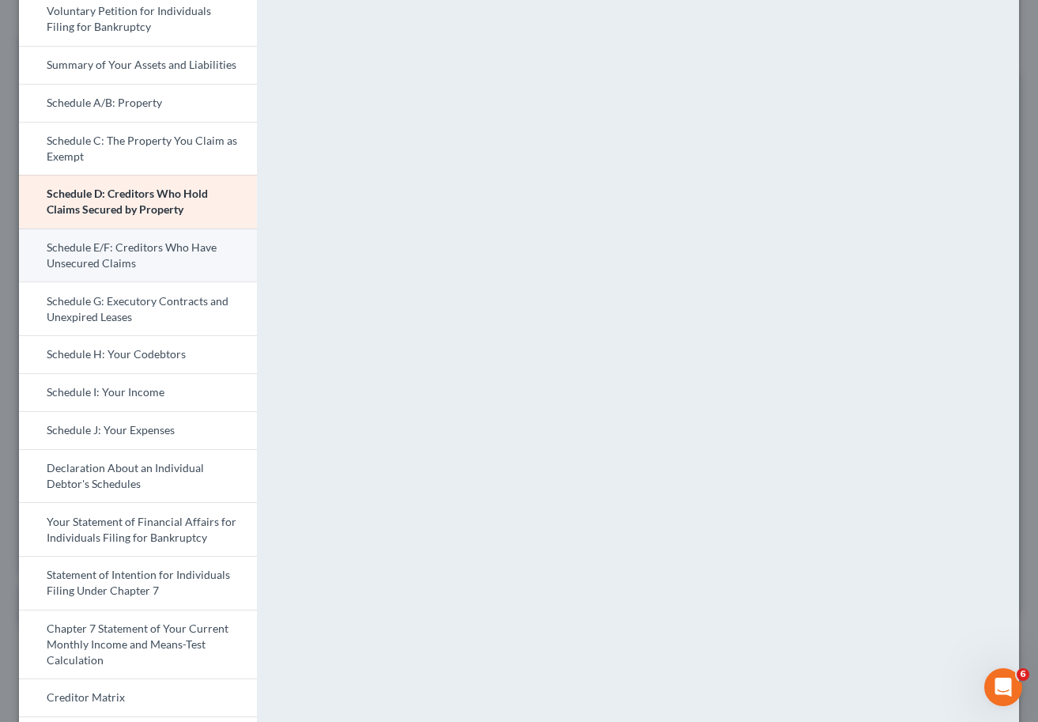
click at [122, 255] on link "Schedule E/F: Creditors Who Have Unsecured Claims" at bounding box center [138, 256] width 238 height 54
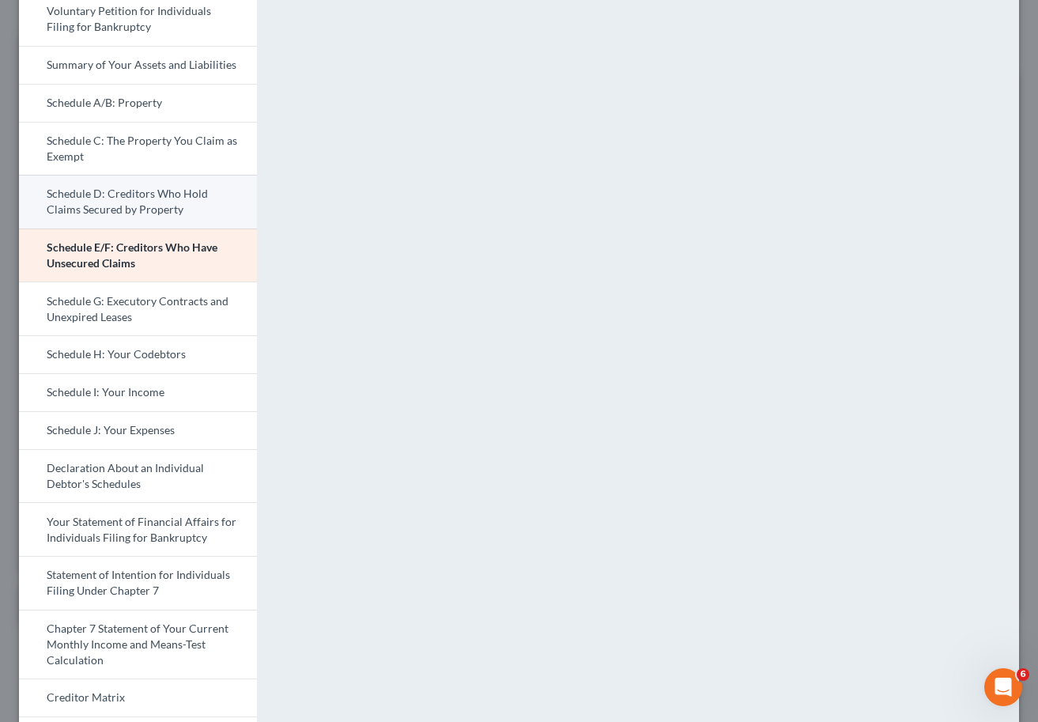
click at [138, 204] on link "Schedule D: Creditors Who Hold Claims Secured by Property" at bounding box center [138, 202] width 238 height 54
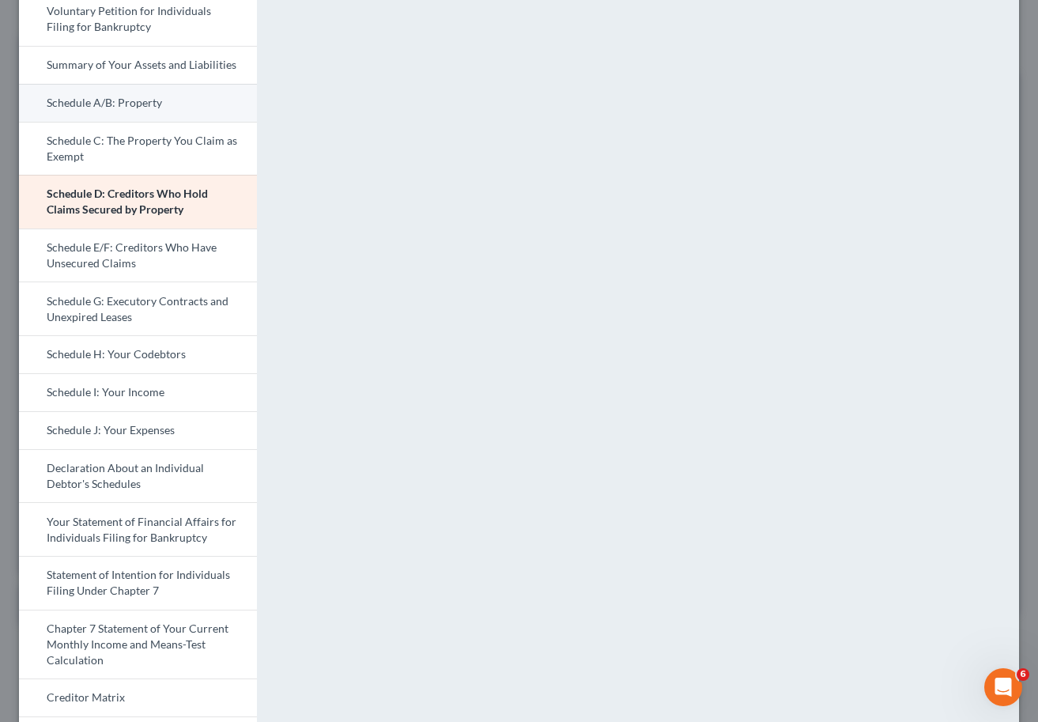
click at [129, 108] on link "Schedule A/B: Property" at bounding box center [138, 103] width 238 height 38
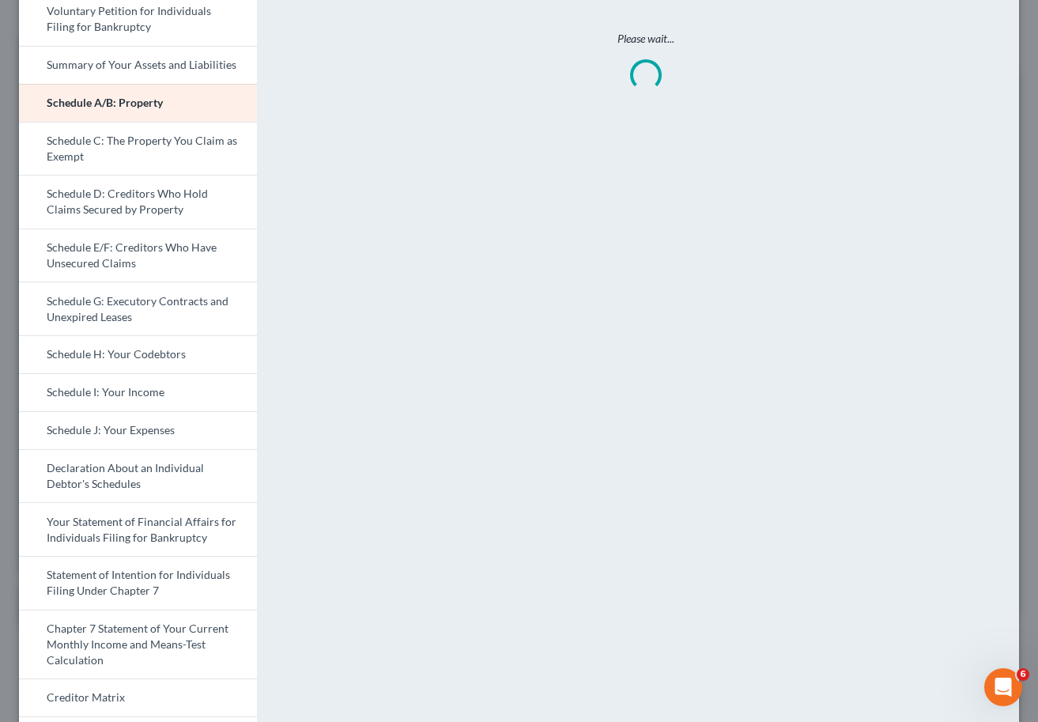
scroll to position [0, 0]
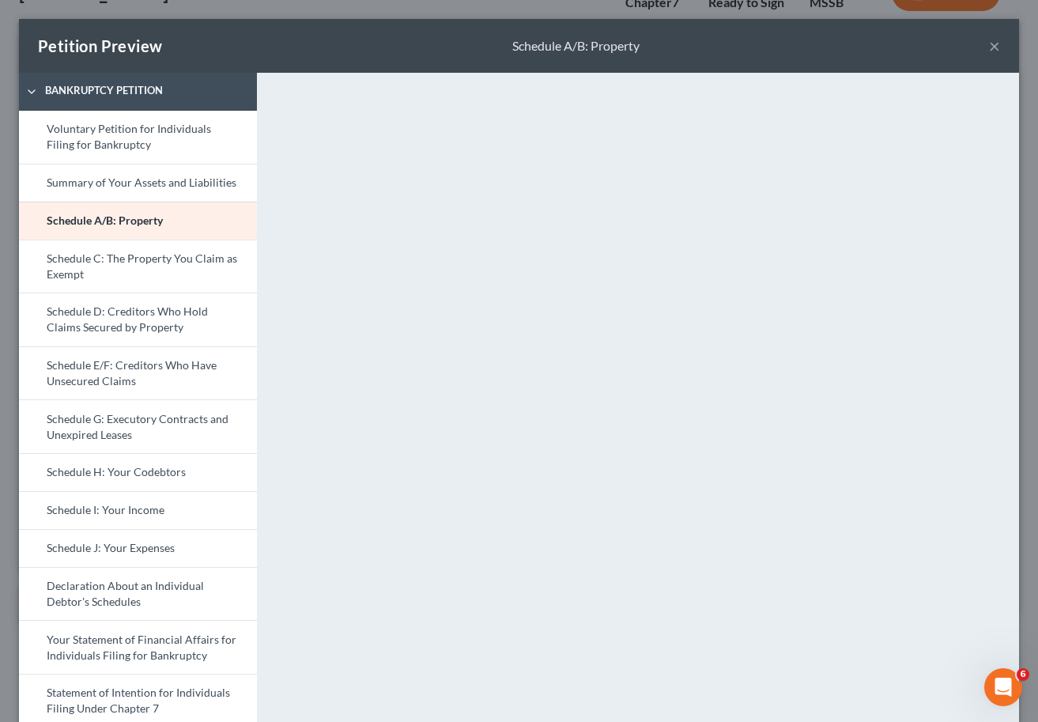
click at [907, 47] on button "×" at bounding box center [994, 45] width 11 height 19
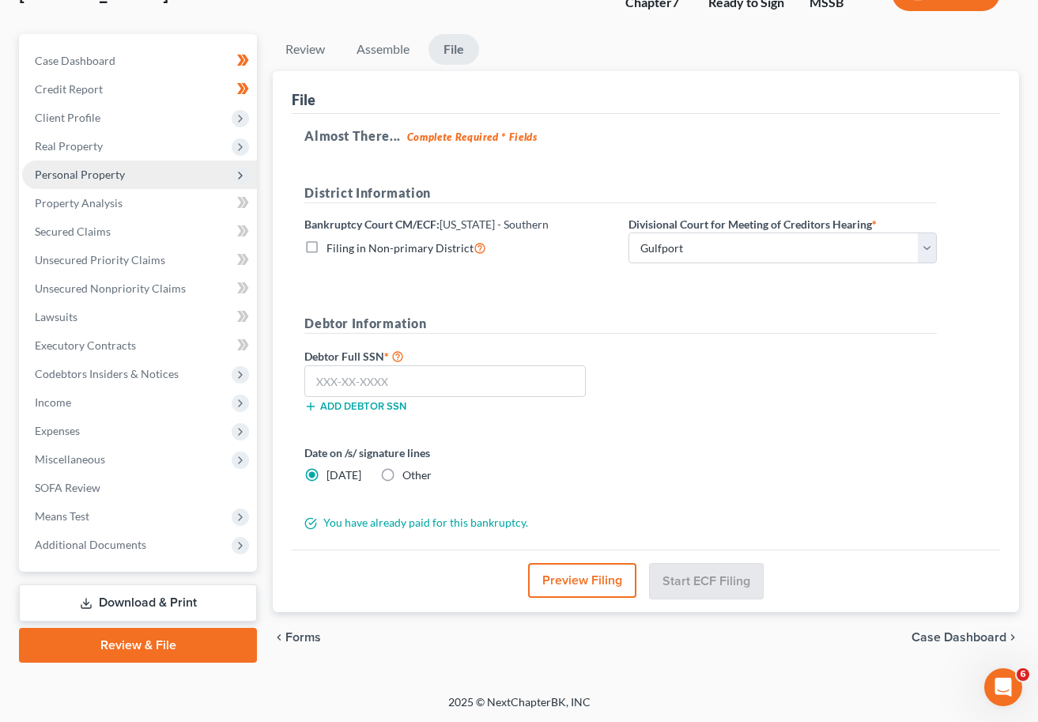
click at [105, 173] on span "Personal Property" at bounding box center [80, 174] width 90 height 13
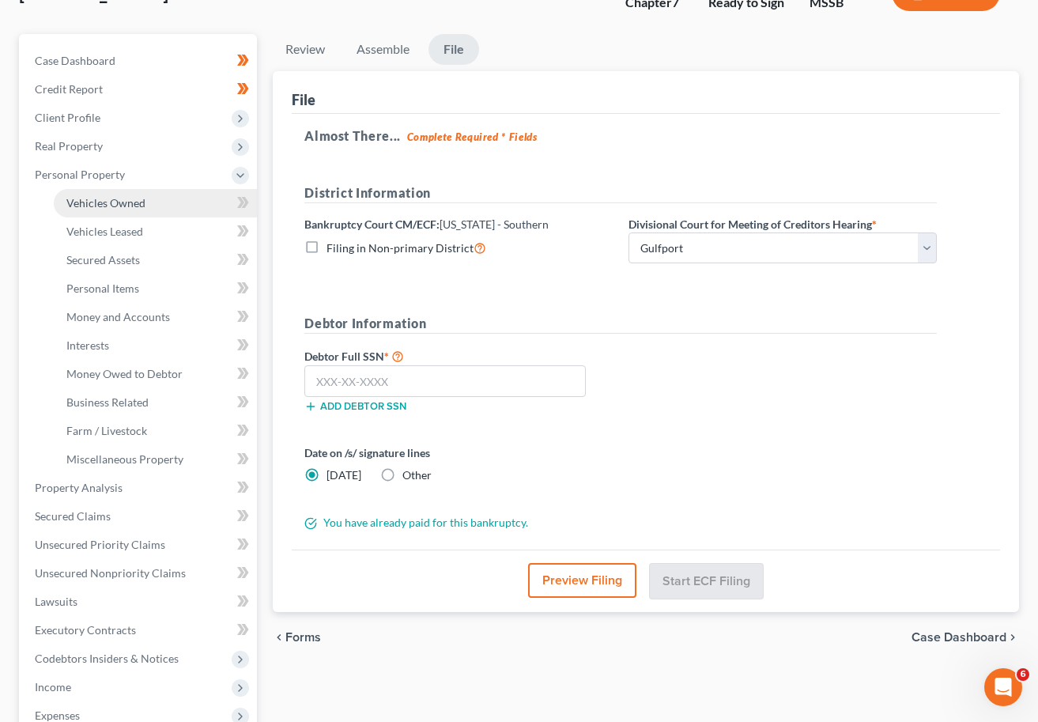
click at [105, 195] on link "Vehicles Owned" at bounding box center [155, 203] width 203 height 28
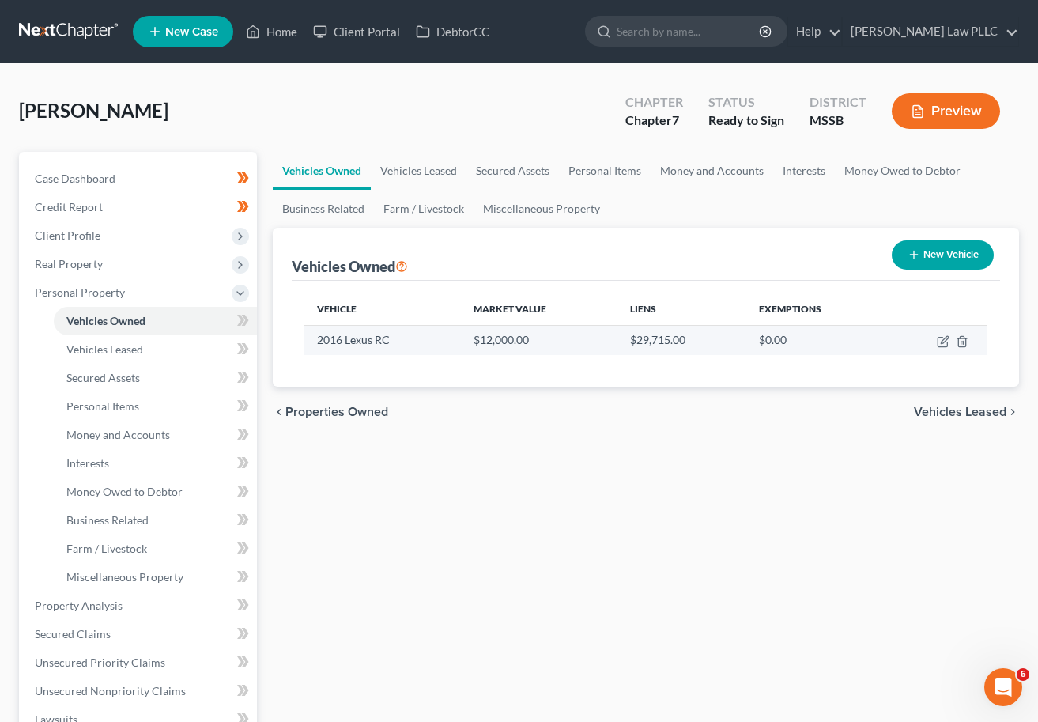
click at [494, 344] on td "$12,000.00" at bounding box center [539, 340] width 157 height 30
click at [907, 342] on icon "button" at bounding box center [944, 339] width 7 height 7
select select "0"
select select "10"
select select "3"
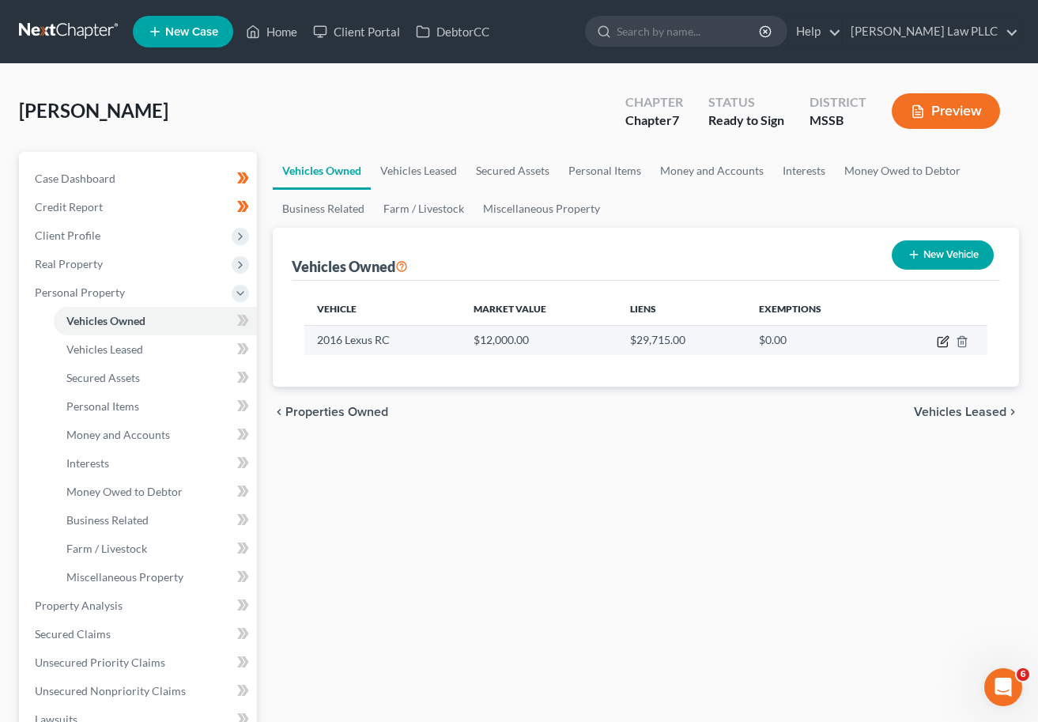
select select "0"
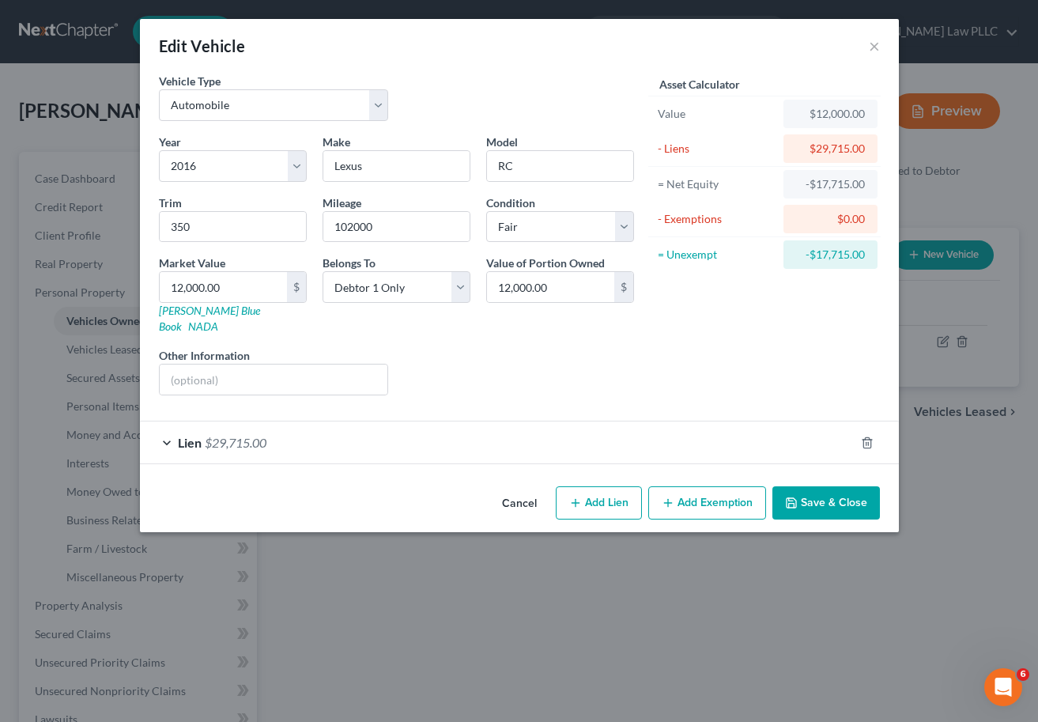
click at [176, 434] on div "Lien $29,715.00" at bounding box center [497, 443] width 715 height 42
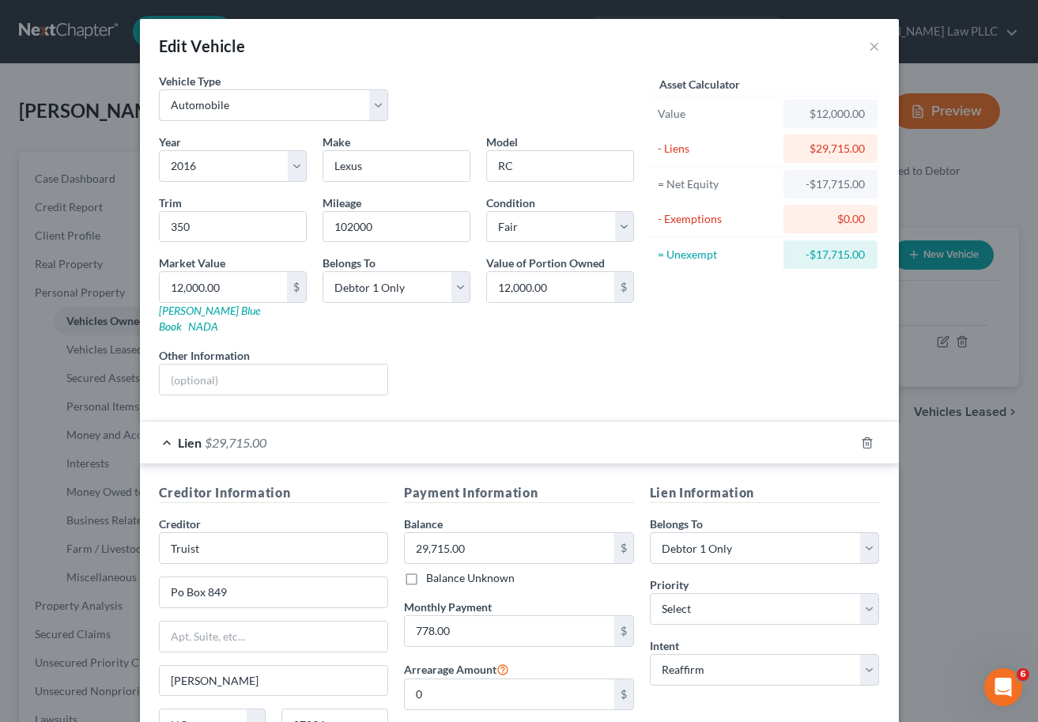
scroll to position [143, 0]
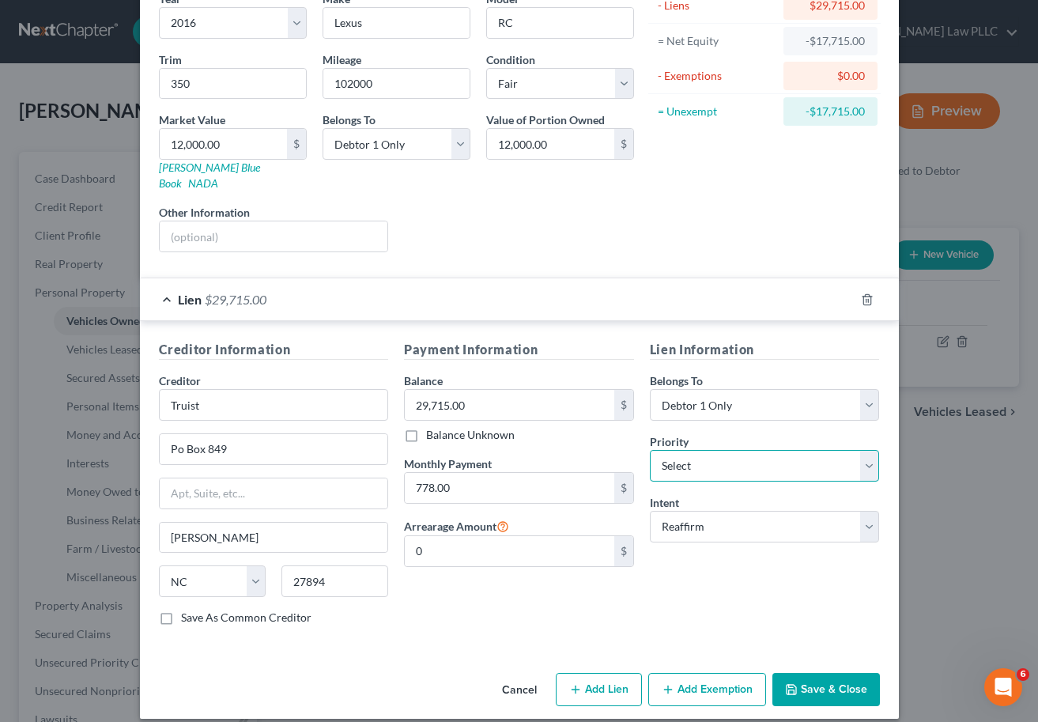
click at [711, 450] on select "Select 1st 2nd 3rd 4th 5th 6th 7th 8th 9th 10th 11th 12th 13th 14th 15th 16th 1…" at bounding box center [765, 466] width 230 height 32
select select "0"
click at [650, 450] on select "Select 1st 2nd 3rd 4th 5th 6th 7th 8th 9th 10th 11th 12th 13th 14th 15th 16th 1…" at bounding box center [765, 466] width 230 height 32
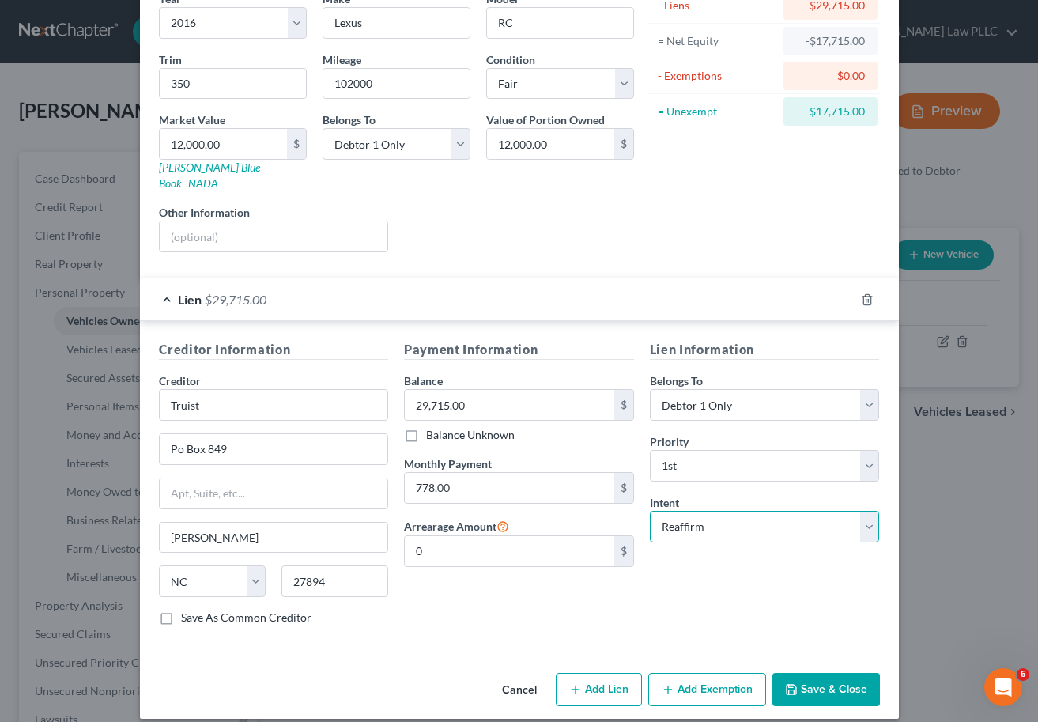
click at [668, 518] on select "Select Surrender Redeem Reaffirm Avoid Other" at bounding box center [765, 527] width 230 height 32
click at [650, 511] on select "Select Surrender Redeem Reaffirm Avoid Other" at bounding box center [765, 527] width 230 height 32
click at [716, 518] on select "Select Surrender Redeem Reaffirm Avoid Other" at bounding box center [765, 527] width 230 height 32
select select "4"
click at [650, 511] on select "Select Surrender Redeem Reaffirm Avoid Other" at bounding box center [765, 527] width 230 height 32
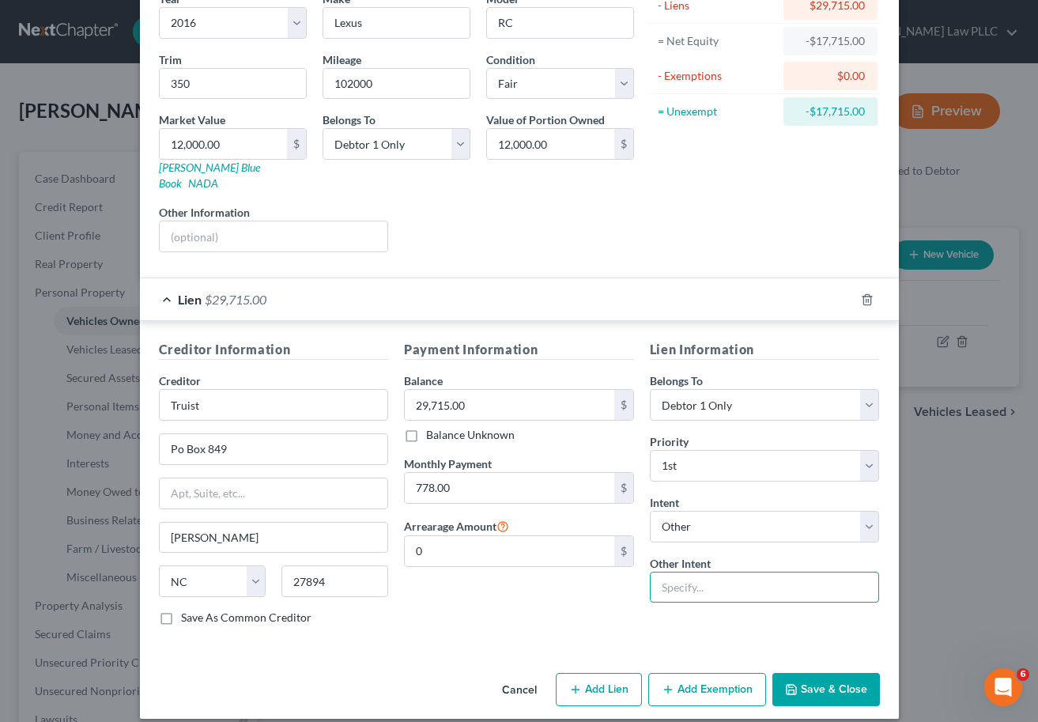
click at [719, 576] on input "text" at bounding box center [765, 588] width 230 height 32
type input "R"
type input "Keep Original Agreement"
click at [828, 673] on button "Save & Close" at bounding box center [827, 689] width 108 height 33
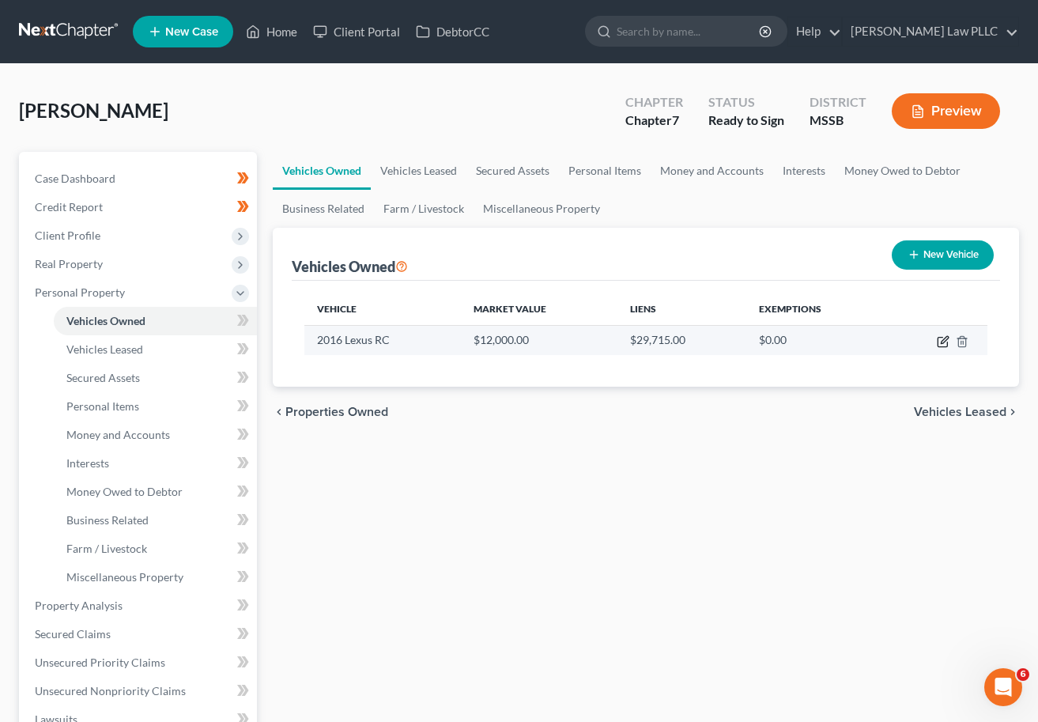
click at [907, 342] on icon "button" at bounding box center [944, 339] width 7 height 7
select select "0"
select select "10"
select select "3"
select select "0"
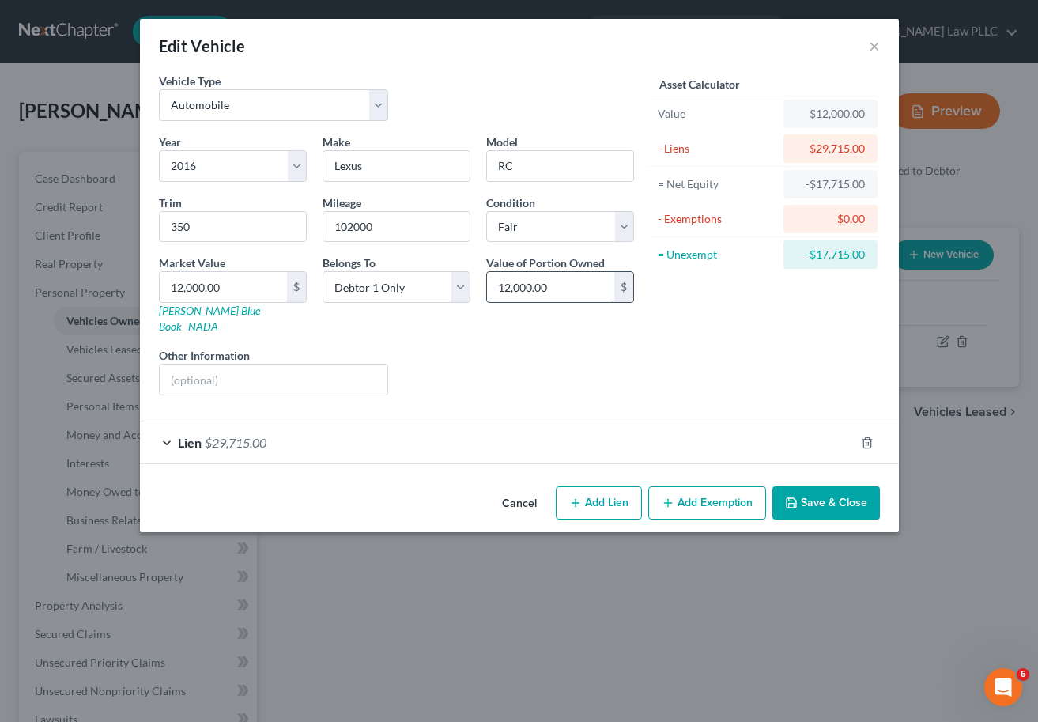
click at [513, 289] on input "12,000.00" at bounding box center [550, 287] width 127 height 30
type input "16,500"
click at [199, 286] on input "12,000.00" at bounding box center [223, 287] width 127 height 30
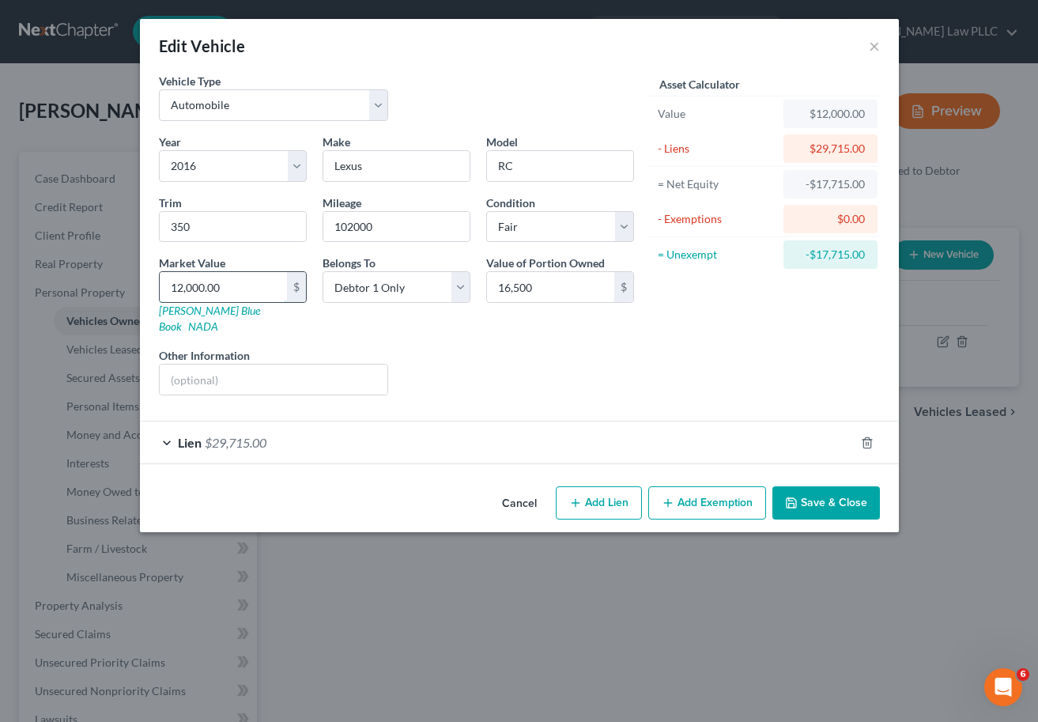
click at [199, 286] on input "12,000.00" at bounding box center [223, 287] width 127 height 30
type input "1"
type input "1.00"
type input "16"
type input "16.00"
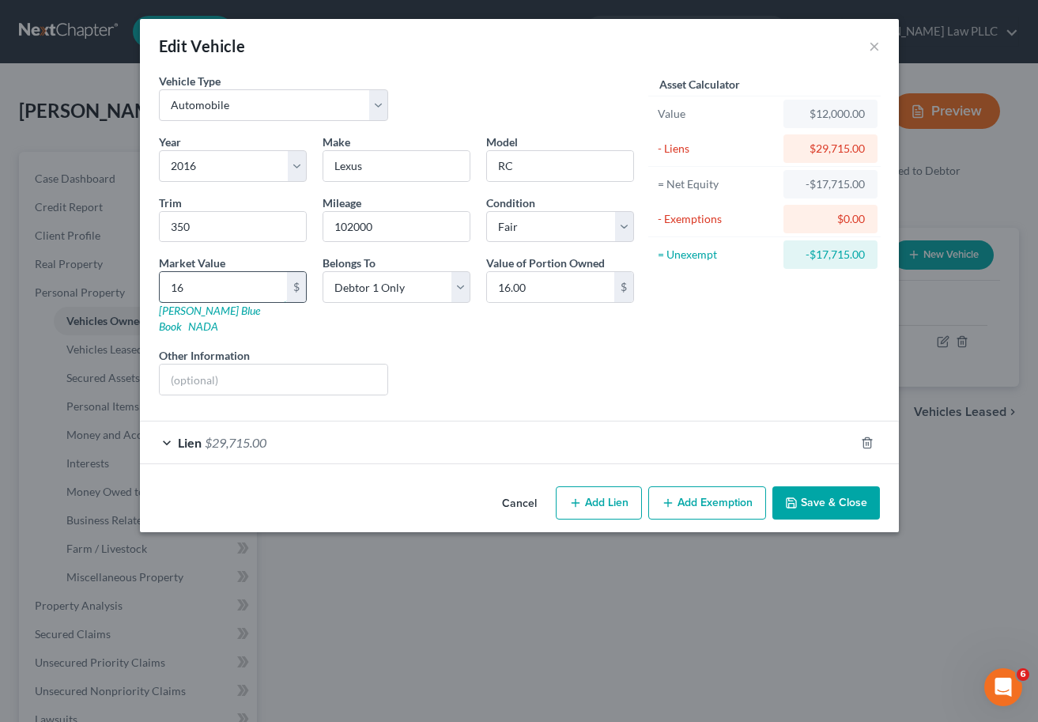
type input "165"
type input "165.00"
type input "1650"
type input "1,650.00"
type input "1,6500"
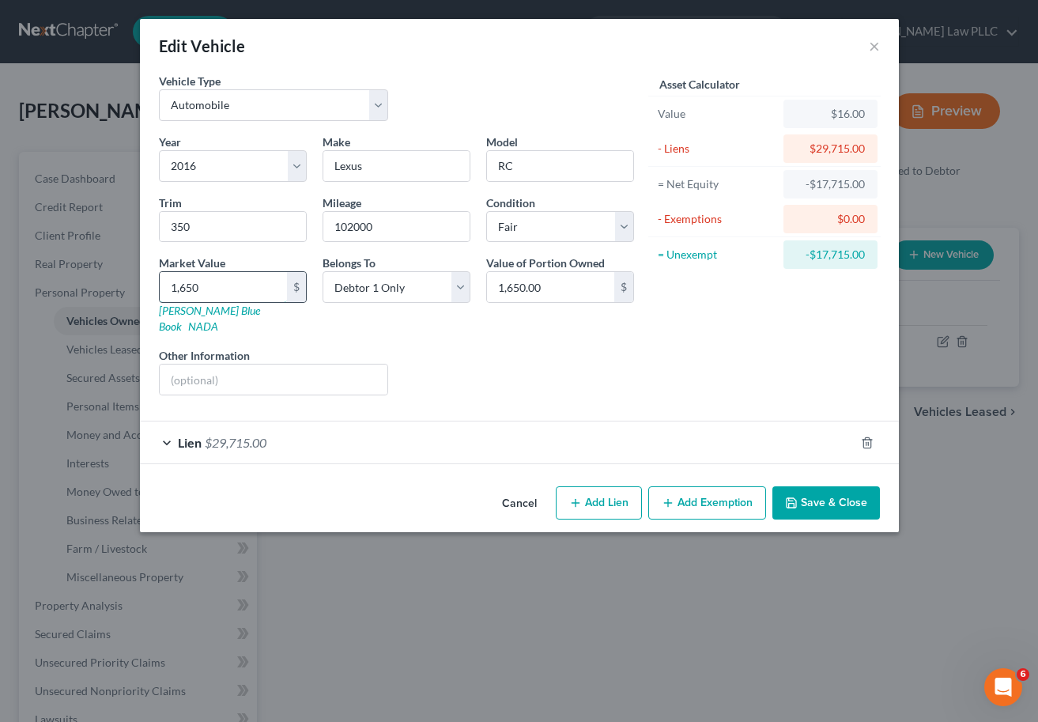
type input "16,500.00"
type input "16,500"
click at [534, 348] on div "Liens Select" at bounding box center [519, 371] width 246 height 48
click at [812, 491] on button "Save & Close" at bounding box center [827, 502] width 108 height 33
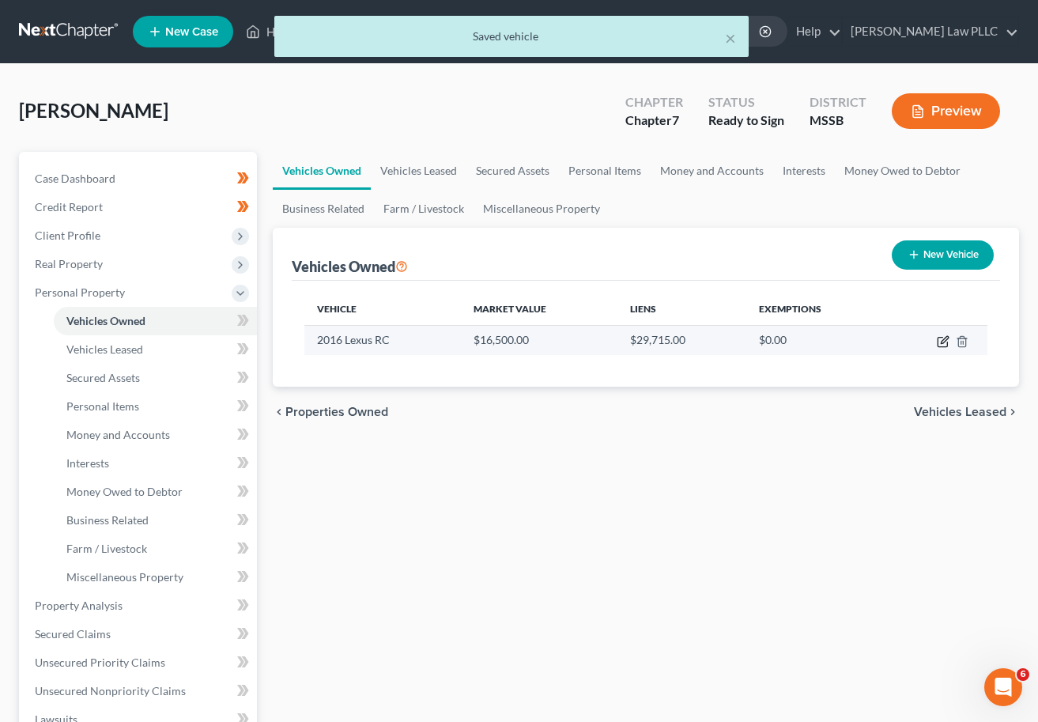
click at [907, 342] on icon "button" at bounding box center [943, 341] width 13 height 13
select select "0"
select select "10"
select select "3"
select select "0"
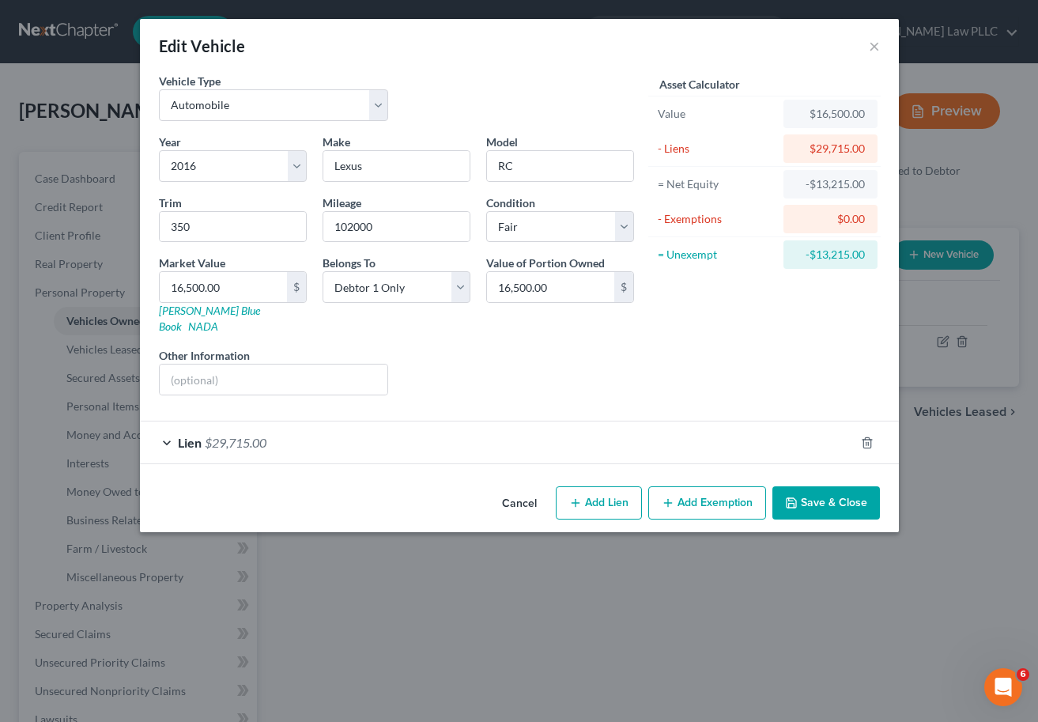
click at [168, 427] on div "Lien $29,715.00" at bounding box center [497, 443] width 715 height 42
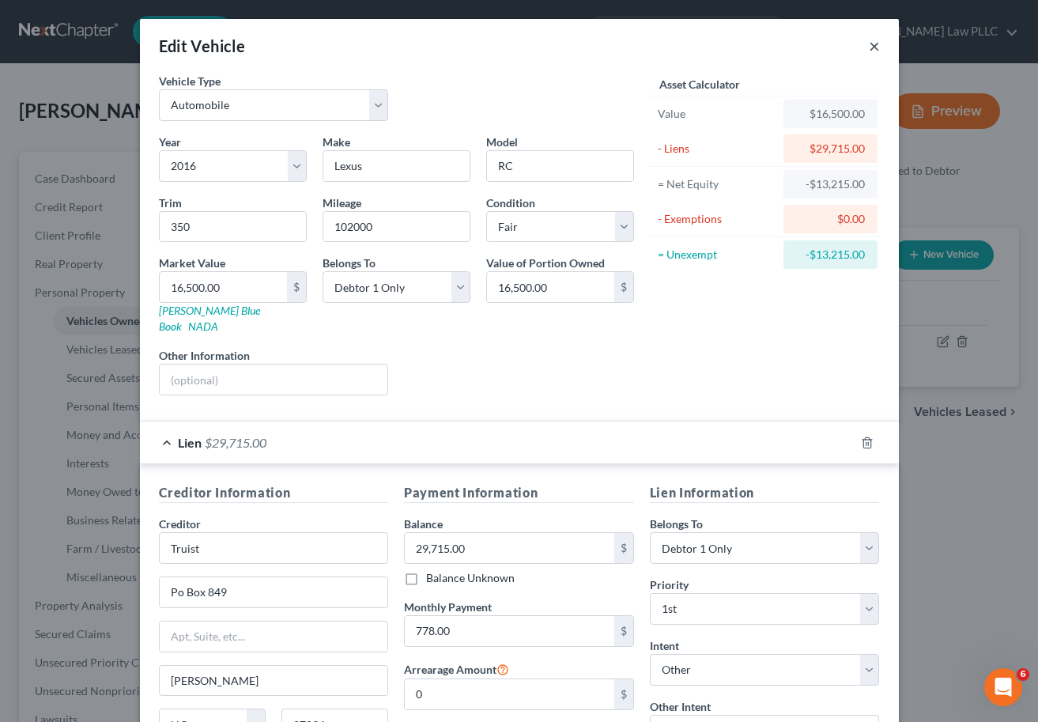
click at [874, 45] on button "×" at bounding box center [874, 45] width 11 height 19
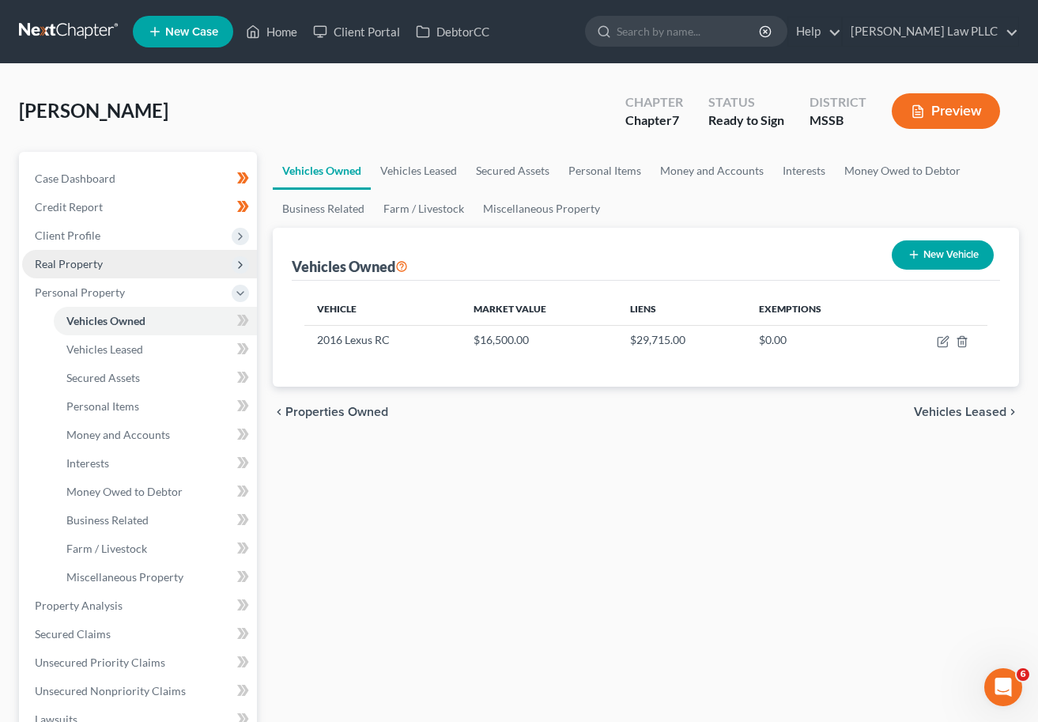
click at [113, 263] on span "Real Property" at bounding box center [139, 264] width 235 height 28
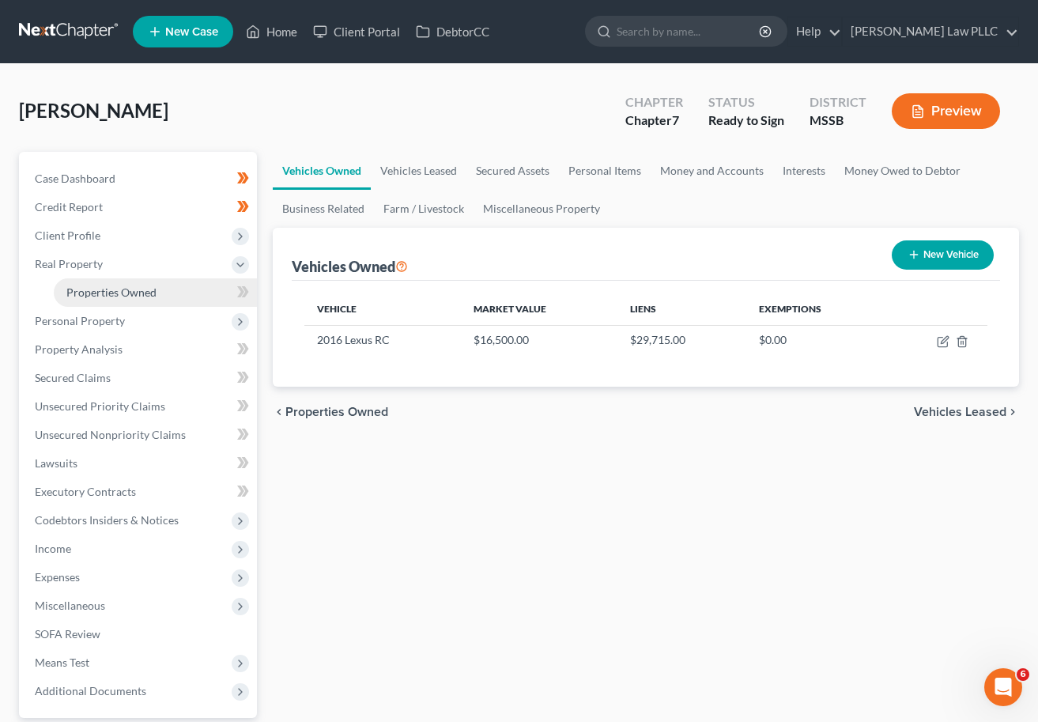
click at [115, 289] on span "Properties Owned" at bounding box center [111, 292] width 90 height 13
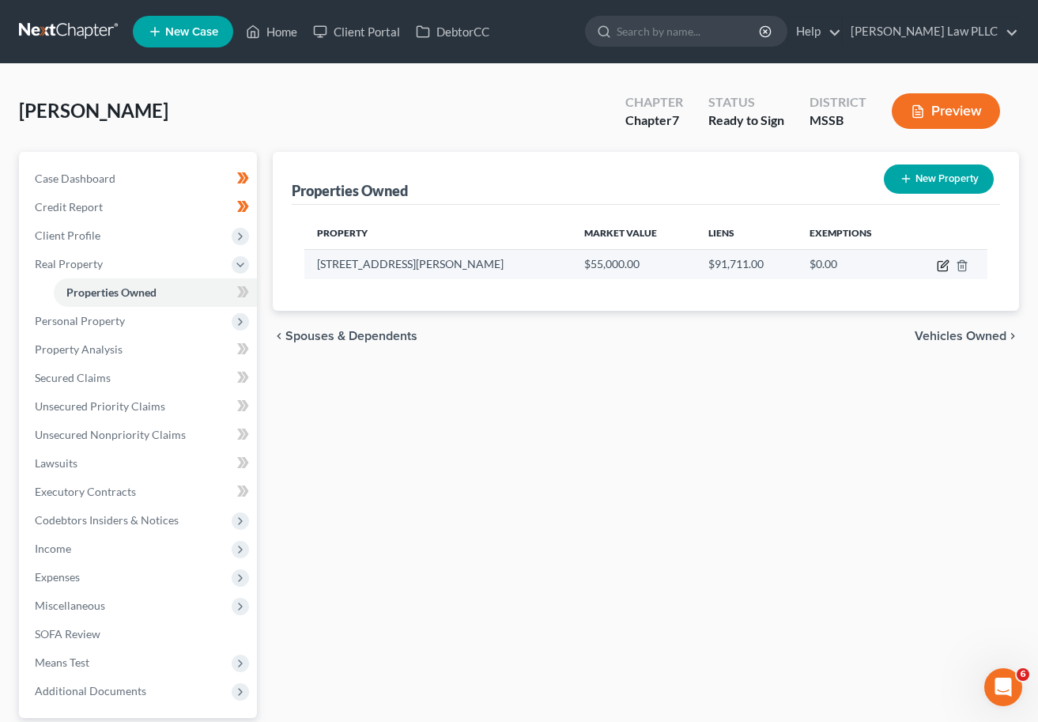
click at [907, 265] on icon "button" at bounding box center [944, 263] width 7 height 7
select select "25"
select select "19"
select select "0"
select select "7"
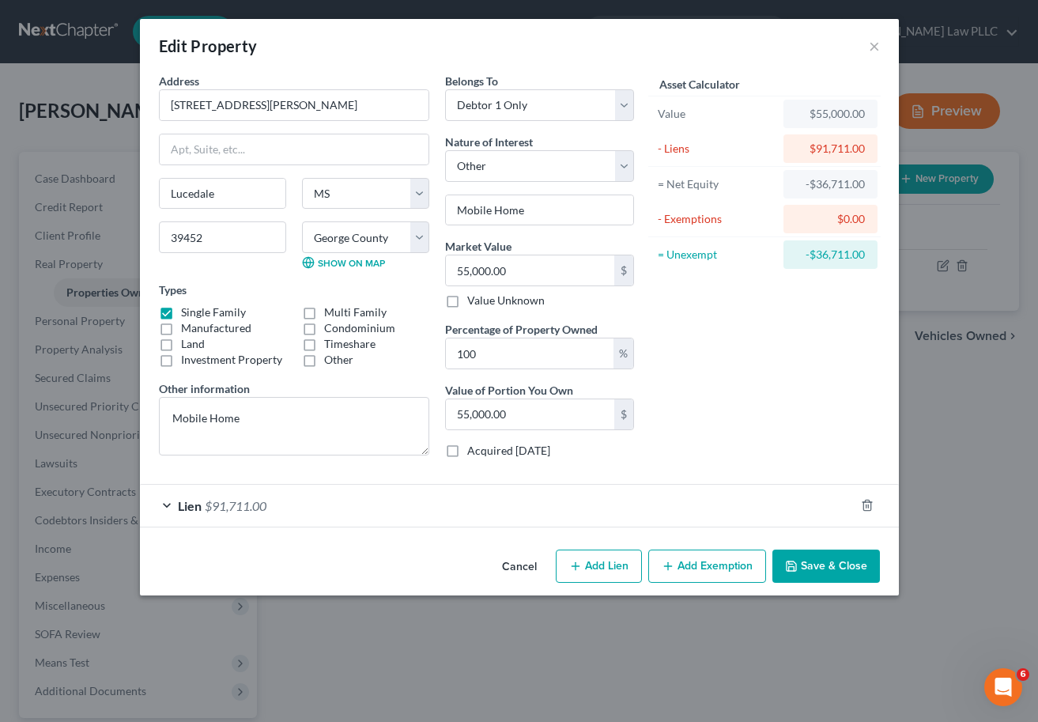
drag, startPoint x: 196, startPoint y: 314, endPoint x: 170, endPoint y: 316, distance: 26.2
click at [196, 314] on label "Single Family" at bounding box center [213, 313] width 65 height 16
click at [196, 314] on input "Single Family" at bounding box center [192, 310] width 10 height 10
checkbox input "false"
click at [181, 328] on label "Manufactured" at bounding box center [216, 328] width 70 height 16
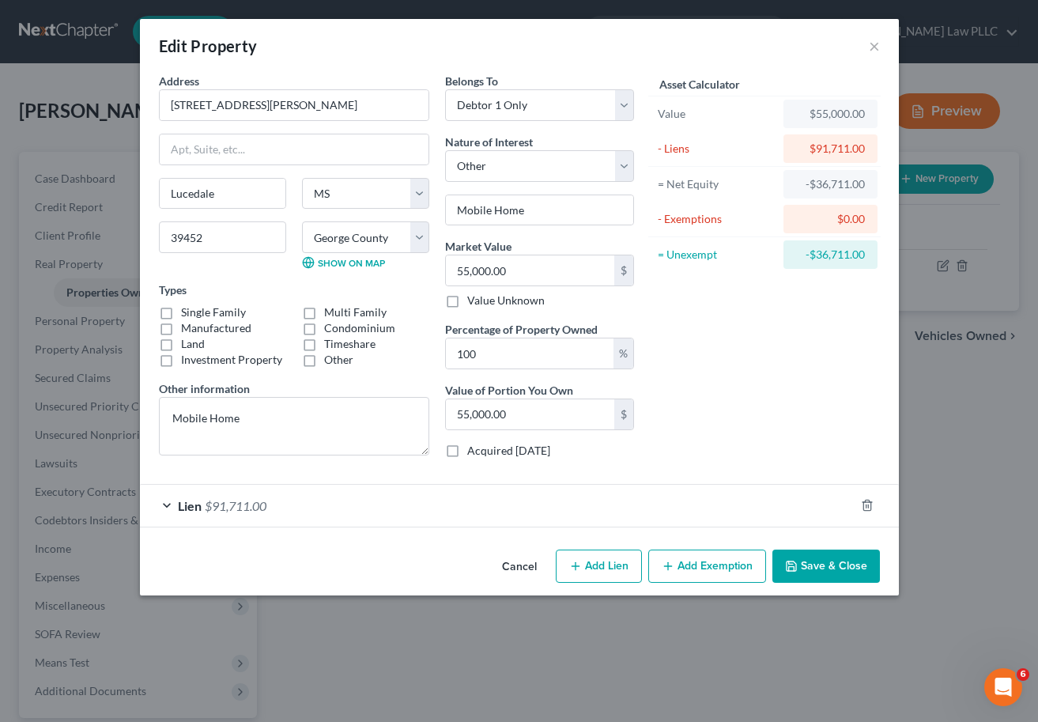
click at [187, 328] on input "Manufactured" at bounding box center [192, 325] width 10 height 10
checkbox input "true"
click at [839, 562] on button "Save & Close" at bounding box center [827, 566] width 108 height 33
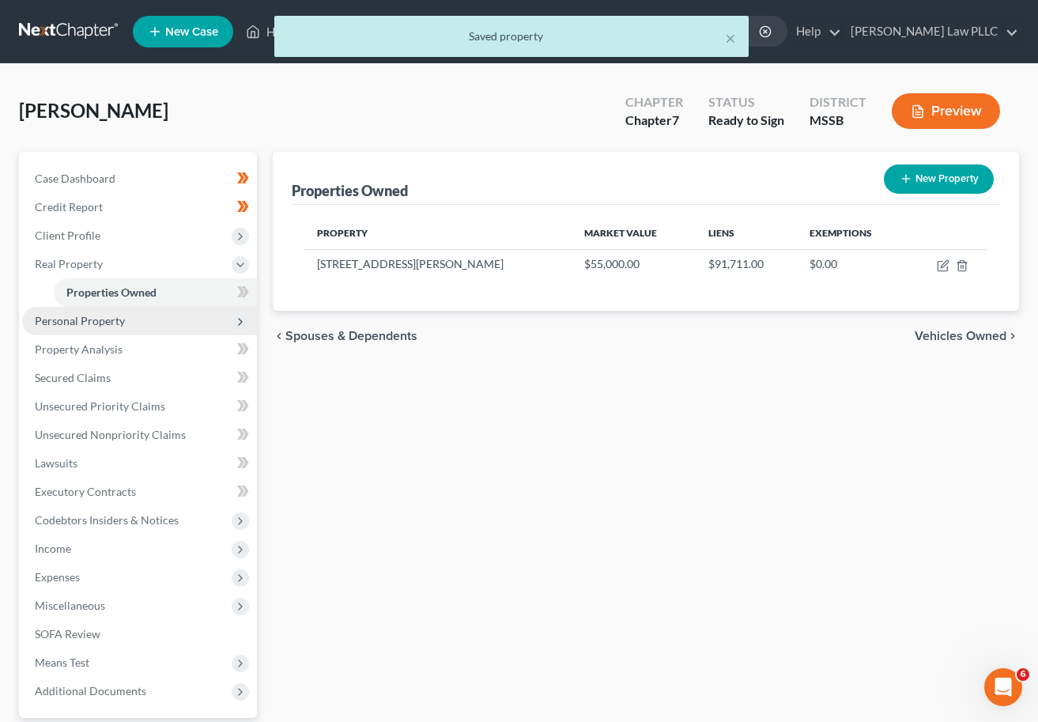
click at [107, 327] on span "Personal Property" at bounding box center [139, 321] width 235 height 28
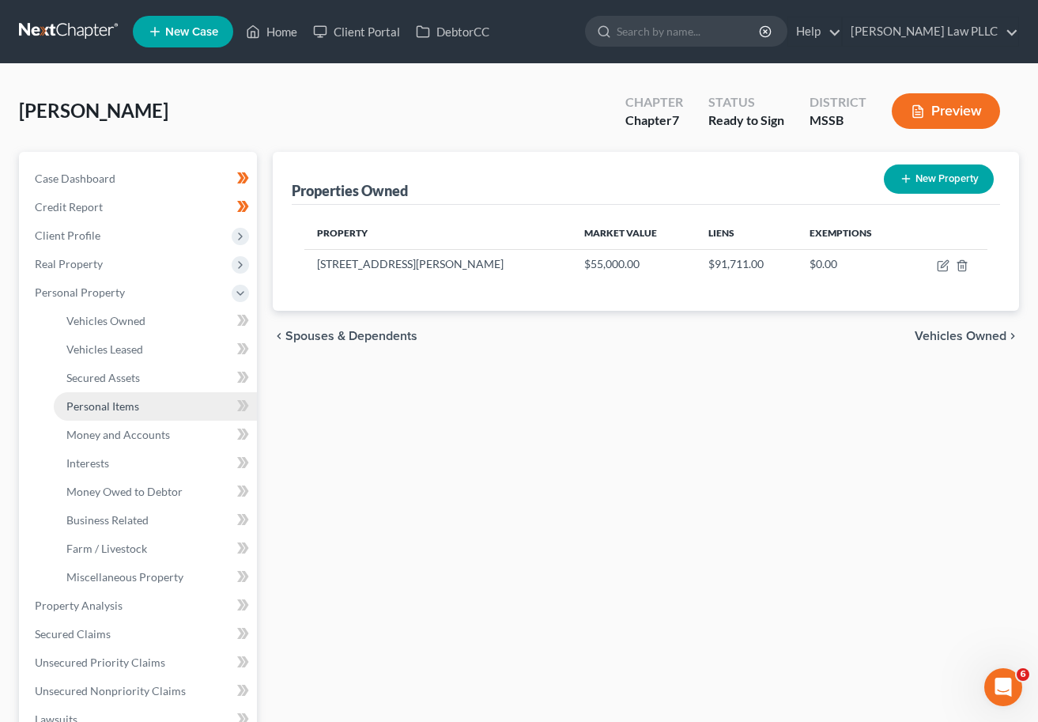
click at [143, 408] on link "Personal Items" at bounding box center [155, 406] width 203 height 28
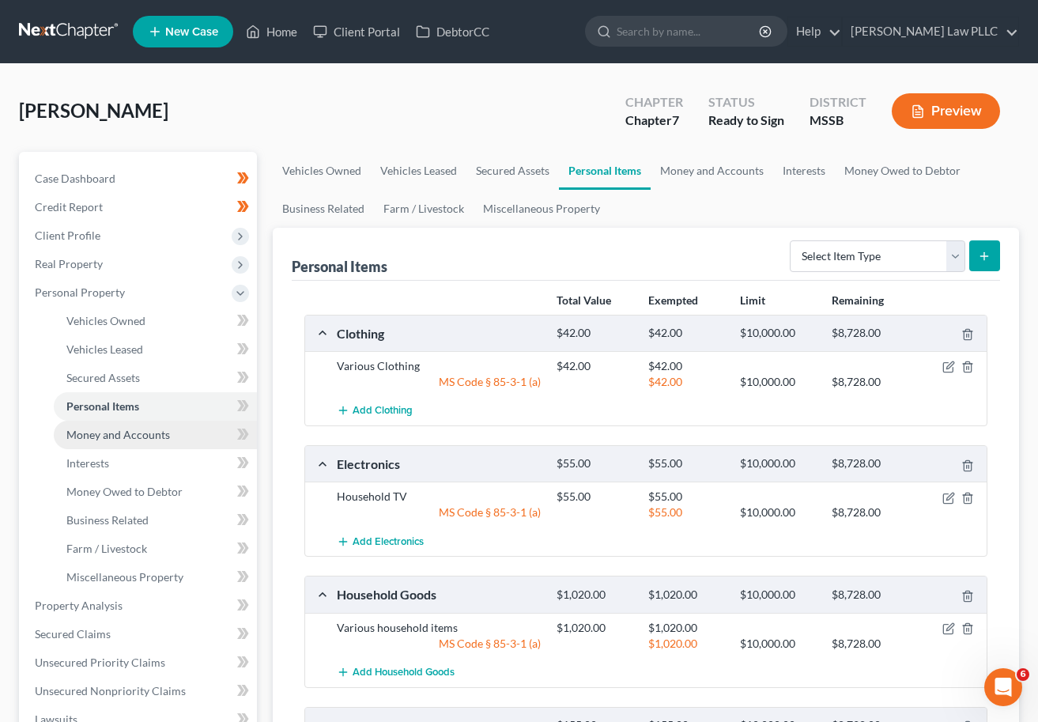
click at [142, 431] on span "Money and Accounts" at bounding box center [118, 434] width 104 height 13
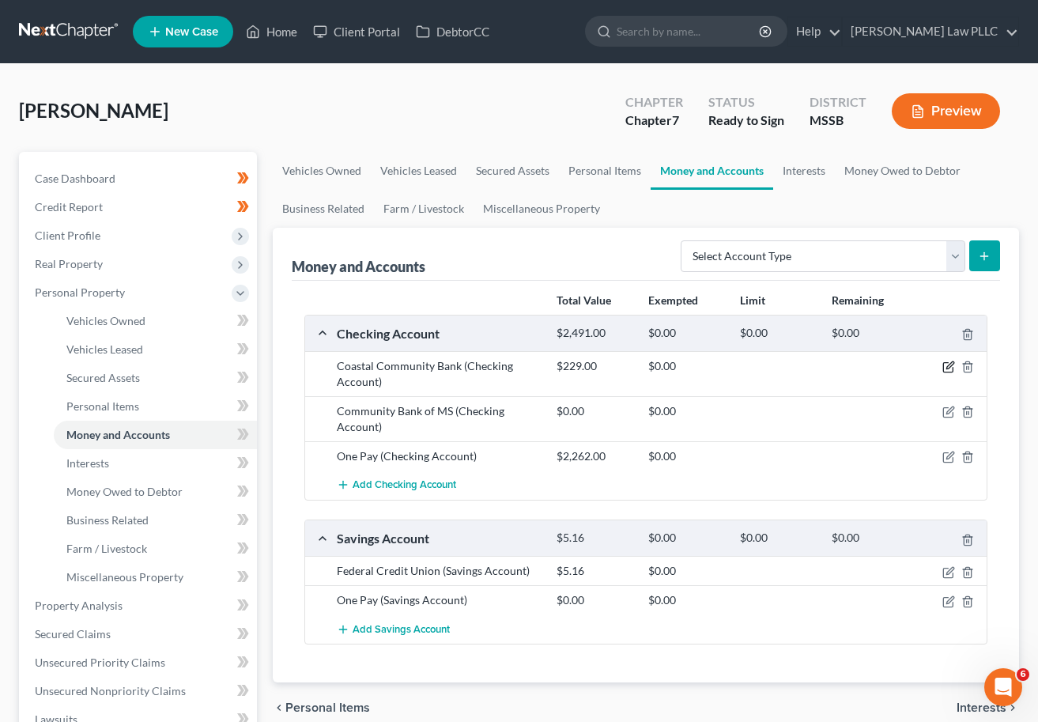
click at [907, 368] on icon "button" at bounding box center [950, 365] width 7 height 7
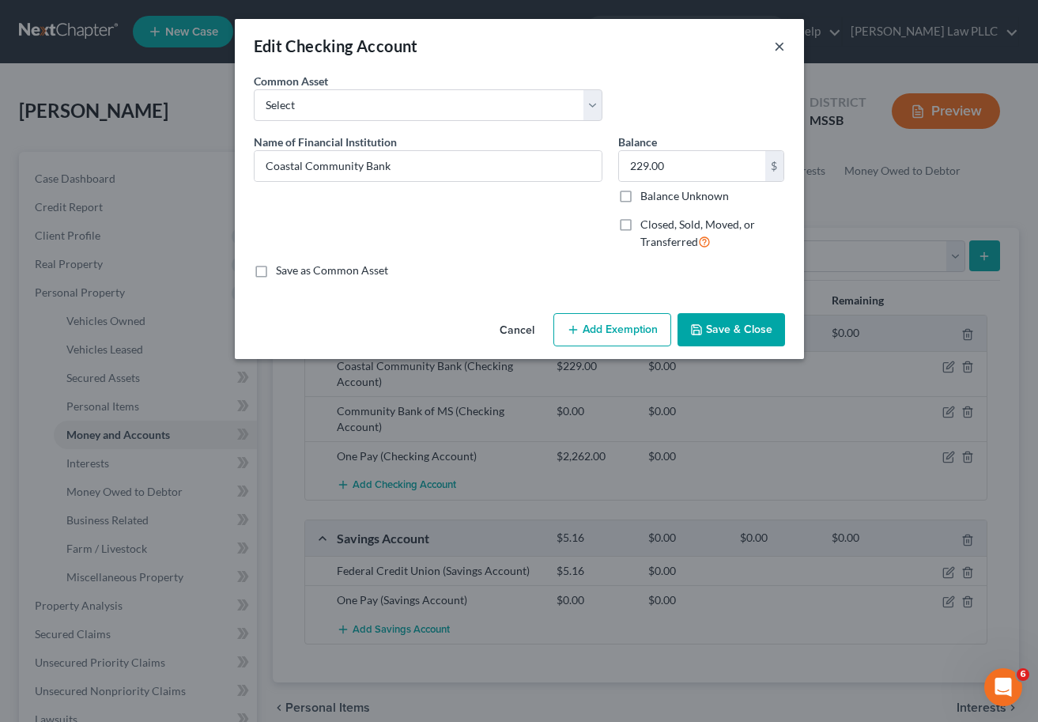
click at [775, 44] on button "×" at bounding box center [779, 45] width 11 height 19
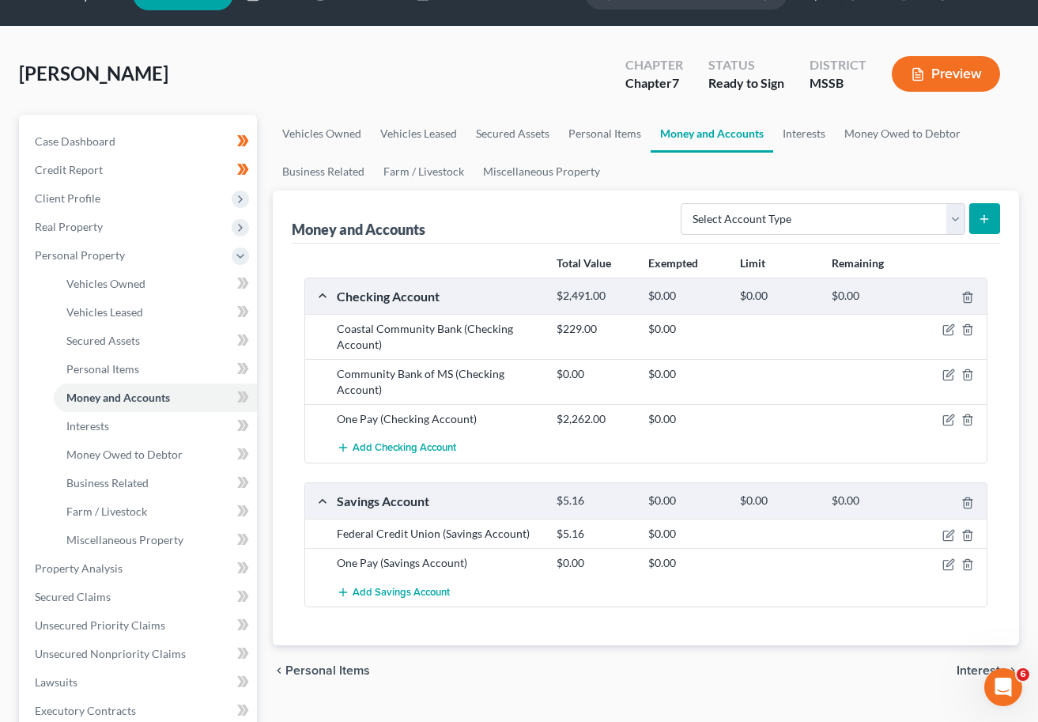
scroll to position [42, 0]
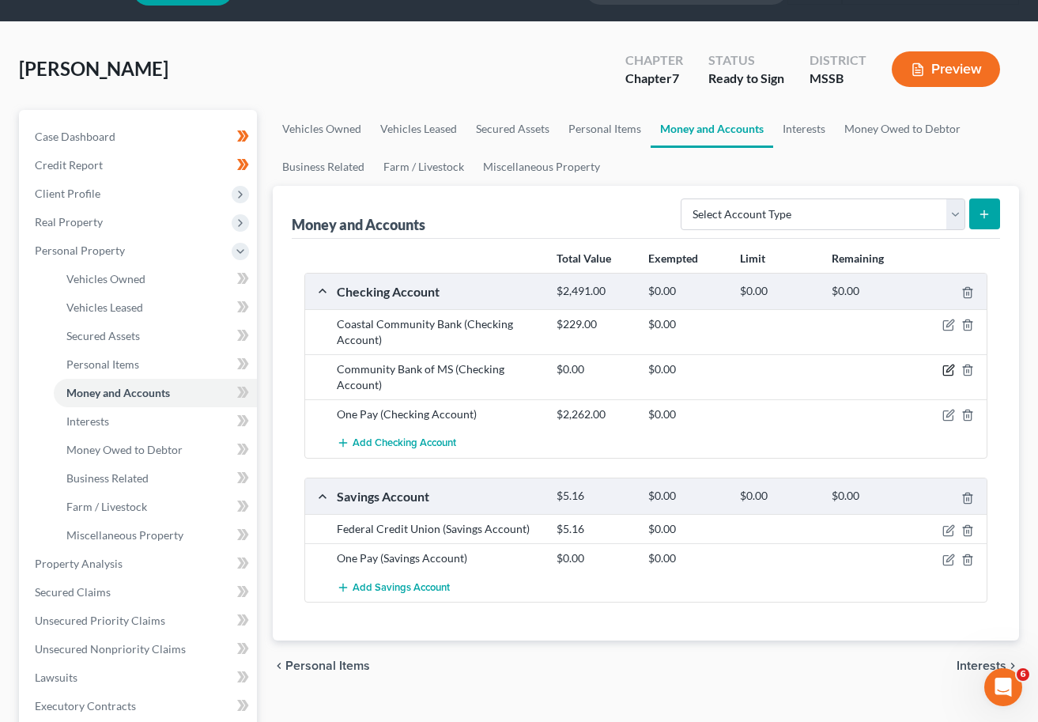
click at [907, 373] on icon "button" at bounding box center [949, 370] width 13 height 13
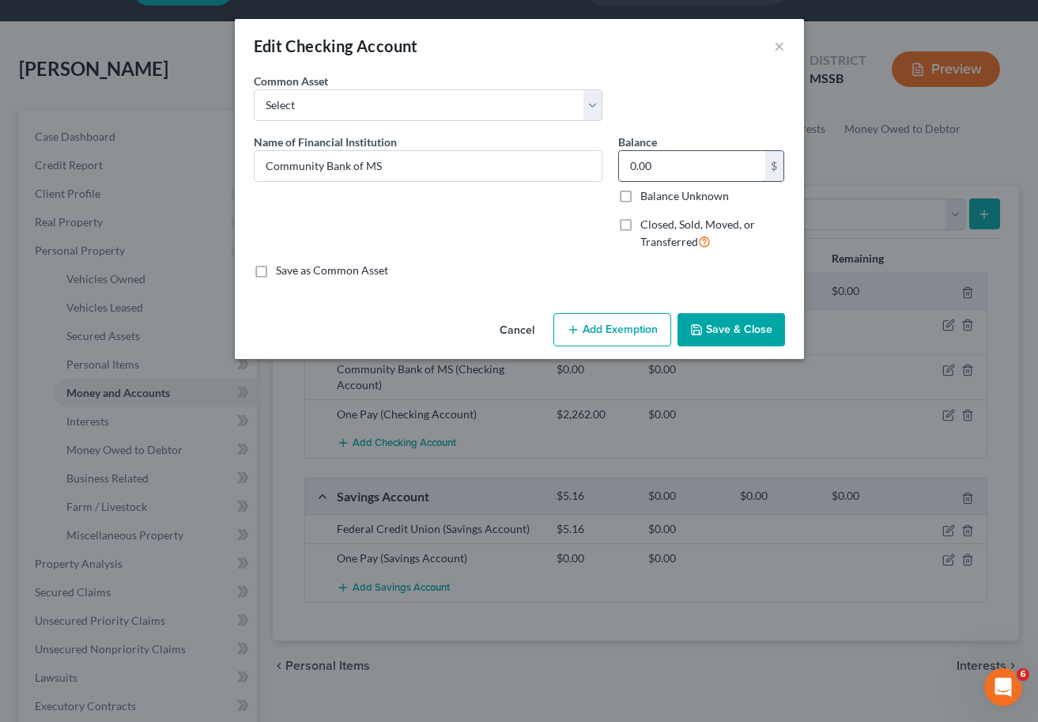
click at [665, 167] on input "0.00" at bounding box center [692, 166] width 146 height 30
type input "0"
click at [784, 44] on button "×" at bounding box center [779, 45] width 11 height 19
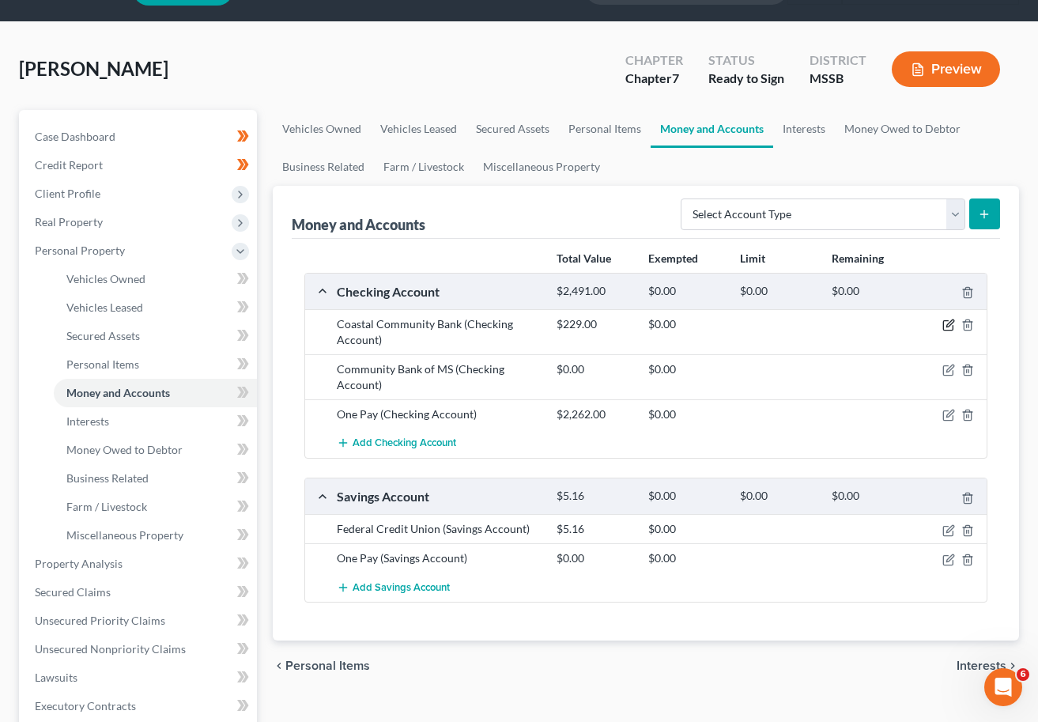
click at [907, 323] on icon "button" at bounding box center [949, 325] width 13 height 13
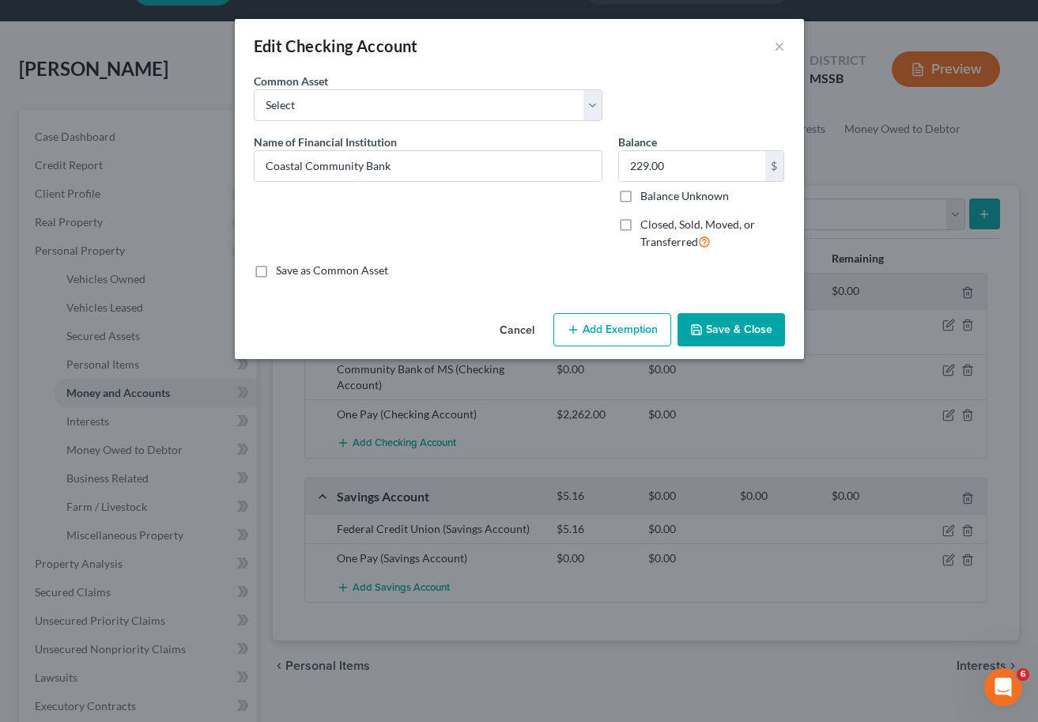
click at [593, 331] on button "Add Exemption" at bounding box center [613, 329] width 118 height 33
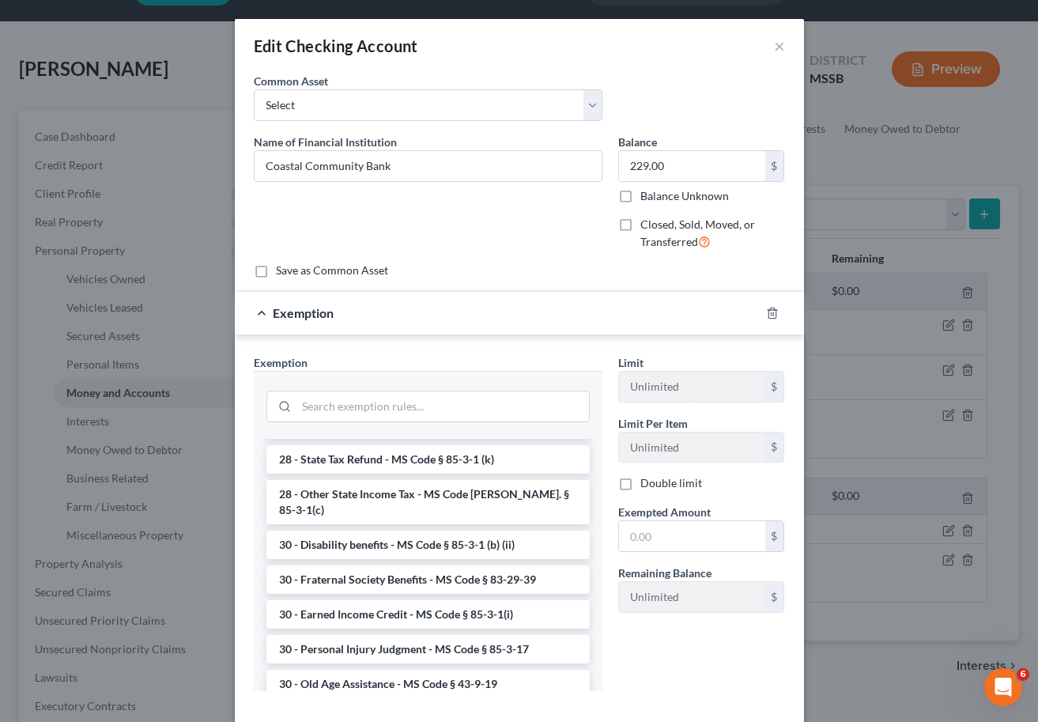
scroll to position [1265, 0]
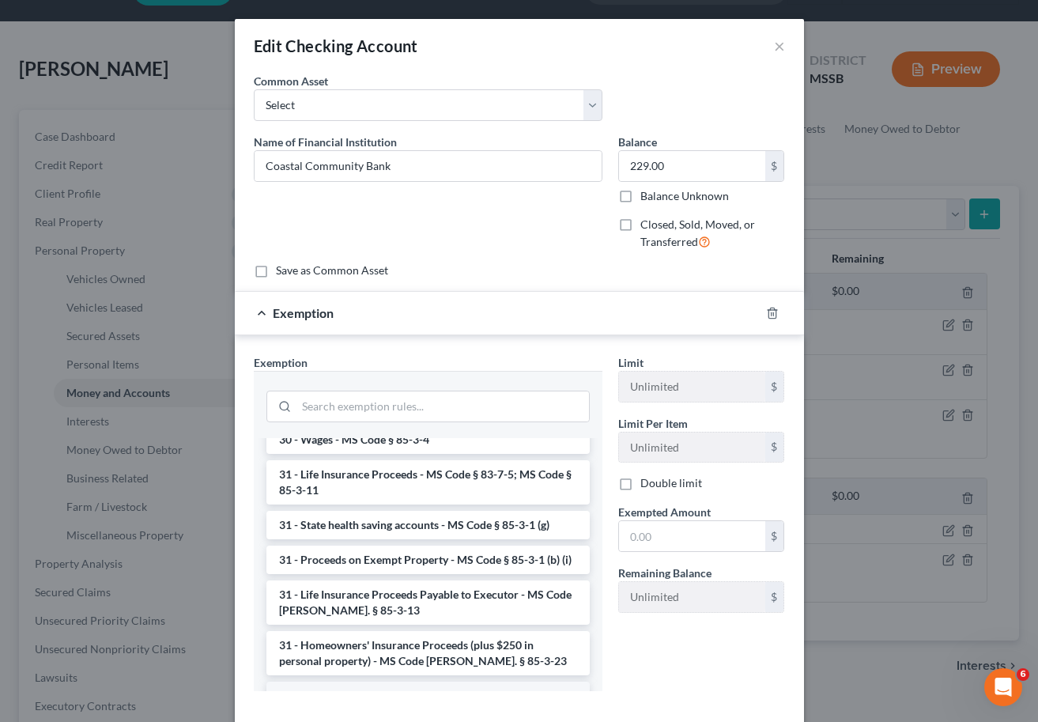
click at [420, 682] on li "6 - Tangible Personal Property - MS Code § 85-3-1 (a)" at bounding box center [428, 696] width 323 height 28
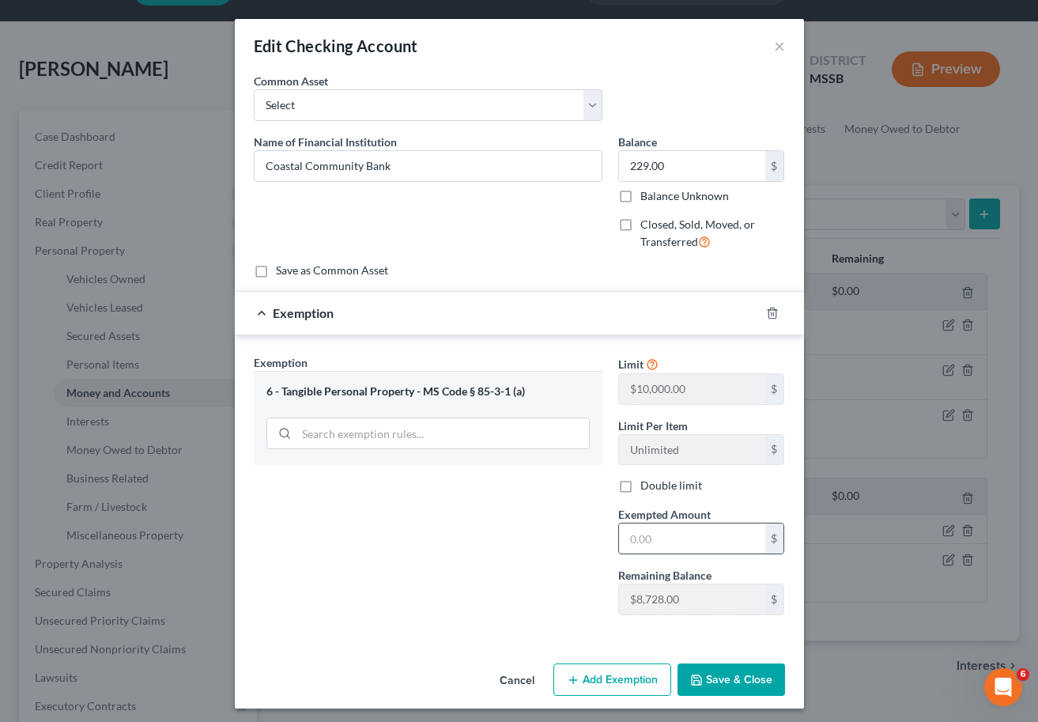
click at [682, 539] on input "text" at bounding box center [692, 539] width 146 height 30
type input "229"
click at [746, 685] on button "Save & Close" at bounding box center [732, 680] width 108 height 33
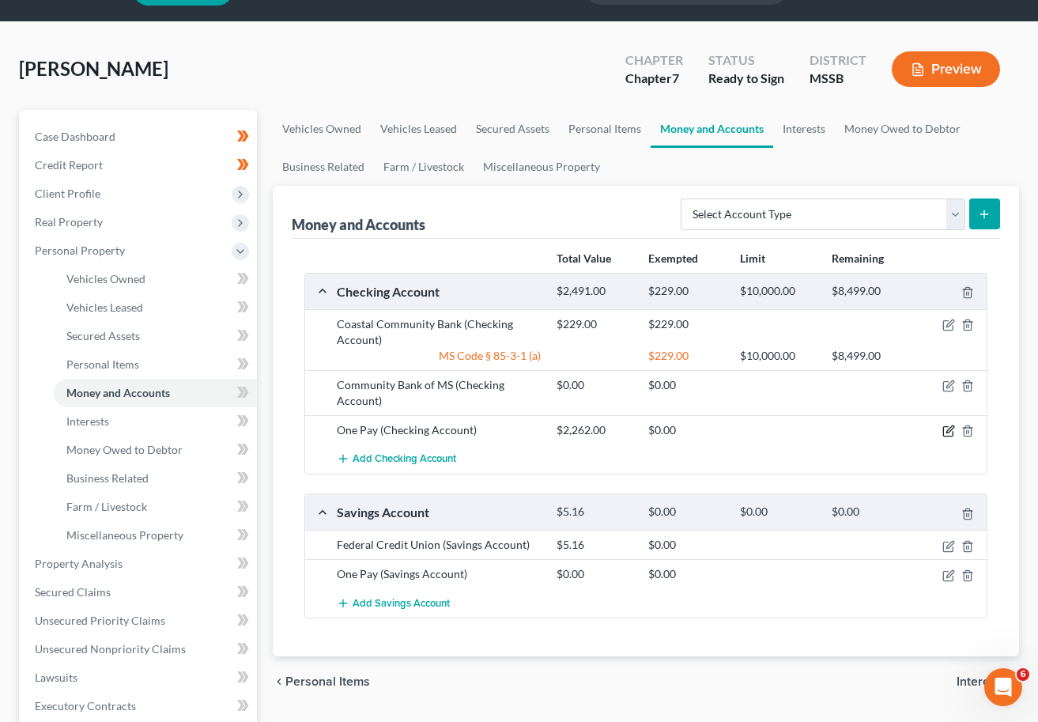
click at [907, 429] on icon "button" at bounding box center [948, 431] width 9 height 9
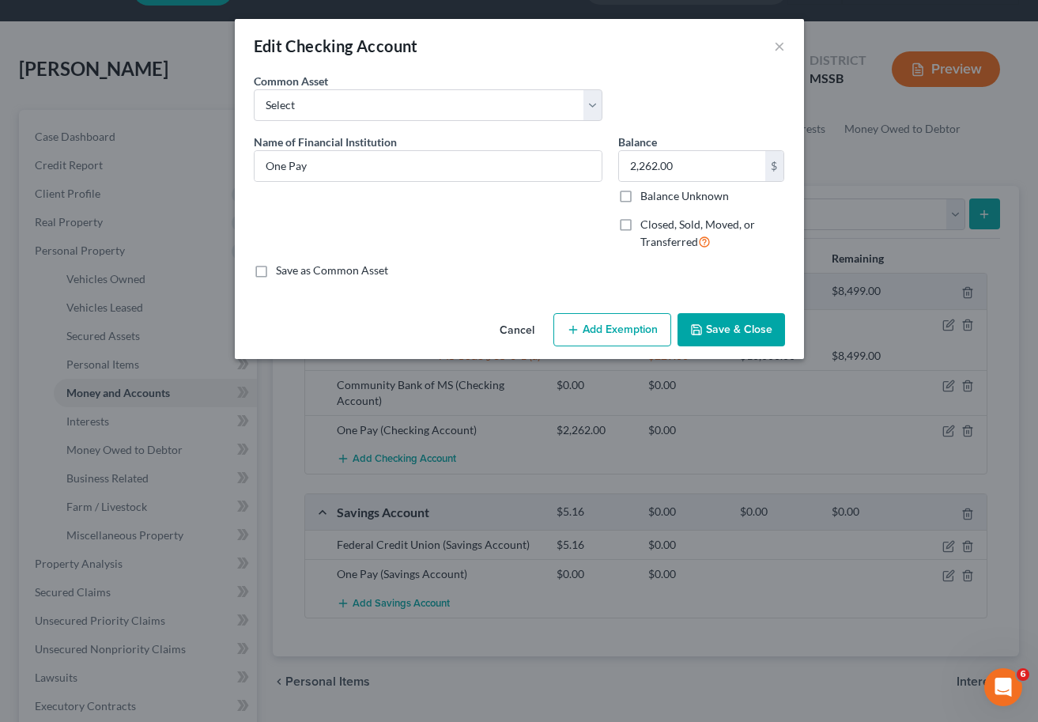
click at [605, 330] on button "Add Exemption" at bounding box center [613, 329] width 118 height 33
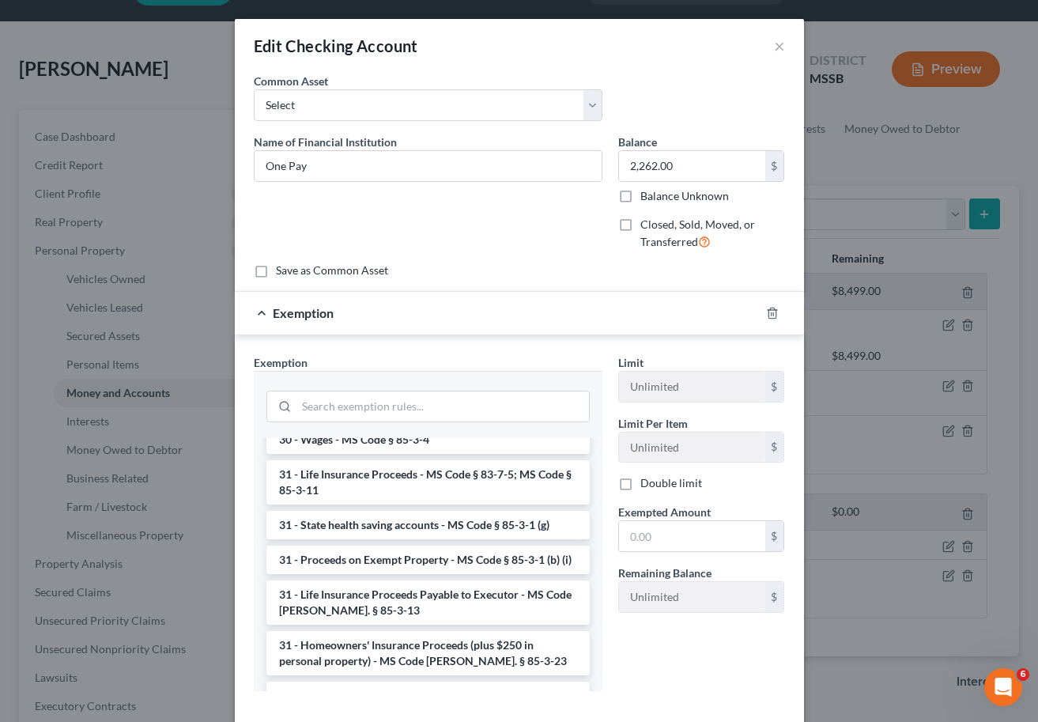
click at [487, 682] on li "6 - Tangible Personal Property - MS Code § 85-3-1 (a)" at bounding box center [428, 696] width 323 height 28
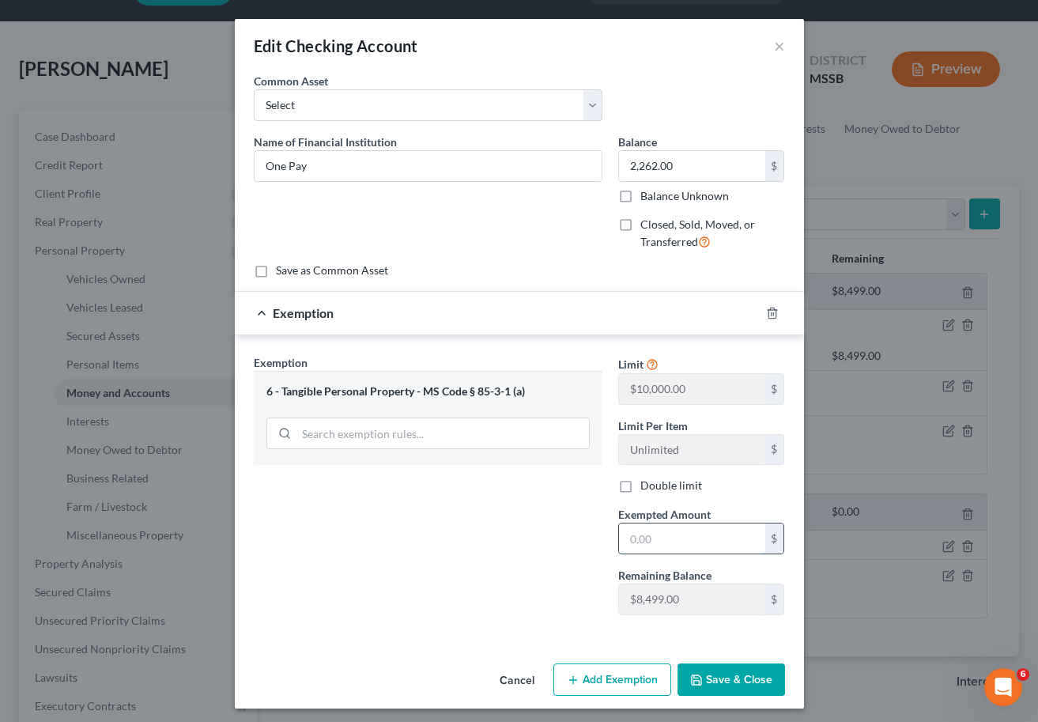
click at [651, 545] on input "text" at bounding box center [692, 539] width 146 height 30
type input "2,262"
click at [724, 677] on button "Save & Close" at bounding box center [732, 680] width 108 height 33
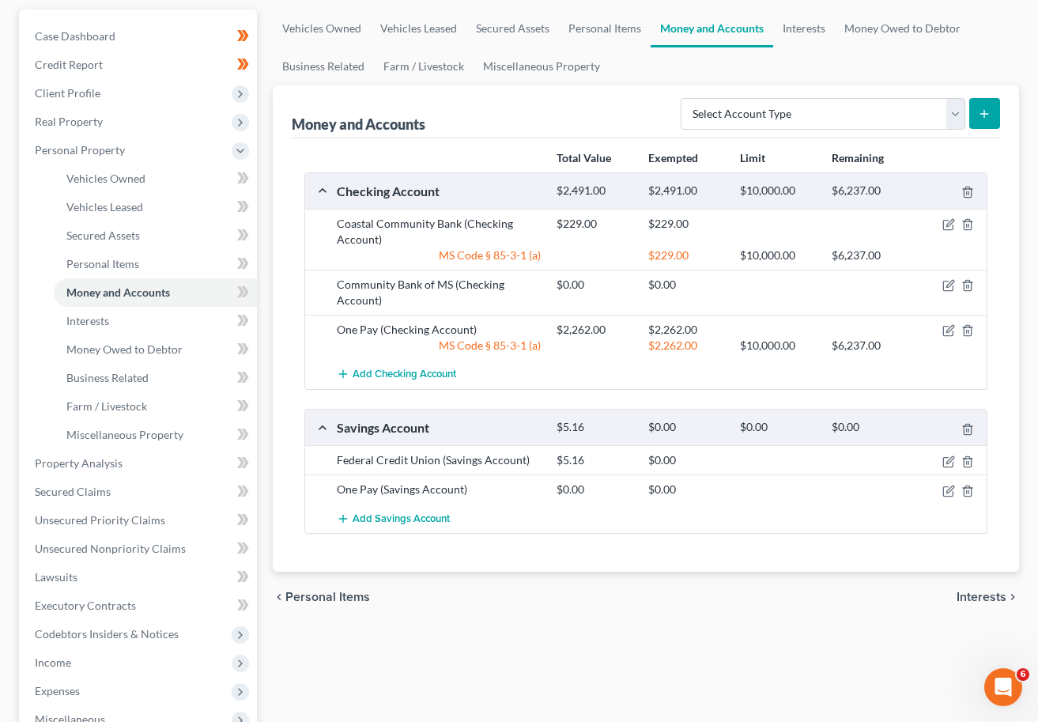
scroll to position [146, 0]
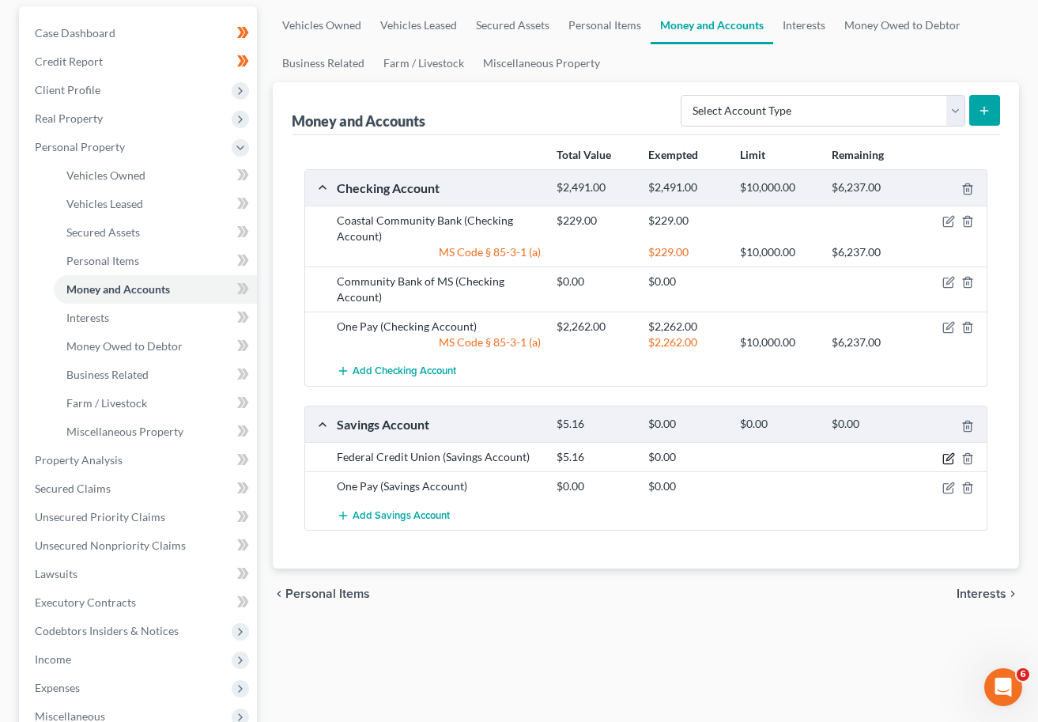
click at [907, 460] on icon "button" at bounding box center [950, 456] width 7 height 7
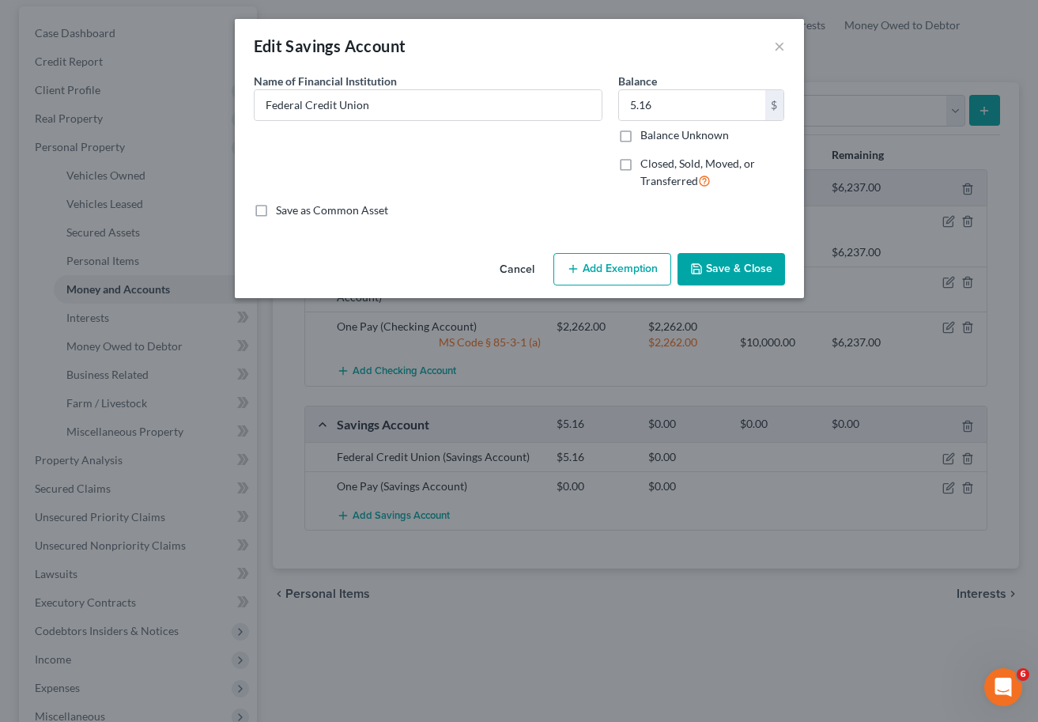
click at [618, 280] on button "Add Exemption" at bounding box center [613, 269] width 118 height 33
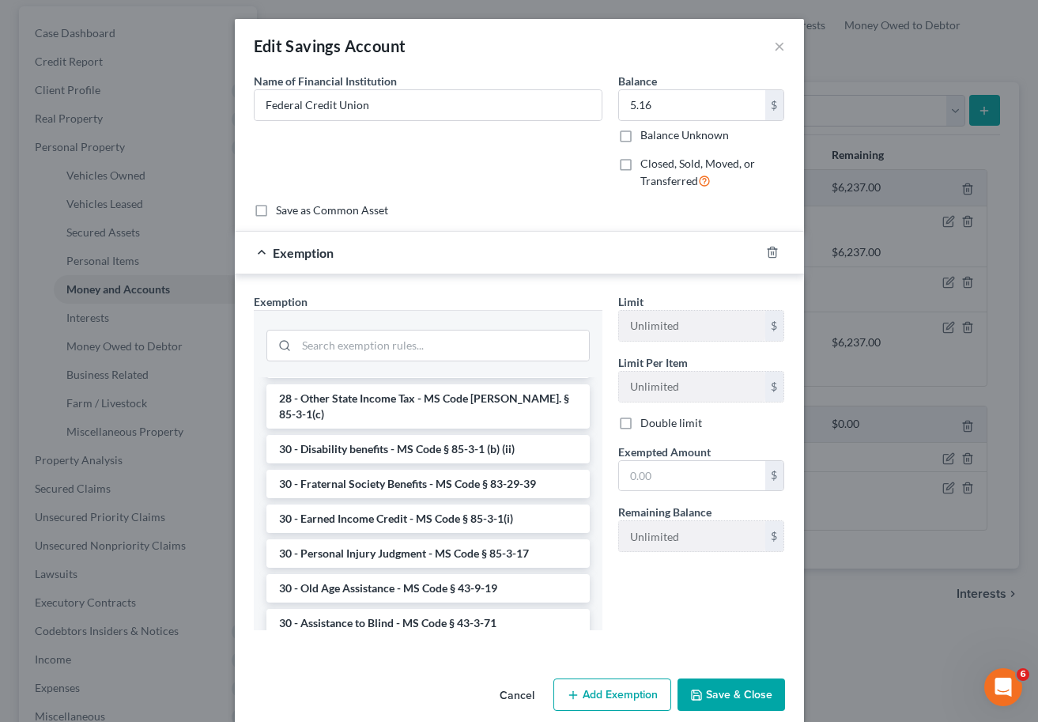
scroll to position [1265, 0]
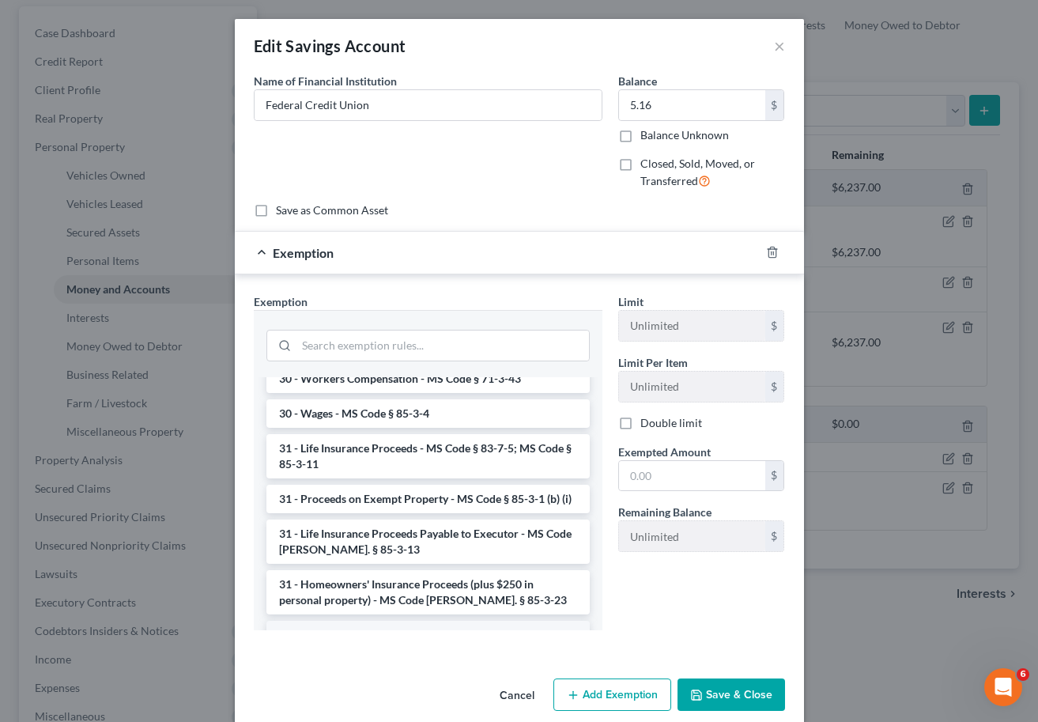
click at [359, 621] on li "6 - Tangible Personal Property - MS Code § 85-3-1 (a)" at bounding box center [428, 635] width 323 height 28
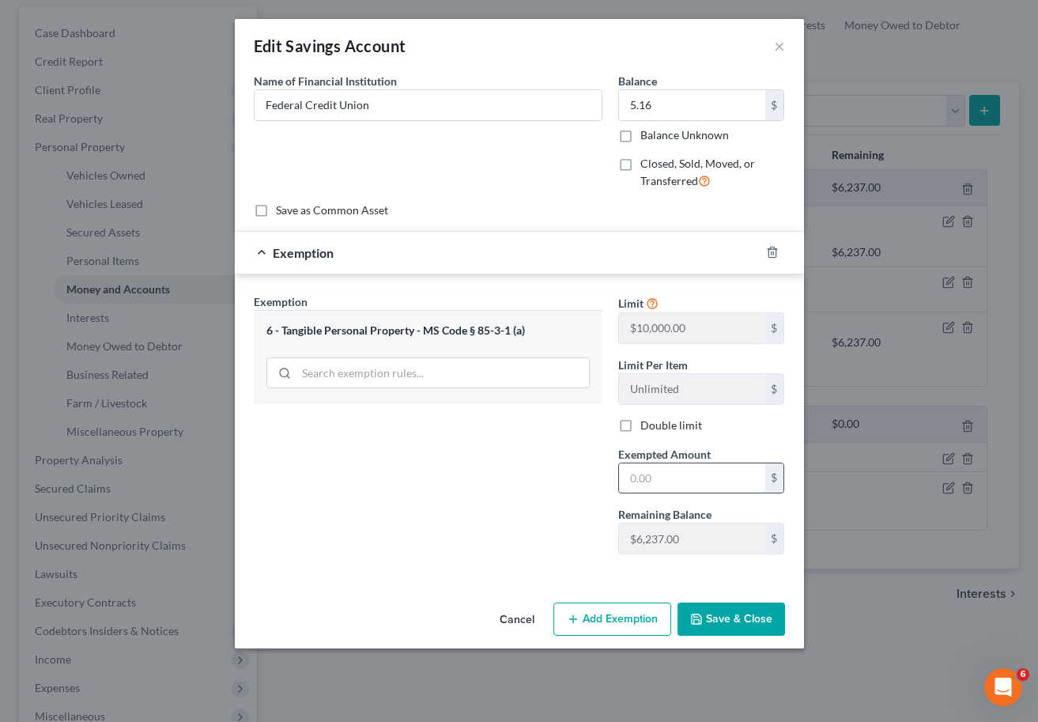
click at [642, 480] on input "text" at bounding box center [692, 478] width 146 height 30
type input "5.16"
click at [746, 625] on button "Save & Close" at bounding box center [732, 619] width 108 height 33
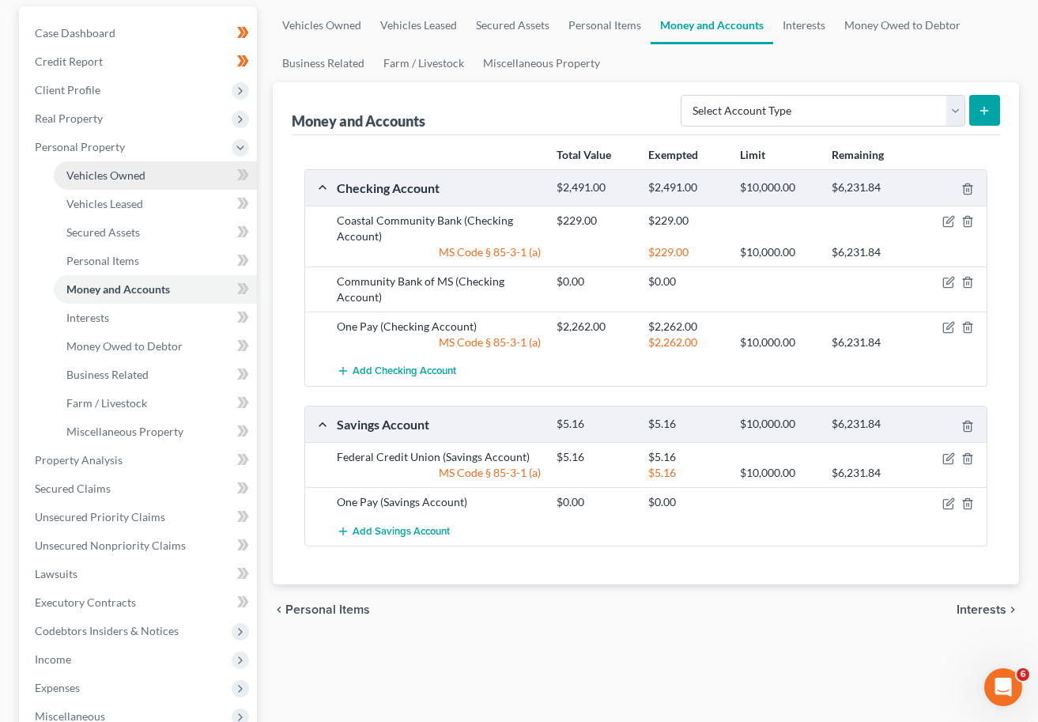
click at [144, 170] on link "Vehicles Owned" at bounding box center [155, 175] width 203 height 28
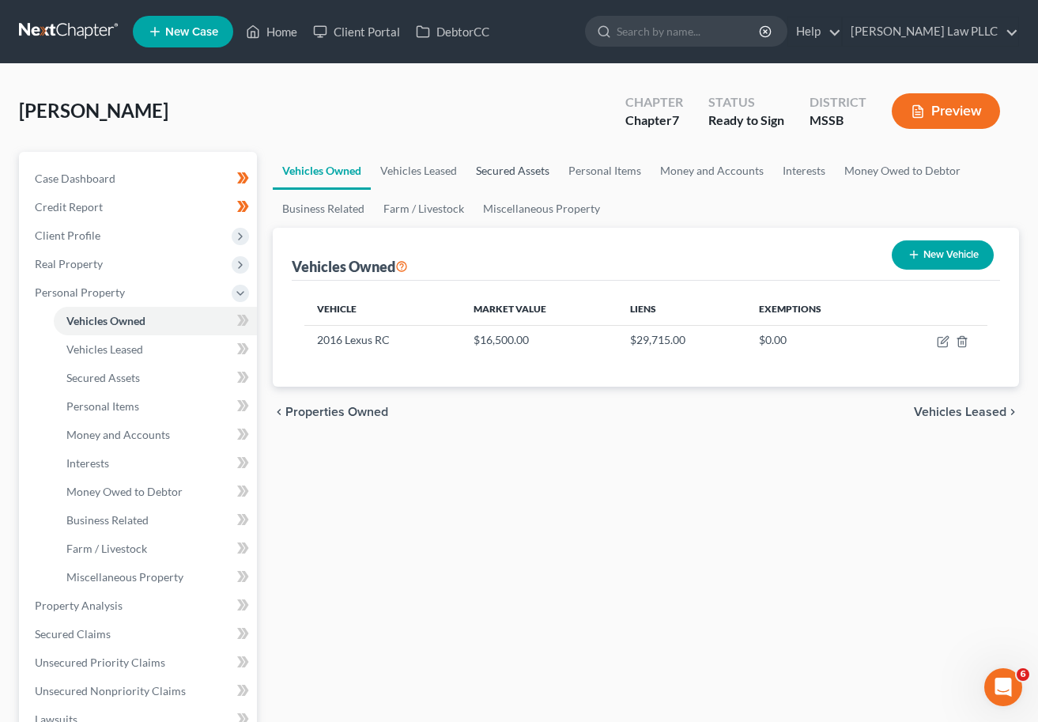
click at [491, 169] on link "Secured Assets" at bounding box center [513, 171] width 93 height 38
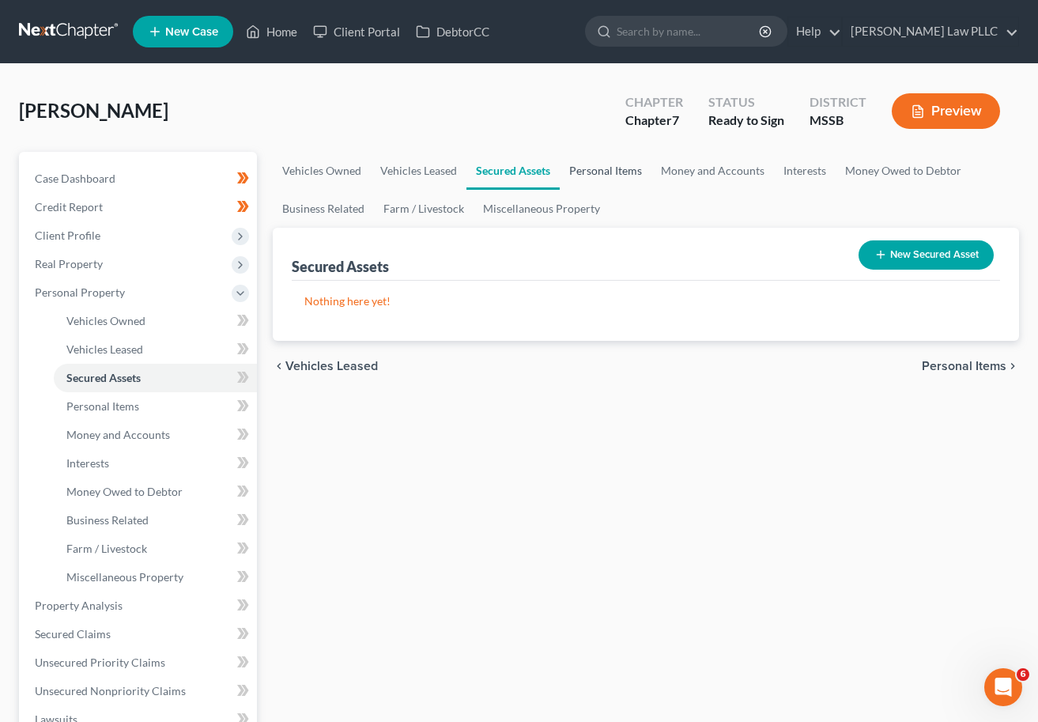
click at [597, 171] on link "Personal Items" at bounding box center [606, 171] width 92 height 38
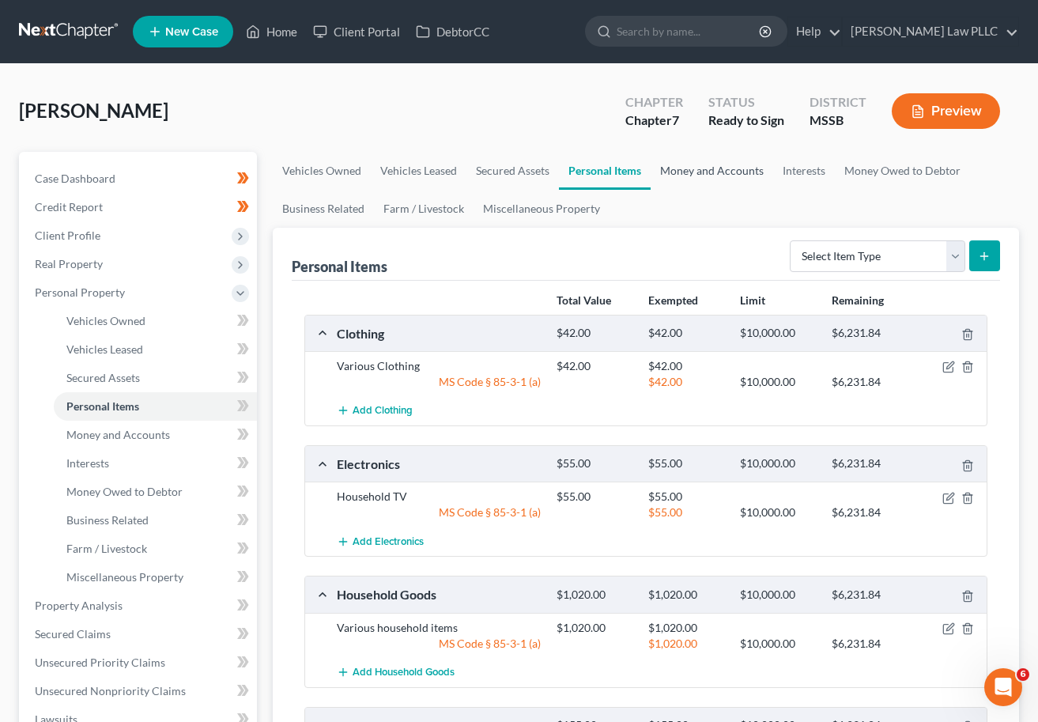
click at [722, 170] on link "Money and Accounts" at bounding box center [712, 171] width 123 height 38
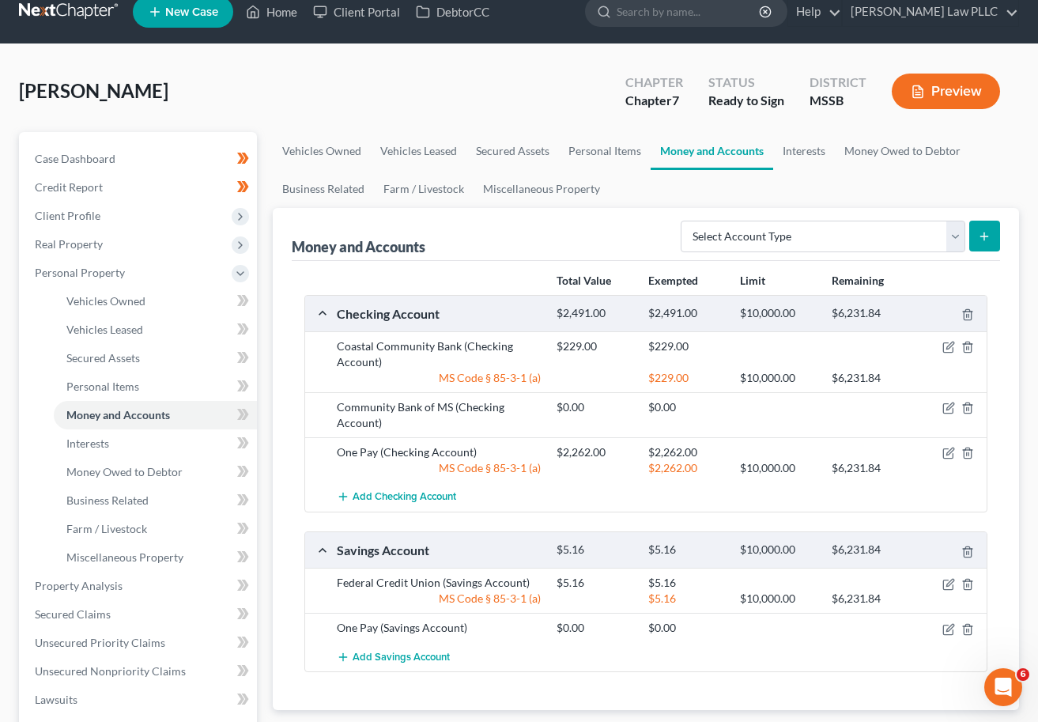
scroll to position [13, 0]
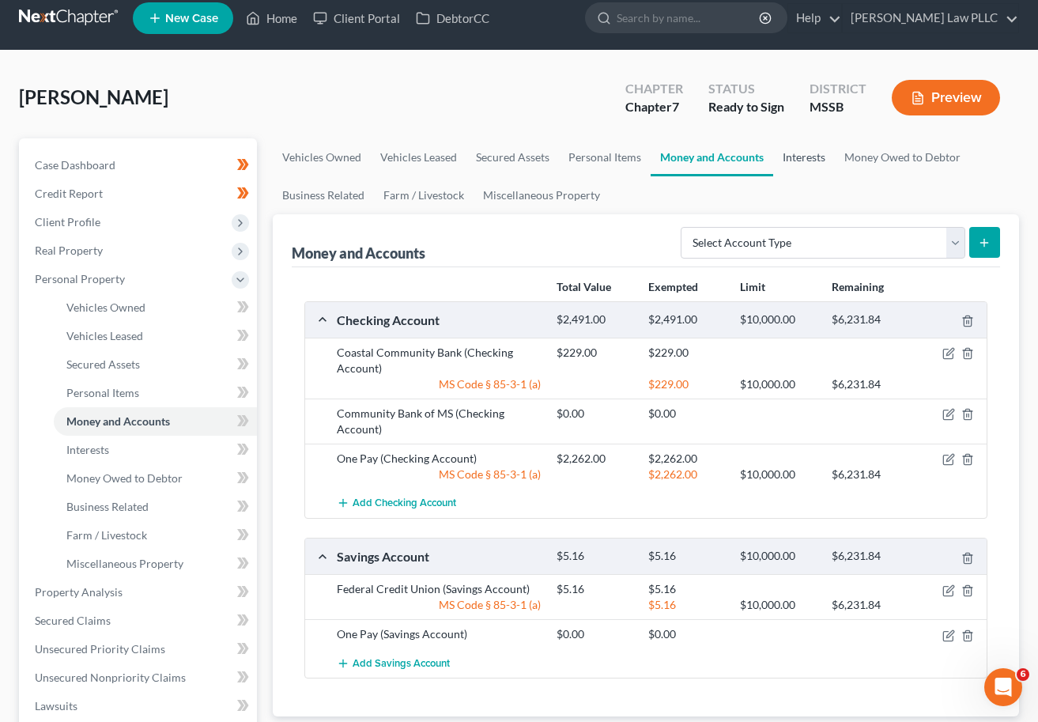
click at [805, 157] on link "Interests" at bounding box center [805, 157] width 62 height 38
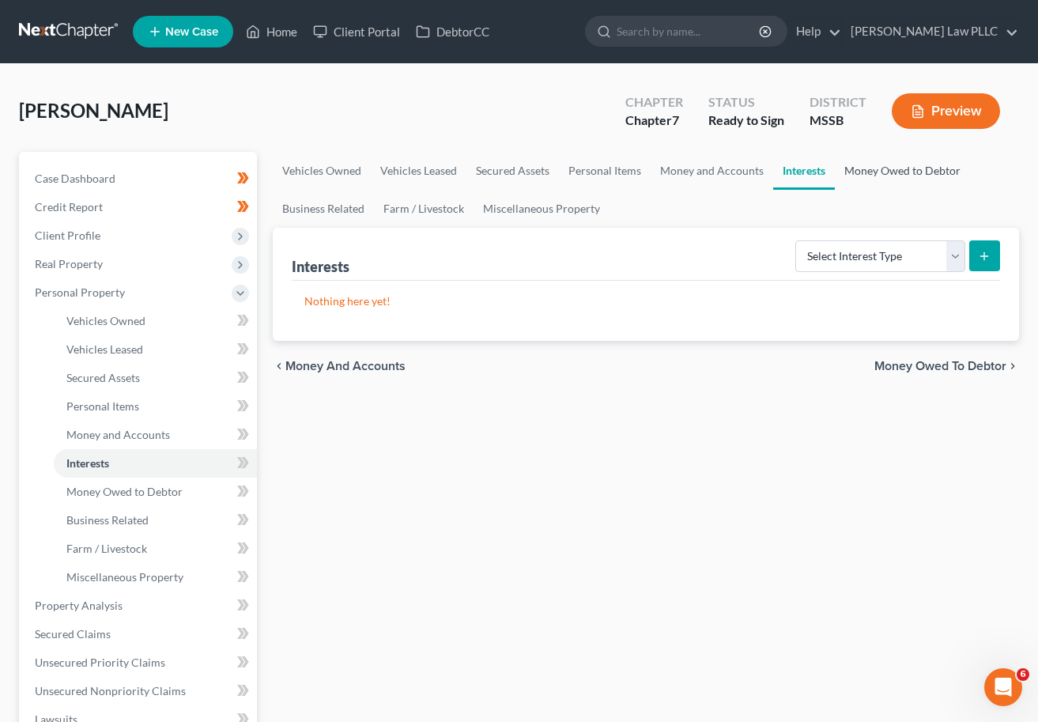
click at [907, 170] on link "Money Owed to Debtor" at bounding box center [902, 171] width 135 height 38
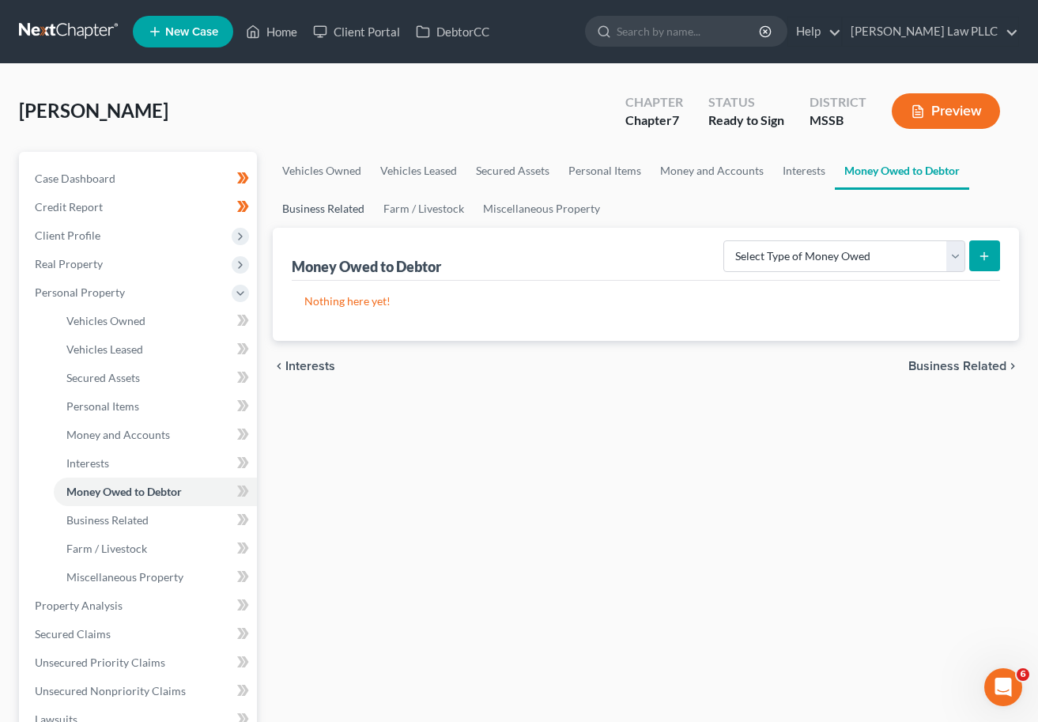
click at [327, 208] on link "Business Related" at bounding box center [323, 209] width 101 height 38
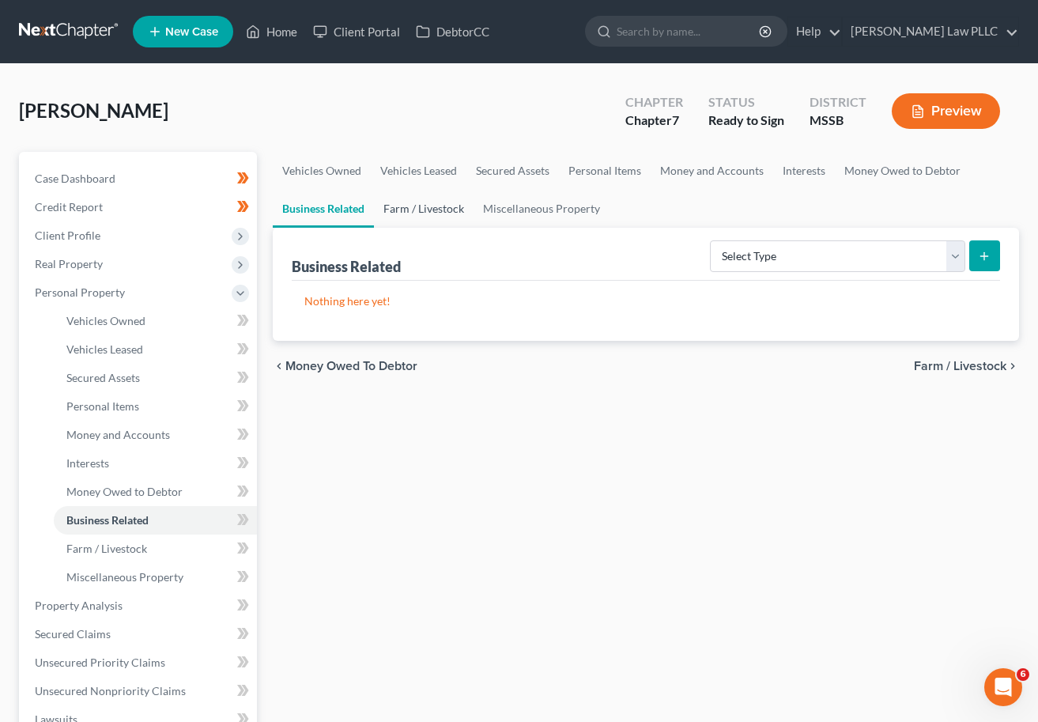
click at [437, 206] on link "Farm / Livestock" at bounding box center [424, 209] width 100 height 38
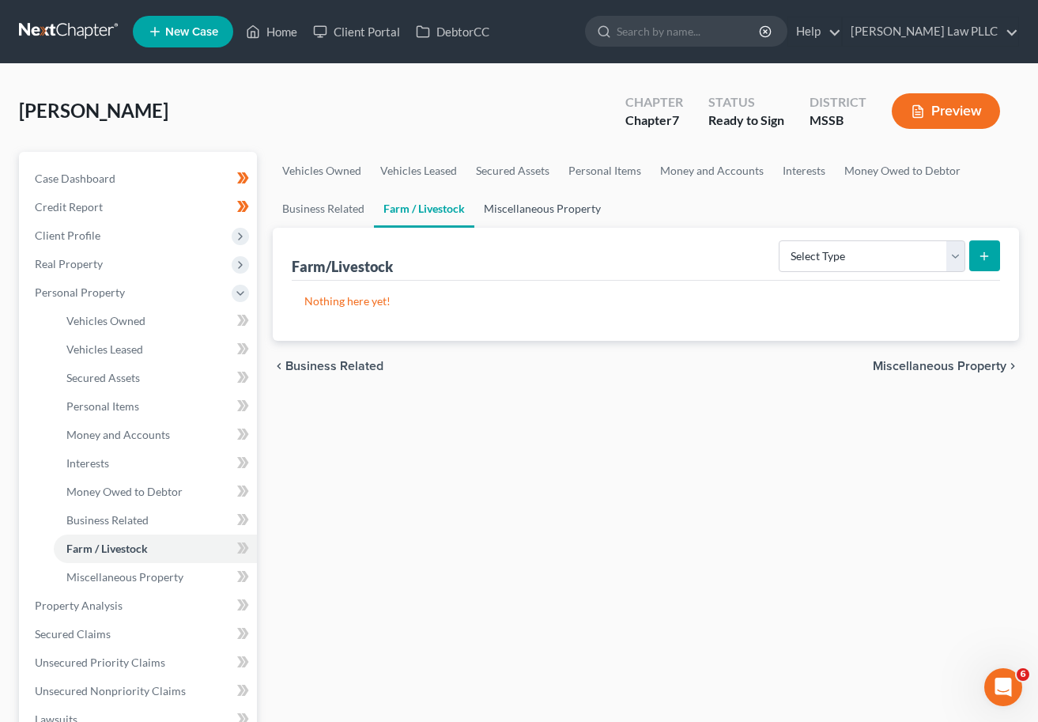
click at [546, 205] on link "Miscellaneous Property" at bounding box center [543, 209] width 136 height 38
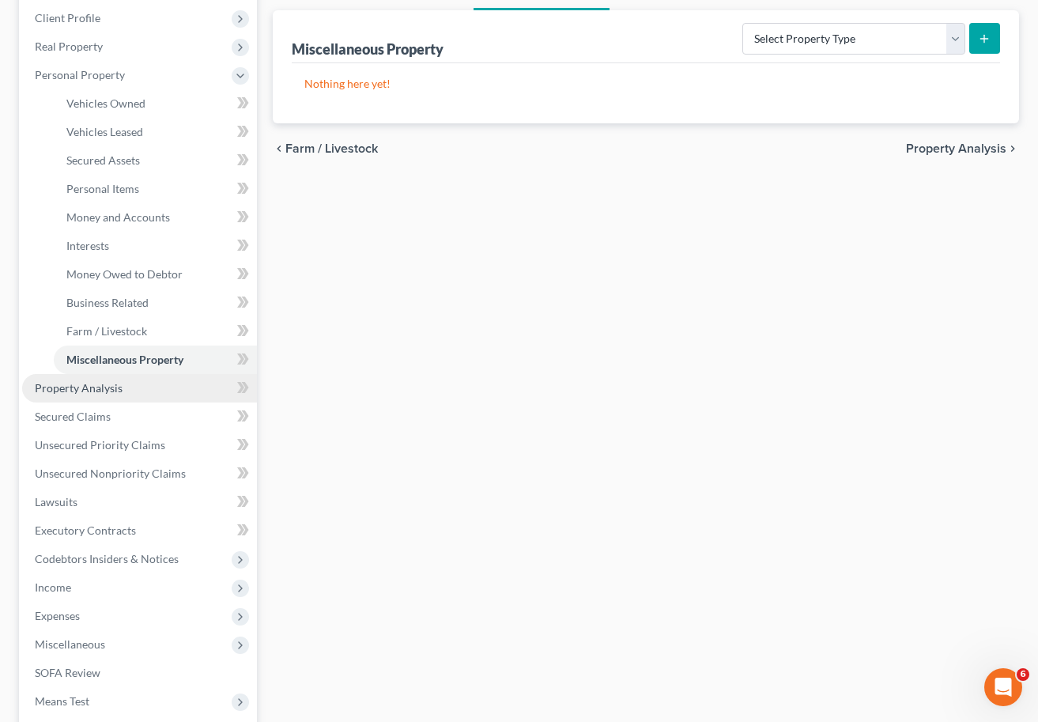
scroll to position [219, 0]
click at [123, 385] on link "Property Analysis" at bounding box center [139, 387] width 235 height 28
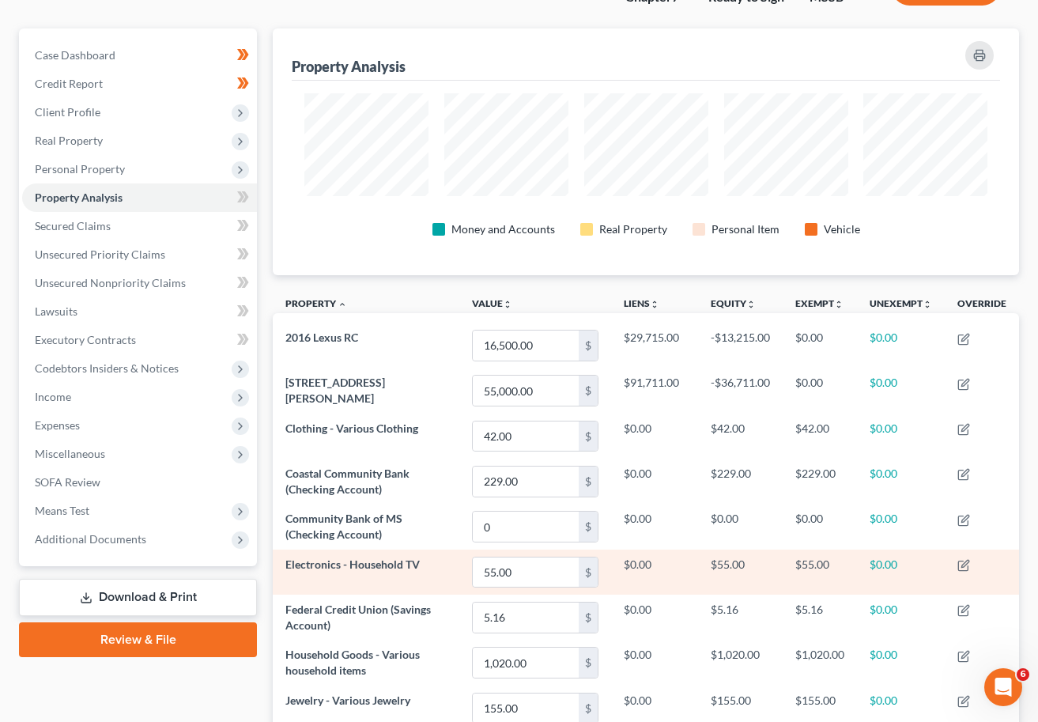
scroll to position [122, 0]
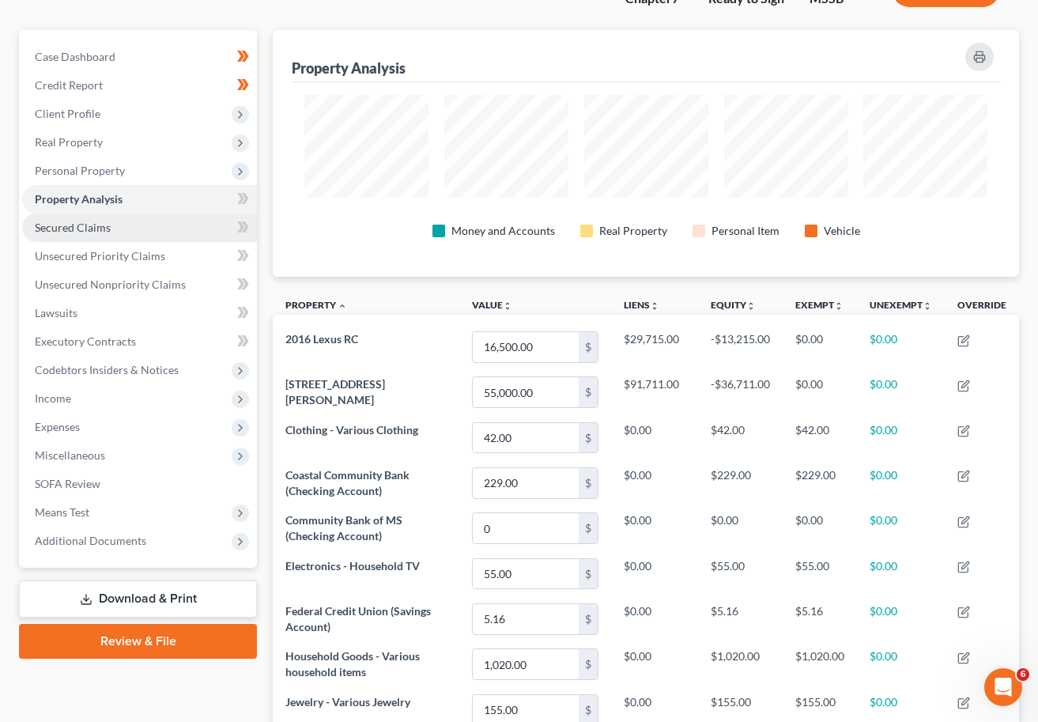
click at [111, 231] on link "Secured Claims" at bounding box center [139, 228] width 235 height 28
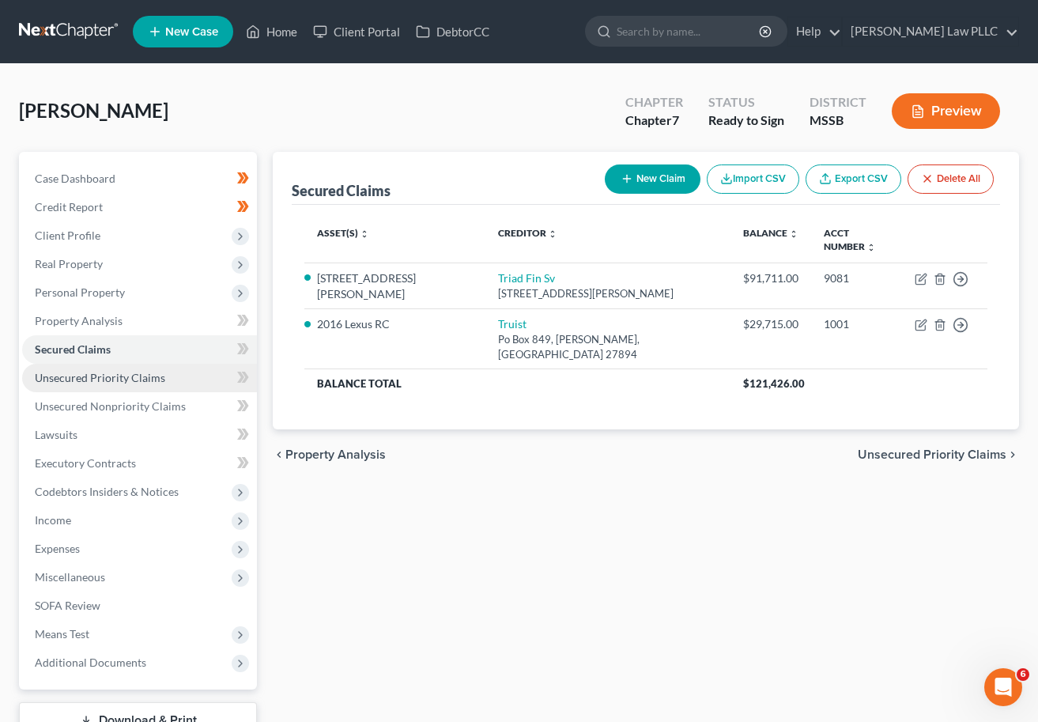
click at [89, 375] on span "Unsecured Priority Claims" at bounding box center [100, 377] width 131 height 13
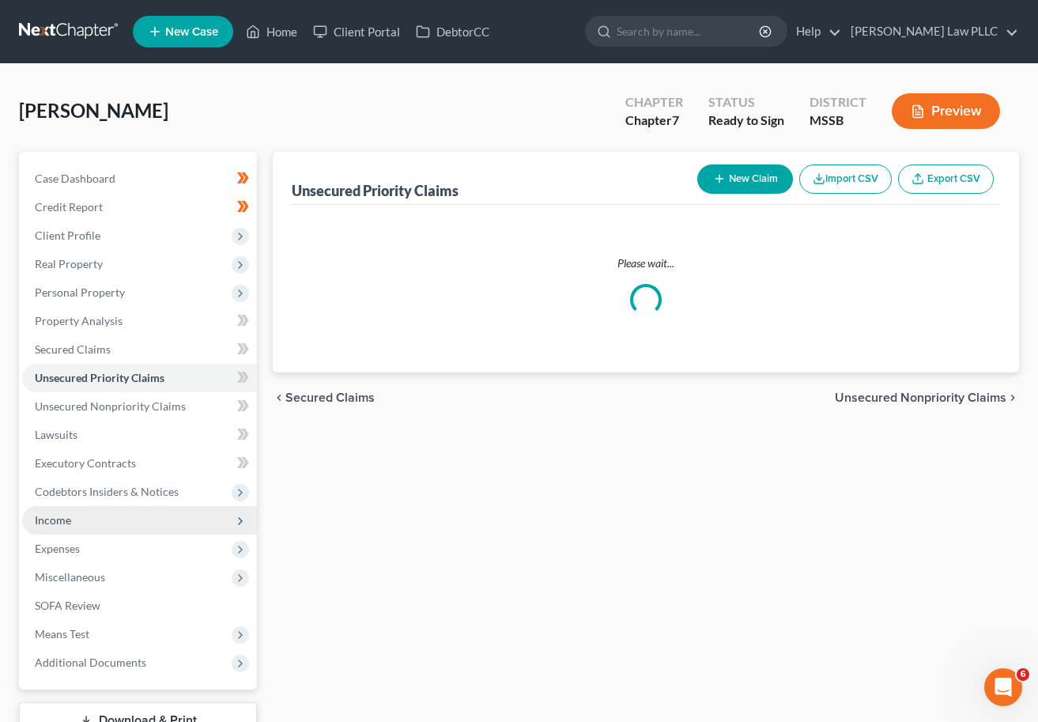
click at [98, 525] on span "Income" at bounding box center [139, 520] width 235 height 28
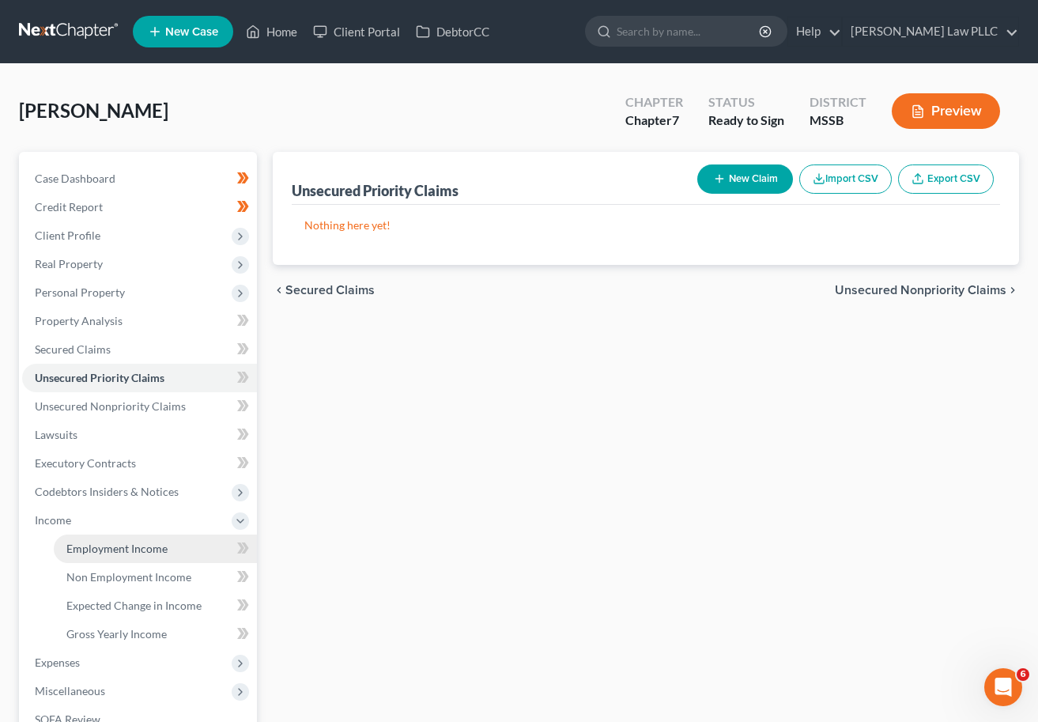
click at [104, 545] on span "Employment Income" at bounding box center [116, 548] width 101 height 13
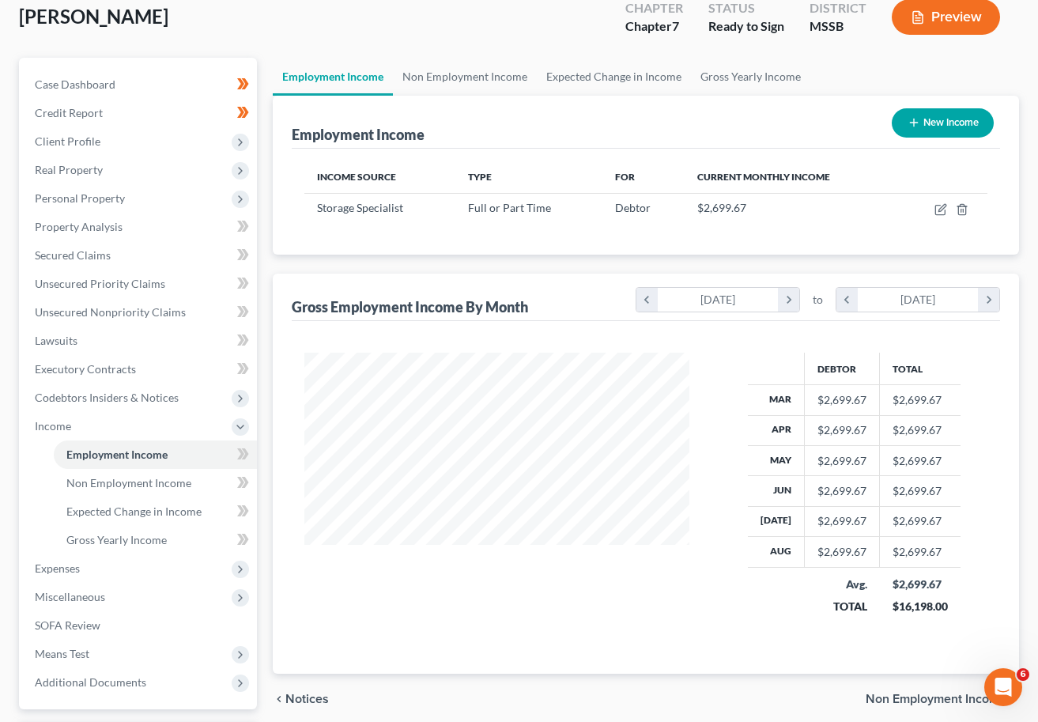
scroll to position [108, 0]
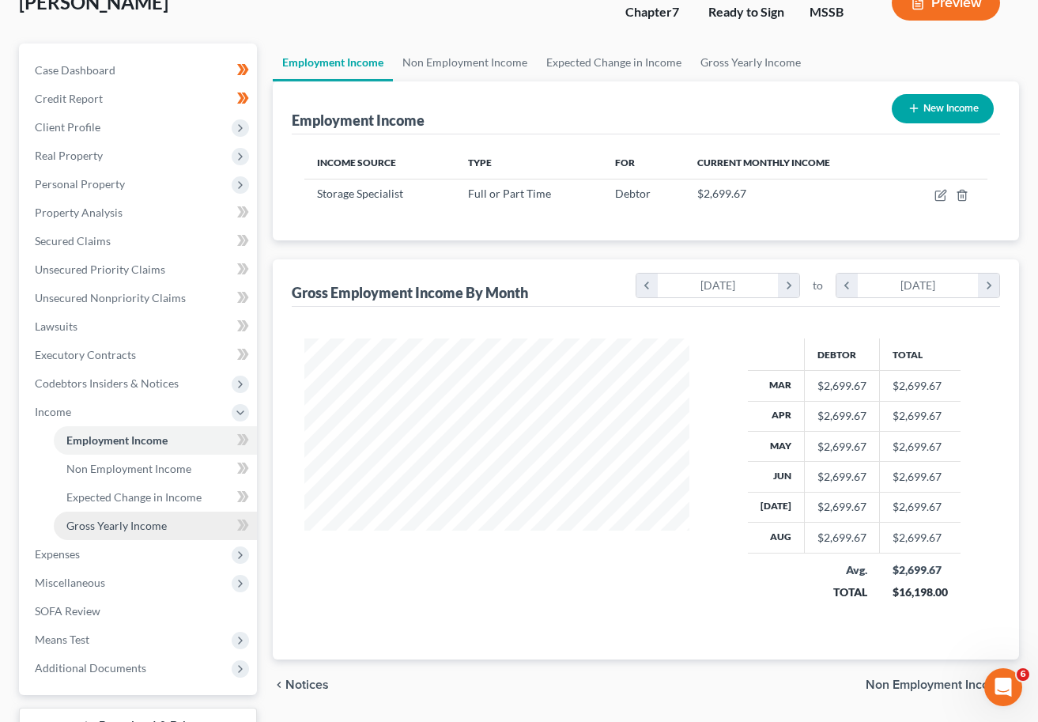
click at [148, 527] on span "Gross Yearly Income" at bounding box center [116, 525] width 100 height 13
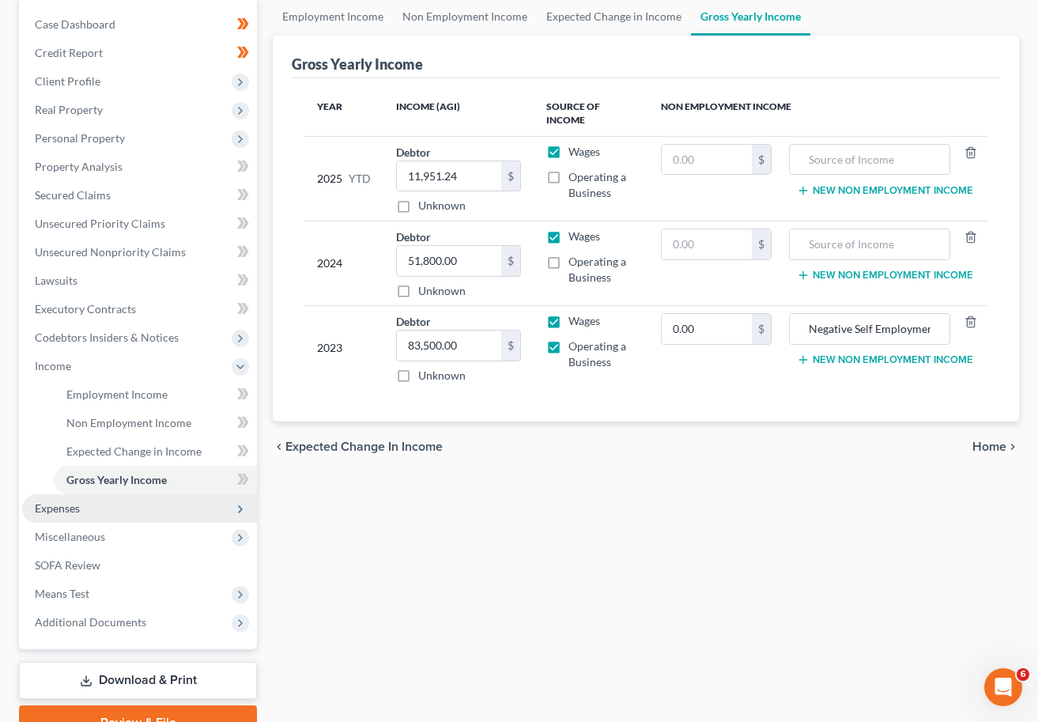
scroll to position [155, 0]
click at [138, 513] on span "Expenses" at bounding box center [139, 508] width 235 height 28
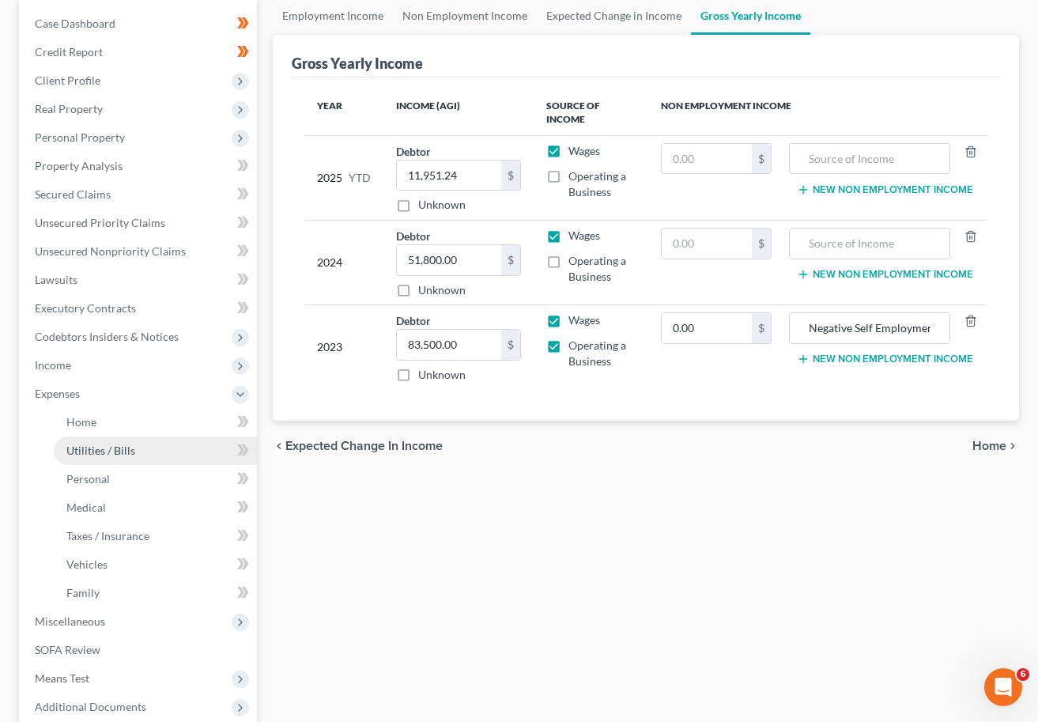
click at [79, 446] on span "Utilities / Bills" at bounding box center [100, 450] width 69 height 13
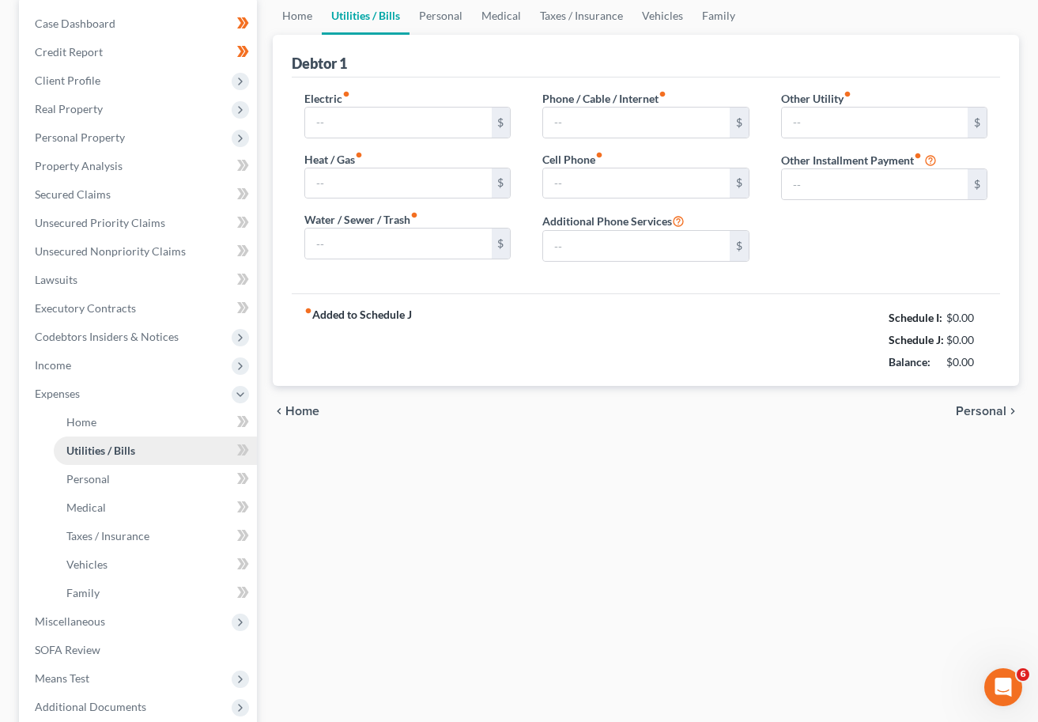
scroll to position [47, 0]
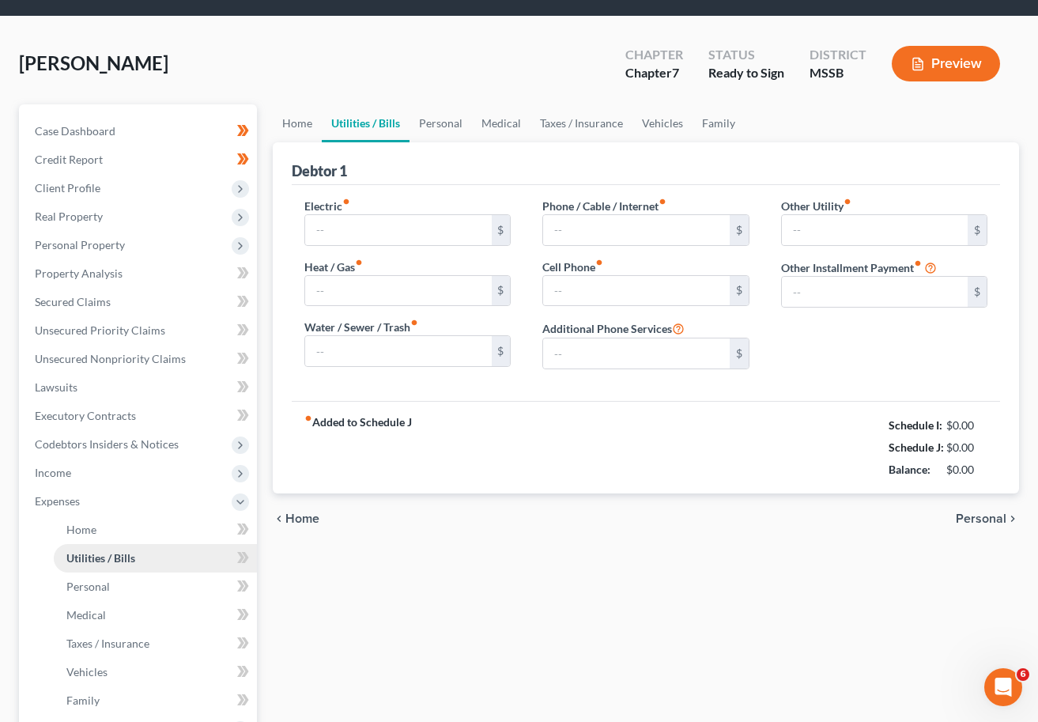
type input "0.00"
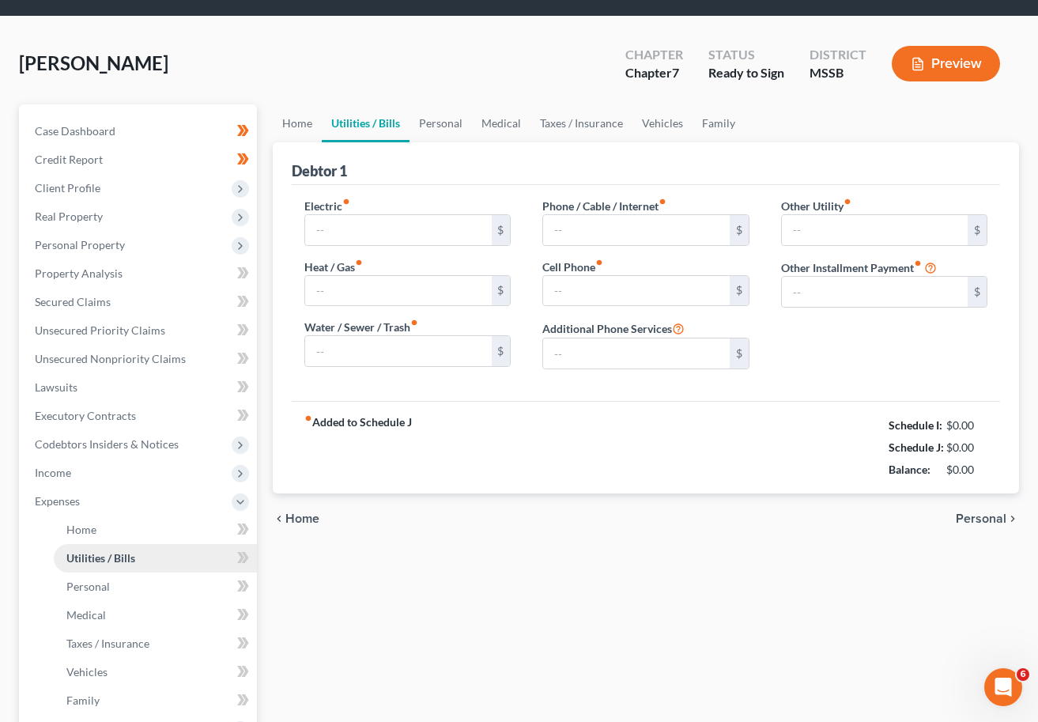
type input "0.00"
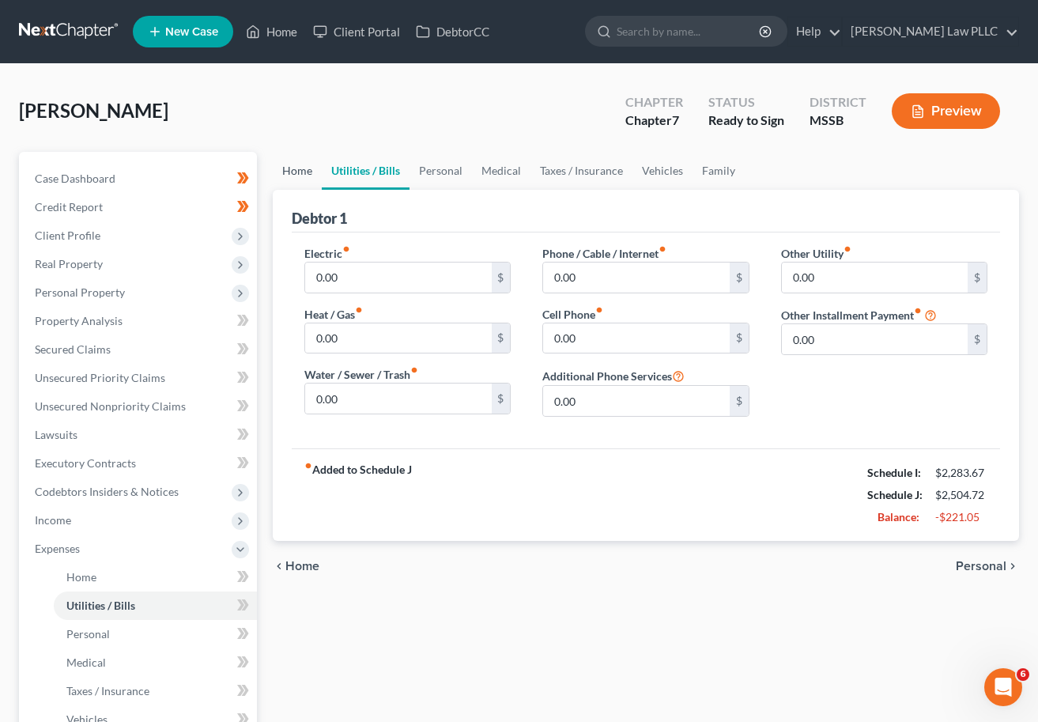
click at [293, 171] on link "Home" at bounding box center [297, 171] width 49 height 38
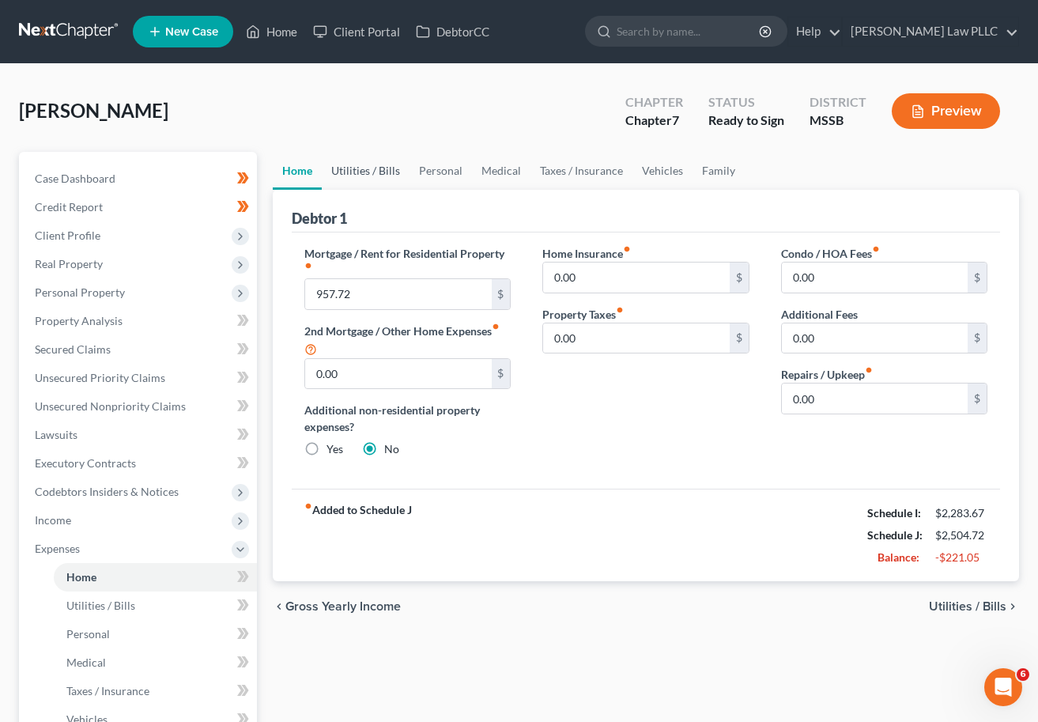
click at [369, 169] on link "Utilities / Bills" at bounding box center [366, 171] width 88 height 38
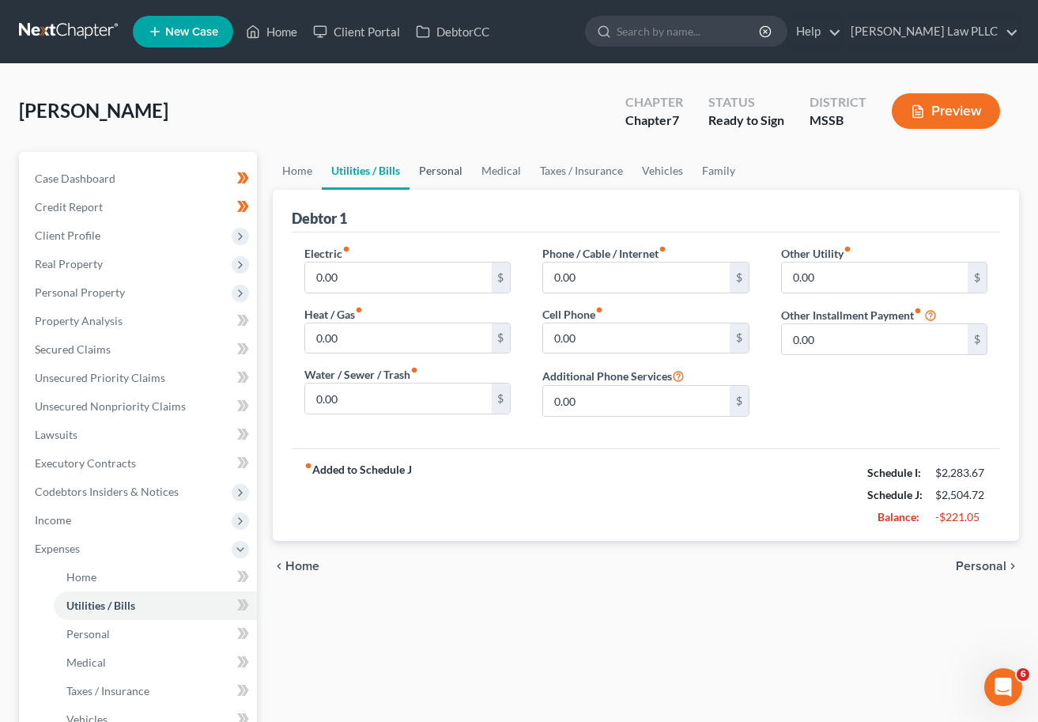
click at [444, 168] on link "Personal" at bounding box center [441, 171] width 62 height 38
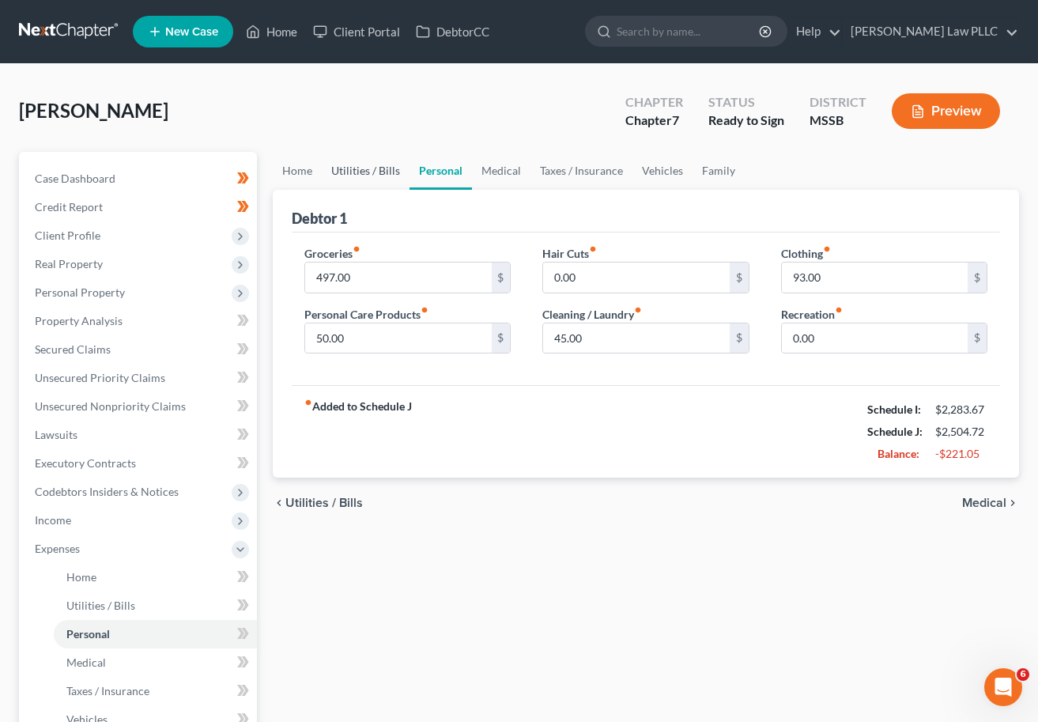
click at [384, 172] on link "Utilities / Bills" at bounding box center [366, 171] width 88 height 38
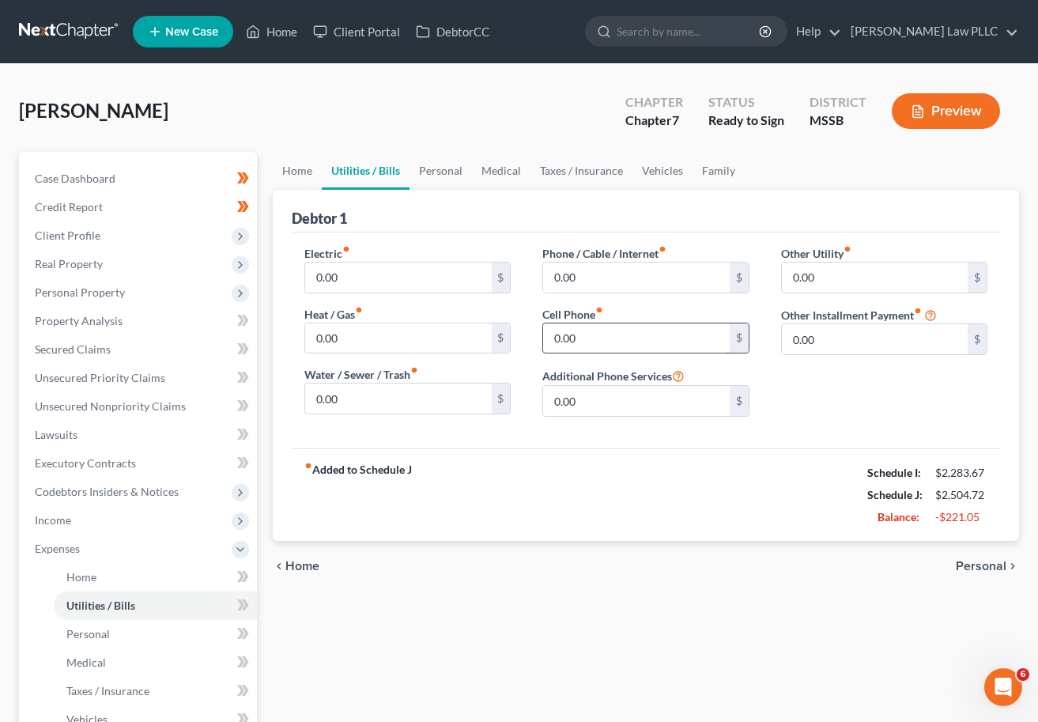
click at [573, 341] on input "0.00" at bounding box center [636, 338] width 186 height 30
type input "89"
click at [528, 519] on div "fiber_manual_record Added to Schedule J Schedule I: $2,283.67 Schedule J: $2,59…" at bounding box center [646, 494] width 709 height 93
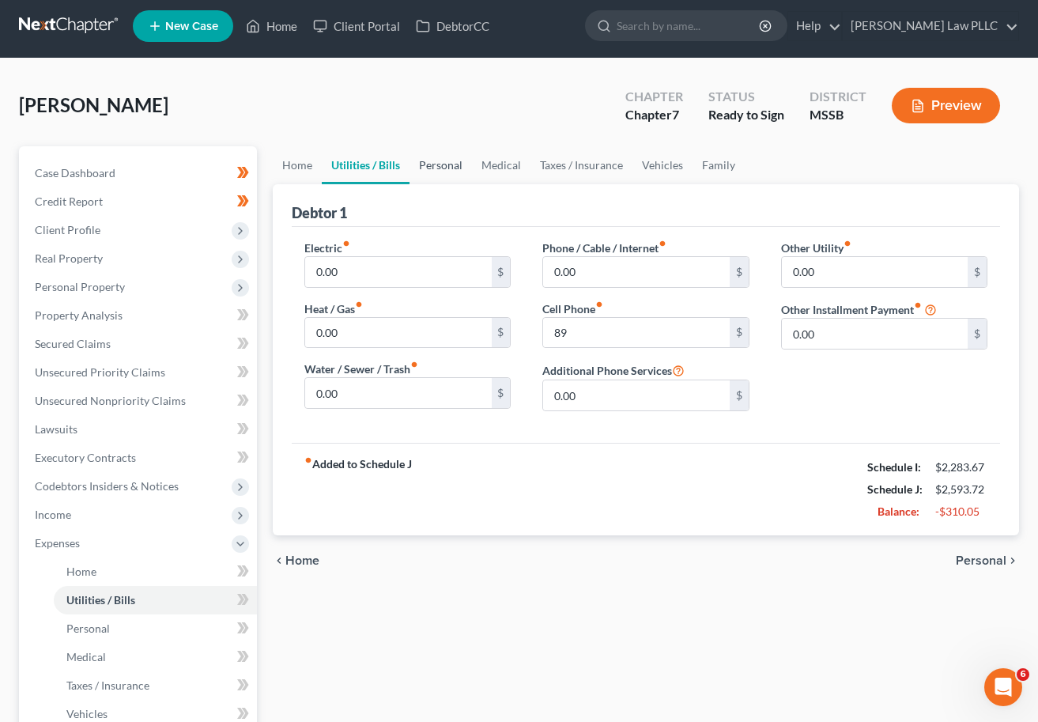
click at [431, 165] on link "Personal" at bounding box center [441, 165] width 62 height 38
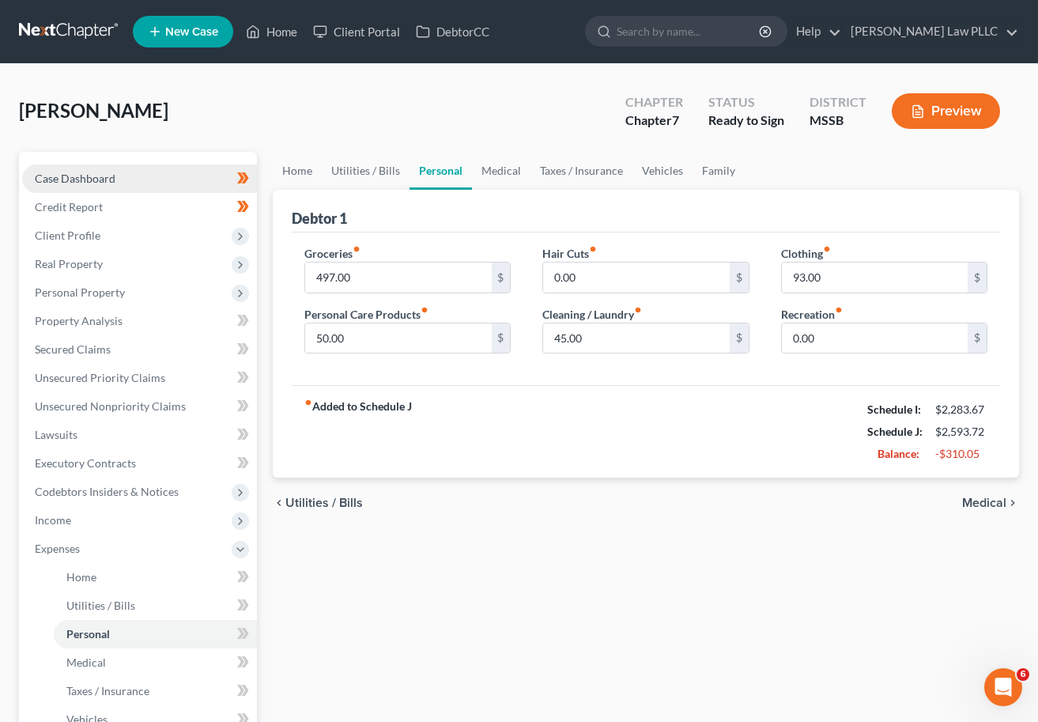
click at [97, 174] on span "Case Dashboard" at bounding box center [75, 178] width 81 height 13
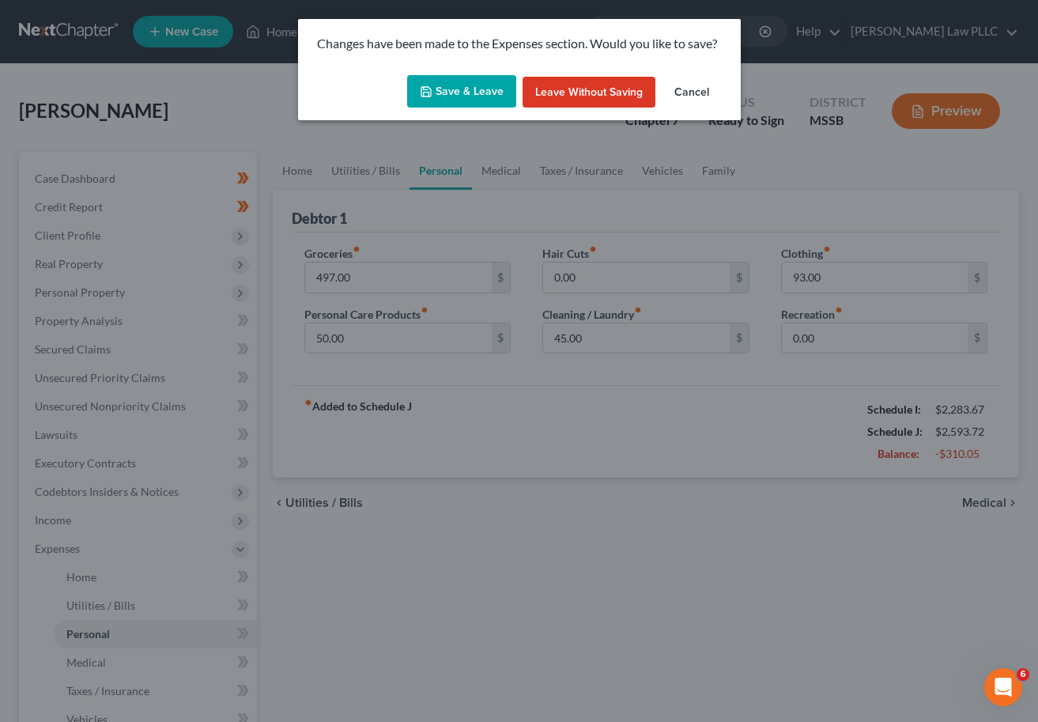
click at [448, 93] on button "Save & Leave" at bounding box center [461, 91] width 109 height 33
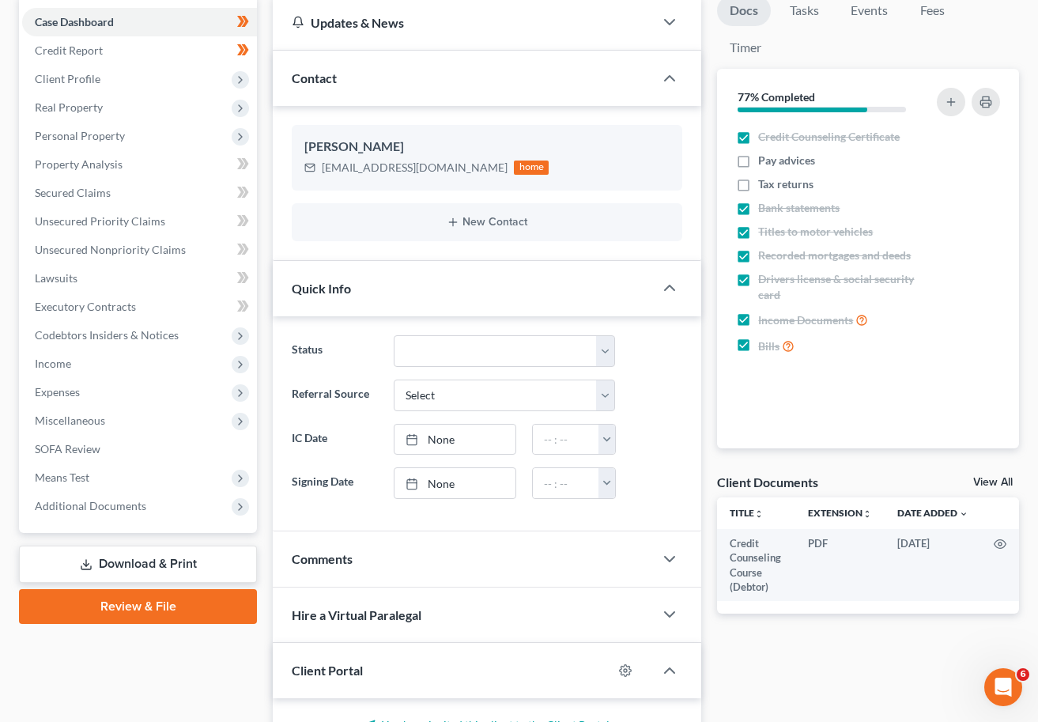
scroll to position [169, 0]
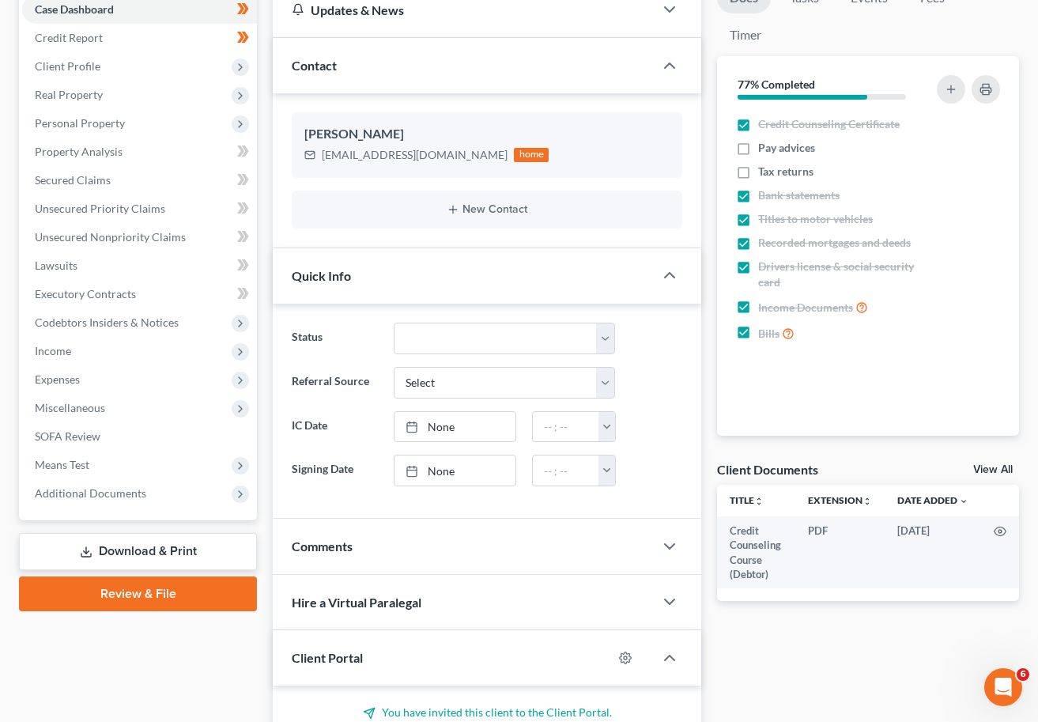
click at [133, 549] on link "Download & Print" at bounding box center [138, 551] width 238 height 37
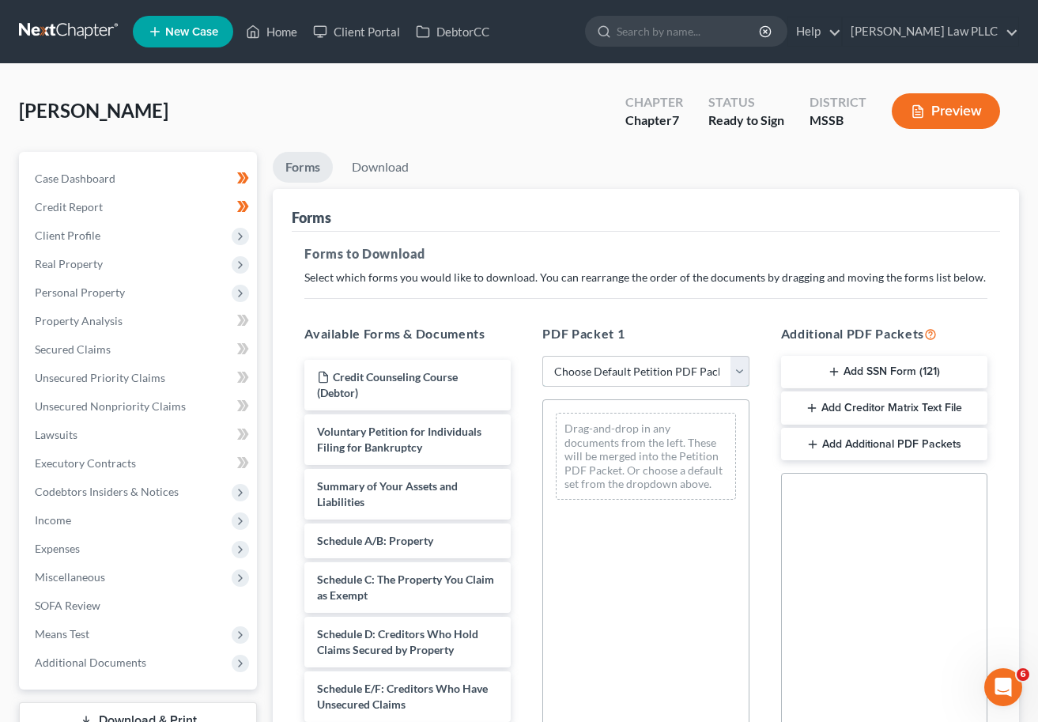
click at [611, 374] on select "Choose Default Petition PDF Packet Complete Bankruptcy Petition (all forms and …" at bounding box center [646, 372] width 206 height 32
select select "0"
click at [543, 356] on select "Choose Default Petition PDF Packet Complete Bankruptcy Petition (all forms and …" at bounding box center [646, 372] width 206 height 32
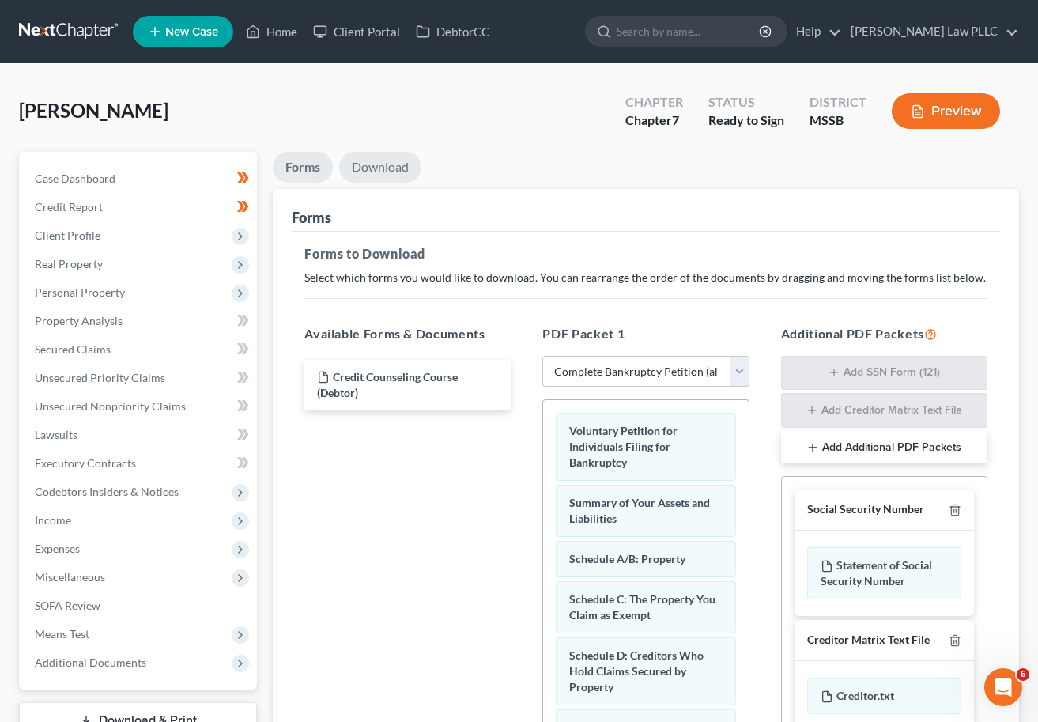
click at [390, 163] on link "Download" at bounding box center [380, 167] width 82 height 31
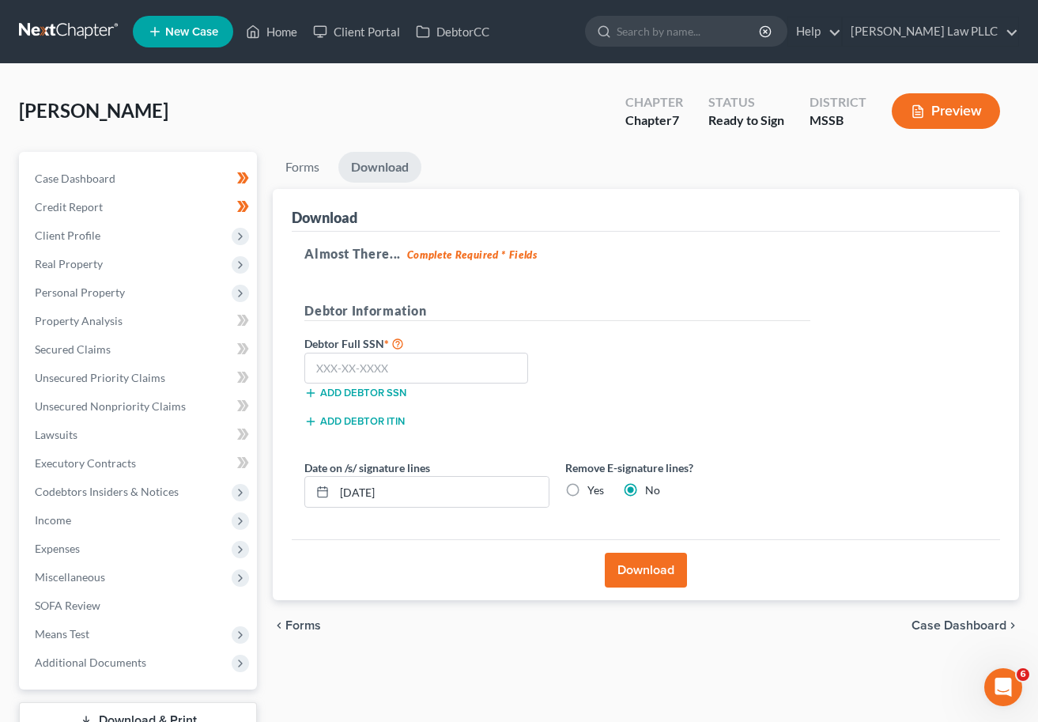
click at [907, 108] on button "Preview" at bounding box center [946, 111] width 108 height 36
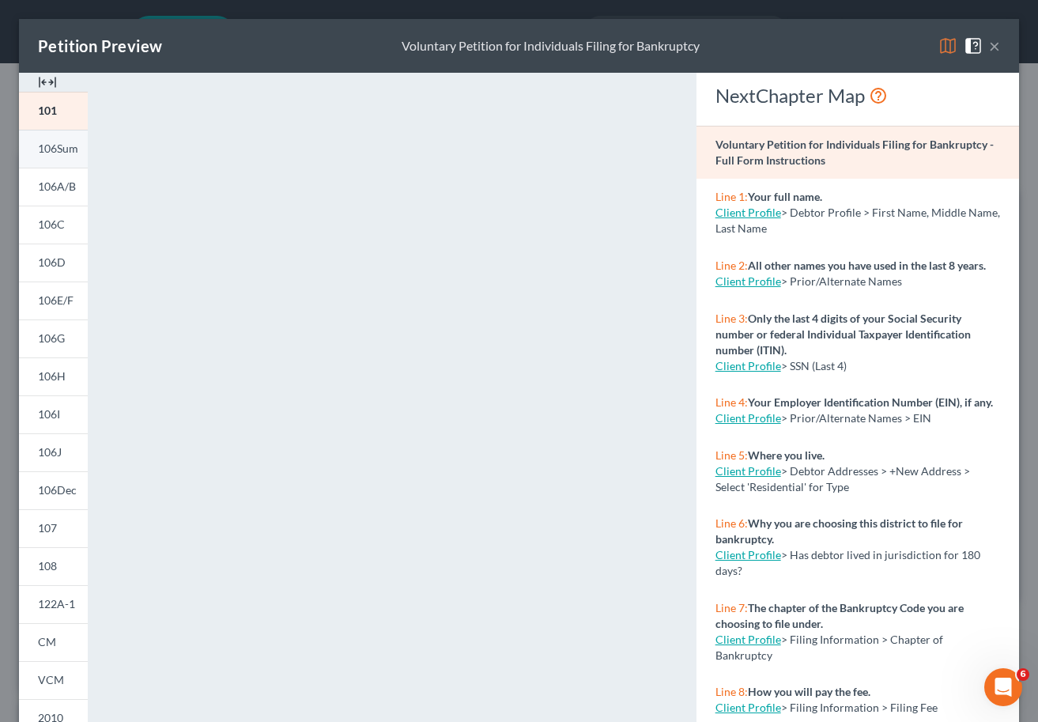
click at [62, 151] on span "106Sum" at bounding box center [58, 148] width 40 height 13
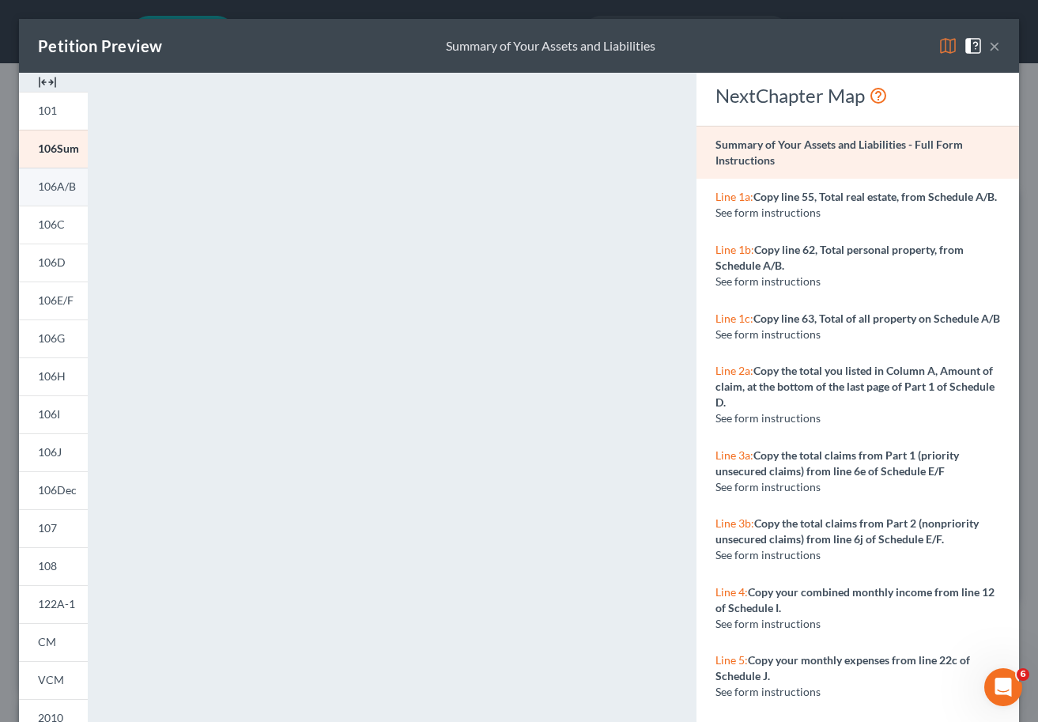
click at [61, 187] on span "106A/B" at bounding box center [57, 186] width 38 height 13
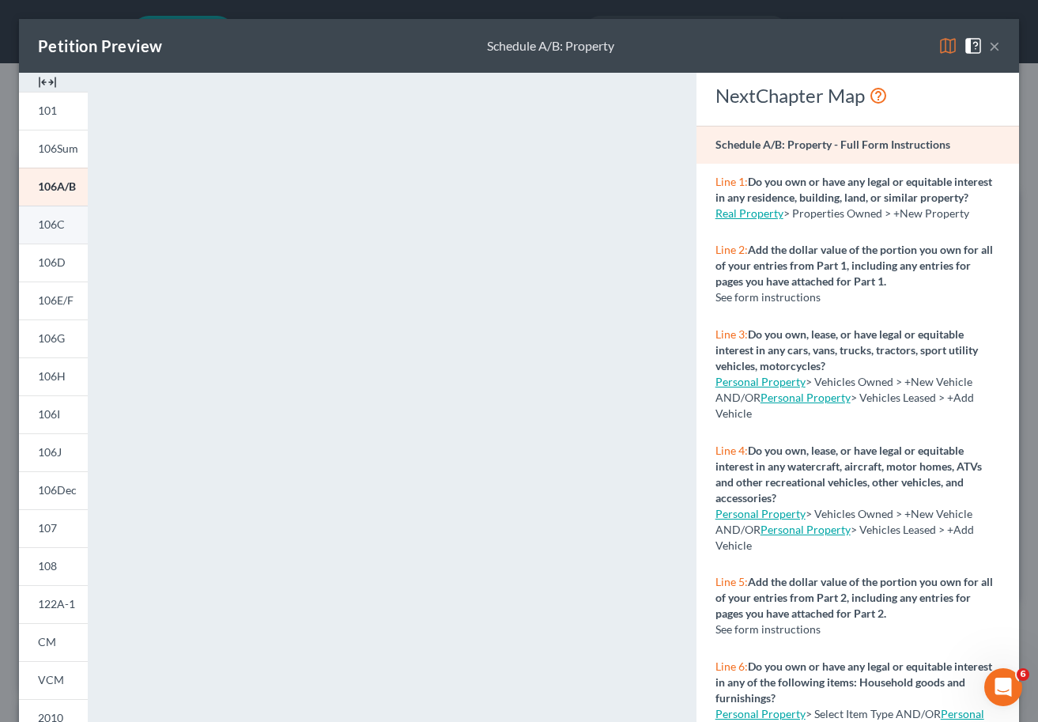
click at [51, 221] on span "106C" at bounding box center [51, 224] width 27 height 13
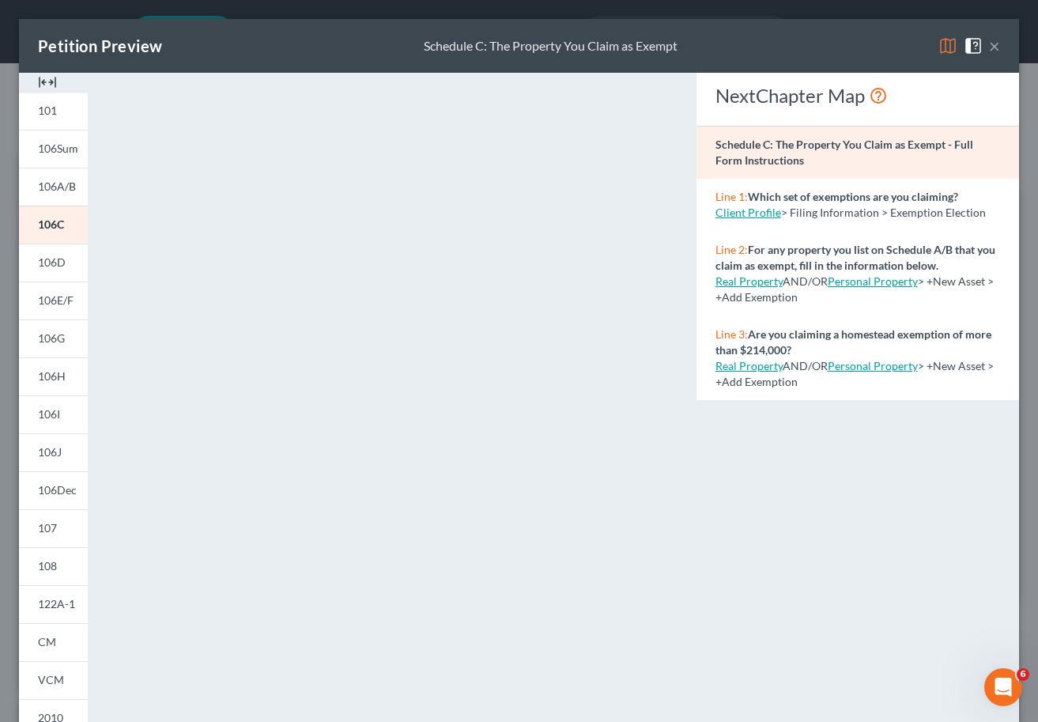
scroll to position [169, 0]
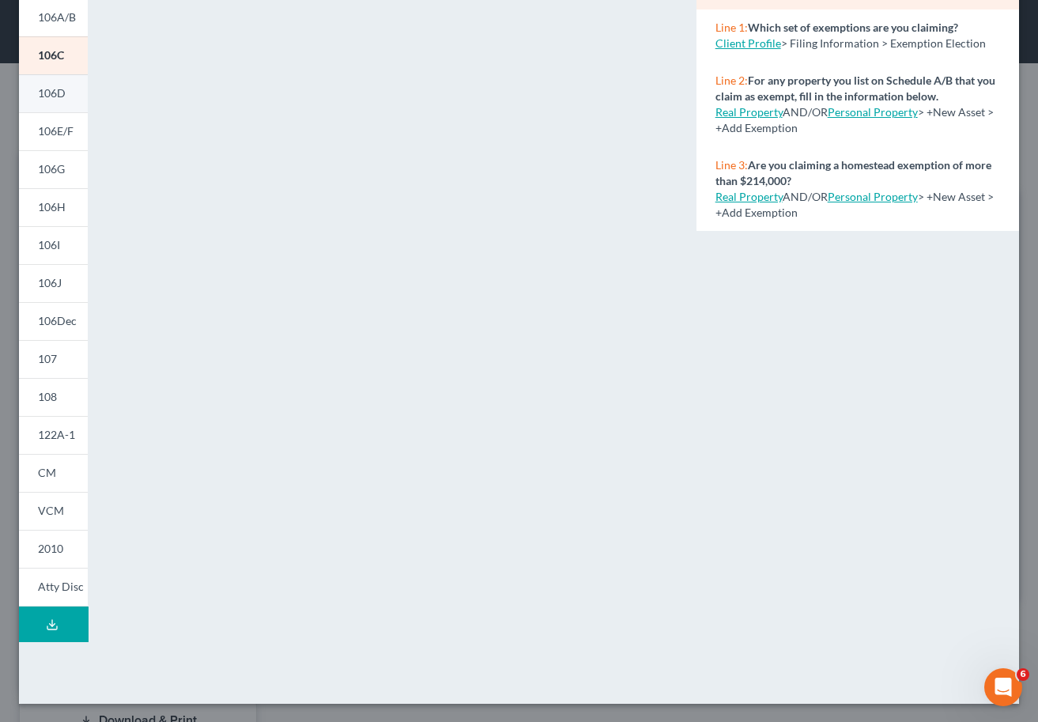
click at [55, 99] on span "106D" at bounding box center [52, 92] width 28 height 13
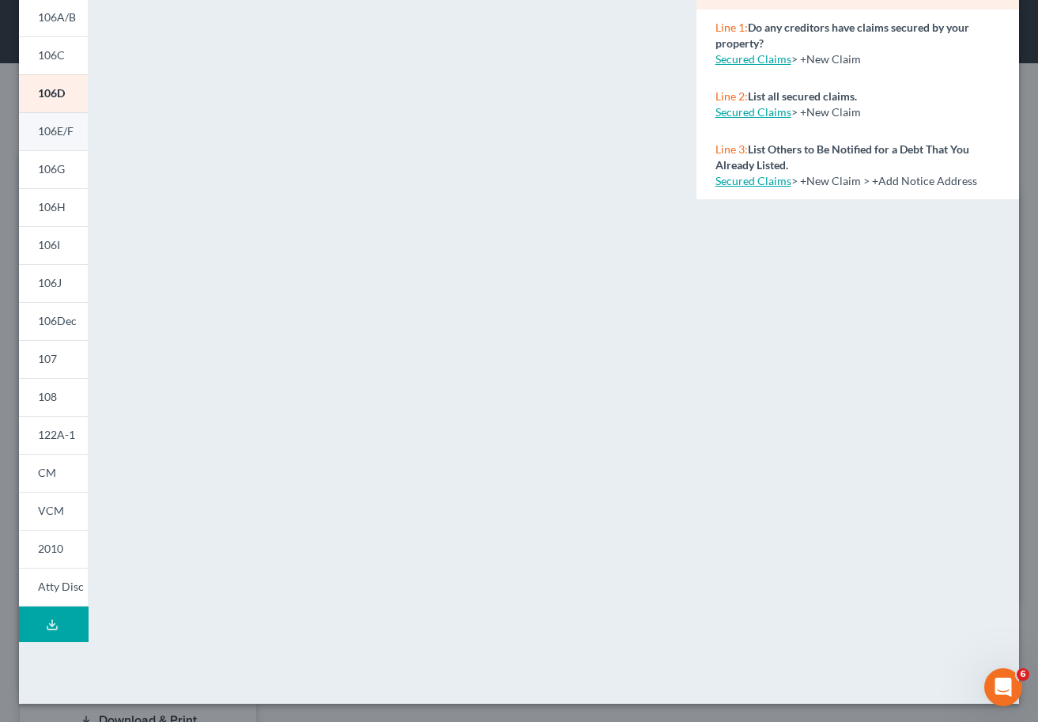
click at [62, 127] on span "106E/F" at bounding box center [56, 130] width 36 height 13
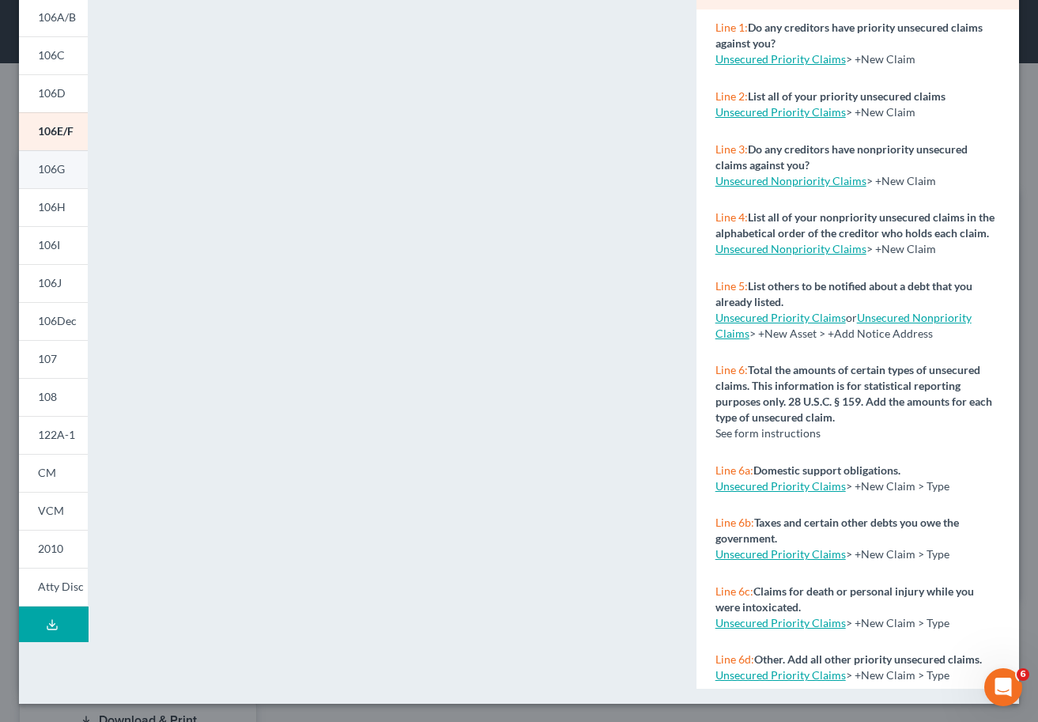
click at [39, 173] on span "106G" at bounding box center [51, 168] width 27 height 13
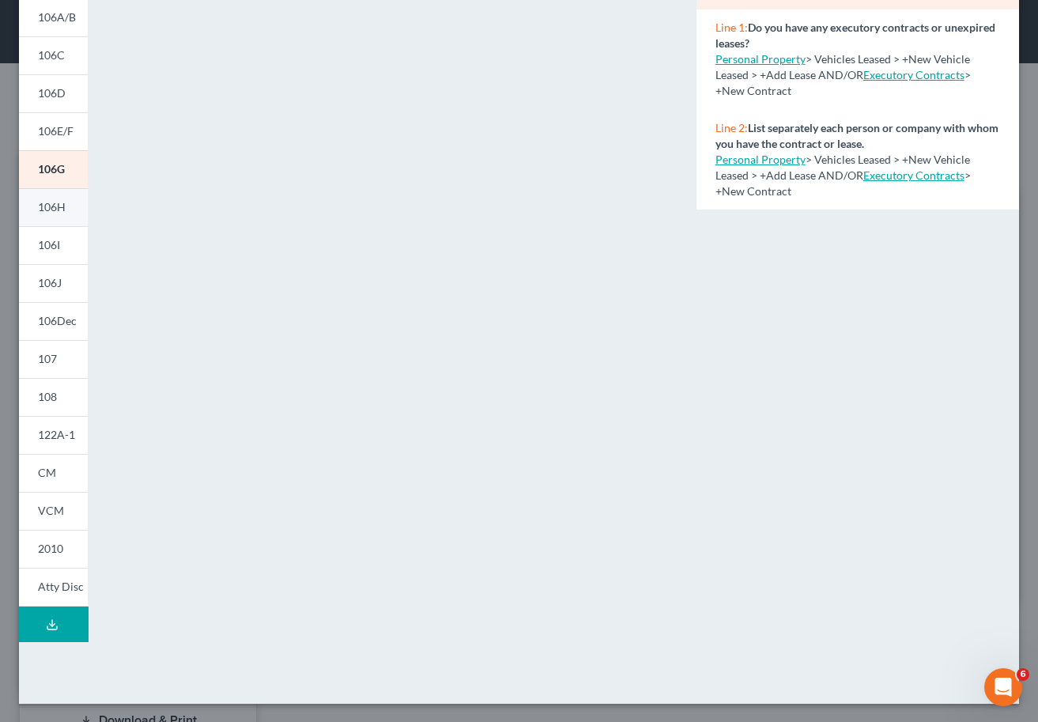
click at [46, 209] on span "106H" at bounding box center [52, 206] width 28 height 13
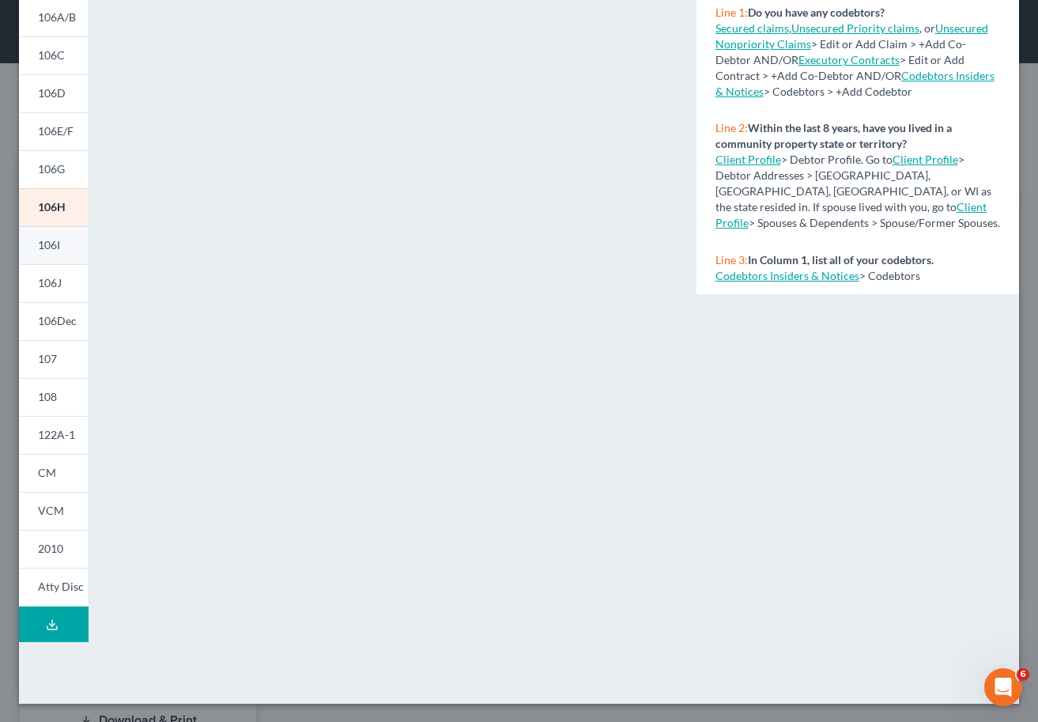
click at [42, 241] on span "106I" at bounding box center [49, 244] width 22 height 13
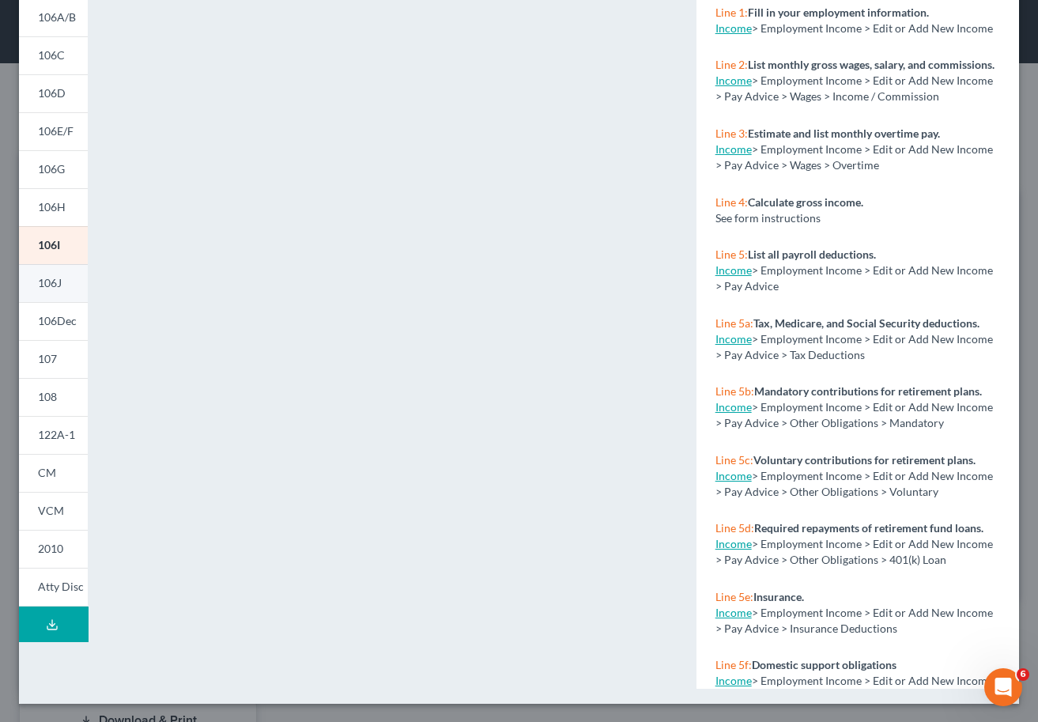
click at [44, 282] on span "106J" at bounding box center [50, 282] width 24 height 13
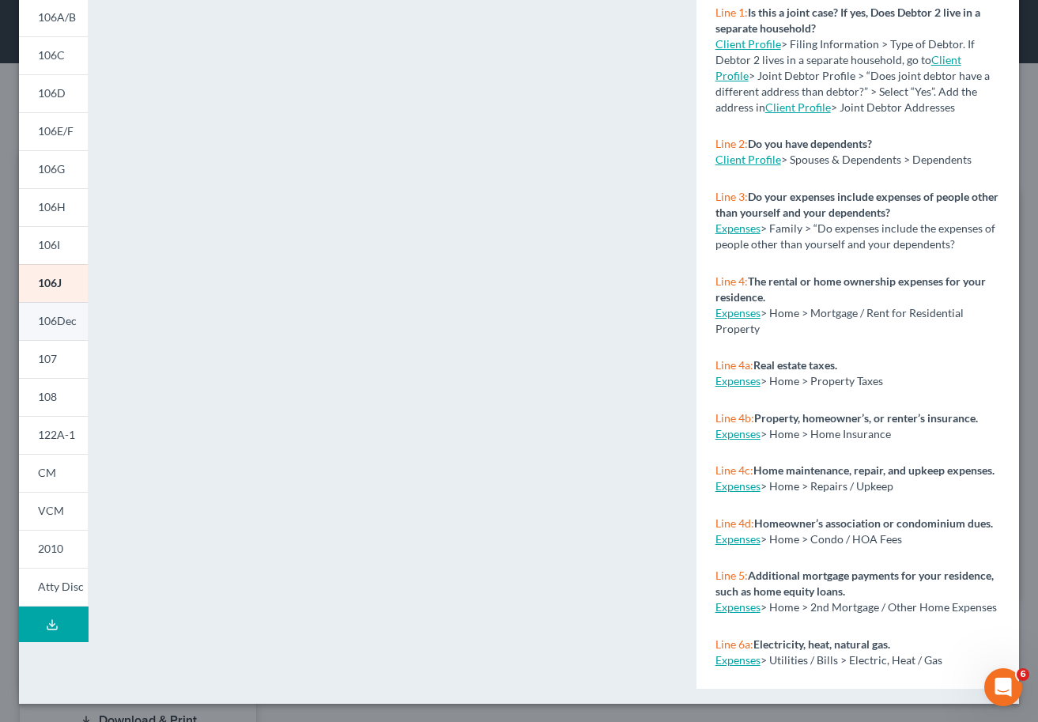
click at [47, 323] on span "106Dec" at bounding box center [57, 320] width 39 height 13
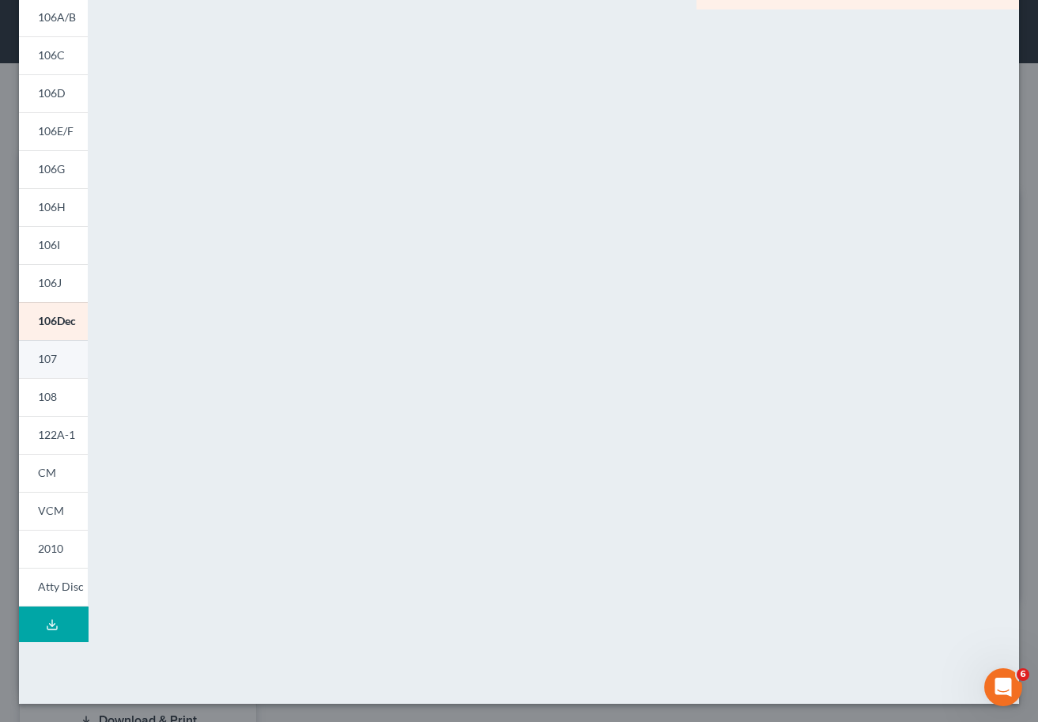
click at [48, 362] on span "107" at bounding box center [47, 358] width 19 height 13
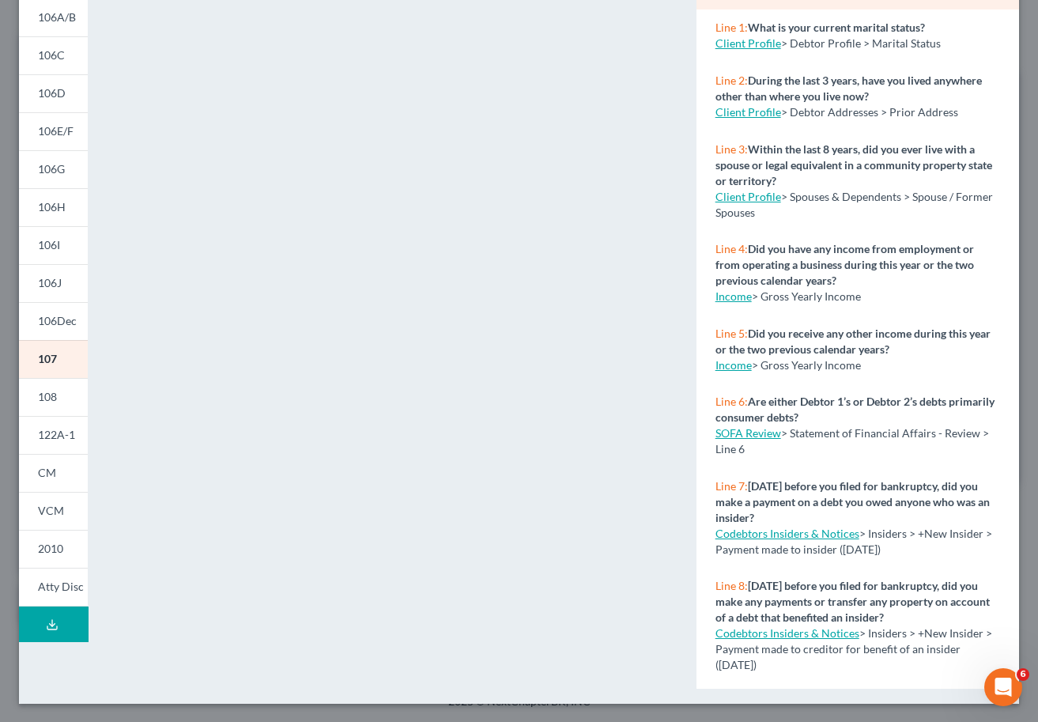
select select "19"
click at [40, 403] on span "108" at bounding box center [47, 396] width 19 height 13
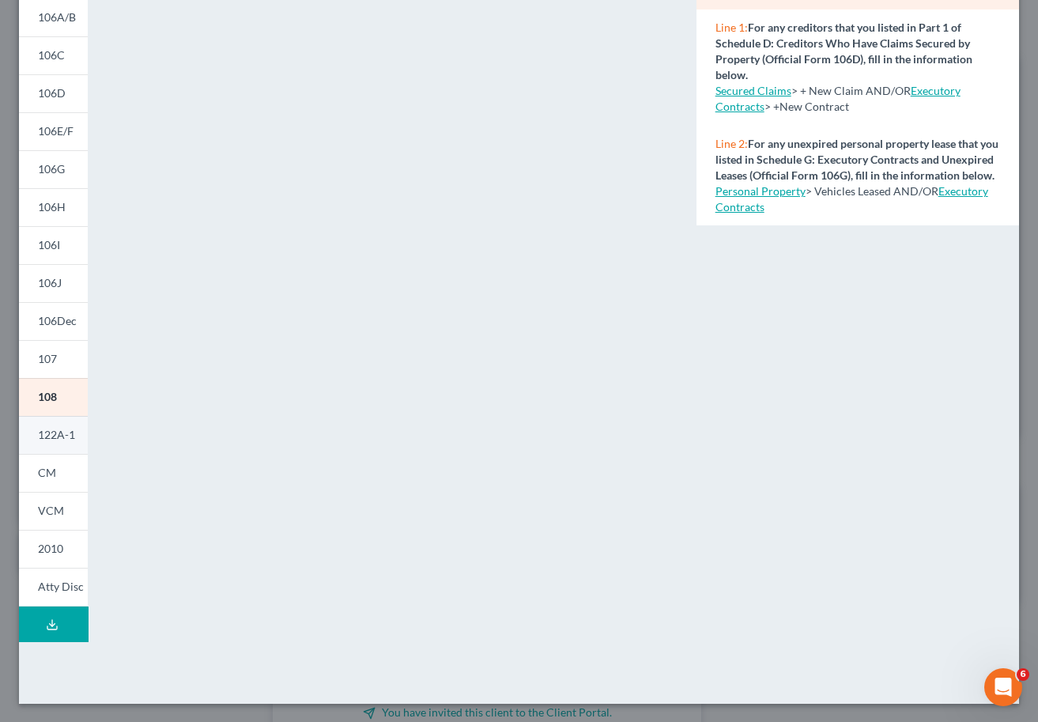
click at [59, 442] on link "122A-1" at bounding box center [53, 435] width 69 height 38
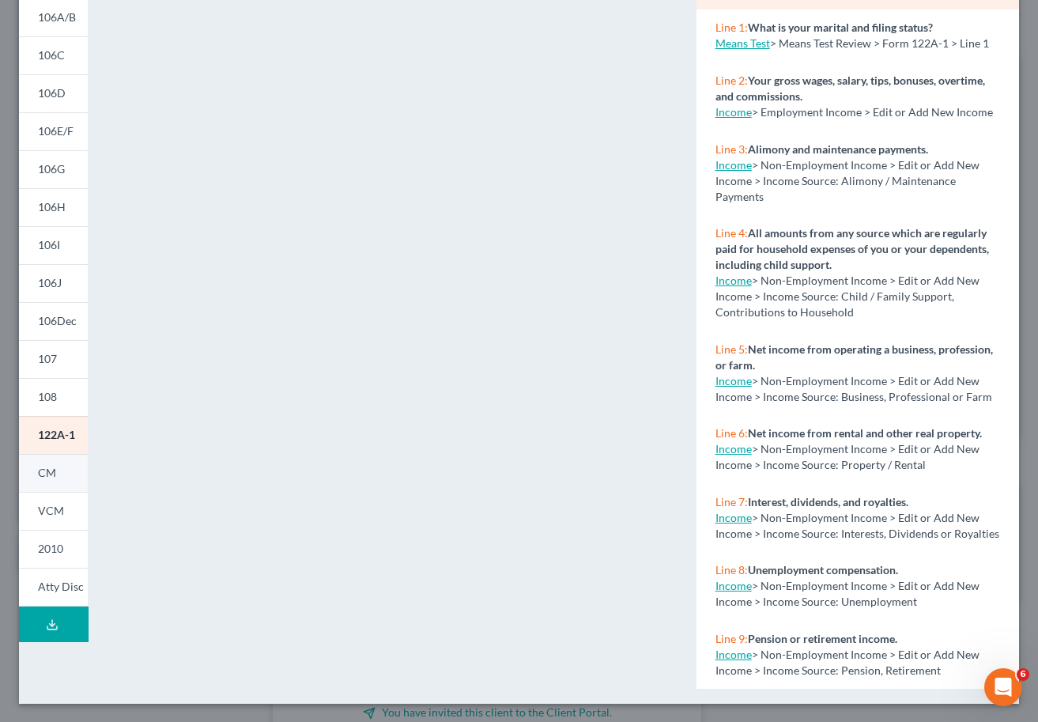
click at [51, 471] on span "CM" at bounding box center [47, 472] width 18 height 13
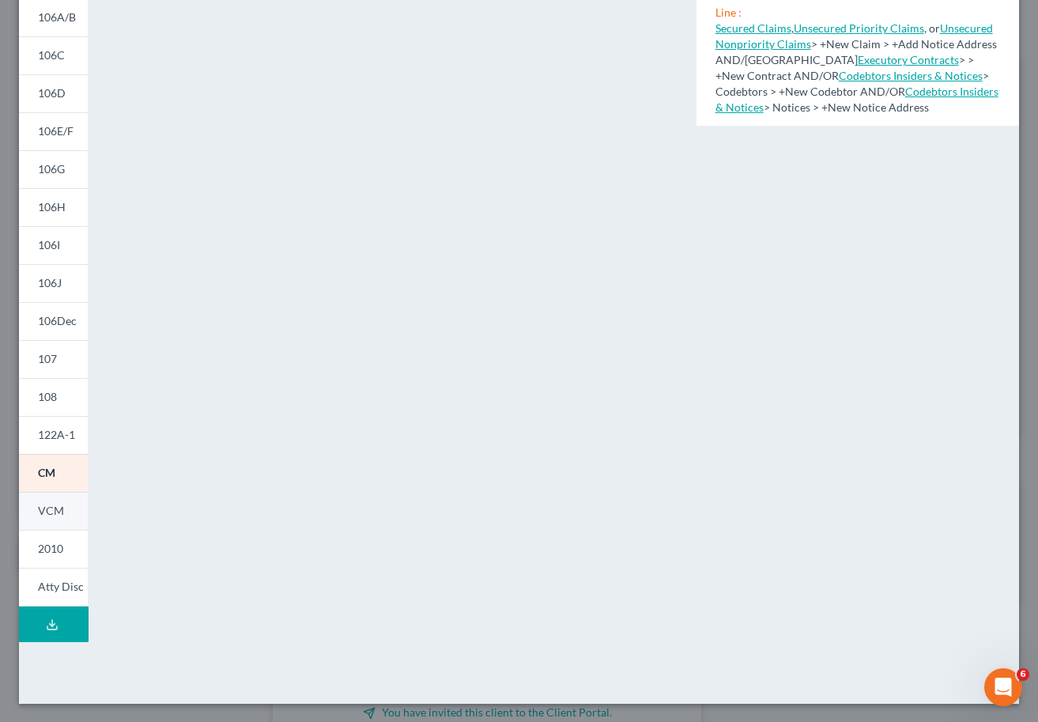
click at [59, 513] on span "VCM" at bounding box center [51, 510] width 26 height 13
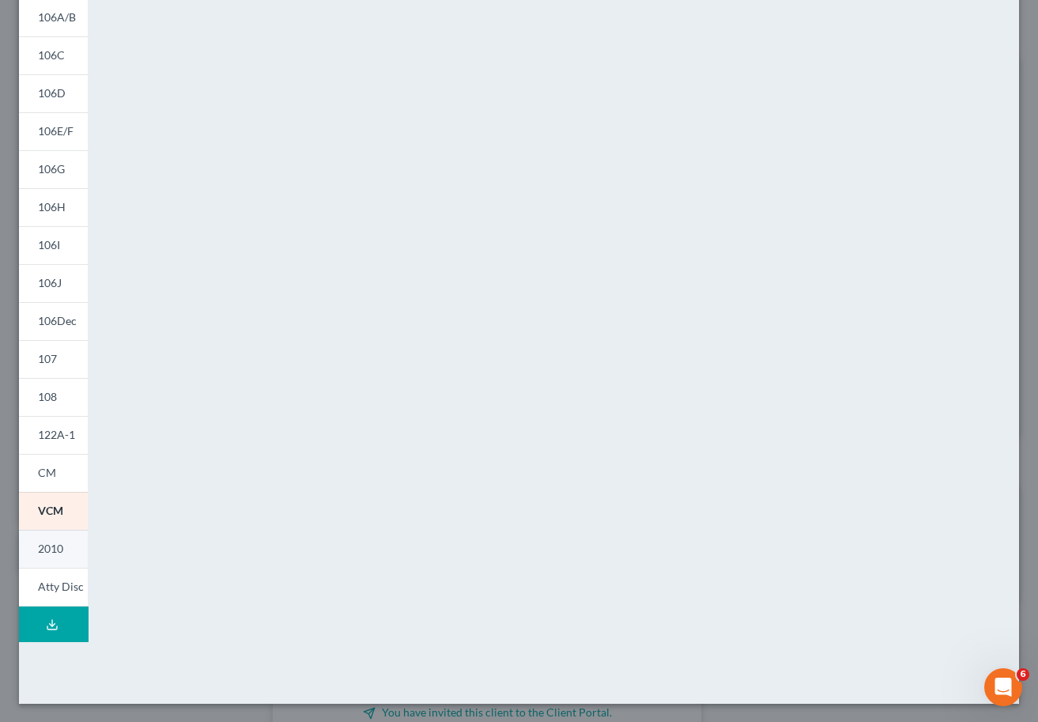
click at [32, 546] on link "2010" at bounding box center [53, 549] width 69 height 38
click at [56, 581] on span "Atty Disc" at bounding box center [61, 586] width 46 height 13
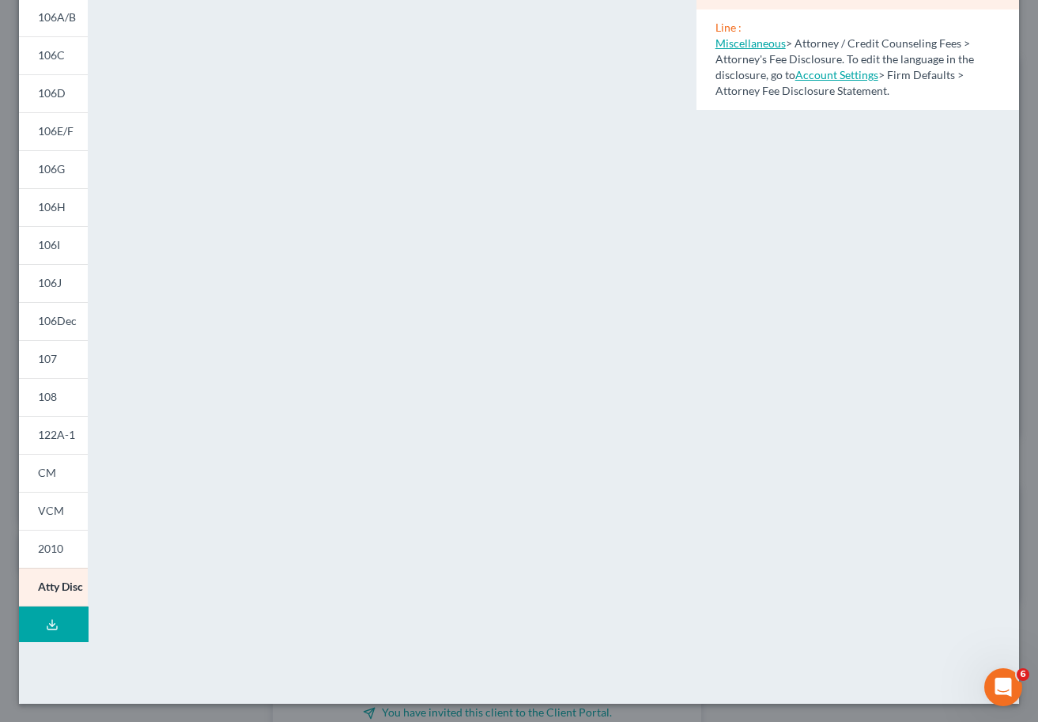
click at [47, 626] on icon at bounding box center [51, 627] width 9 height 3
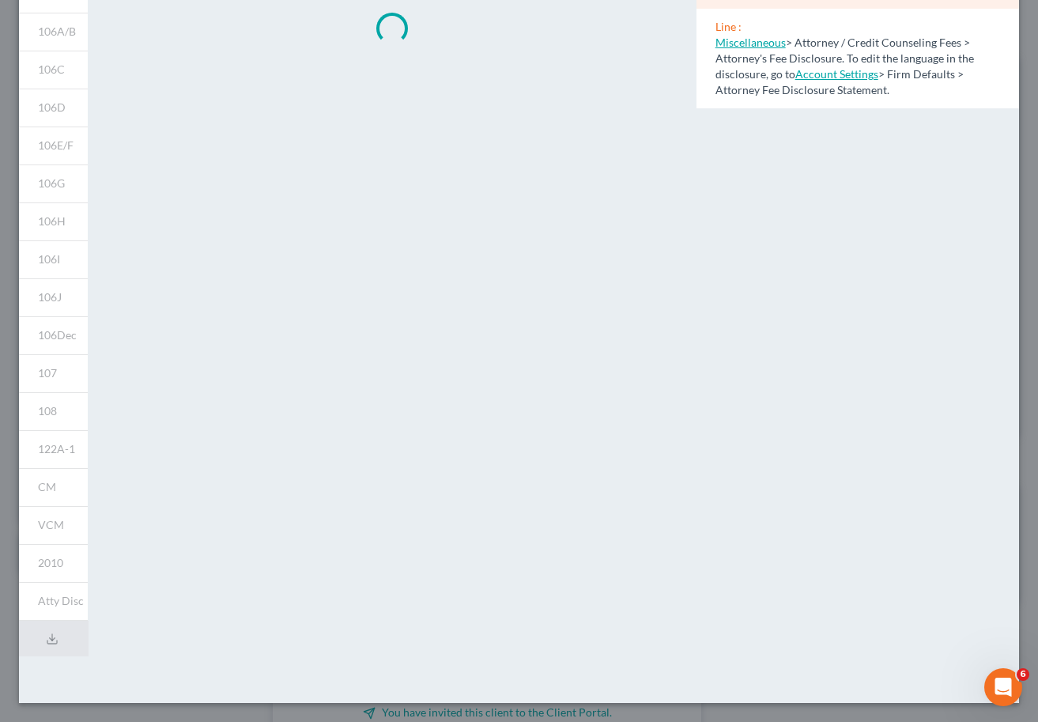
scroll to position [0, 0]
